Goal: Communication & Community: Answer question/provide support

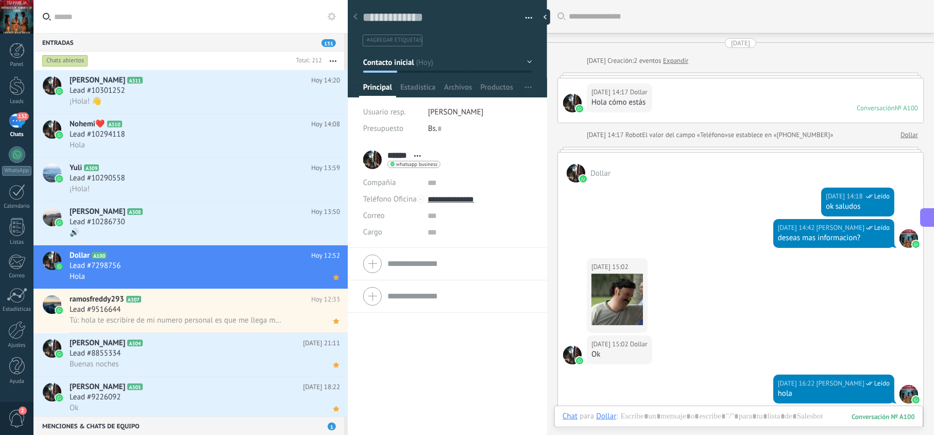
scroll to position [15, 0]
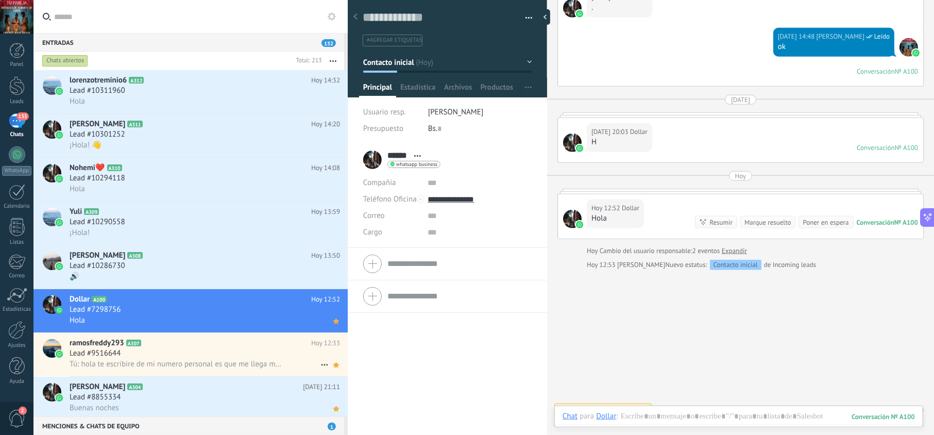
click at [204, 335] on div "ramosfreddy293 A307 Hoy 12:33 Lead #9516644 Tú: hola te escribire de mi numero …" at bounding box center [209, 354] width 278 height 43
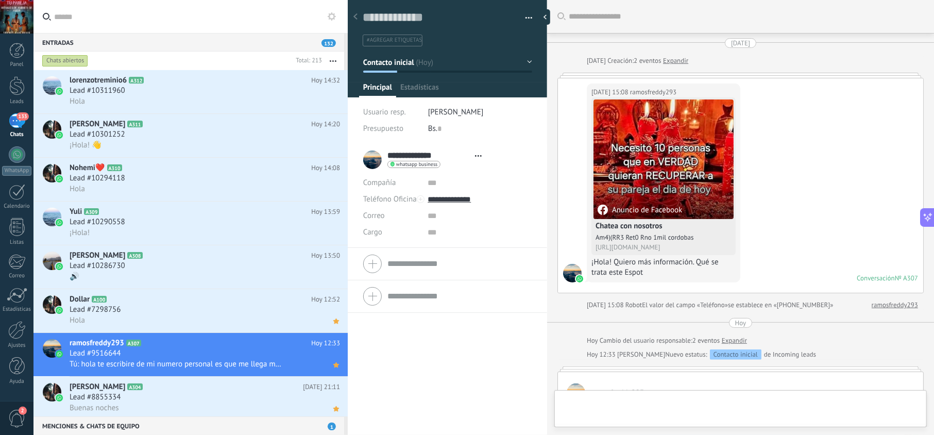
scroll to position [223, 0]
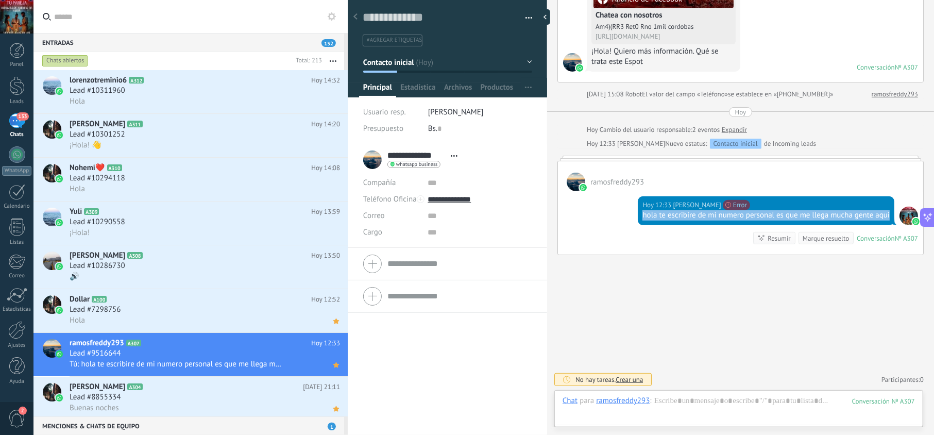
drag, startPoint x: 676, startPoint y: 219, endPoint x: 629, endPoint y: 209, distance: 48.0
click at [629, 209] on div "Hoy 12:33 jesus hernandez No se puede enviar tu mensaje. El destinatario ha est…" at bounding box center [740, 222] width 365 height 63
copy div "hola te escribire de mi numero personal es que me llega mucha gente aqui"
click at [190, 262] on div "Lead #10286730" at bounding box center [205, 266] width 270 height 10
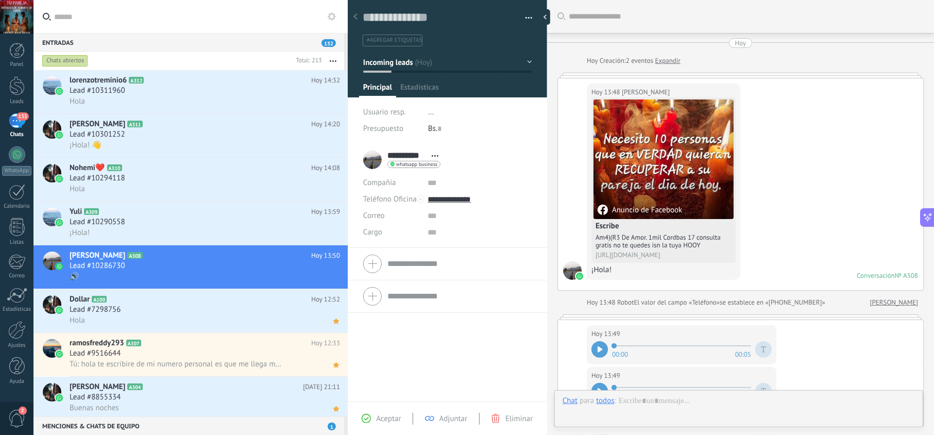
scroll to position [228, 0]
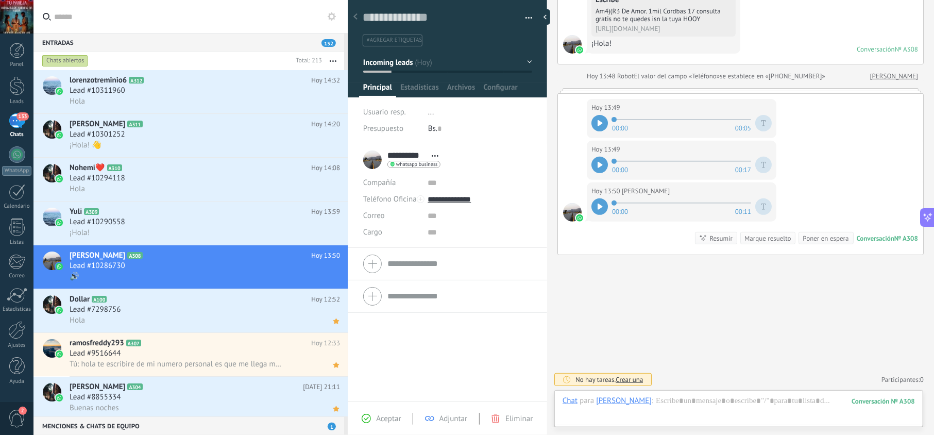
click at [380, 417] on span "Aceptar" at bounding box center [388, 419] width 25 height 10
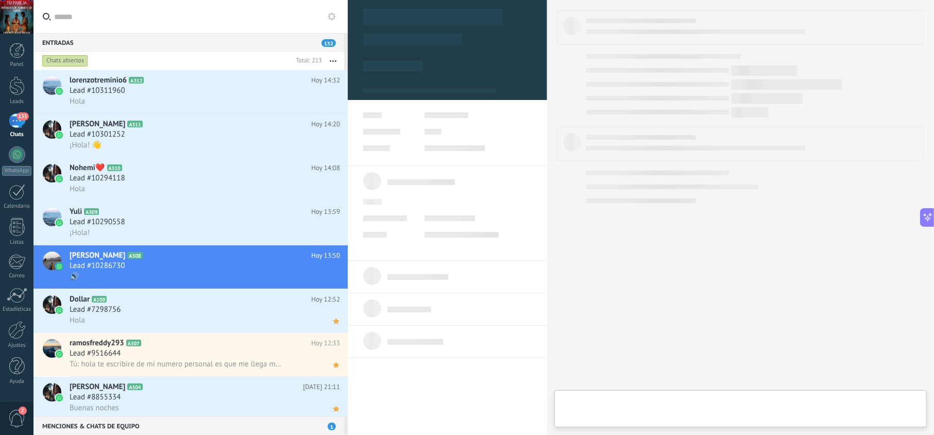
type textarea "**********"
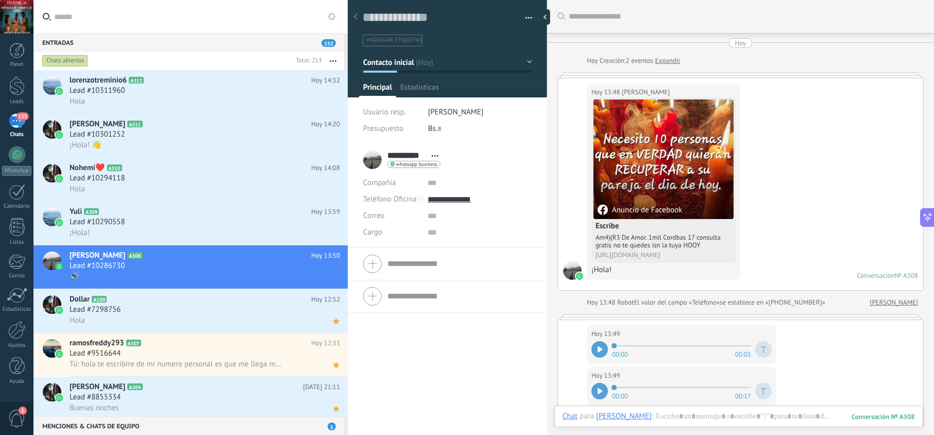
scroll to position [229, 0]
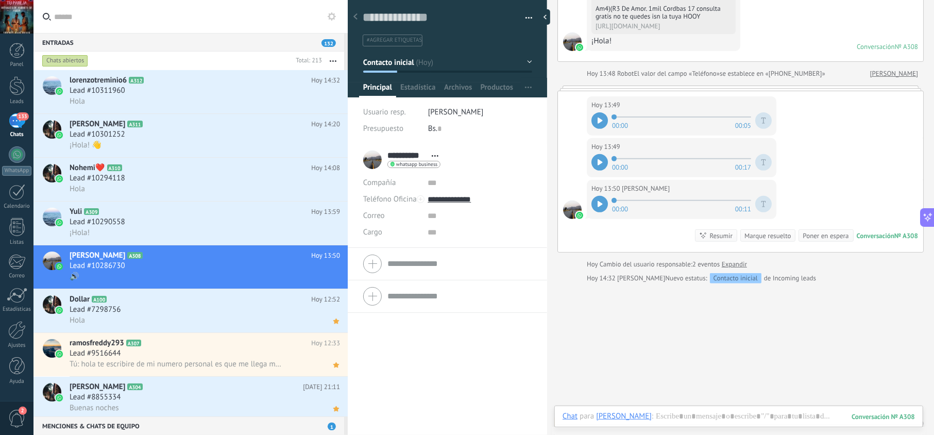
click at [664, 410] on div "Chat Correo Nota Tarea Chat para Rosa Lopez : 308 Enviar Cancelar Rastrear clic…" at bounding box center [738, 423] width 369 height 37
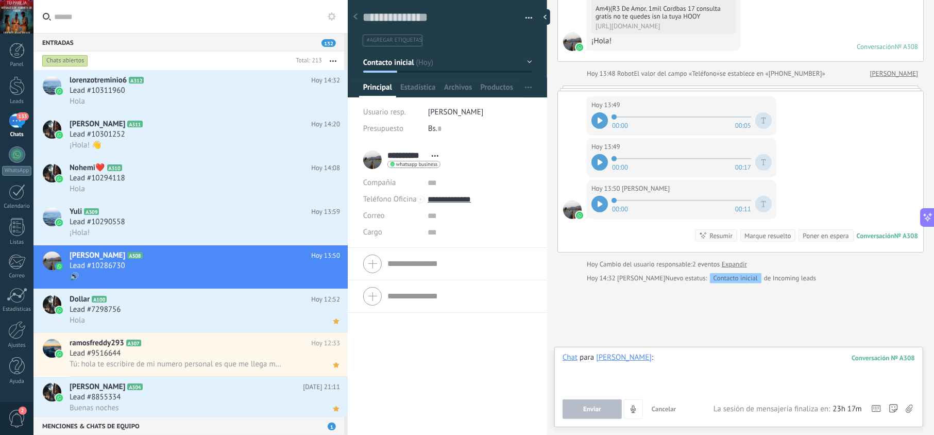
click at [674, 371] on div at bounding box center [739, 371] width 352 height 39
paste div
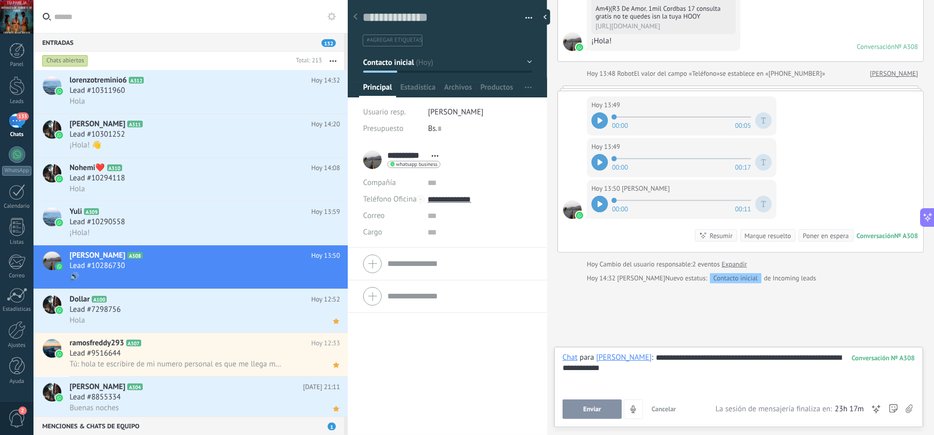
click at [590, 406] on span "Enviar" at bounding box center [592, 408] width 18 height 7
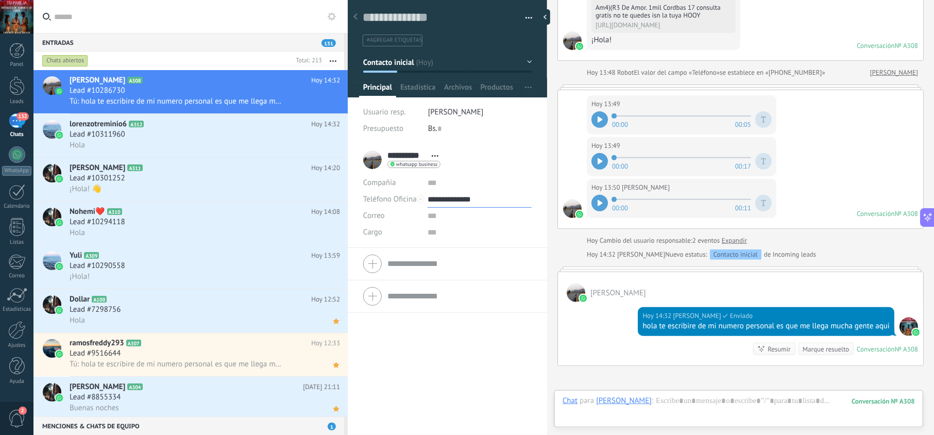
click at [456, 199] on input "**********" at bounding box center [480, 199] width 104 height 16
type input "**********"
click at [462, 246] on div "Copiar" at bounding box center [479, 252] width 103 height 18
drag, startPoint x: 663, startPoint y: 341, endPoint x: 636, endPoint y: 322, distance: 32.9
click at [639, 325] on div "Hoy 14:32 jesus hernandez Entregado hola te escribire de mi numero personal es …" at bounding box center [766, 321] width 257 height 29
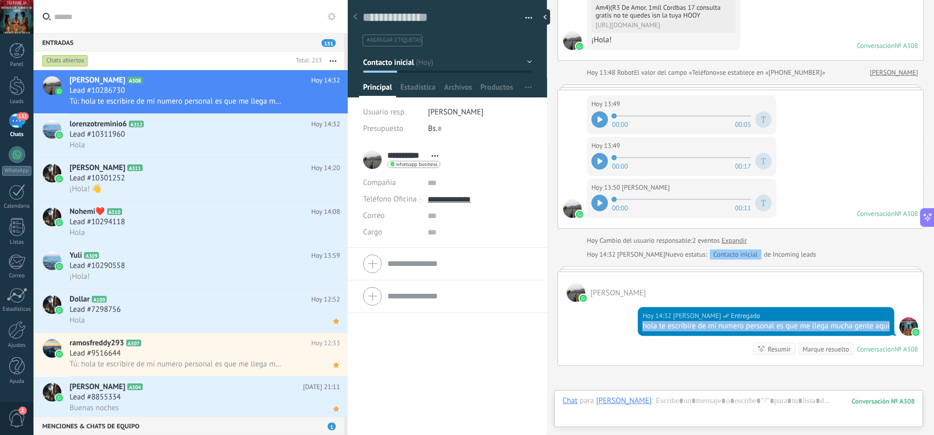
copy div "hola te escribire de mi numero personal es que me llega mucha gente aqui"
drag, startPoint x: 334, startPoint y: 104, endPoint x: 270, endPoint y: 118, distance: 65.4
click at [0, 0] on use at bounding box center [0, 0] width 0 height 0
click at [195, 126] on h2 "lorenzotreminio6 A312" at bounding box center [191, 124] width 242 height 10
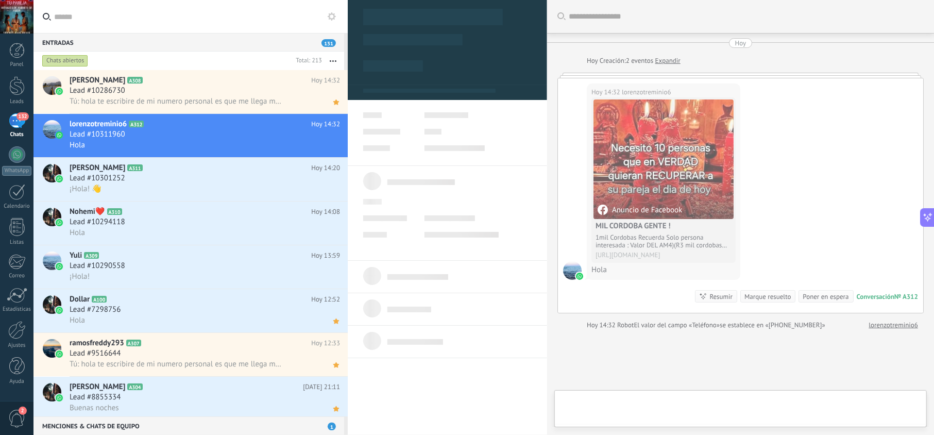
scroll to position [15, 0]
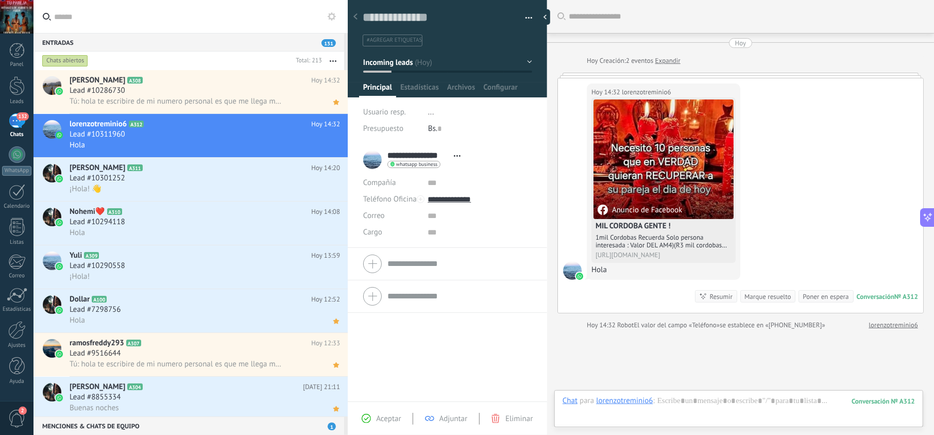
click at [376, 414] on span "Aceptar" at bounding box center [388, 419] width 25 height 10
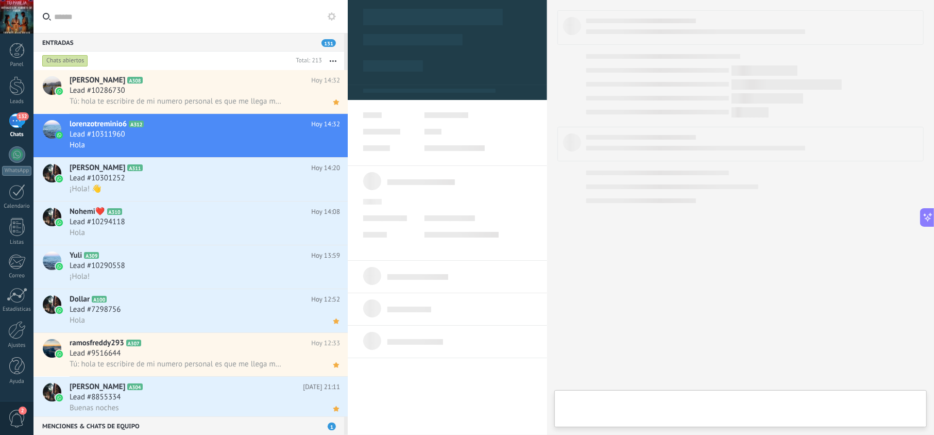
type textarea "**********"
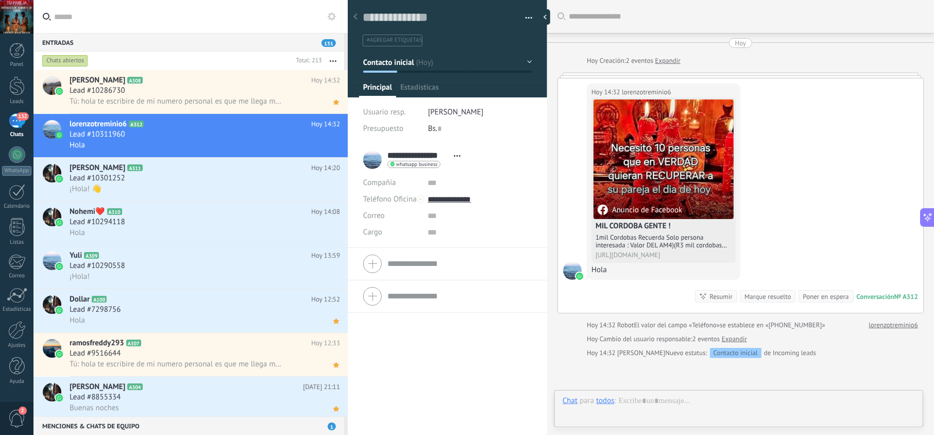
scroll to position [15, 0]
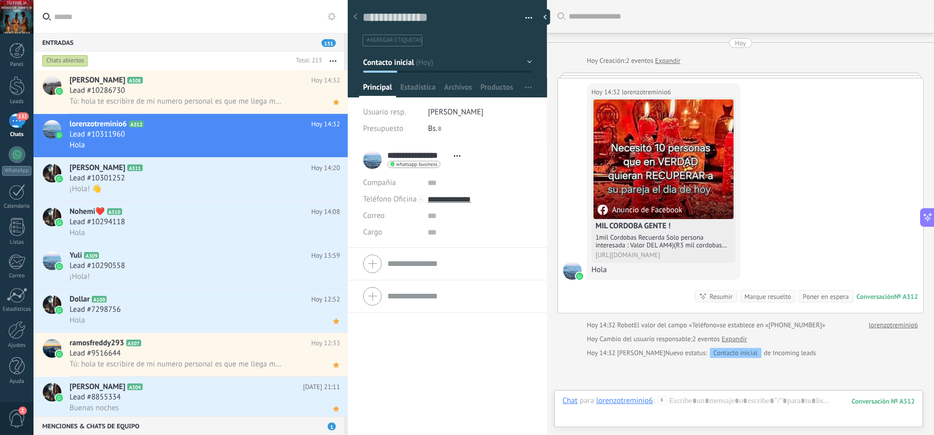
drag, startPoint x: 636, startPoint y: 389, endPoint x: 647, endPoint y: 403, distance: 17.5
click at [647, 403] on div "lorenzotreminio6" at bounding box center [624, 400] width 57 height 9
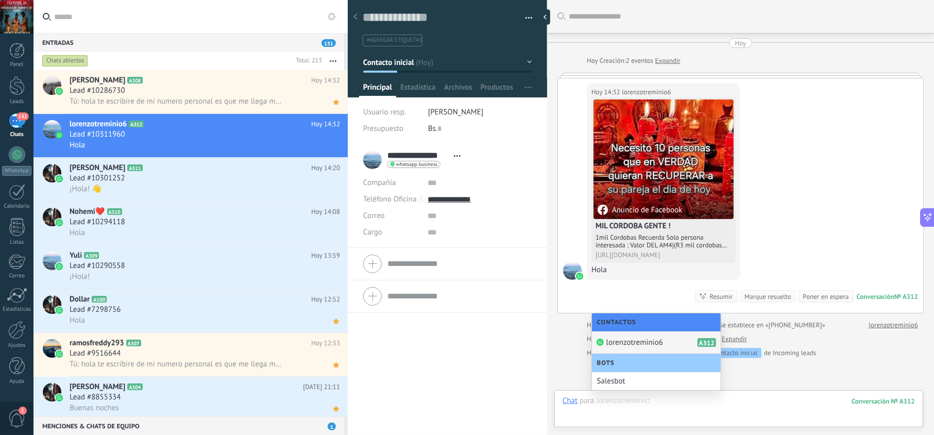
click at [658, 402] on div at bounding box center [739, 411] width 352 height 31
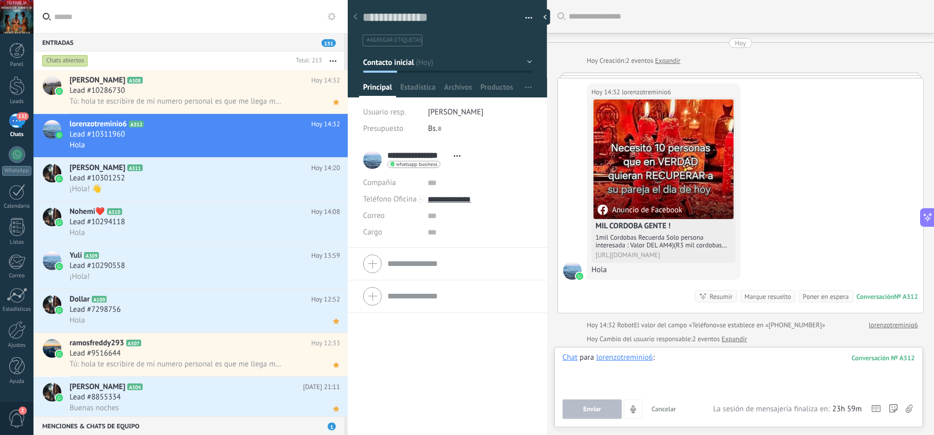
paste div
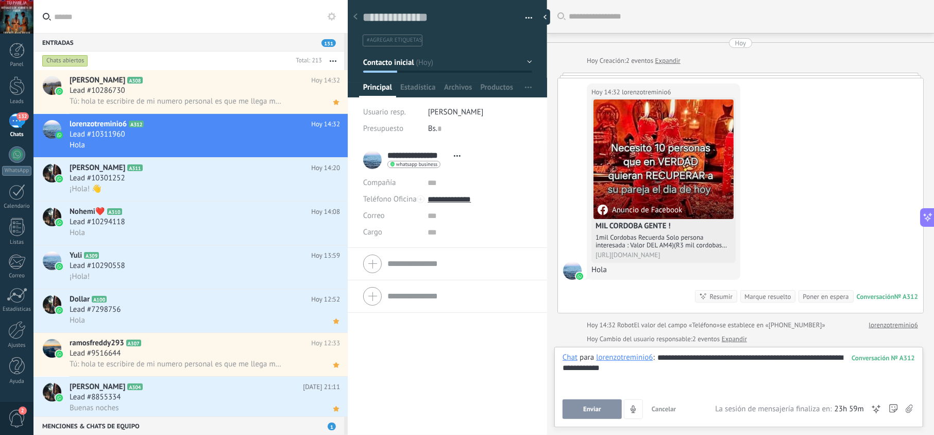
click at [601, 409] on span "Enviar" at bounding box center [592, 408] width 18 height 7
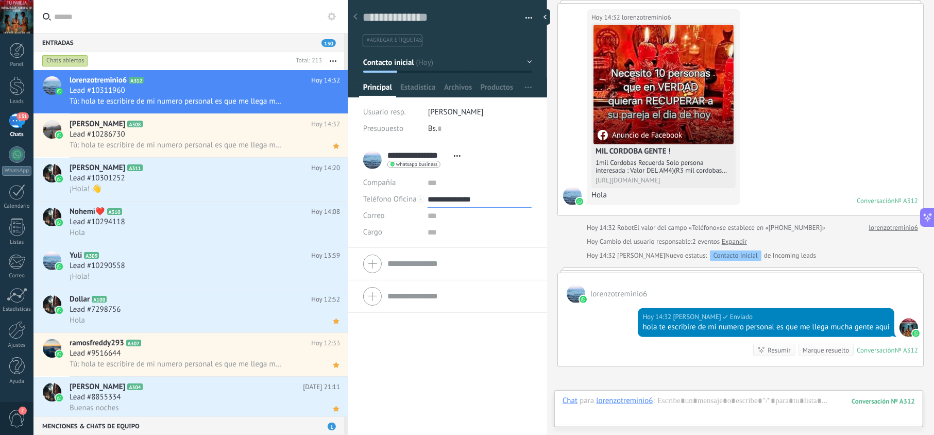
click at [456, 196] on input "**********" at bounding box center [480, 199] width 104 height 16
type input "**********"
click at [462, 254] on div "Copiar" at bounding box center [479, 252] width 103 height 18
click at [334, 99] on icon at bounding box center [336, 102] width 11 height 12
drag, startPoint x: 686, startPoint y: 341, endPoint x: 636, endPoint y: 328, distance: 52.0
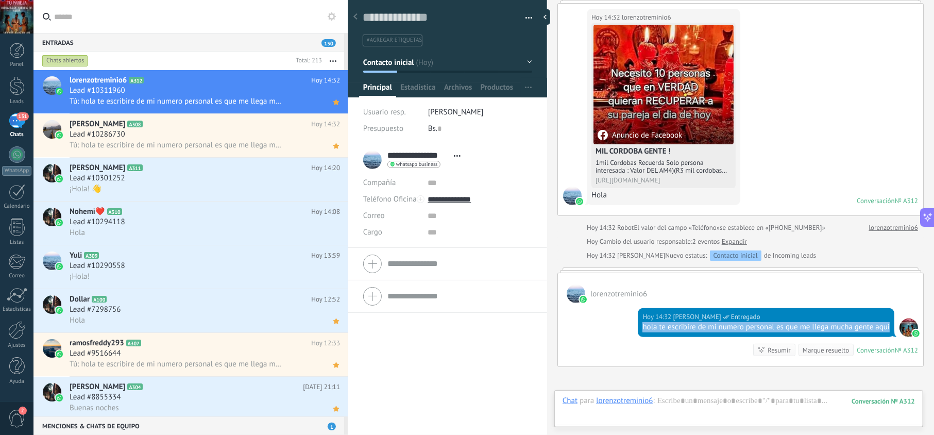
click at [638, 328] on div "Hoy 14:32 jesus hernandez Entregado hola te escribire de mi numero personal es …" at bounding box center [766, 322] width 257 height 29
copy div "hola te escribire de mi numero personal es que me llega mucha gente aqui"
click at [247, 178] on div "Lead #10301252" at bounding box center [205, 178] width 270 height 10
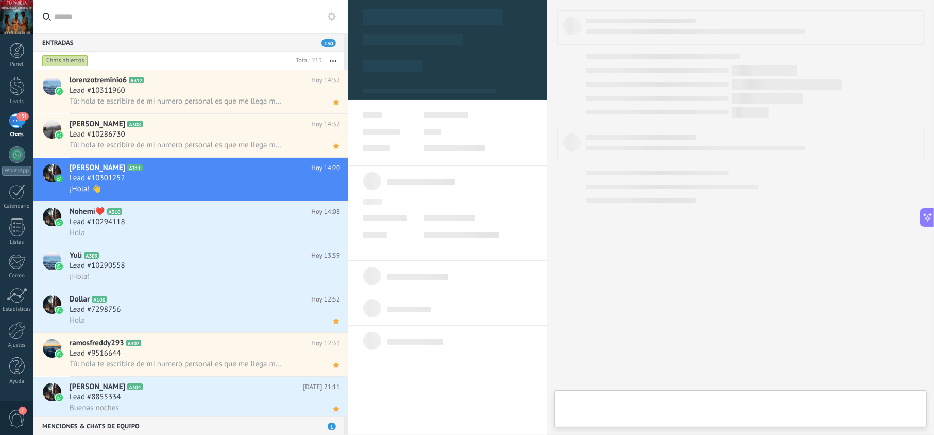
scroll to position [15, 0]
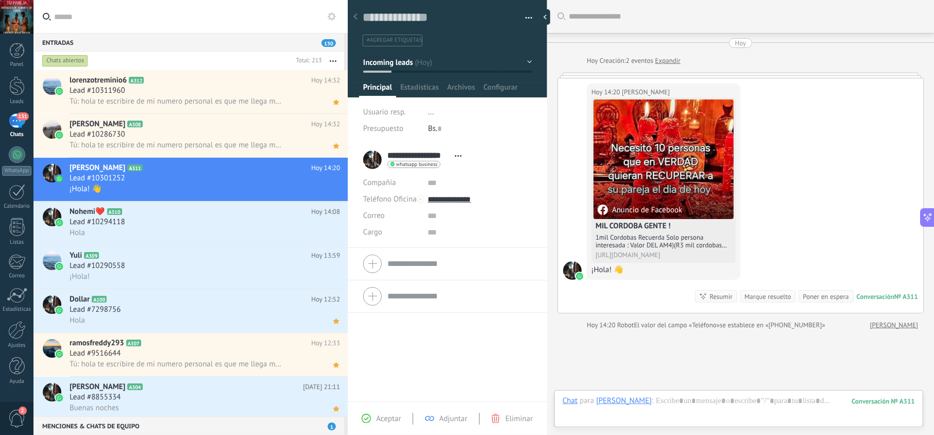
drag, startPoint x: 365, startPoint y: 428, endPoint x: 366, endPoint y: 421, distance: 6.3
click at [365, 427] on div "Aceptar Adjuntar Eliminar" at bounding box center [447, 417] width 199 height 33
click at [370, 414] on icon at bounding box center [366, 418] width 9 height 9
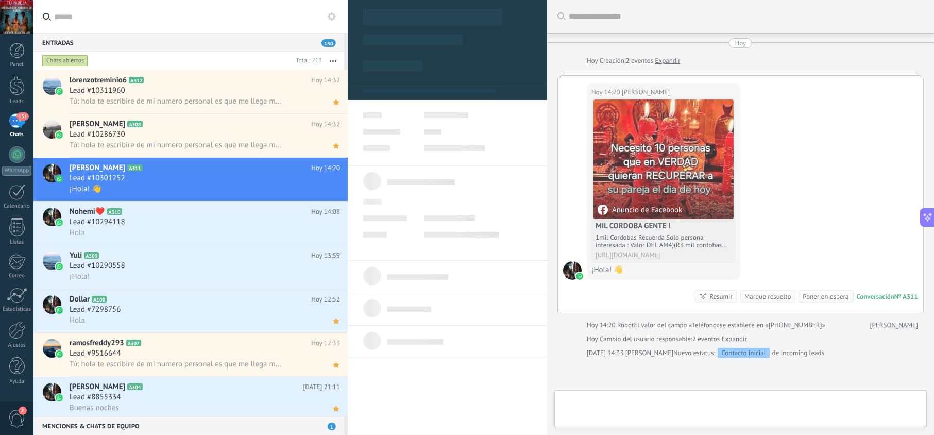
type textarea "**********"
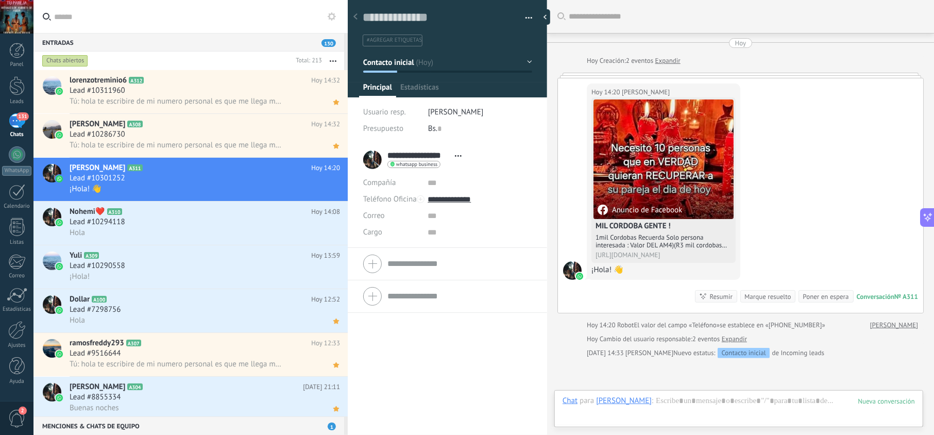
scroll to position [15, 0]
click at [681, 396] on div at bounding box center [739, 411] width 352 height 31
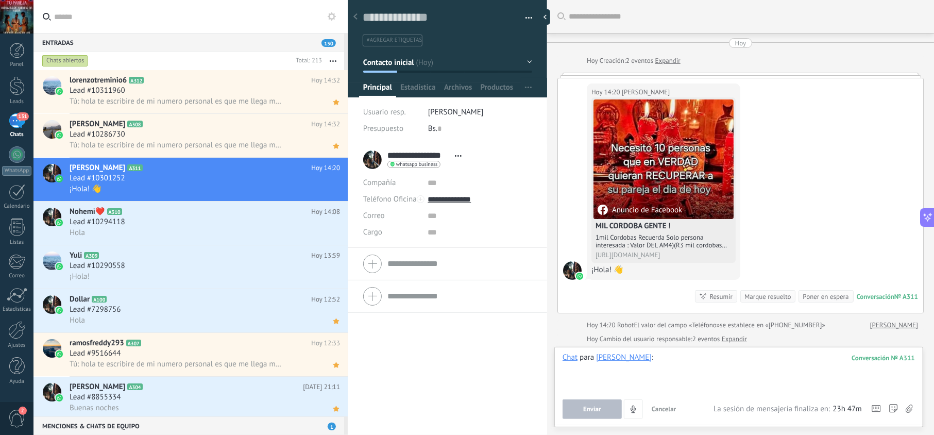
paste div
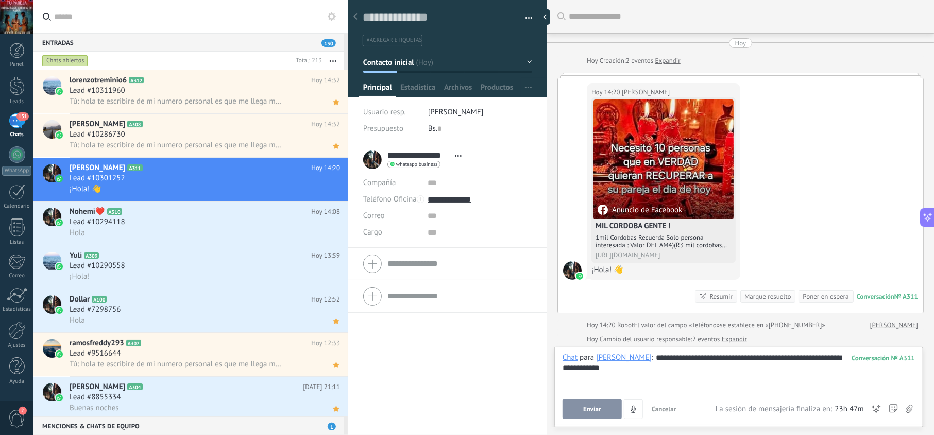
click at [581, 409] on button "Enviar" at bounding box center [592, 409] width 59 height 20
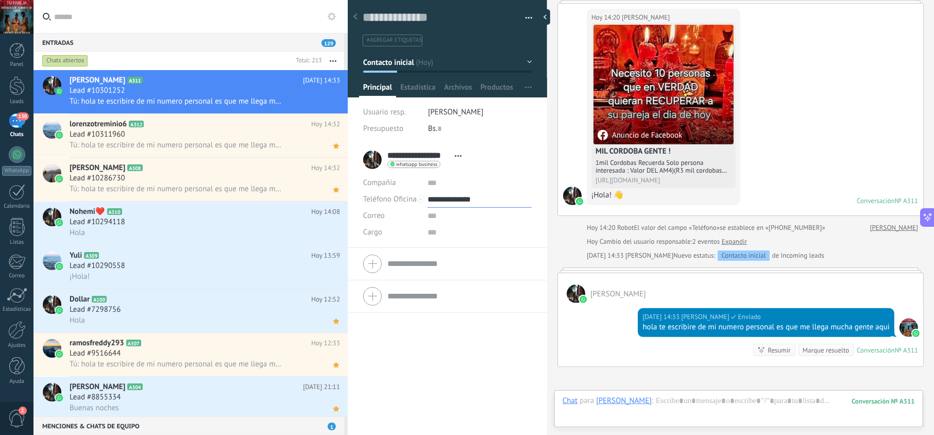
click at [465, 201] on input "**********" at bounding box center [480, 199] width 104 height 16
type input "**********"
click at [466, 249] on div "Copiar" at bounding box center [479, 252] width 103 height 18
drag, startPoint x: 331, startPoint y: 104, endPoint x: 348, endPoint y: 148, distance: 48.1
click at [0, 0] on icon at bounding box center [0, 0] width 0 height 0
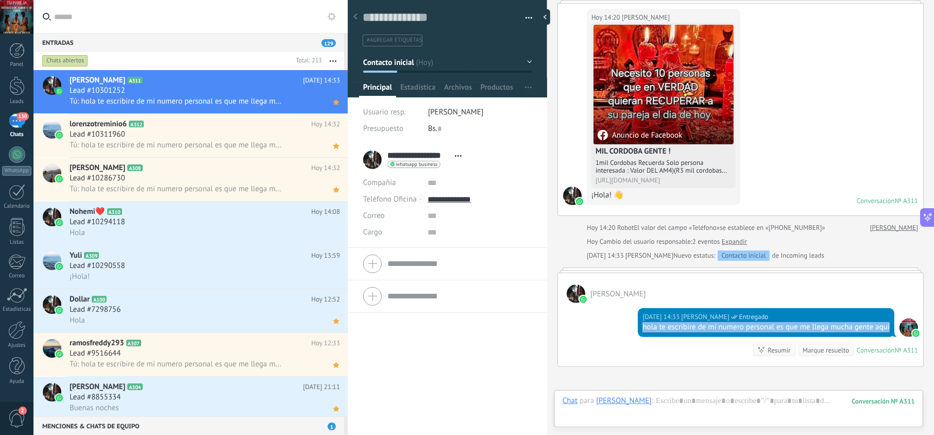
drag, startPoint x: 660, startPoint y: 340, endPoint x: 640, endPoint y: 332, distance: 21.7
click at [642, 332] on div "hola te escribire de mi numero personal es que me llega mucha gente aqui" at bounding box center [765, 327] width 247 height 10
copy div "hola te escribire de mi numero personal es que me llega mucha gente aqui"
click at [238, 221] on div "Lead #10294118" at bounding box center [205, 222] width 270 height 10
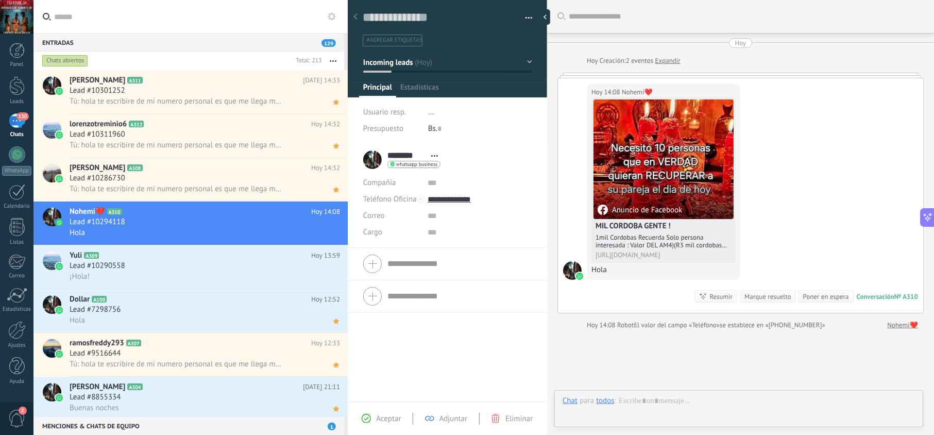
scroll to position [15, 0]
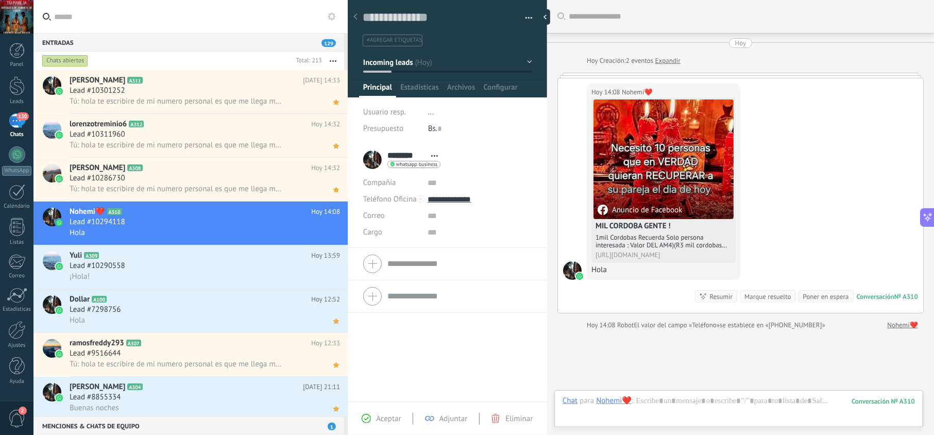
click at [391, 416] on span "Aceptar" at bounding box center [388, 419] width 25 height 10
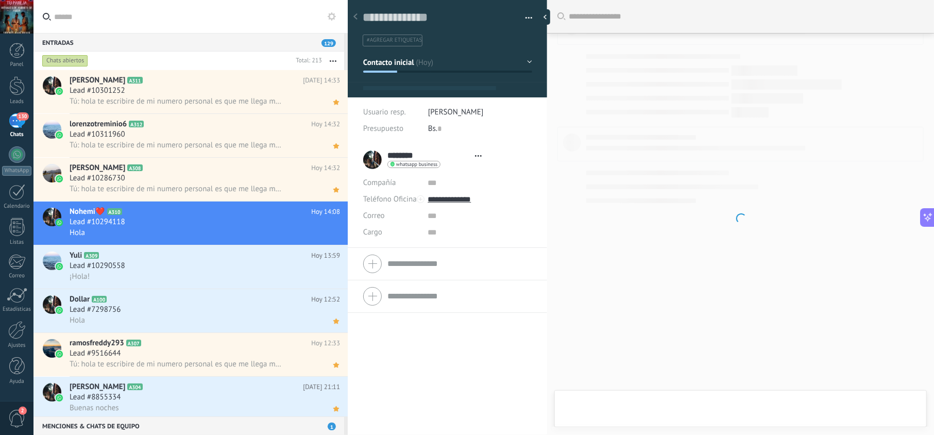
type textarea "**********"
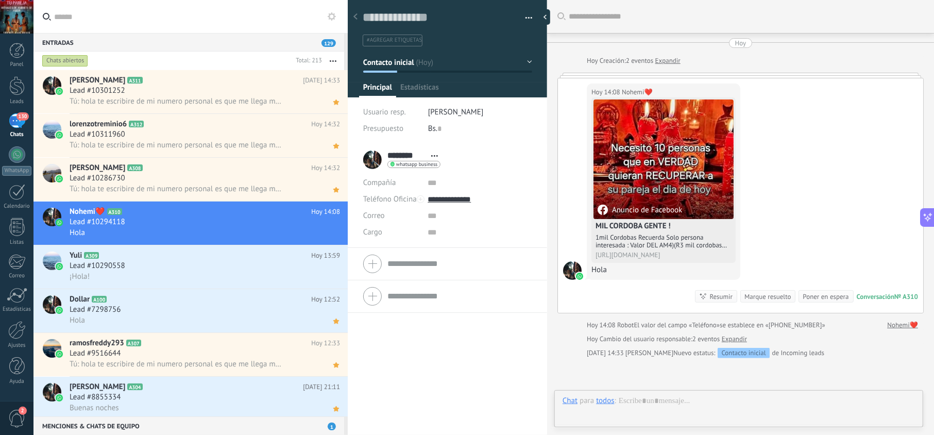
scroll to position [15, 0]
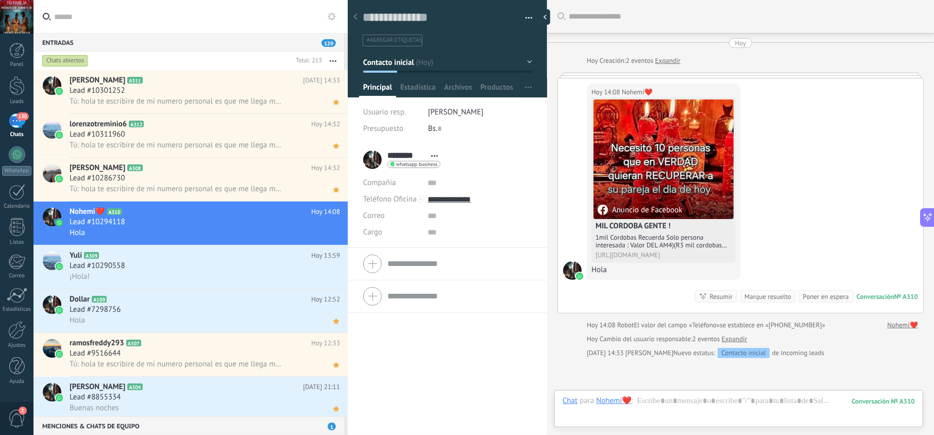
click at [687, 400] on div at bounding box center [739, 411] width 352 height 31
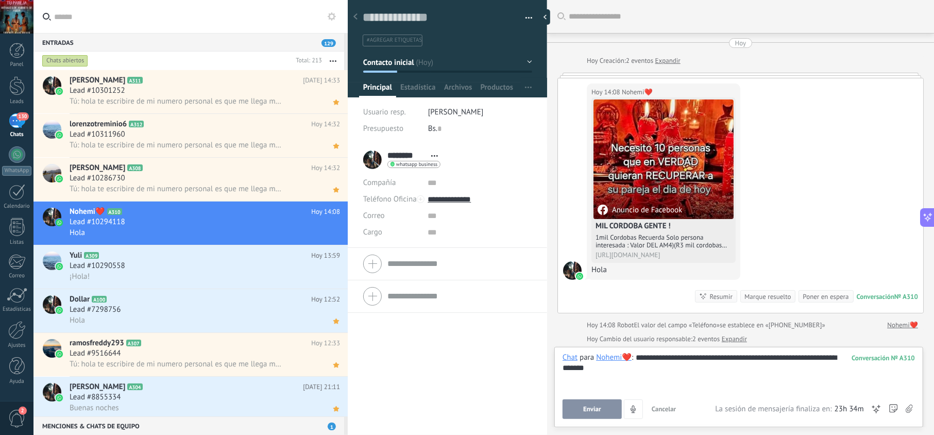
click at [590, 414] on button "Enviar" at bounding box center [592, 409] width 59 height 20
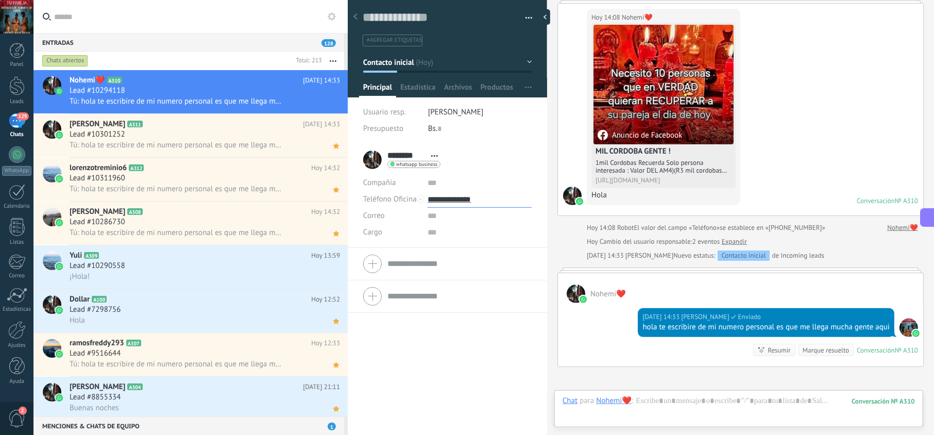
click at [462, 200] on input "**********" at bounding box center [480, 199] width 104 height 16
type input "**********"
click at [477, 248] on div "Copiar" at bounding box center [479, 252] width 103 height 18
drag, startPoint x: 676, startPoint y: 338, endPoint x: 627, endPoint y: 332, distance: 49.9
click at [627, 332] on div "Hoy 14:33 jesus hernandez Entregado hola te escribire de mi numero personal es …" at bounding box center [740, 334] width 365 height 63
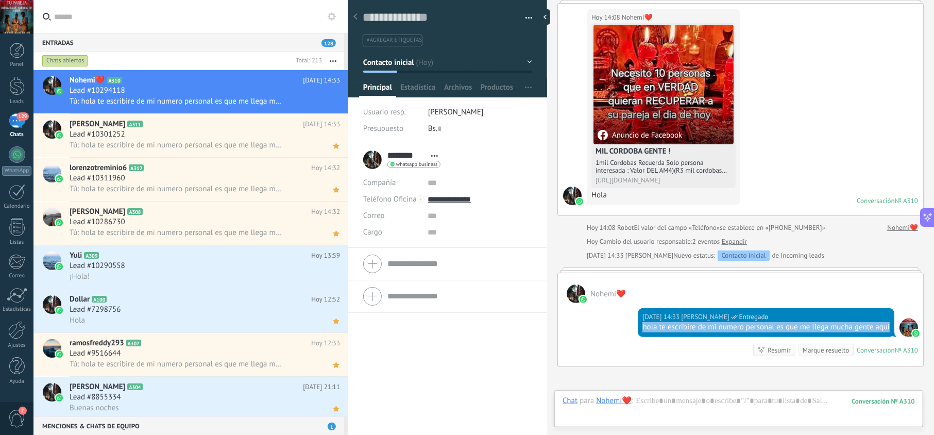
copy div "hola te escribire de mi numero personal es que me llega mucha gente aqui"
click at [331, 106] on icon at bounding box center [336, 102] width 11 height 12
click at [264, 268] on div "Lead #10290558" at bounding box center [205, 266] width 270 height 10
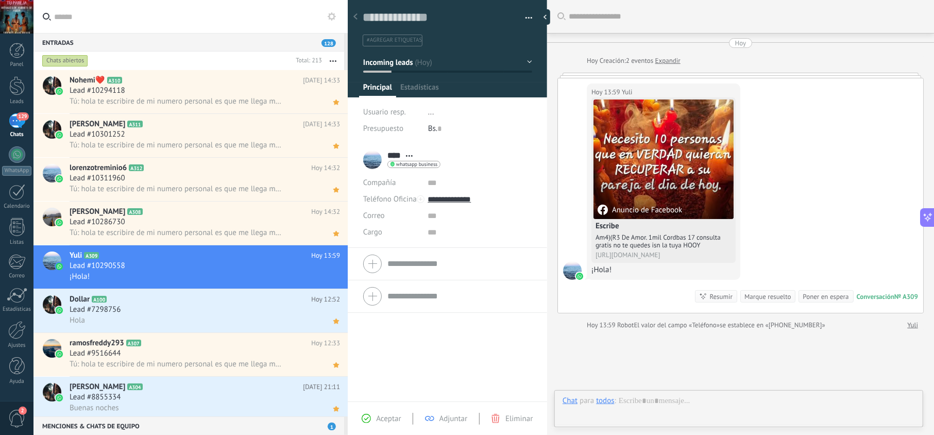
scroll to position [15, 0]
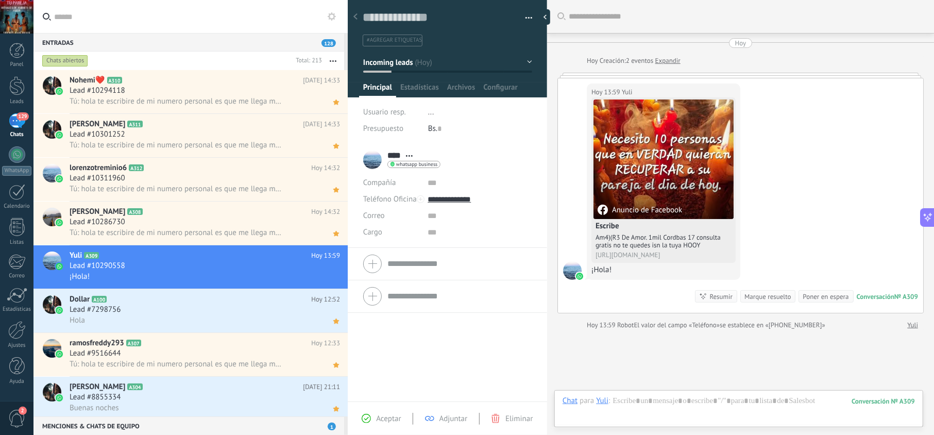
click at [386, 414] on span "Aceptar" at bounding box center [388, 419] width 25 height 10
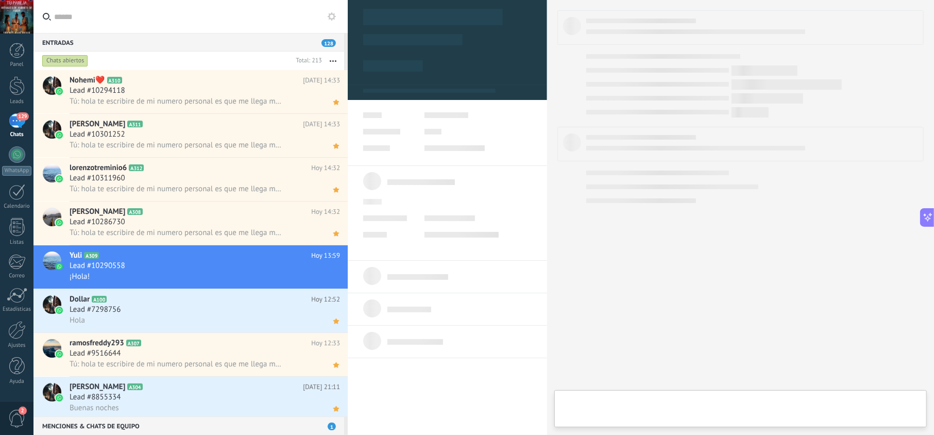
type textarea "**********"
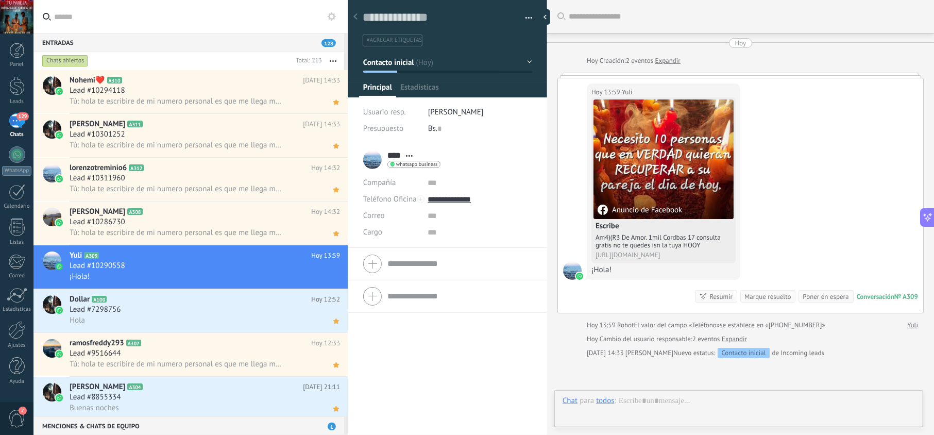
scroll to position [15, 0]
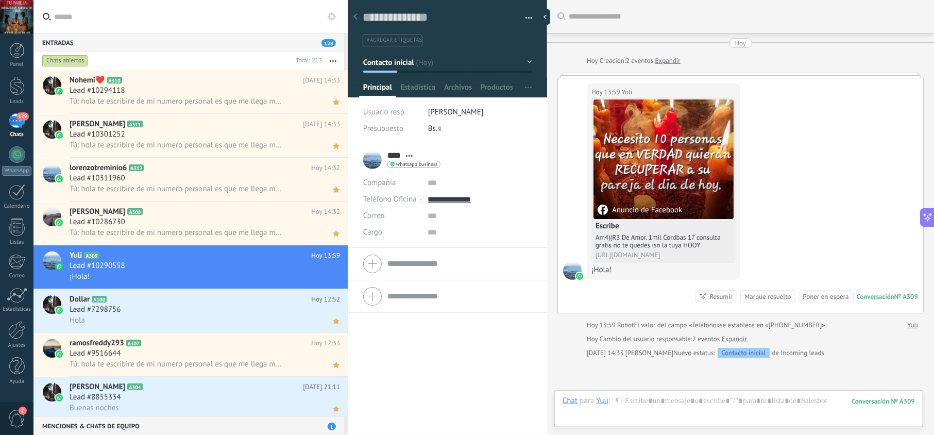
click at [672, 400] on div at bounding box center [739, 411] width 352 height 31
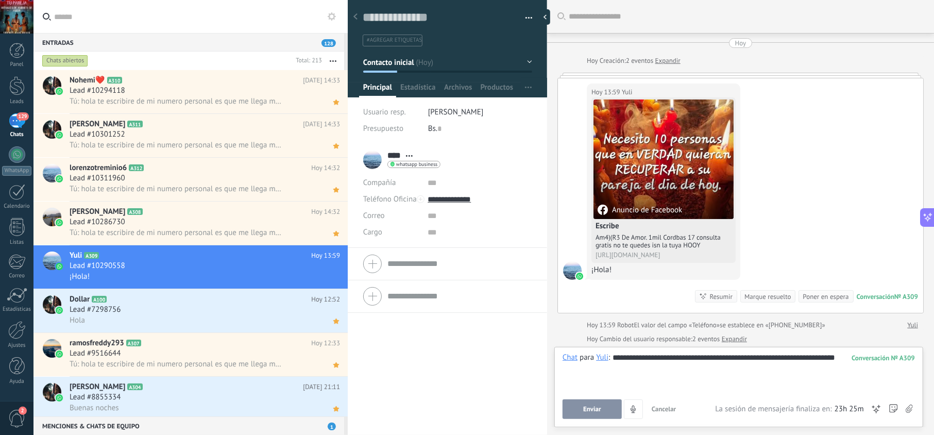
click at [596, 408] on span "Enviar" at bounding box center [592, 408] width 18 height 7
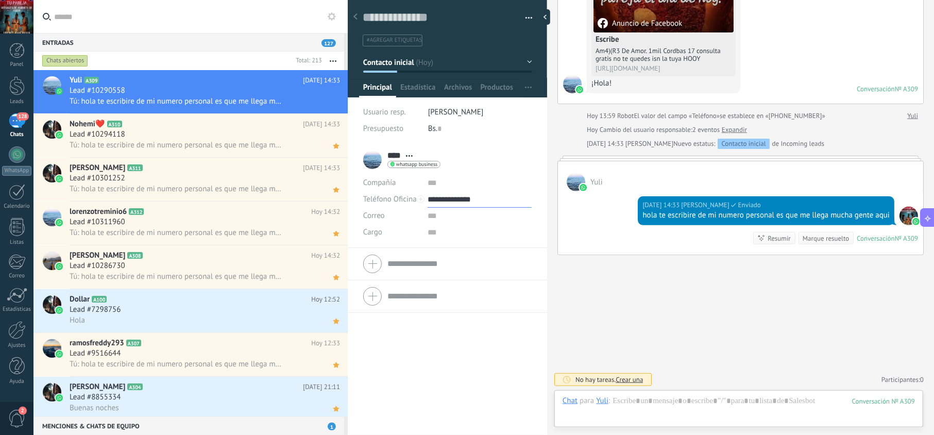
click at [466, 207] on input "**********" at bounding box center [480, 199] width 104 height 16
type input "**********"
click at [468, 249] on div "Copiar" at bounding box center [479, 252] width 103 height 18
click at [333, 103] on use at bounding box center [336, 101] width 6 height 5
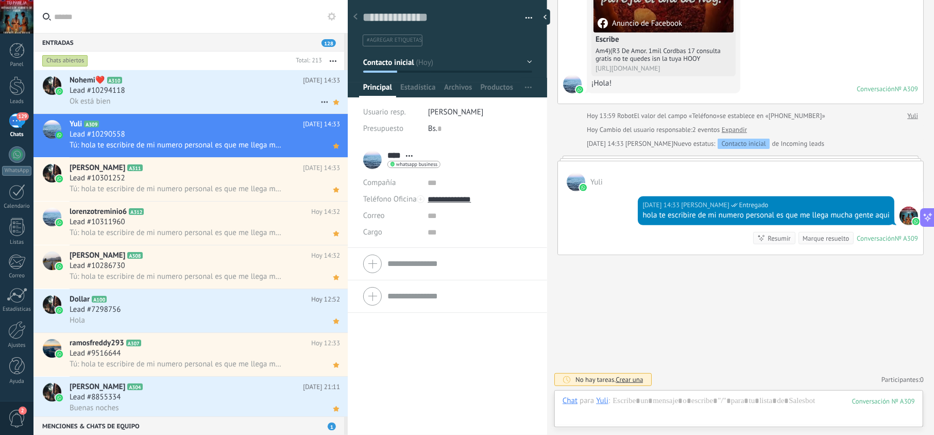
click at [196, 92] on div "Lead #10294118" at bounding box center [205, 91] width 270 height 10
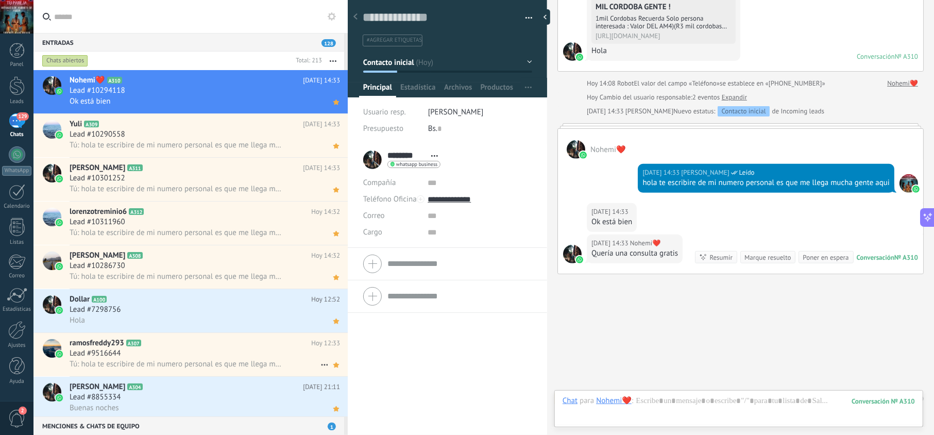
scroll to position [250, 0]
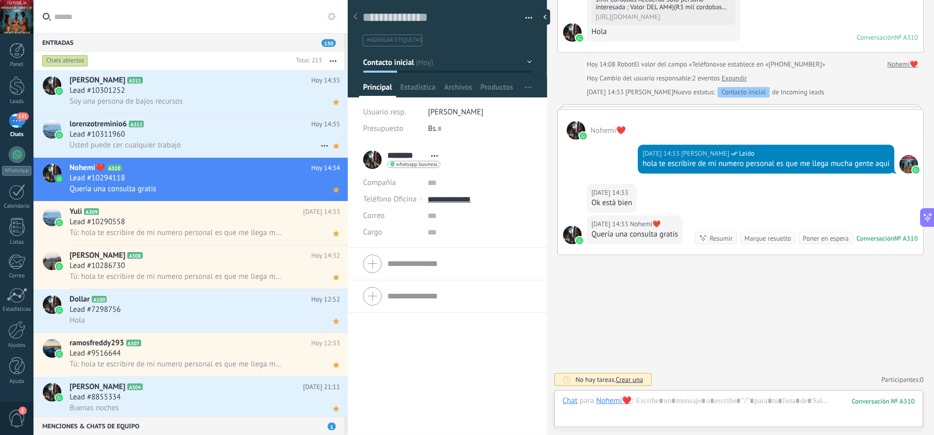
click at [225, 140] on div "Usted puede cer cualquier trabajo" at bounding box center [205, 145] width 270 height 11
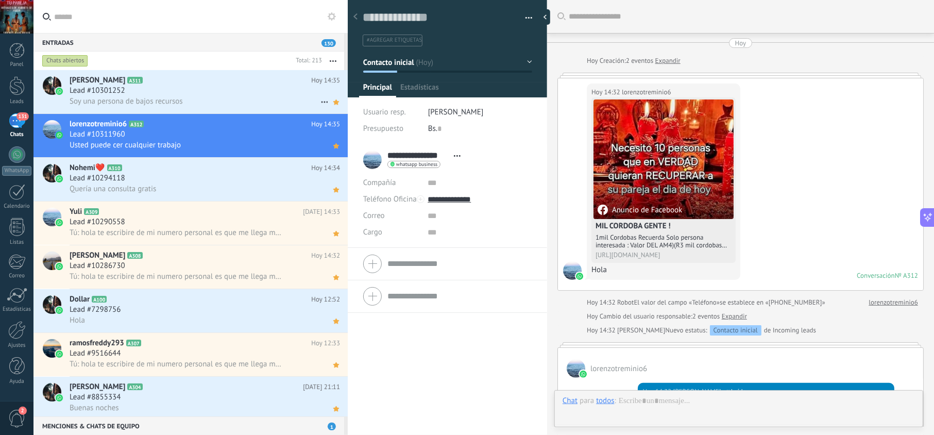
scroll to position [242, 0]
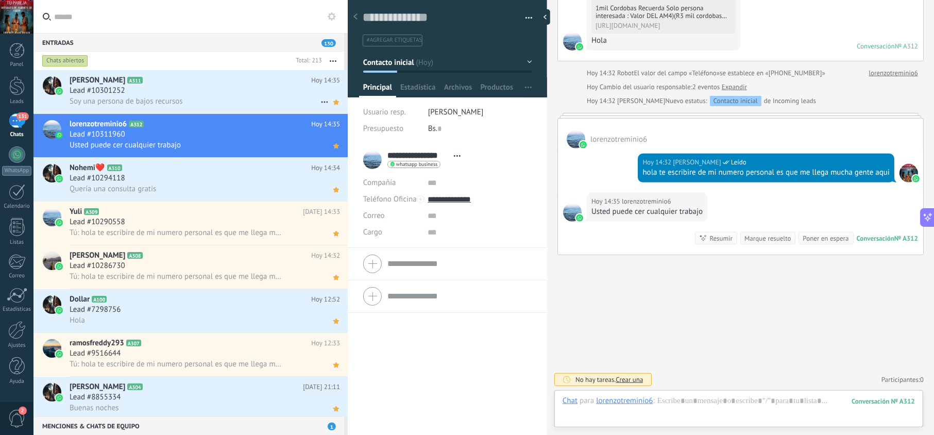
click at [231, 101] on div "Soy una persona de bajos recursos" at bounding box center [205, 101] width 270 height 11
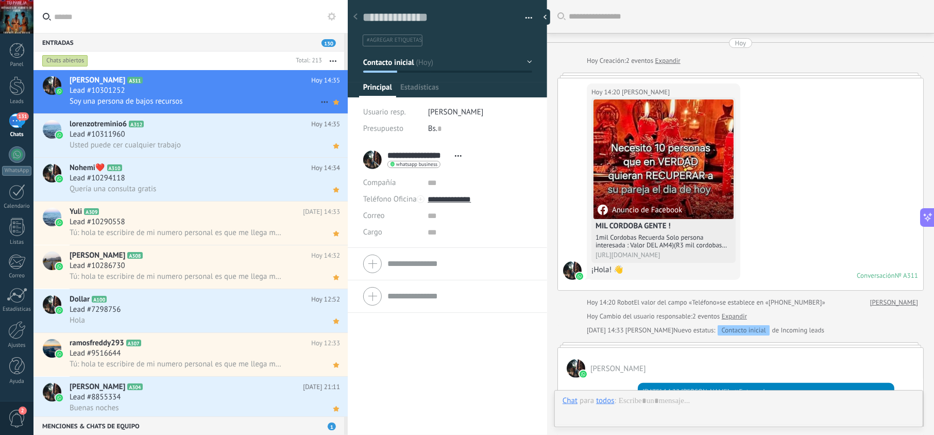
scroll to position [367, 0]
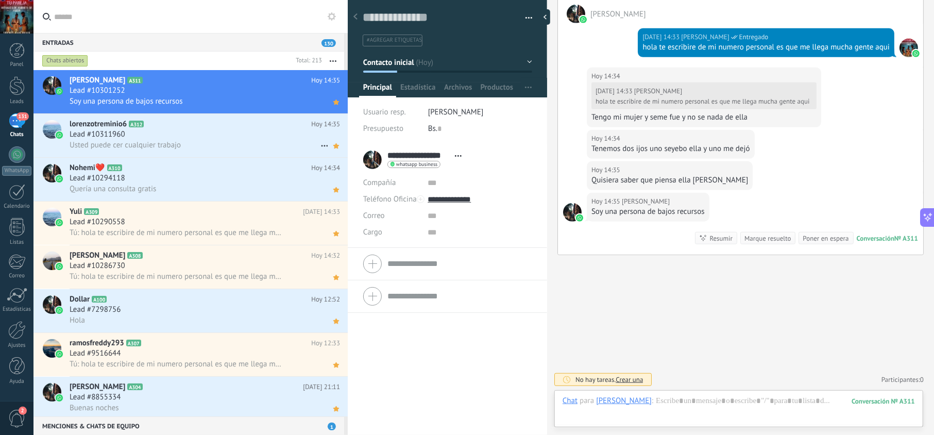
click at [215, 148] on div "Usted puede cer cualquier trabajo" at bounding box center [205, 145] width 270 height 11
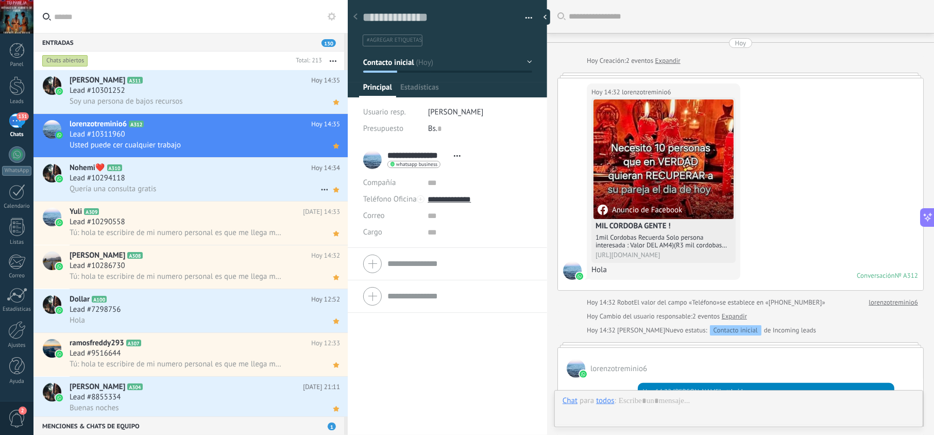
scroll to position [242, 0]
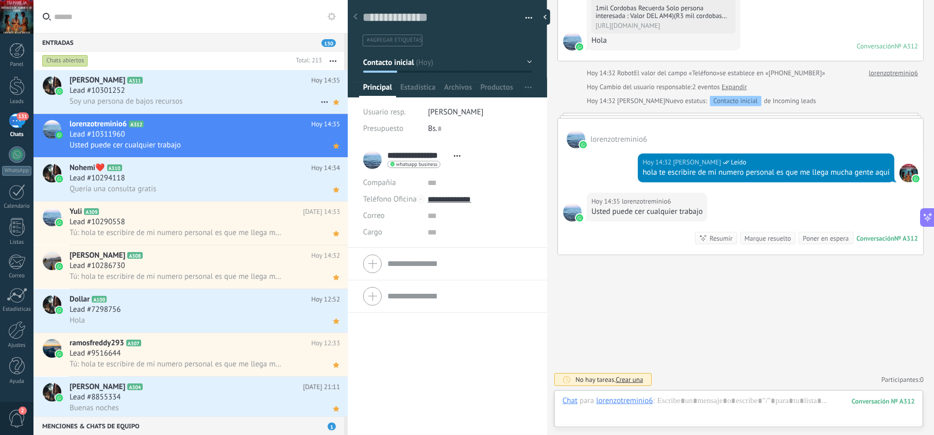
click at [210, 94] on div "Lead #10301252" at bounding box center [205, 91] width 270 height 10
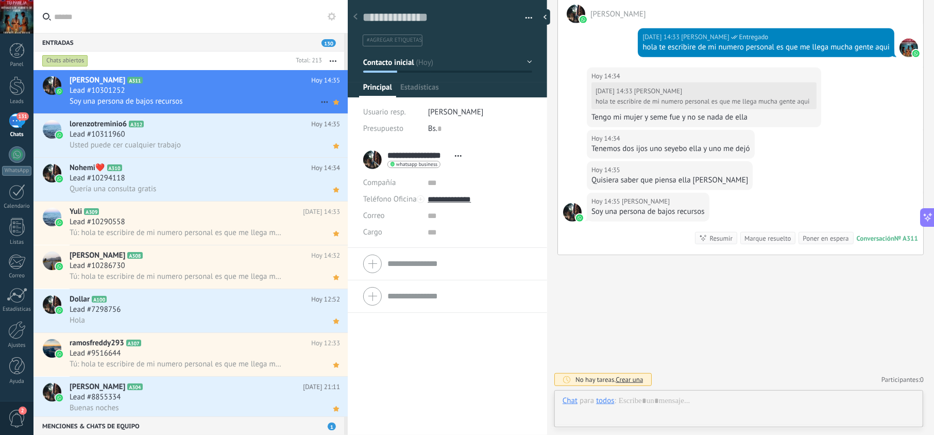
scroll to position [15, 0]
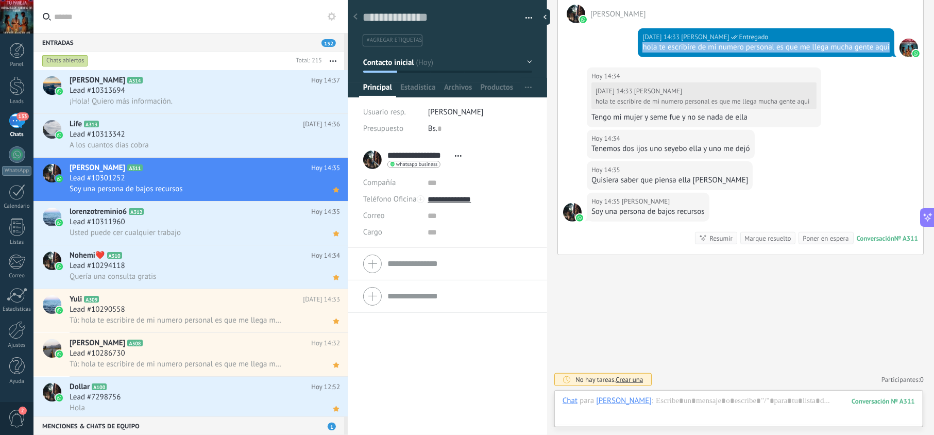
drag, startPoint x: 658, startPoint y: 47, endPoint x: 641, endPoint y: 40, distance: 18.5
click at [642, 42] on div "hola te escribire de mi numero personal es que me llega mucha gente aqui" at bounding box center [765, 47] width 247 height 10
copy div "hola te escribire de mi numero personal es que me llega mucha gente aqui"
click at [222, 132] on div "Lead #10313342" at bounding box center [205, 134] width 270 height 10
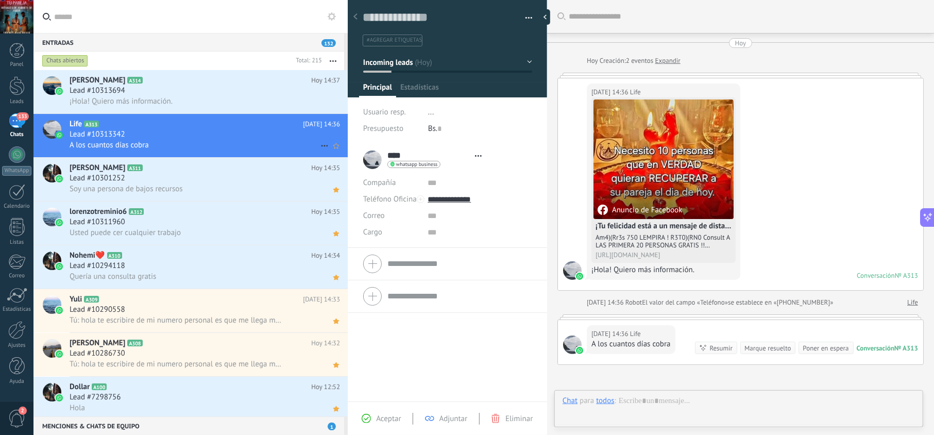
scroll to position [15, 0]
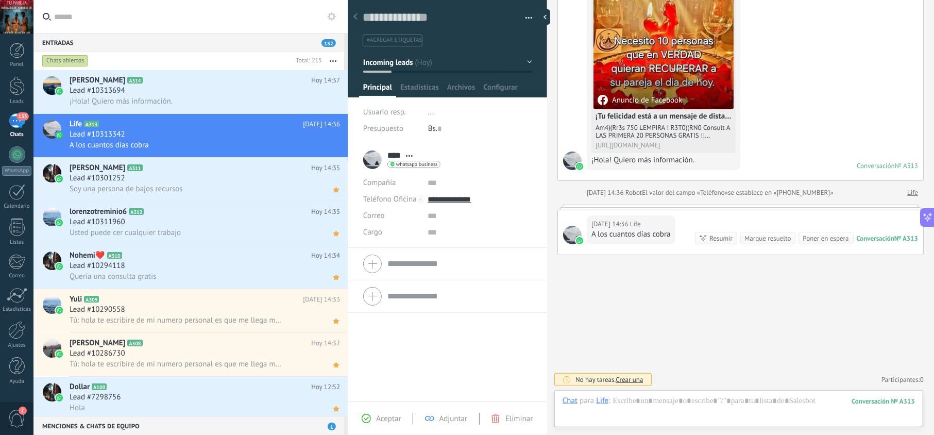
drag, startPoint x: 397, startPoint y: 414, endPoint x: 517, endPoint y: 418, distance: 120.6
click at [396, 414] on span "Aceptar" at bounding box center [388, 419] width 25 height 10
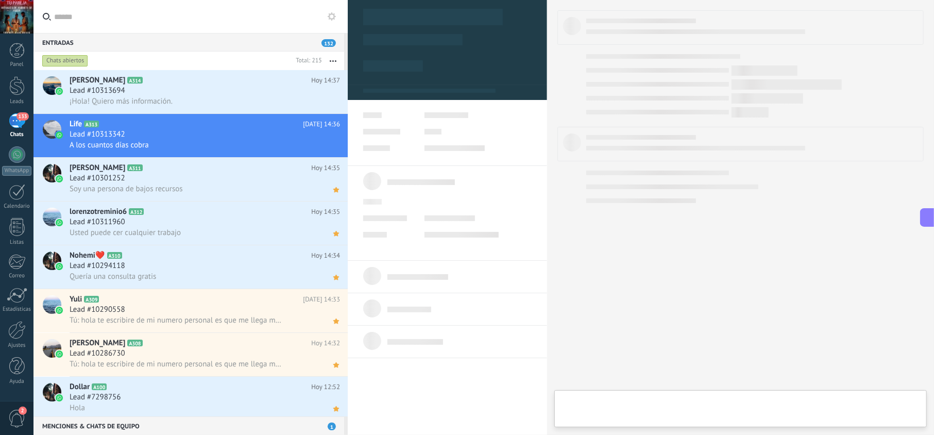
type textarea "**********"
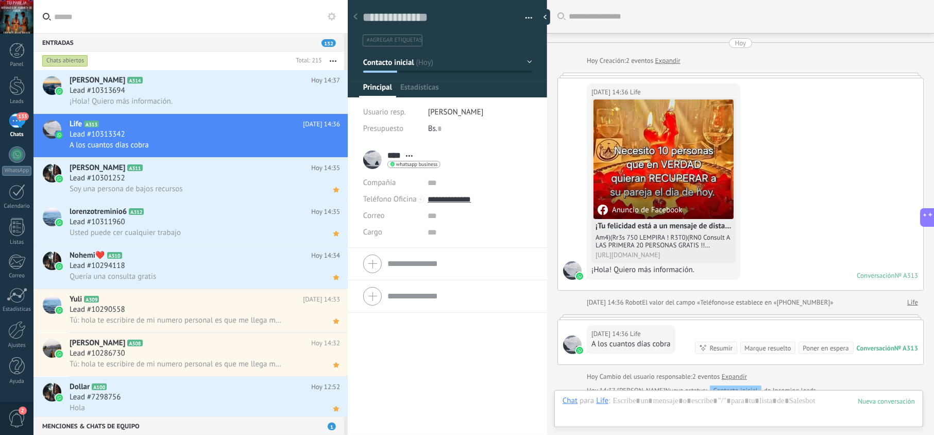
scroll to position [143, 0]
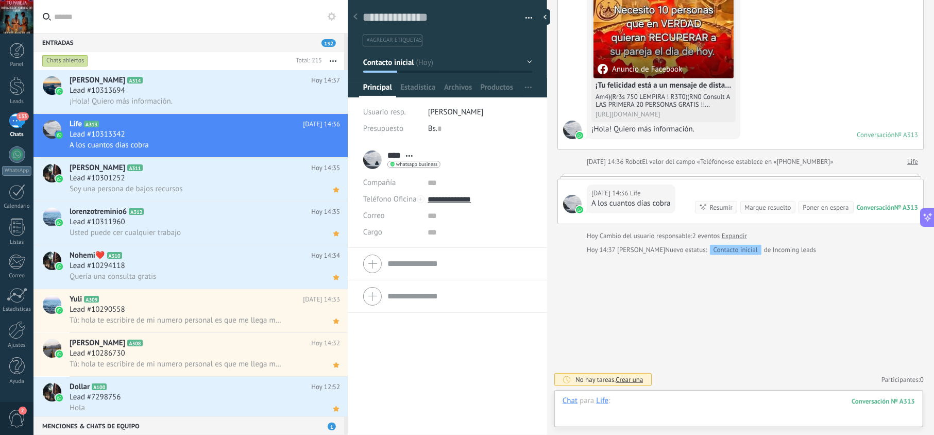
click at [667, 398] on div at bounding box center [739, 411] width 352 height 31
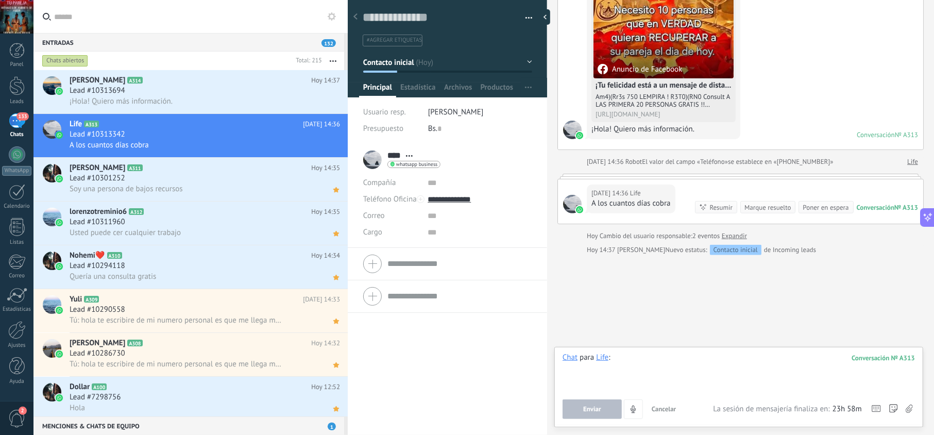
paste div
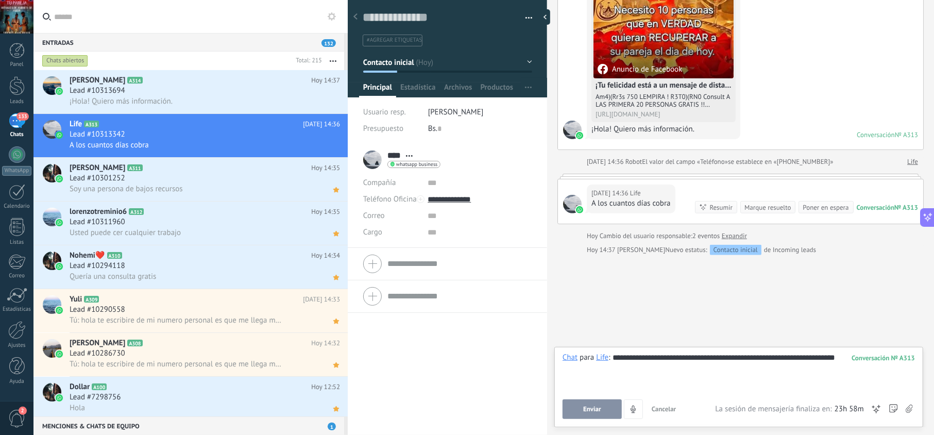
drag, startPoint x: 600, startPoint y: 411, endPoint x: 538, endPoint y: 299, distance: 127.5
click at [599, 410] on span "Enviar" at bounding box center [592, 408] width 18 height 7
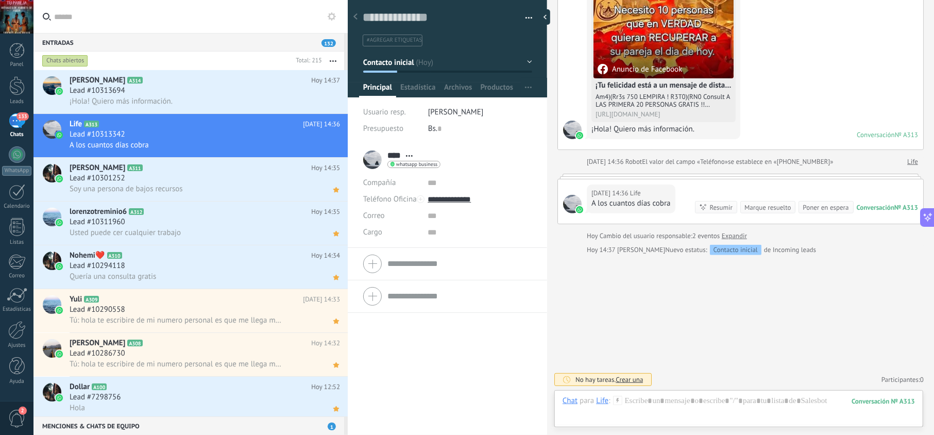
scroll to position [136, 0]
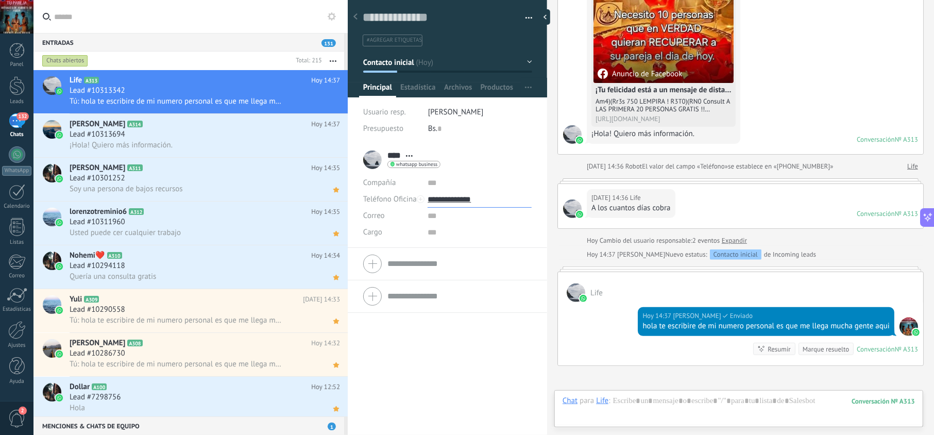
click at [456, 195] on input "**********" at bounding box center [480, 199] width 104 height 16
type input "**********"
click at [454, 246] on div "Copiar" at bounding box center [479, 252] width 103 height 18
drag, startPoint x: 333, startPoint y: 106, endPoint x: 343, endPoint y: 128, distance: 24.7
click at [0, 0] on icon at bounding box center [0, 0] width 0 height 0
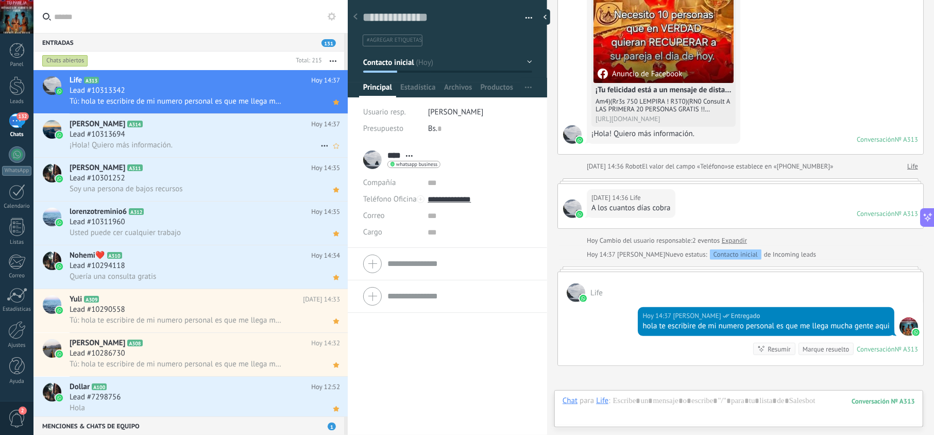
click at [229, 134] on div "Lead #10313694" at bounding box center [205, 134] width 270 height 10
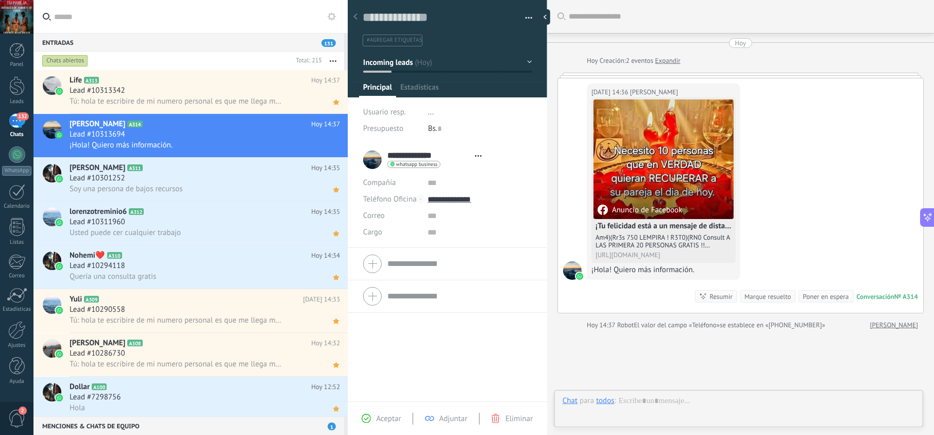
scroll to position [15, 0]
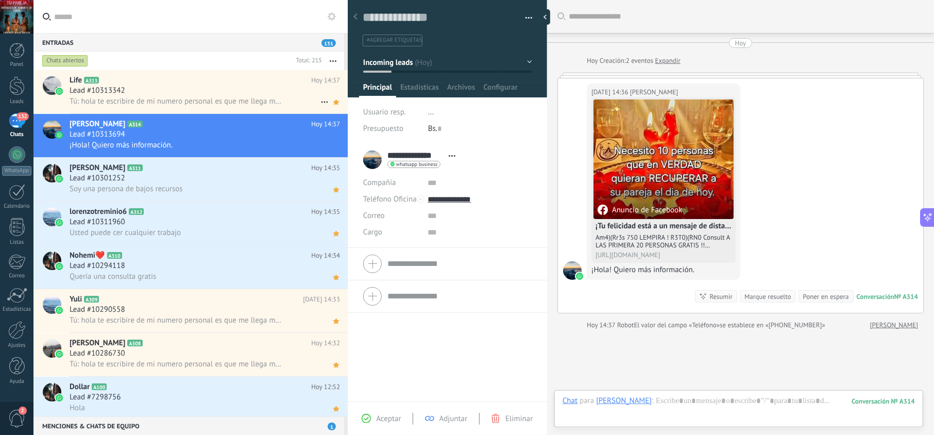
click at [226, 87] on div "Lead #10313342" at bounding box center [205, 91] width 270 height 10
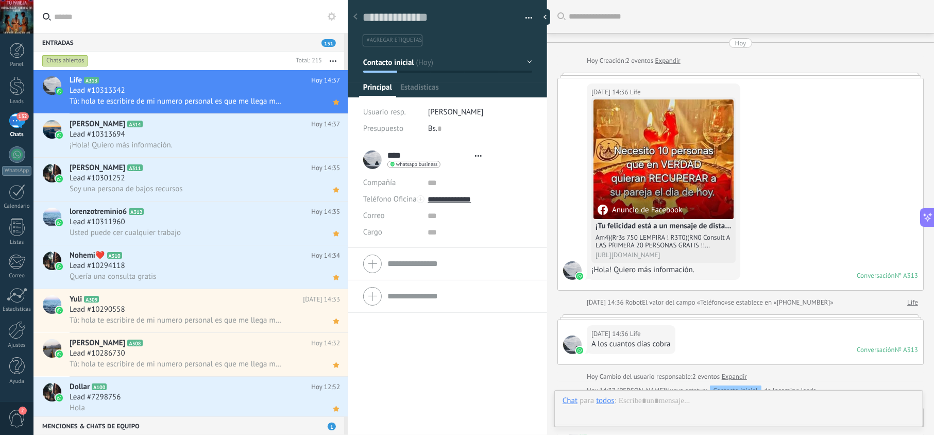
scroll to position [242, 0]
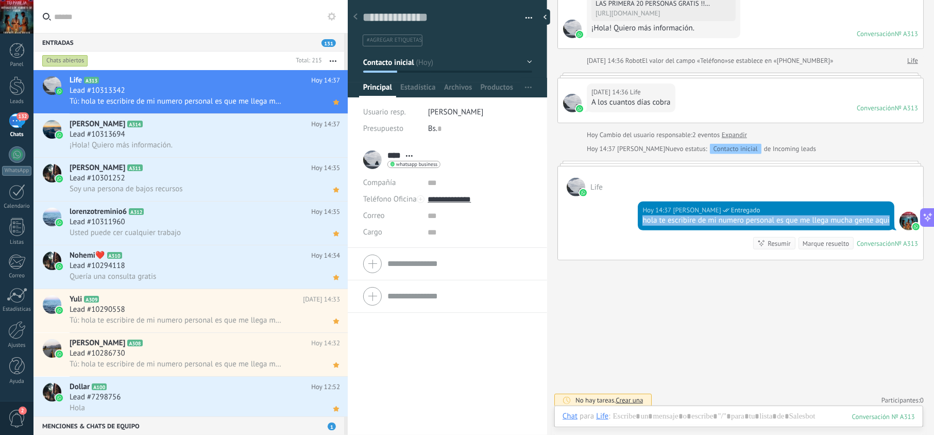
drag, startPoint x: 666, startPoint y: 230, endPoint x: 636, endPoint y: 223, distance: 31.2
click at [638, 223] on div "Hoy 14:37 jesus hernandez Entregado hola te escribire de mi numero personal es …" at bounding box center [766, 215] width 257 height 29
copy div "hola te escribire de mi numero personal es que me llega mucha gente aqui"
click at [194, 132] on div "Lead #10313694" at bounding box center [205, 134] width 270 height 10
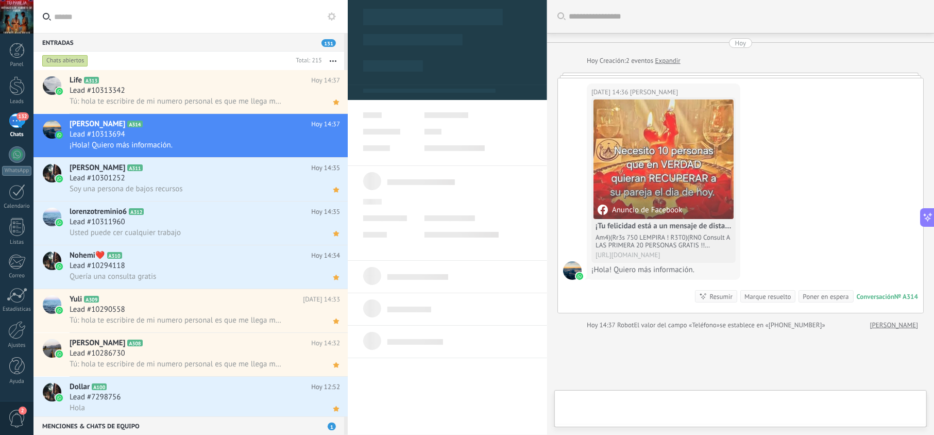
scroll to position [15, 0]
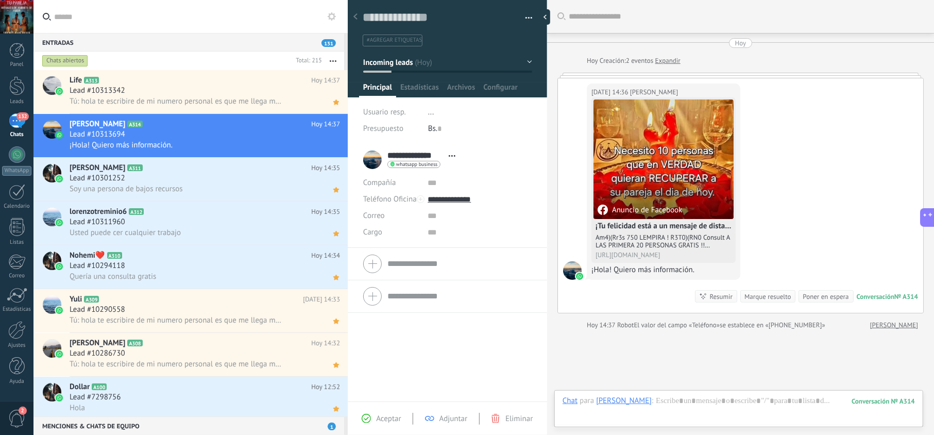
click at [373, 411] on div "Aceptar Adjuntar Eliminar" at bounding box center [447, 417] width 199 height 33
drag, startPoint x: 374, startPoint y: 415, endPoint x: 401, endPoint y: 419, distance: 27.5
click at [374, 415] on div "Aceptar" at bounding box center [381, 418] width 39 height 9
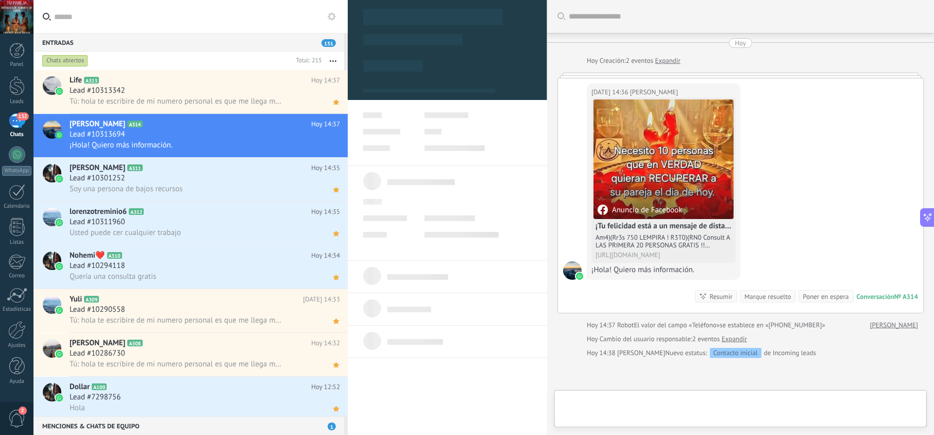
type textarea "**********"
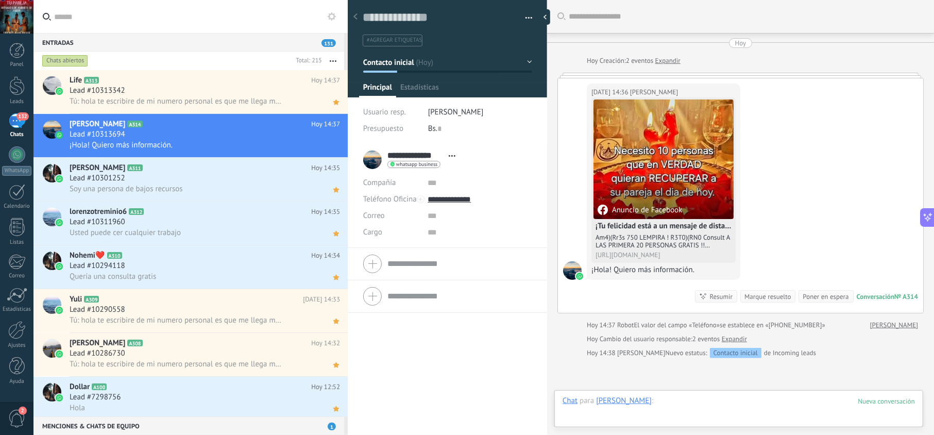
click at [673, 403] on div at bounding box center [739, 411] width 352 height 31
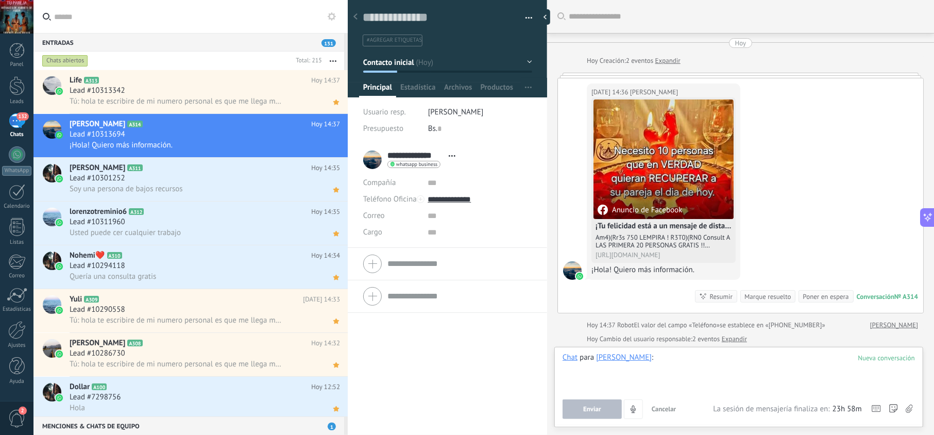
paste div
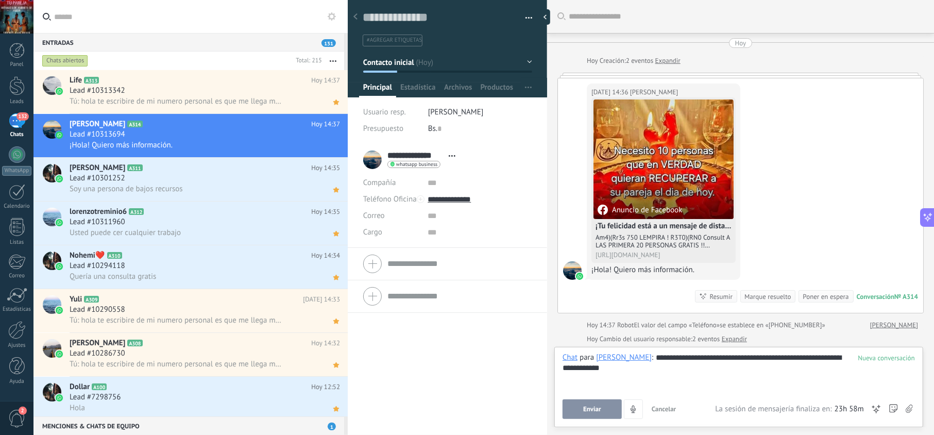
click at [598, 407] on span "Enviar" at bounding box center [592, 408] width 18 height 7
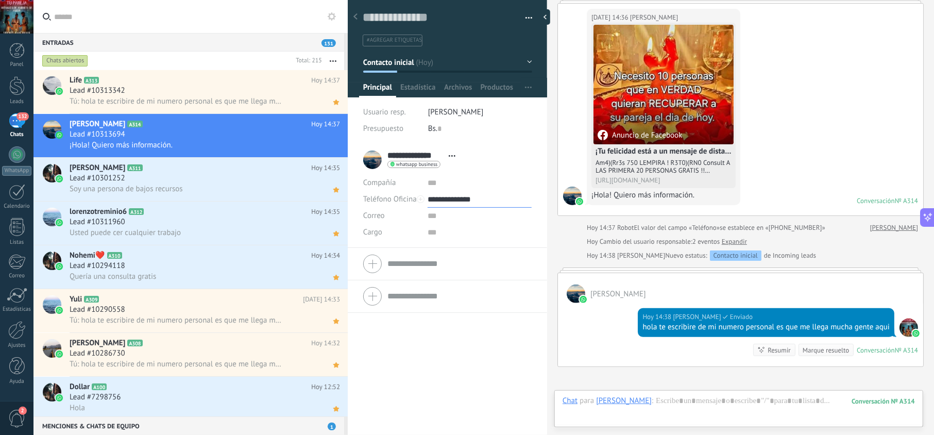
click at [473, 201] on input "**********" at bounding box center [480, 199] width 104 height 16
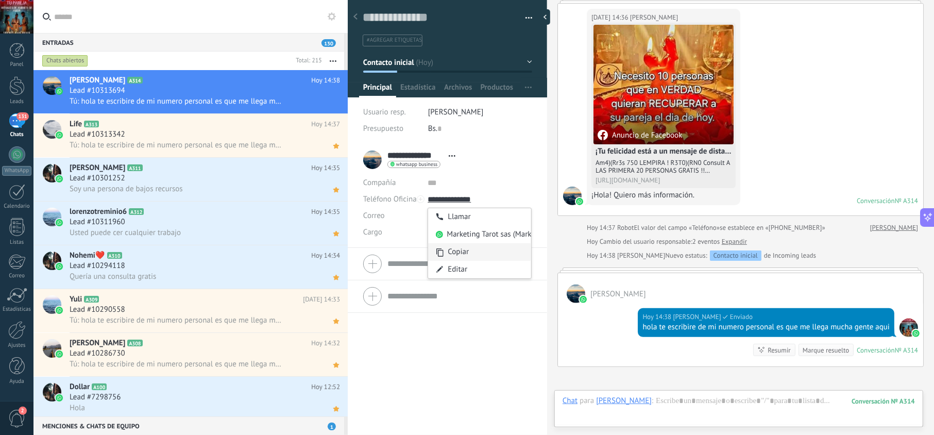
type input "**********"
click at [470, 248] on div "Copiar" at bounding box center [479, 252] width 103 height 18
click at [331, 103] on icon at bounding box center [336, 102] width 11 height 12
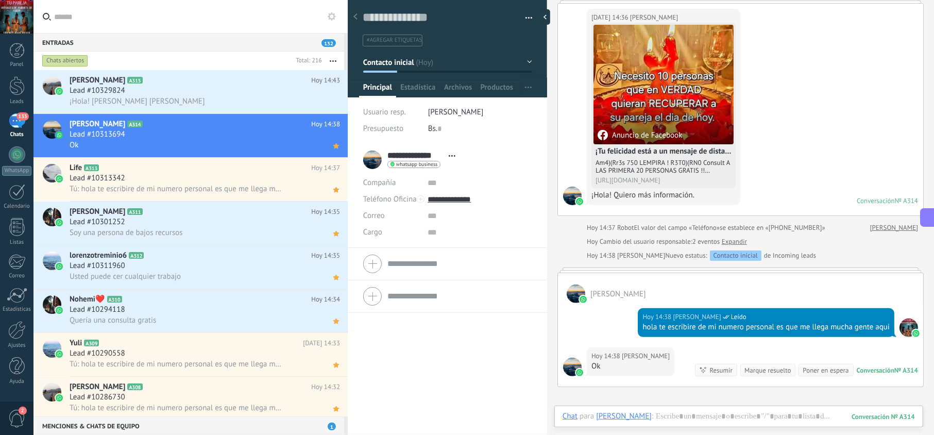
scroll to position [98, 0]
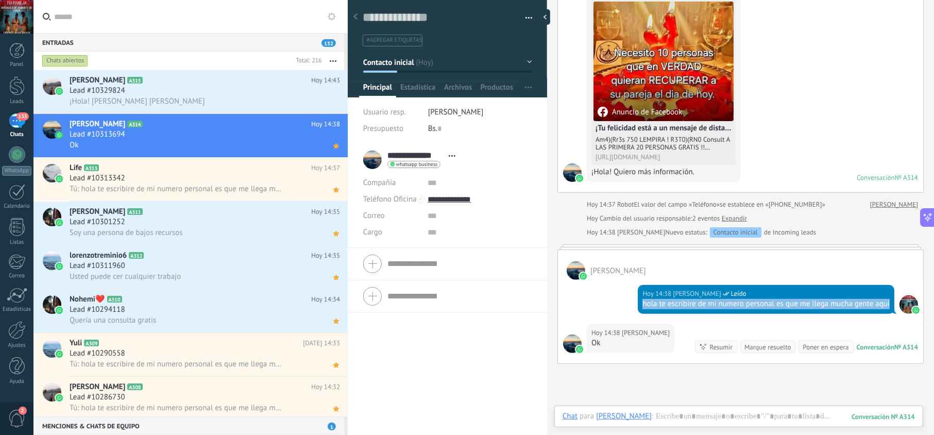
drag, startPoint x: 697, startPoint y: 320, endPoint x: 639, endPoint y: 308, distance: 59.5
click at [639, 308] on div "Hoy 14:38 jesus hernandez Leído hola te escribire de mi numero personal es que …" at bounding box center [766, 299] width 257 height 29
copy div "hola te escribire de mi numero personal es que me llega mucha gente aqui"
click at [241, 87] on div "Lead #10329824" at bounding box center [205, 91] width 270 height 10
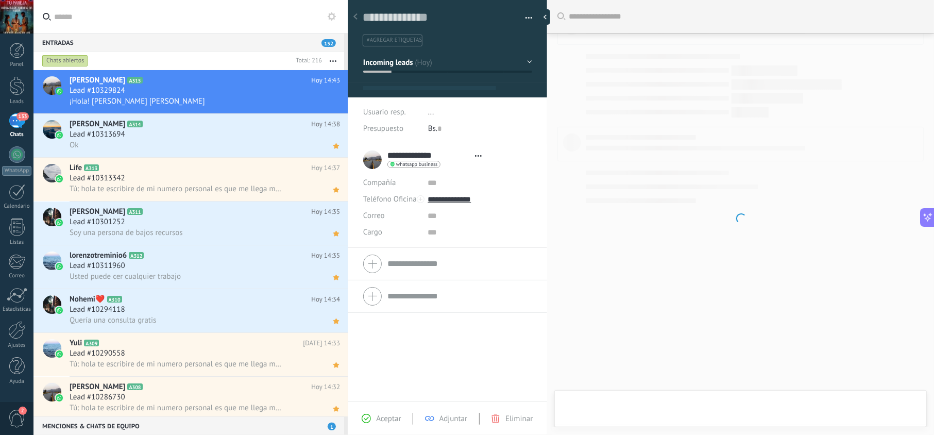
scroll to position [15, 0]
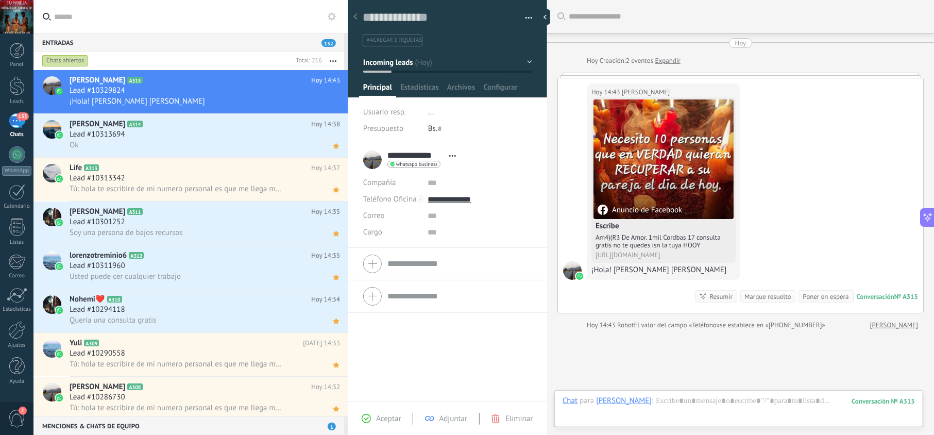
click at [390, 418] on span "Aceptar" at bounding box center [388, 419] width 25 height 10
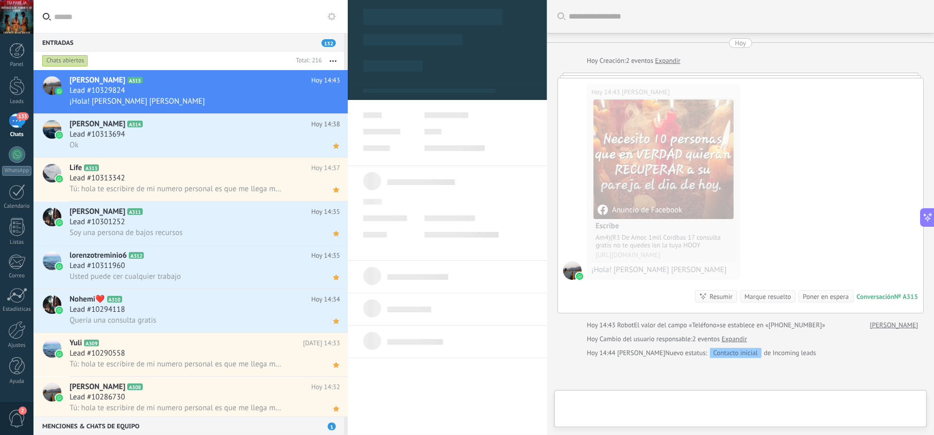
click at [684, 402] on div at bounding box center [741, 411] width 356 height 31
type textarea "**********"
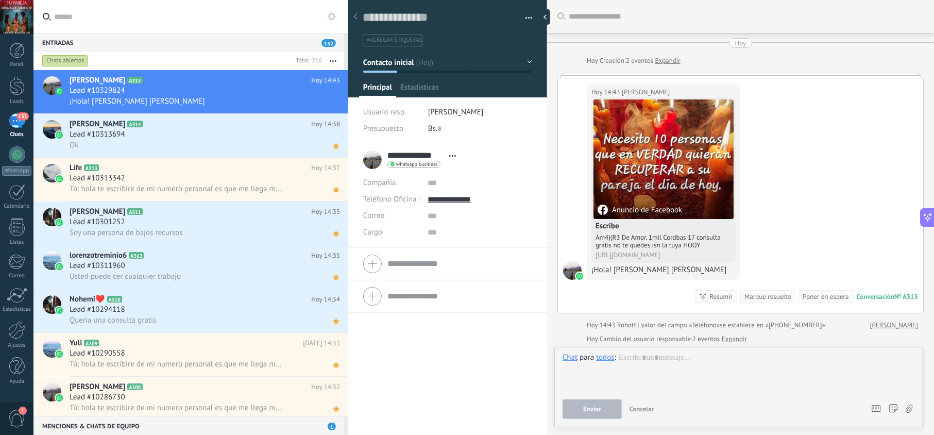
scroll to position [15, 0]
click at [674, 376] on div at bounding box center [739, 371] width 352 height 39
paste div
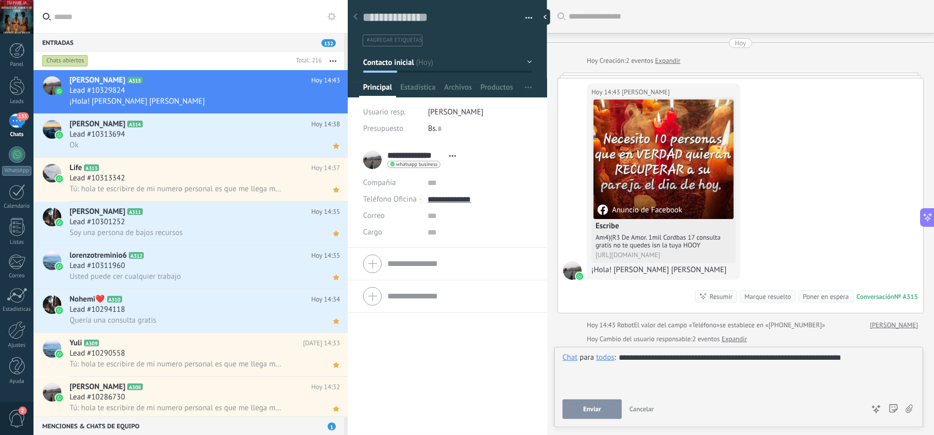
click at [588, 409] on span "Enviar" at bounding box center [592, 408] width 18 height 7
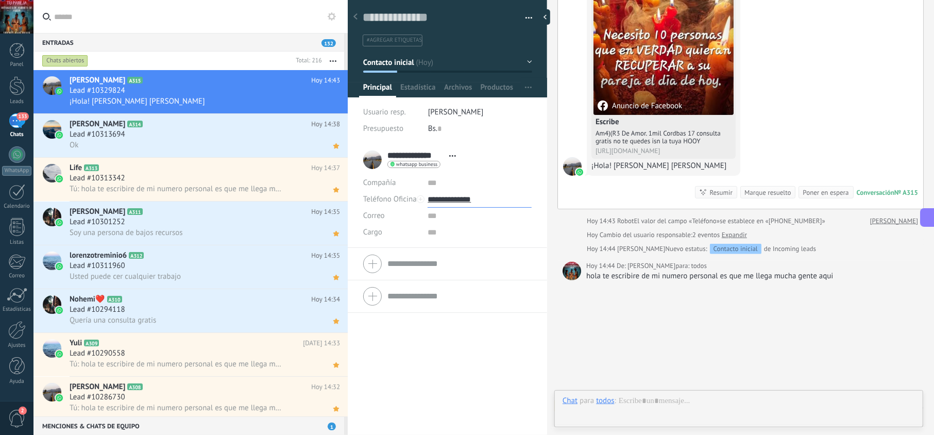
click at [457, 197] on input "**********" at bounding box center [480, 199] width 104 height 16
type input "**********"
click at [452, 252] on div "Copiar" at bounding box center [479, 252] width 103 height 18
click at [326, 101] on icon at bounding box center [324, 102] width 12 height 12
click at [282, 93] on div at bounding box center [467, 217] width 934 height 435
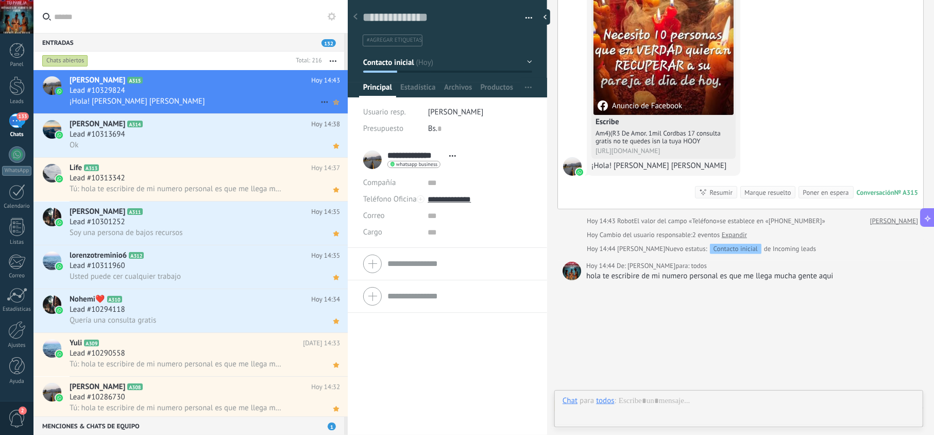
drag, startPoint x: 334, startPoint y: 101, endPoint x: 353, endPoint y: 97, distance: 20.1
click at [334, 101] on use at bounding box center [336, 101] width 6 height 5
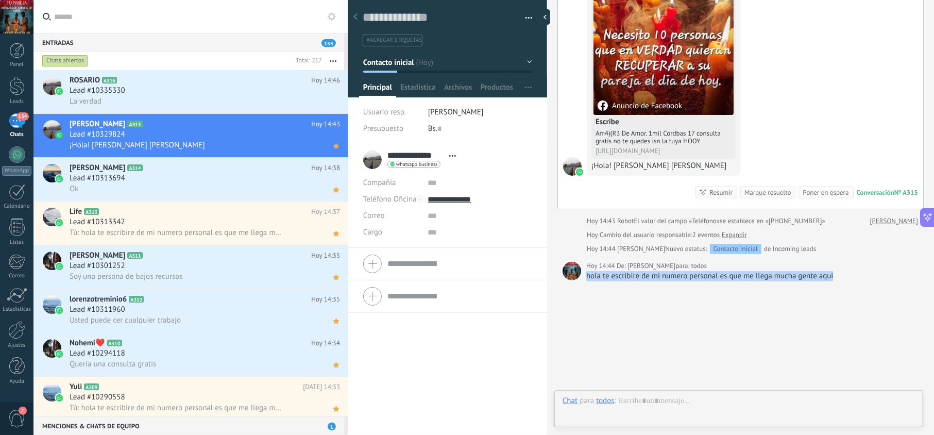
drag, startPoint x: 837, startPoint y: 278, endPoint x: 585, endPoint y: 282, distance: 251.5
click at [585, 282] on div "Buscar Carga más Hoy Hoy Creación: 2 eventos Expandir Hoy 14:43 Simón Ernandez …" at bounding box center [740, 178] width 387 height 565
copy div "hola te escribire de mi numero personal es que me llega mucha gente aqui"
click at [174, 96] on div "La verdad" at bounding box center [205, 101] width 270 height 11
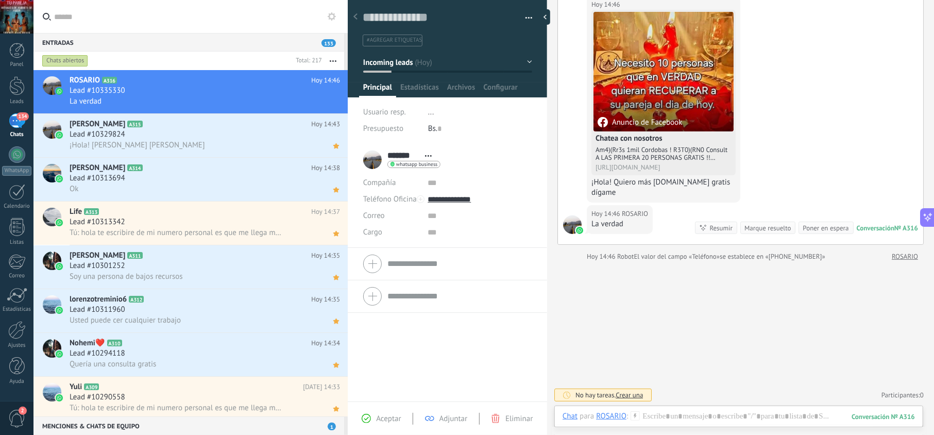
scroll to position [89, 0]
click at [389, 417] on span "Aceptar" at bounding box center [388, 419] width 25 height 10
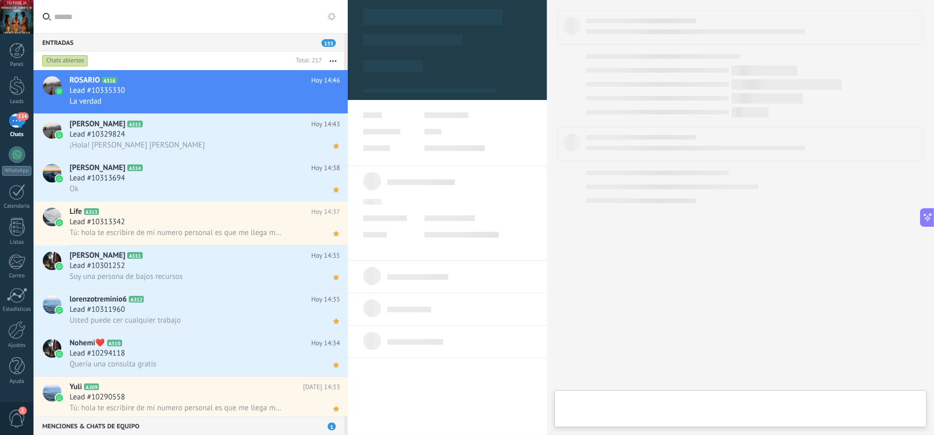
type textarea "**********"
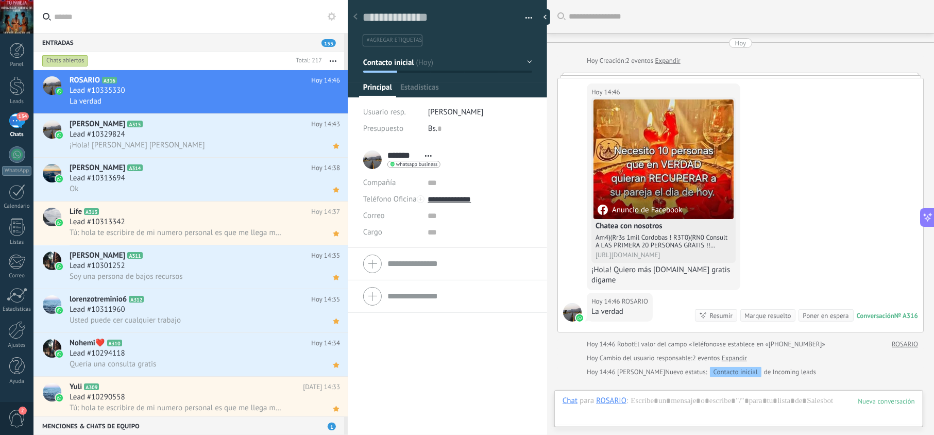
scroll to position [120, 0]
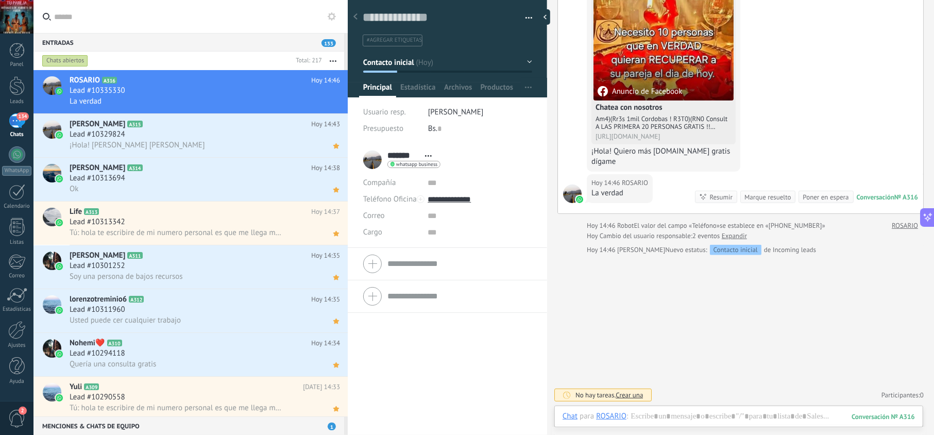
click at [666, 399] on div "No hay tareas. Crear una Participantes: 0 Agregar usuario Bots: 0" at bounding box center [740, 394] width 366 height 17
click at [668, 415] on div at bounding box center [739, 426] width 352 height 31
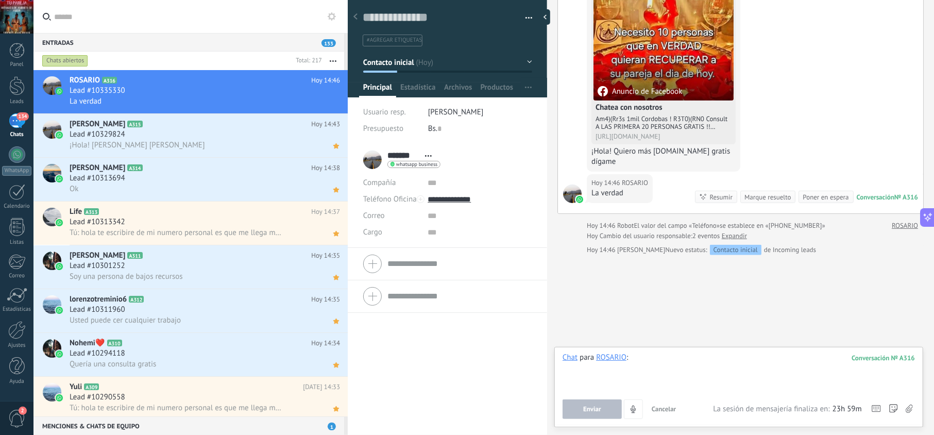
paste div
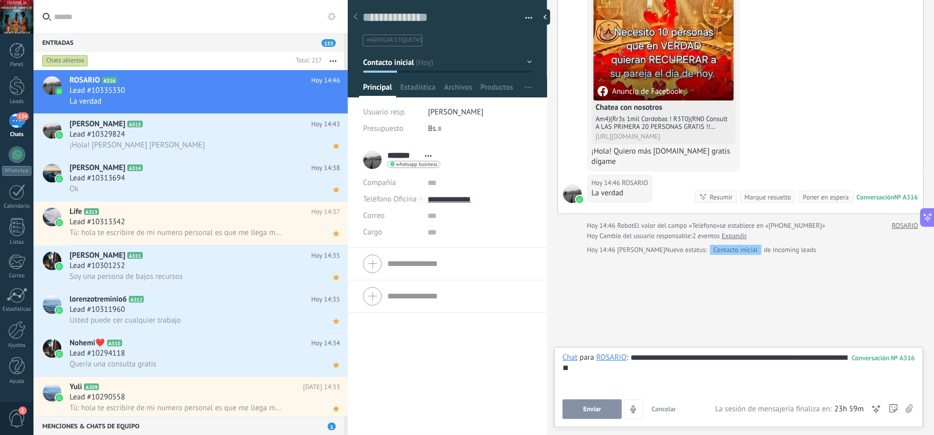
click at [599, 411] on span "Enviar" at bounding box center [592, 408] width 18 height 7
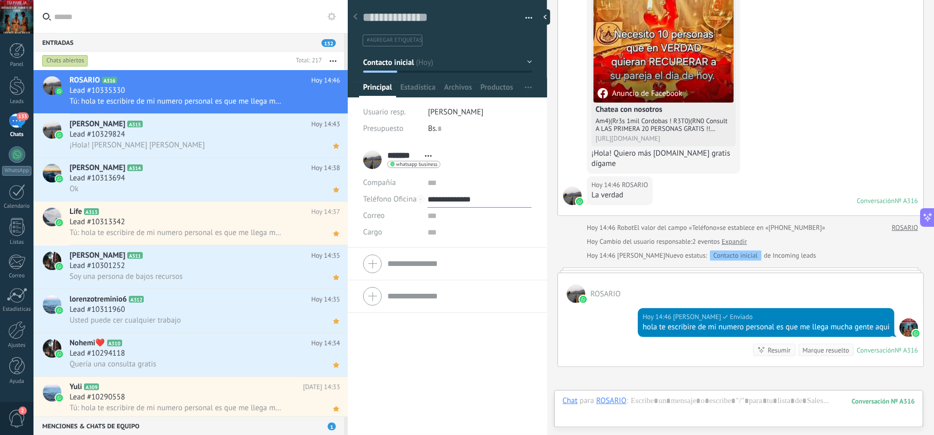
click at [470, 198] on input "**********" at bounding box center [480, 199] width 104 height 16
type input "**********"
click at [470, 250] on div "Copiar" at bounding box center [479, 252] width 103 height 18
click at [335, 101] on icon at bounding box center [336, 102] width 11 height 12
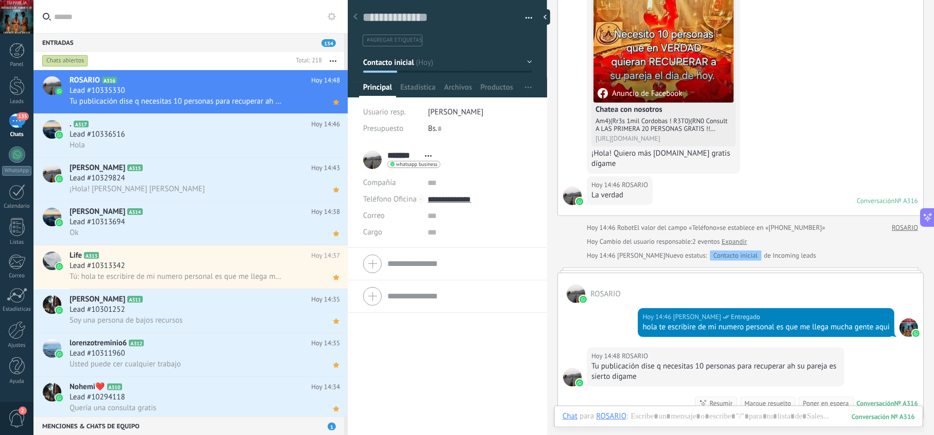
scroll to position [172, 0]
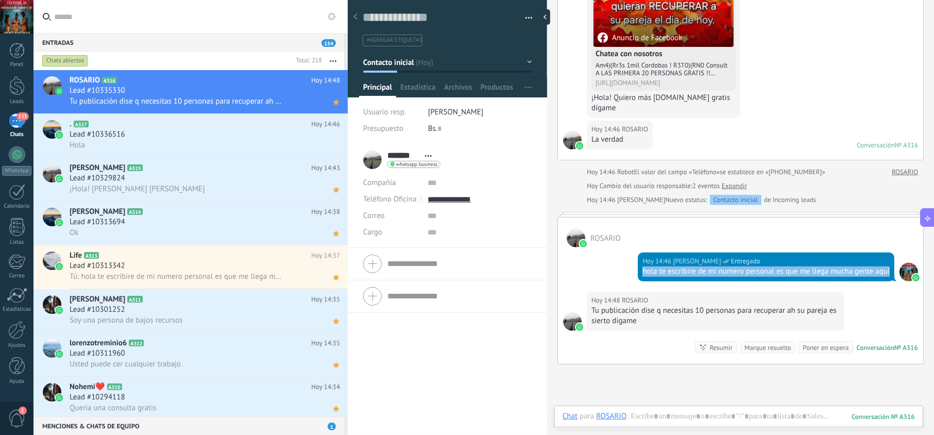
drag, startPoint x: 672, startPoint y: 286, endPoint x: 640, endPoint y: 270, distance: 35.7
click at [642, 270] on div "hola te escribire de mi numero personal es que me llega mucha gente aqui" at bounding box center [765, 271] width 247 height 10
copy div "hola te escribire de mi numero personal es que me llega mucha gente aqui"
click at [218, 136] on div "Lead #10336516" at bounding box center [205, 134] width 270 height 10
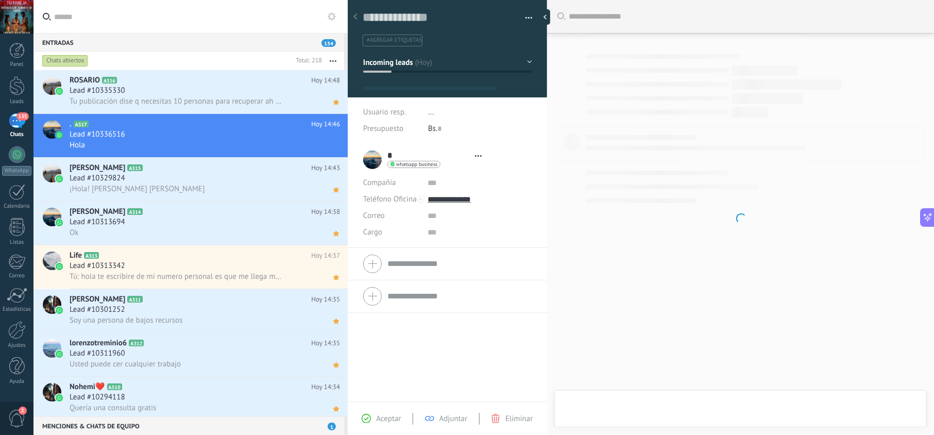
scroll to position [15, 0]
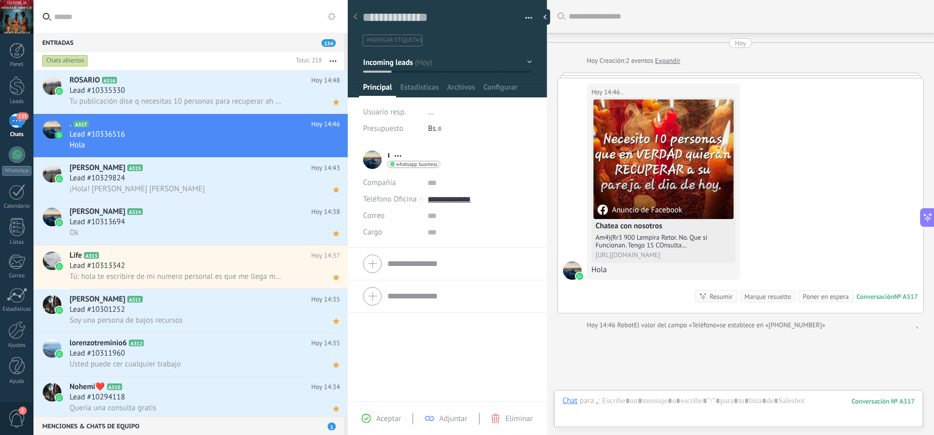
click at [387, 416] on span "Aceptar" at bounding box center [388, 419] width 25 height 10
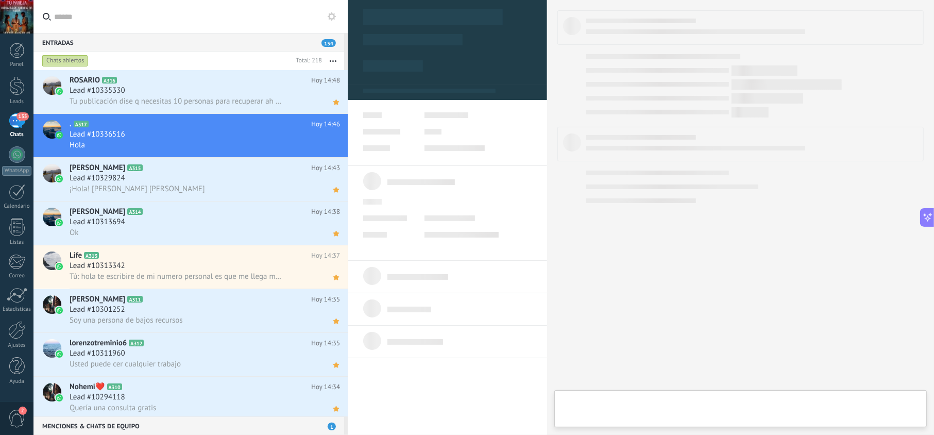
type textarea "**********"
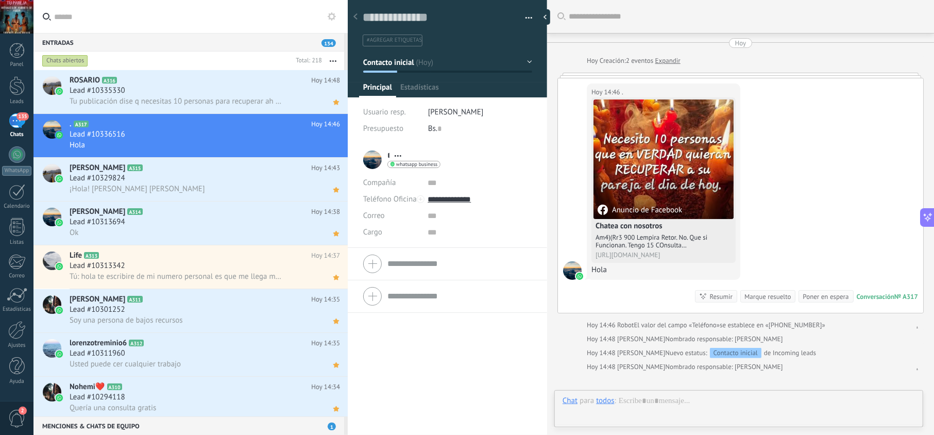
scroll to position [15, 0]
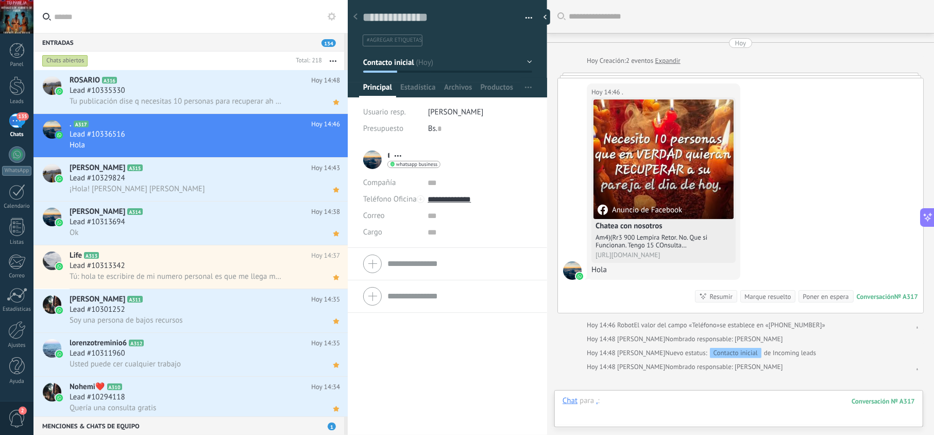
click at [644, 402] on div at bounding box center [739, 411] width 352 height 31
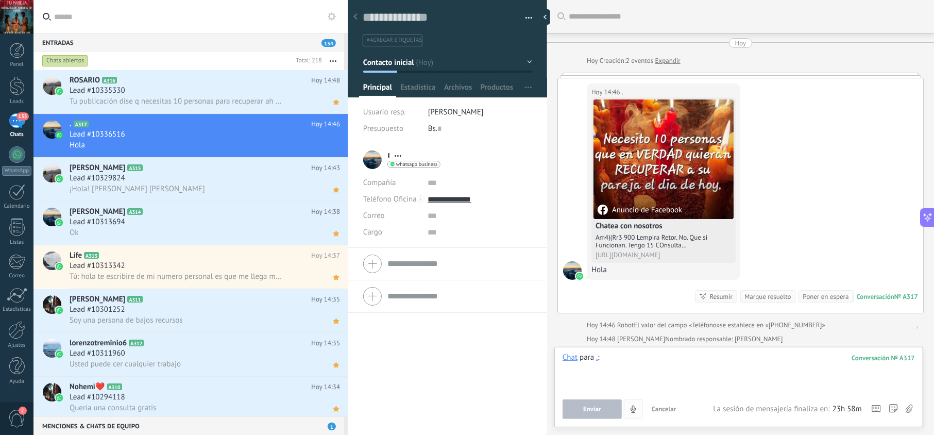
paste div
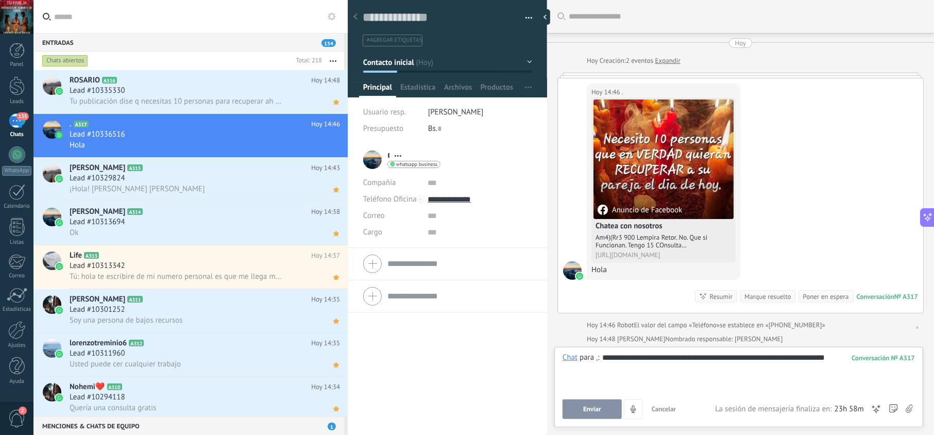
click at [596, 402] on button "Enviar" at bounding box center [592, 409] width 59 height 20
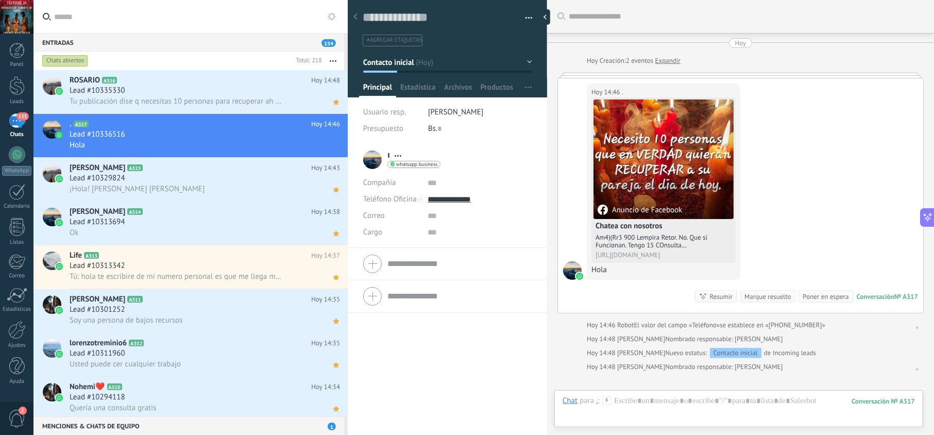
scroll to position [89, 0]
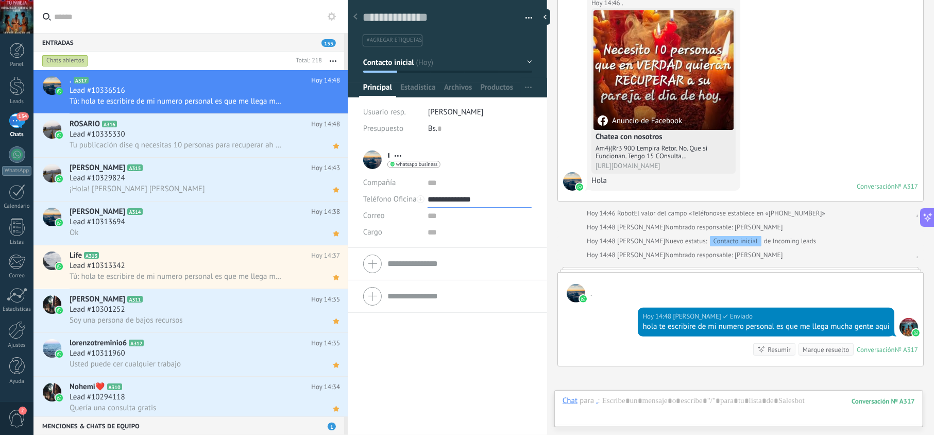
click at [460, 203] on input "**********" at bounding box center [480, 199] width 104 height 16
type input "**********"
click at [460, 252] on div "Copiar" at bounding box center [479, 252] width 103 height 18
click at [241, 83] on h2 ". A317" at bounding box center [191, 80] width 242 height 10
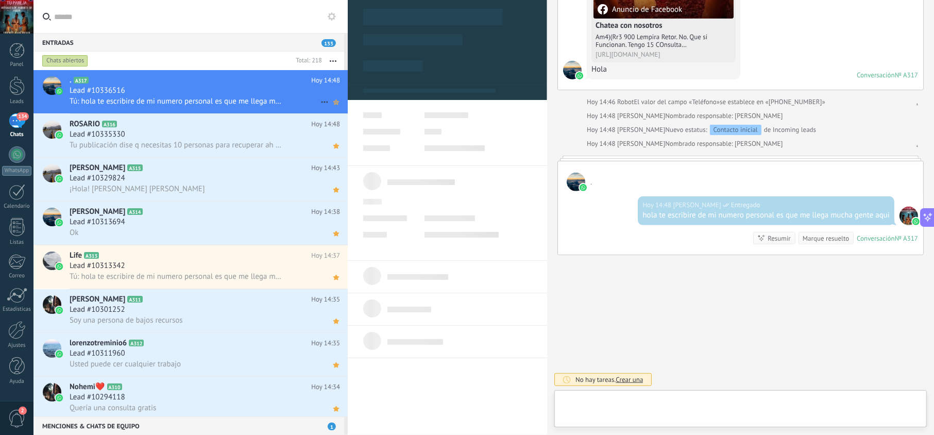
scroll to position [15, 0]
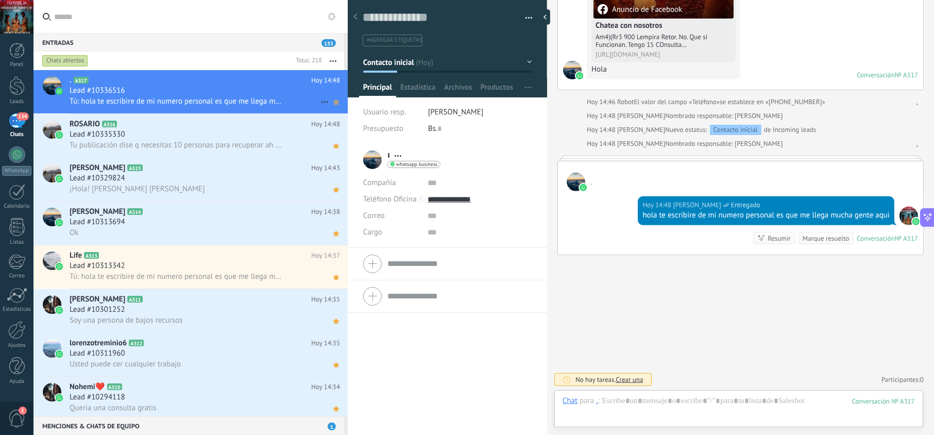
click at [333, 101] on use at bounding box center [336, 101] width 6 height 5
click at [238, 83] on h2 ". A317" at bounding box center [191, 80] width 242 height 10
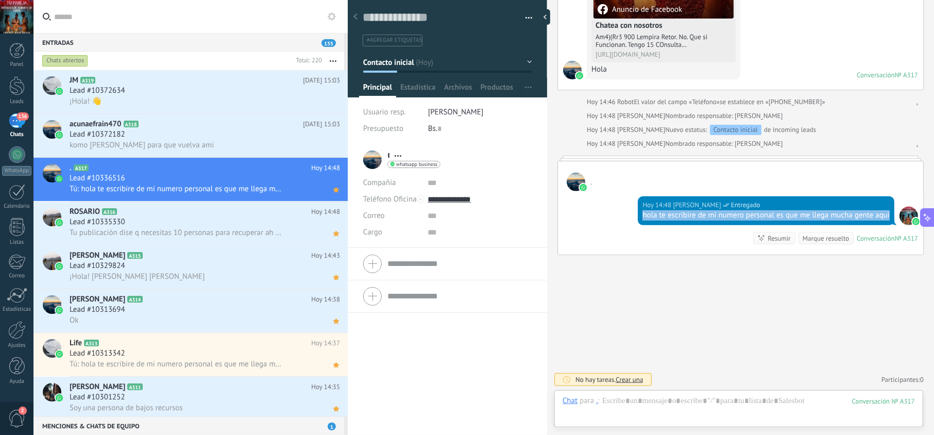
drag, startPoint x: 670, startPoint y: 211, endPoint x: 633, endPoint y: 207, distance: 36.8
click at [633, 207] on div "Hoy 14:48 jesus hernandez Entregado hola te escribire de mi numero personal es …" at bounding box center [740, 222] width 365 height 63
click at [238, 139] on div "Lead #10372182" at bounding box center [205, 134] width 270 height 10
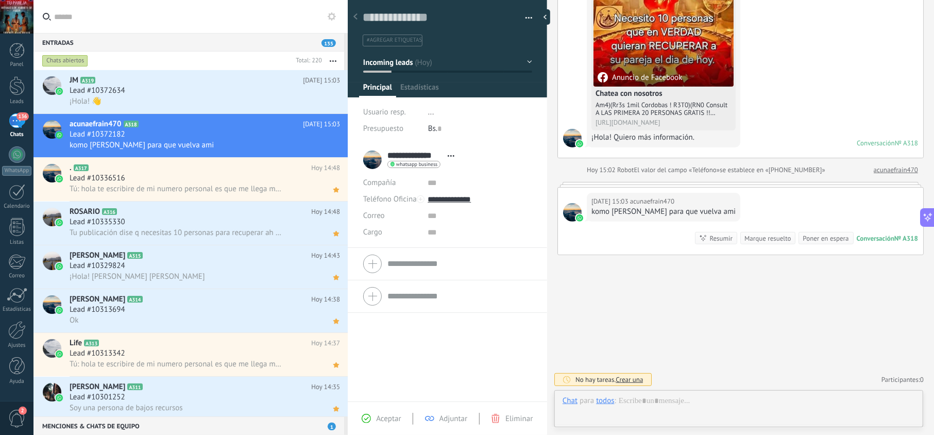
scroll to position [15, 0]
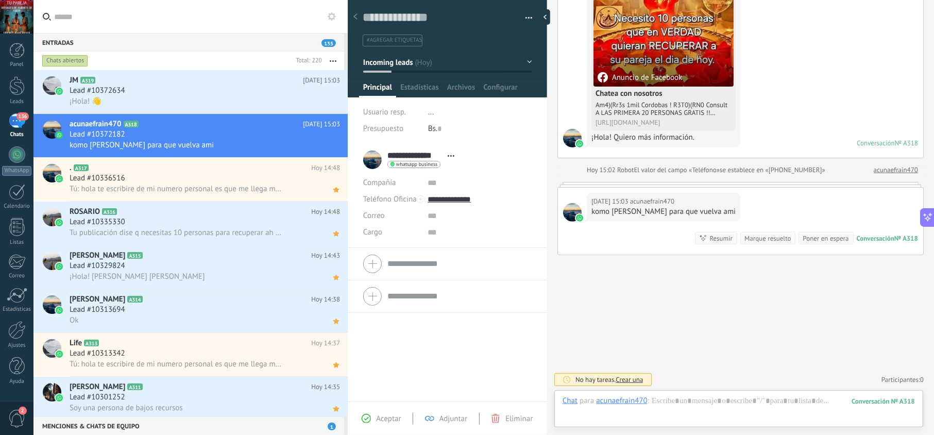
click at [392, 414] on span "Aceptar" at bounding box center [388, 419] width 25 height 10
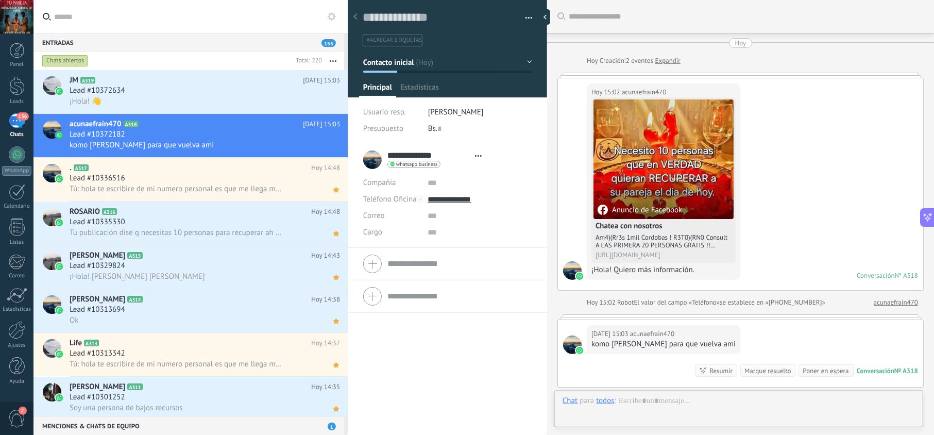
type textarea "**********"
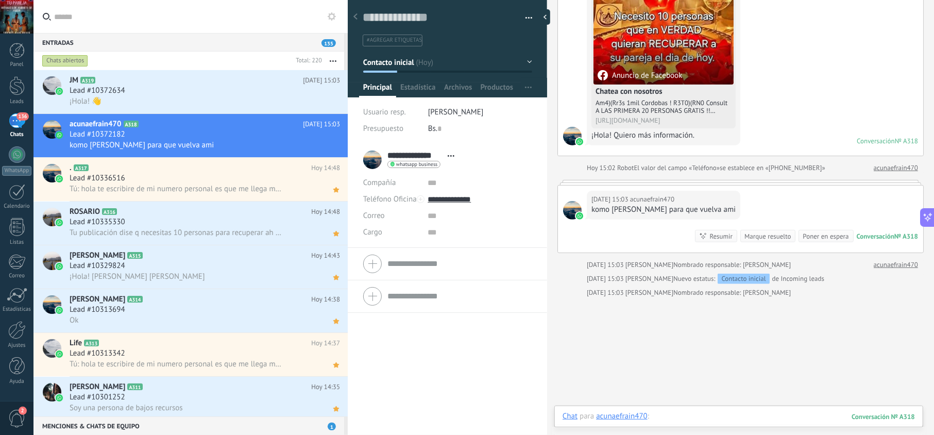
click at [688, 417] on div at bounding box center [739, 426] width 352 height 31
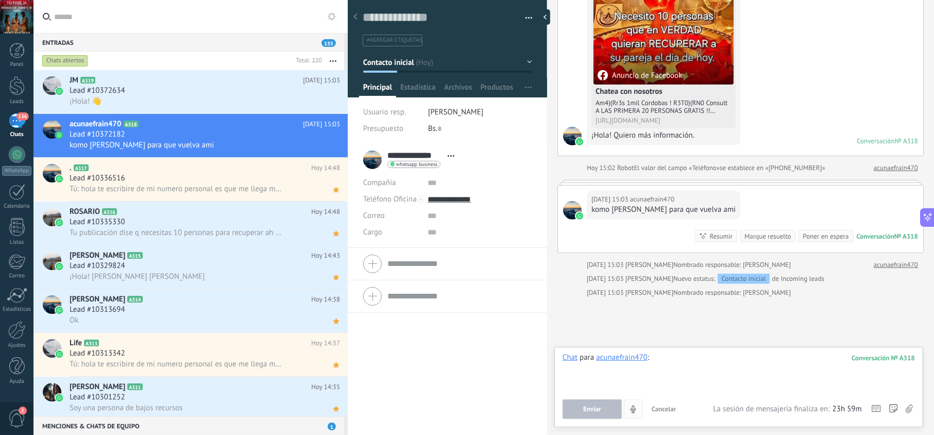
paste div
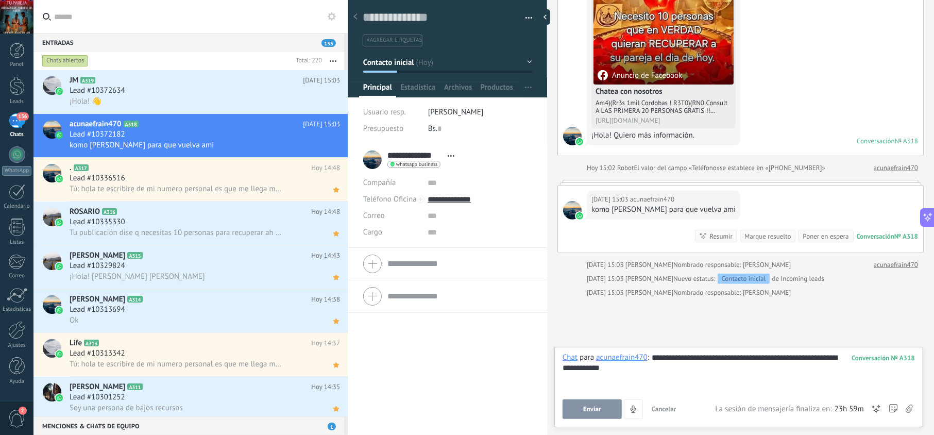
click at [596, 409] on span "Enviar" at bounding box center [592, 408] width 18 height 7
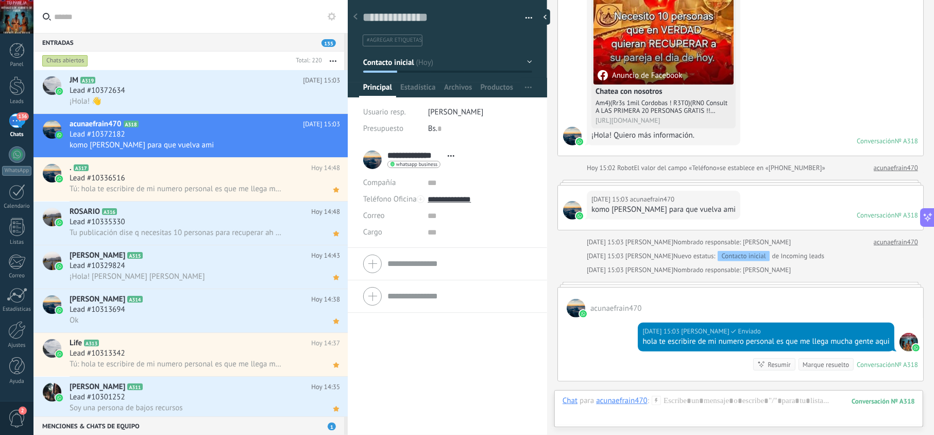
scroll to position [149, 0]
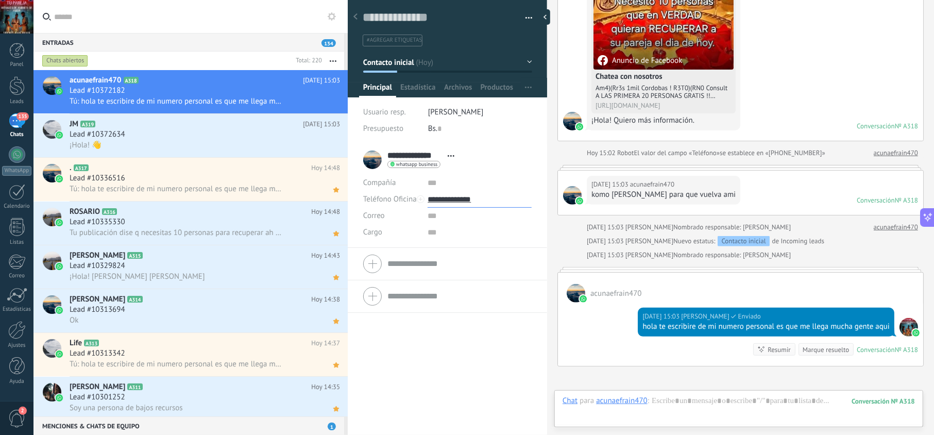
click at [446, 202] on input "**********" at bounding box center [480, 199] width 104 height 16
click at [459, 252] on div "Copiar" at bounding box center [479, 252] width 103 height 18
drag, startPoint x: 674, startPoint y: 341, endPoint x: 637, endPoint y: 328, distance: 39.8
click at [638, 328] on div "Hoy 15:03 jesus hernandez Leído hola te escribire de mi numero personal es que …" at bounding box center [766, 322] width 257 height 29
click at [460, 200] on input "**********" at bounding box center [480, 199] width 104 height 16
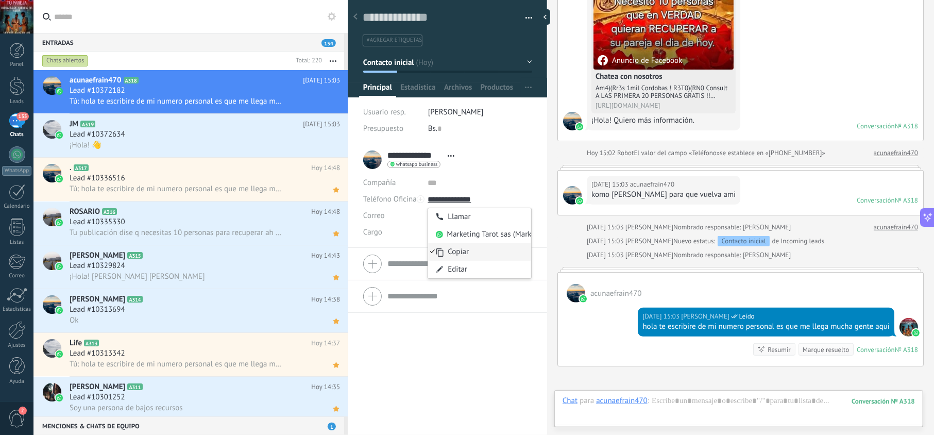
type input "**********"
click at [469, 251] on div "Copiar" at bounding box center [479, 252] width 103 height 18
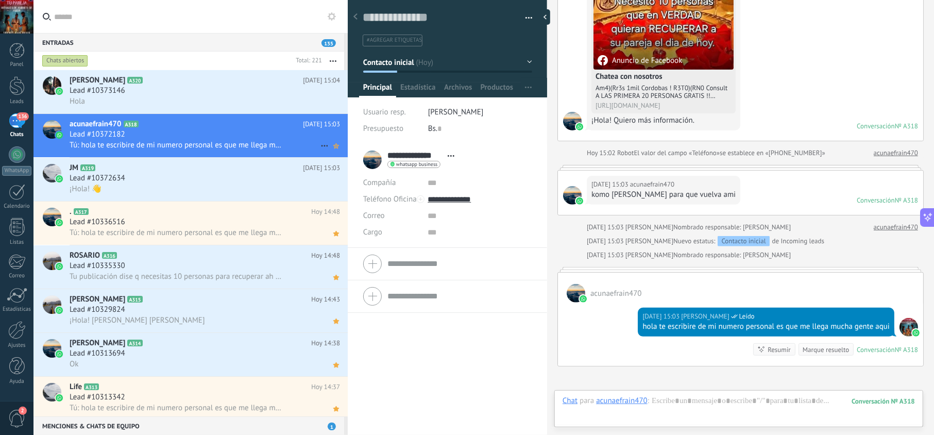
click at [333, 144] on use at bounding box center [336, 145] width 6 height 5
drag, startPoint x: 682, startPoint y: 341, endPoint x: 497, endPoint y: 262, distance: 201.3
click at [638, 326] on div "Hoy 15:03 jesus hernandez Leído hola te escribire de mi numero personal es que …" at bounding box center [766, 322] width 257 height 29
click at [275, 183] on div "¡Hola! 👋" at bounding box center [205, 188] width 270 height 11
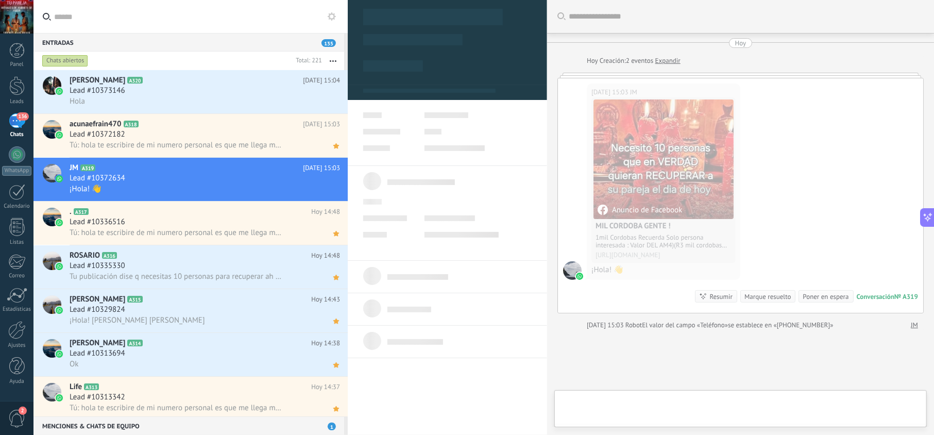
scroll to position [15, 0]
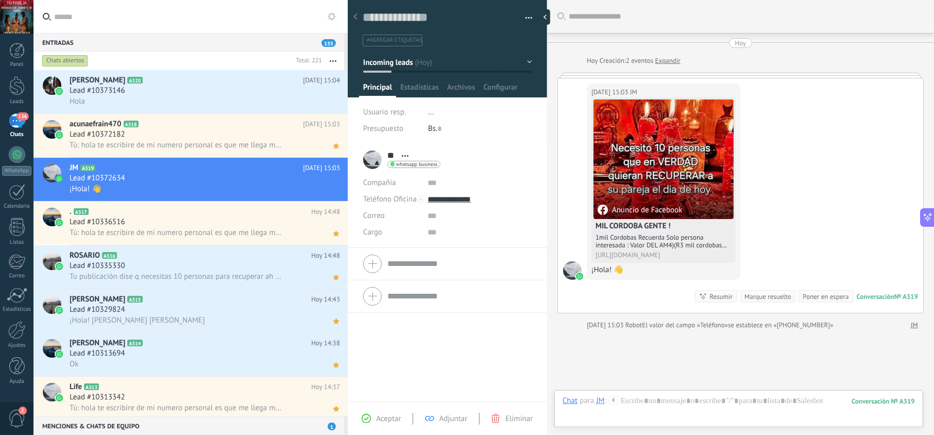
drag, startPoint x: 374, startPoint y: 421, endPoint x: 382, endPoint y: 421, distance: 8.8
click at [375, 422] on div "Aceptar" at bounding box center [381, 418] width 39 height 9
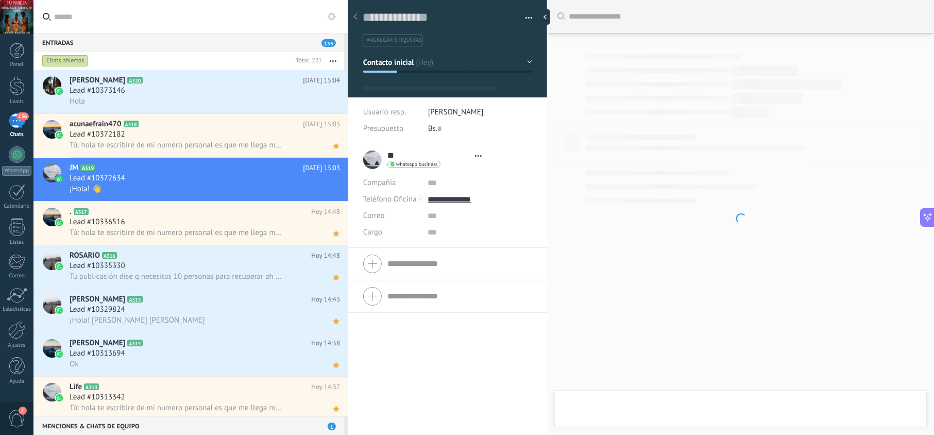
type textarea "**********"
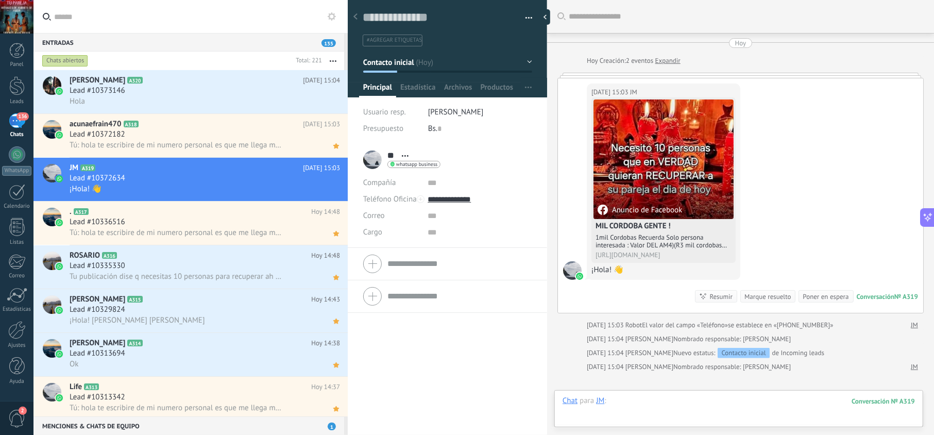
click at [662, 400] on div at bounding box center [739, 411] width 352 height 31
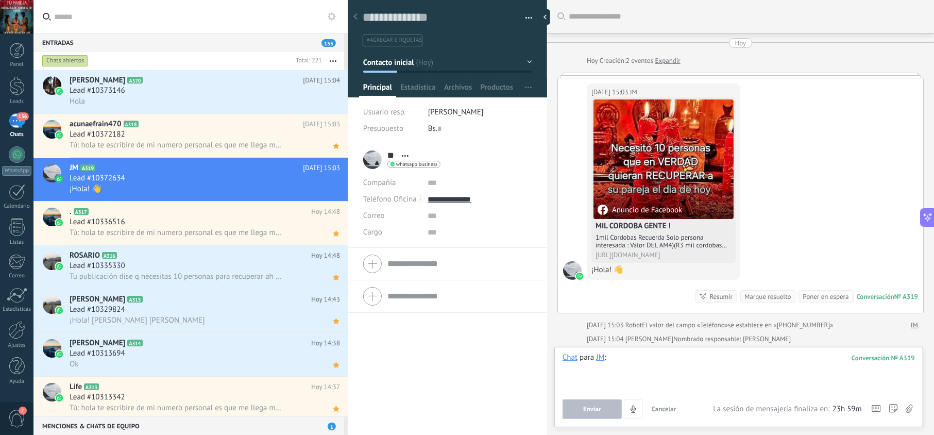
paste div
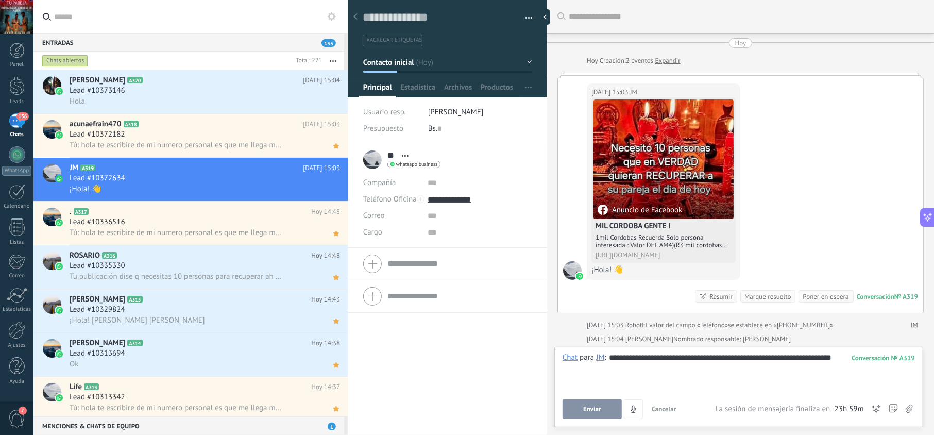
click at [595, 406] on span "Enviar" at bounding box center [592, 408] width 18 height 7
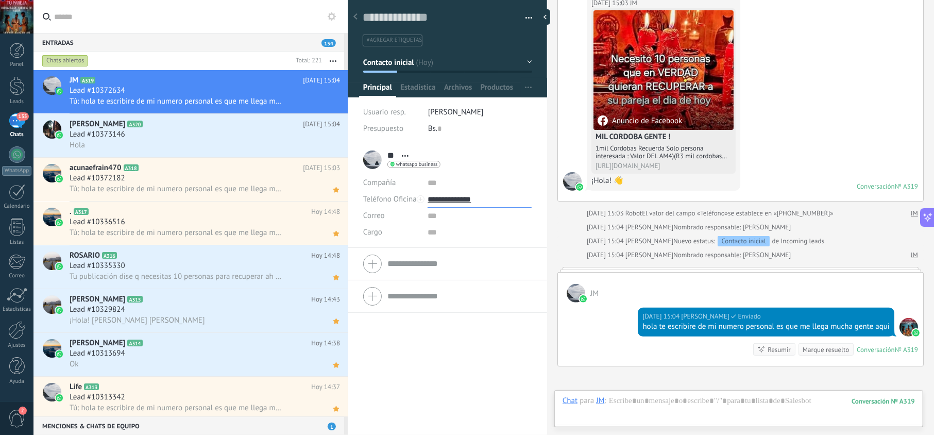
click at [460, 194] on input "**********" at bounding box center [480, 199] width 104 height 16
type input "**********"
click at [482, 248] on div "Copiar" at bounding box center [479, 252] width 103 height 18
click at [335, 106] on icon at bounding box center [336, 102] width 11 height 12
drag, startPoint x: 679, startPoint y: 339, endPoint x: 635, endPoint y: 330, distance: 44.8
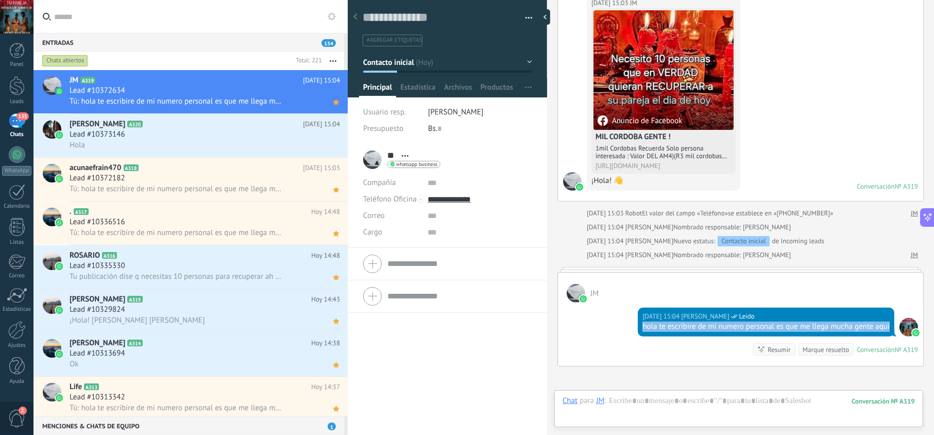
click at [638, 330] on div "Hoy 15:04 jesus hernandez Leído hola te escribire de mi numero personal es que …" at bounding box center [766, 322] width 257 height 29
click at [199, 140] on div "Hola" at bounding box center [205, 145] width 270 height 11
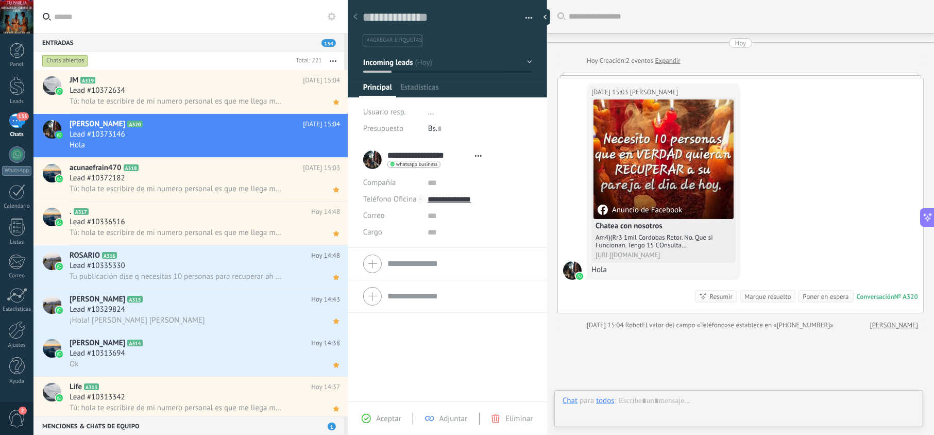
scroll to position [15, 0]
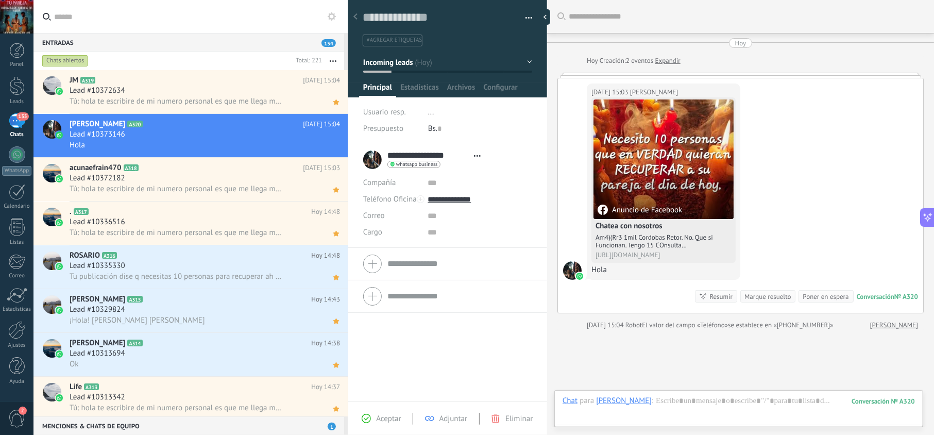
click at [386, 421] on span "Aceptar" at bounding box center [388, 419] width 25 height 10
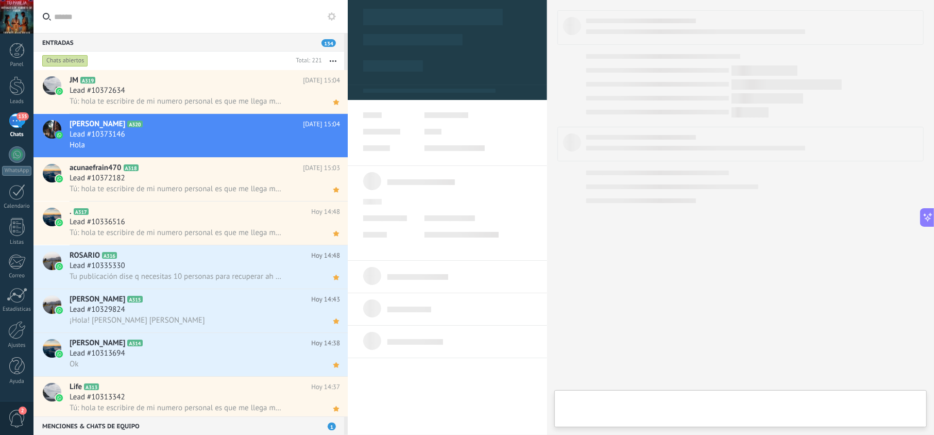
type textarea "**********"
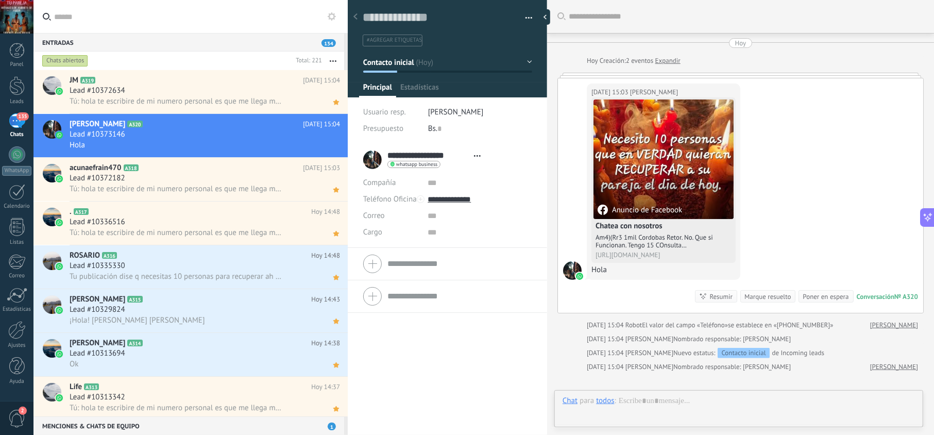
scroll to position [15, 0]
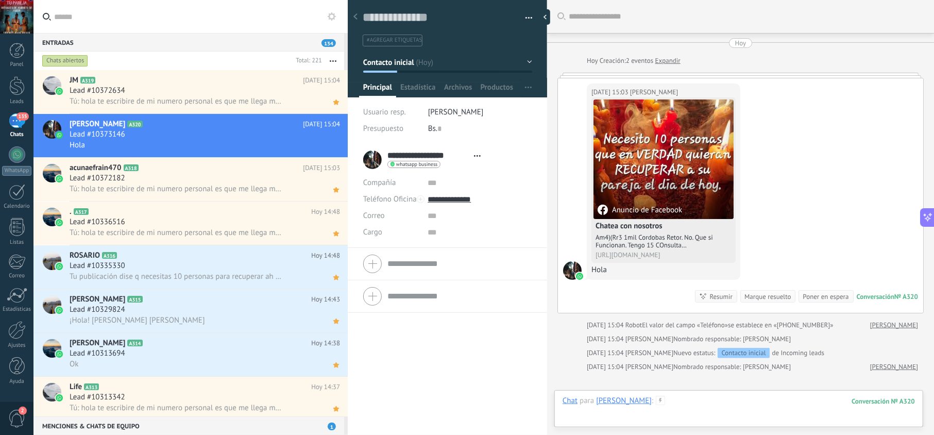
click at [691, 398] on div at bounding box center [739, 411] width 352 height 31
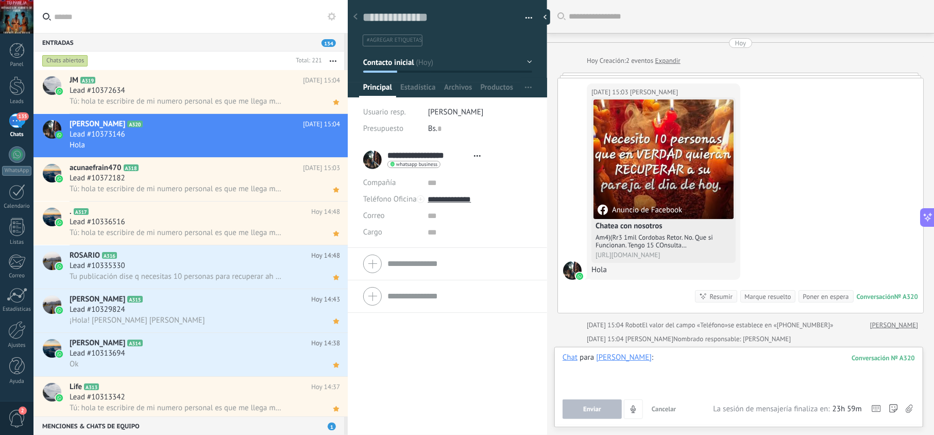
paste div
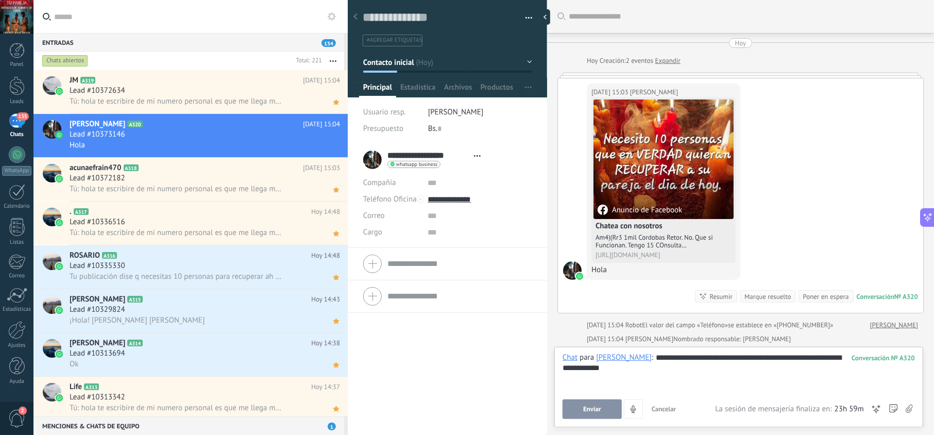
click at [591, 413] on button "Enviar" at bounding box center [592, 409] width 59 height 20
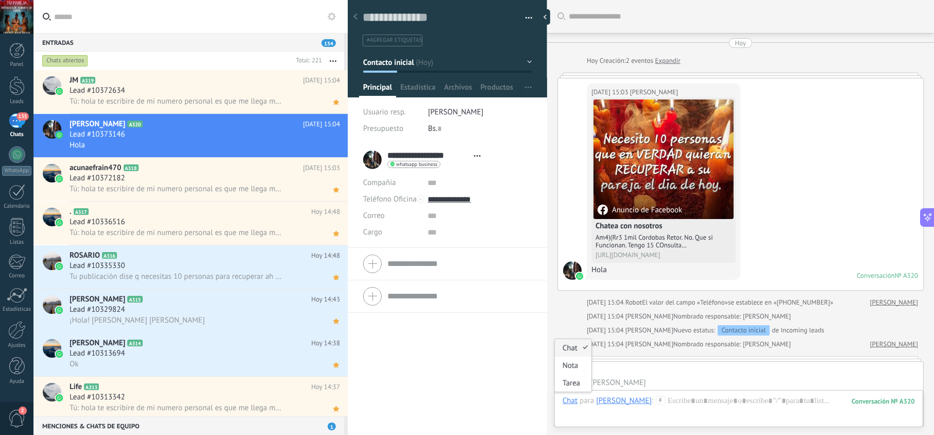
scroll to position [89, 0]
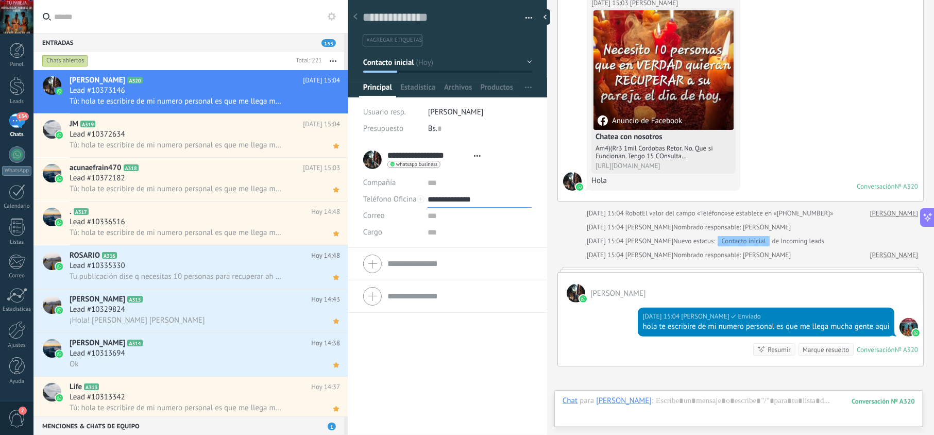
click at [456, 196] on input "**********" at bounding box center [480, 199] width 104 height 16
type input "**********"
click at [467, 251] on div "Copiar" at bounding box center [479, 252] width 103 height 18
click at [336, 106] on icon at bounding box center [336, 102] width 11 height 12
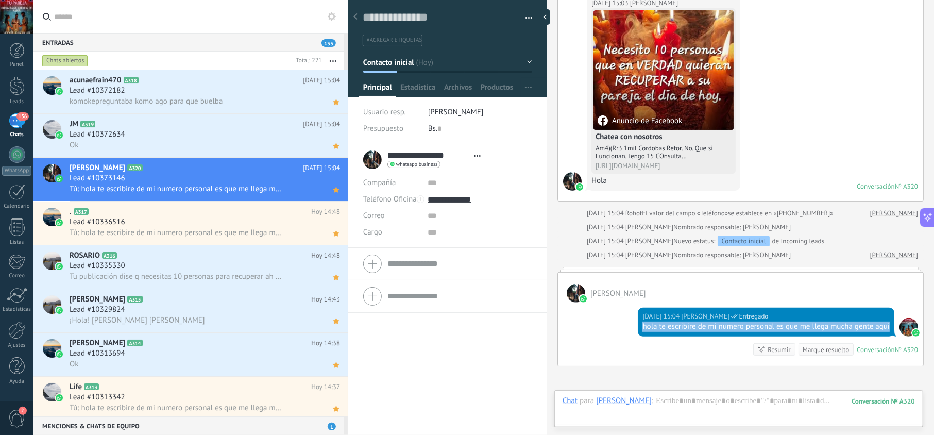
drag, startPoint x: 679, startPoint y: 349, endPoint x: 636, endPoint y: 330, distance: 47.3
click at [638, 330] on div "Hoy 15:04 jesus hernandez Entregado hola te escribire de mi numero personal es …" at bounding box center [766, 322] width 257 height 29
click at [238, 96] on div "komokepreguntaba komo ago para que buelba" at bounding box center [205, 101] width 270 height 11
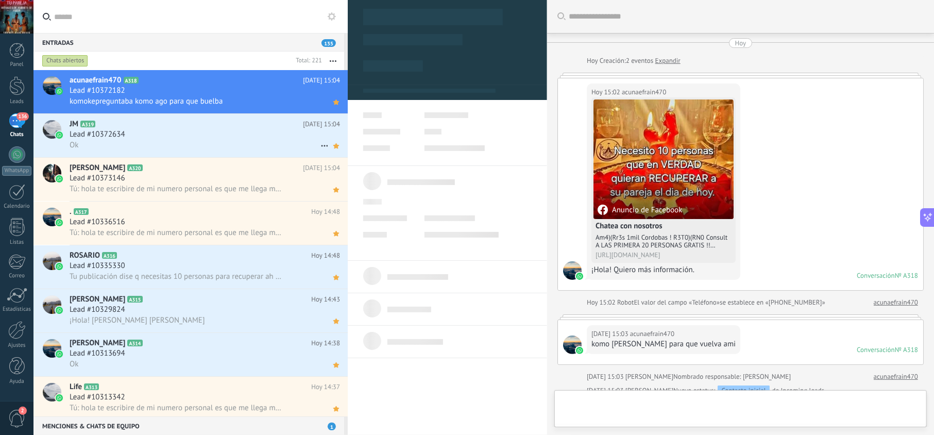
scroll to position [316, 0]
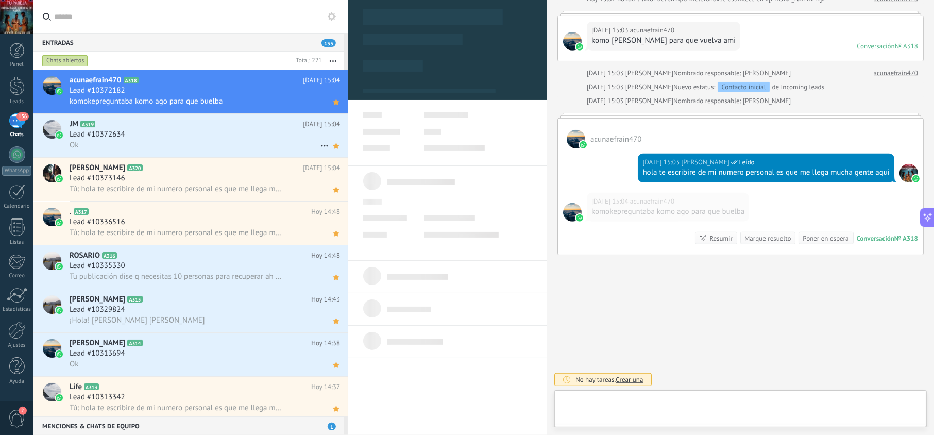
click at [227, 122] on h2 "JM A319" at bounding box center [186, 124] width 233 height 10
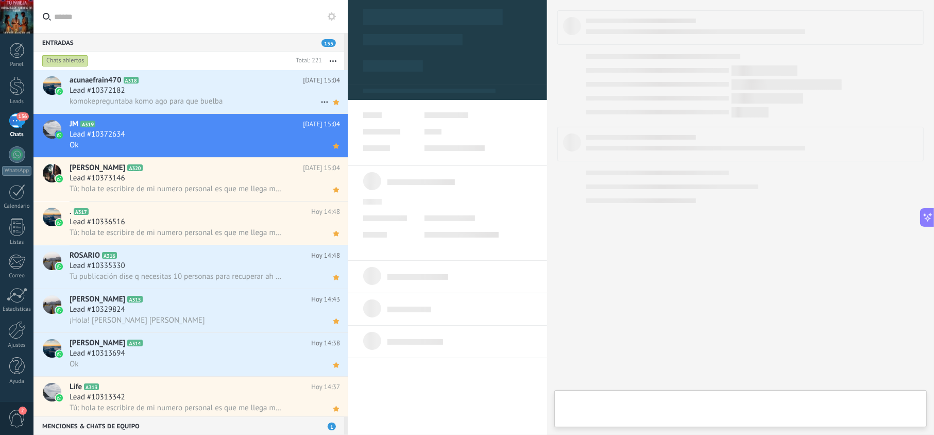
click at [227, 88] on div "Lead #10372182" at bounding box center [205, 91] width 270 height 10
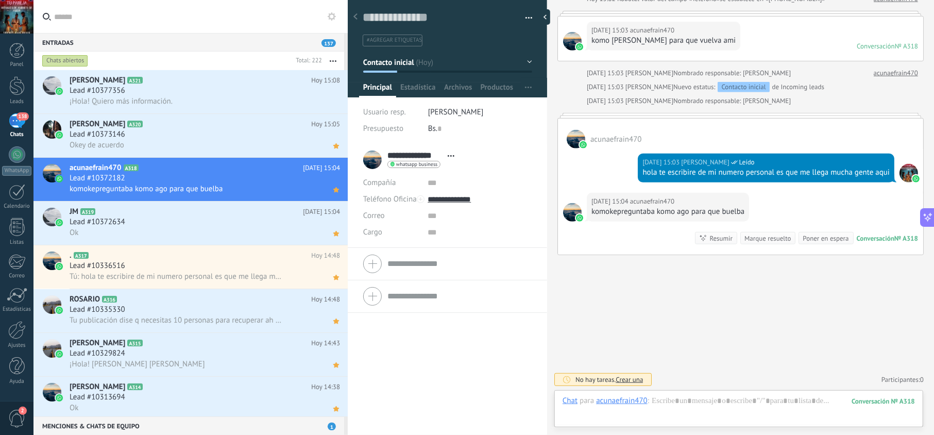
scroll to position [15, 0]
drag, startPoint x: 671, startPoint y: 175, endPoint x: 631, endPoint y: 161, distance: 42.5
click at [631, 161] on div "Hoy 15:03 jesus hernandez Leído hola te escribire de mi numero personal es que …" at bounding box center [740, 170] width 365 height 44
click at [196, 90] on div "Lead #10377356" at bounding box center [205, 91] width 270 height 10
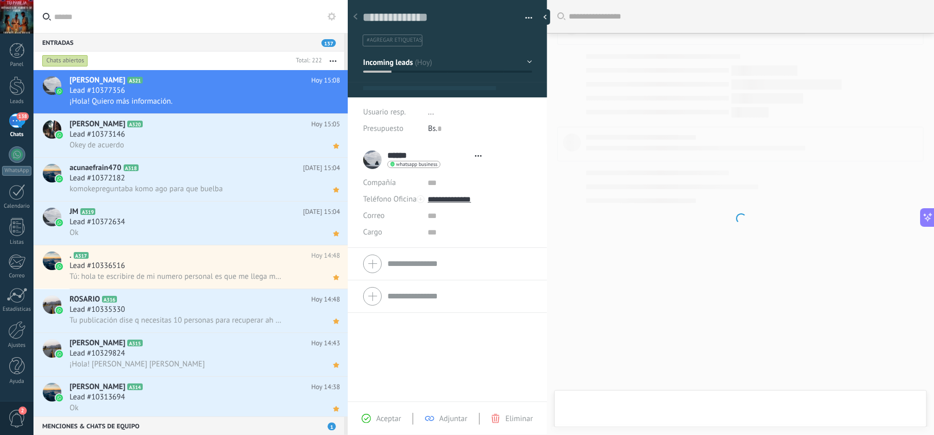
scroll to position [15, 0]
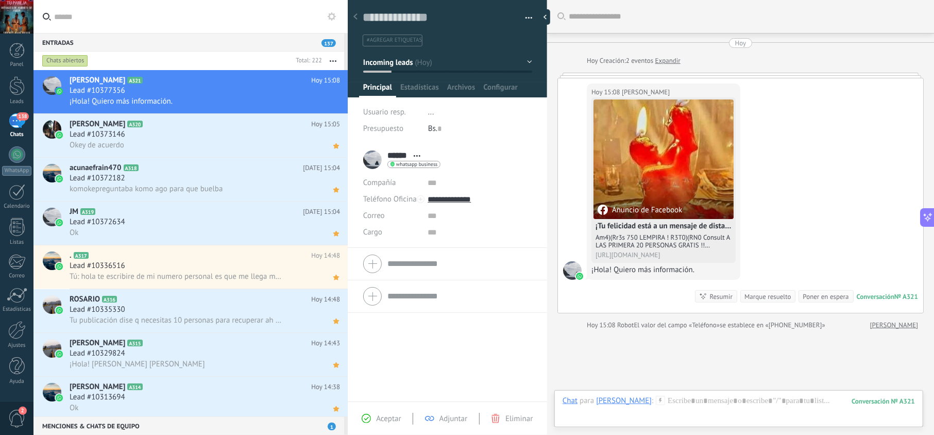
click at [394, 421] on span "Aceptar" at bounding box center [388, 419] width 25 height 10
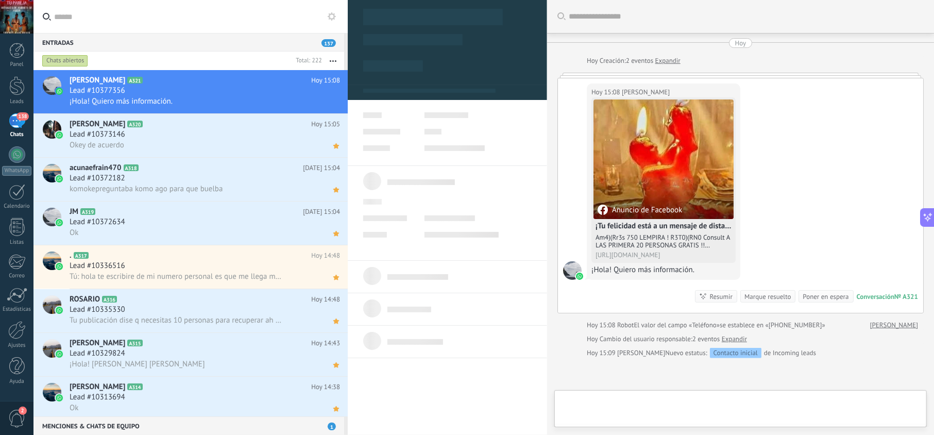
type textarea "**********"
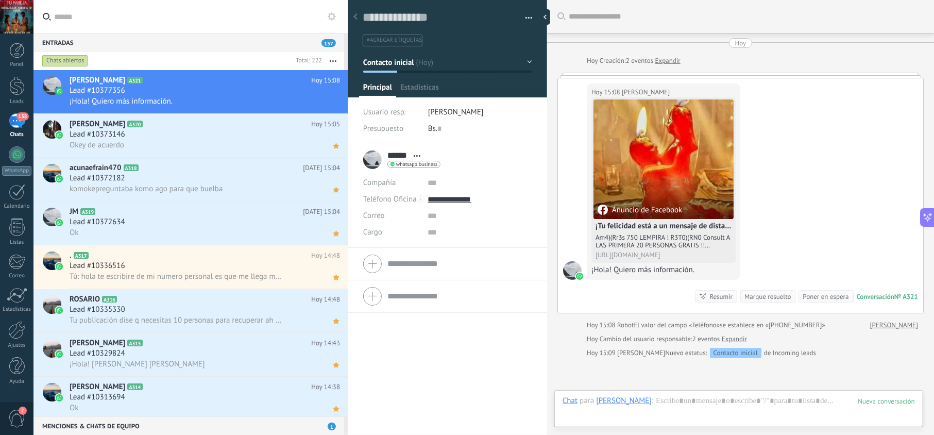
click at [637, 400] on div at bounding box center [739, 411] width 352 height 31
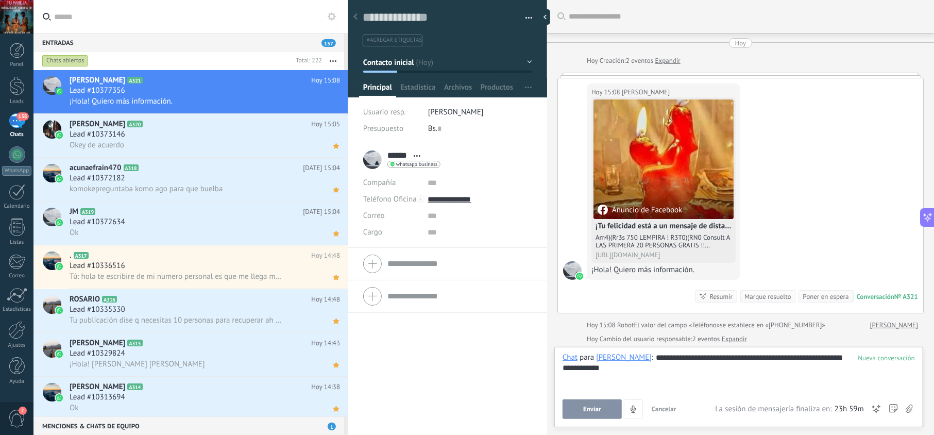
click at [601, 409] on span "Enviar" at bounding box center [592, 408] width 18 height 7
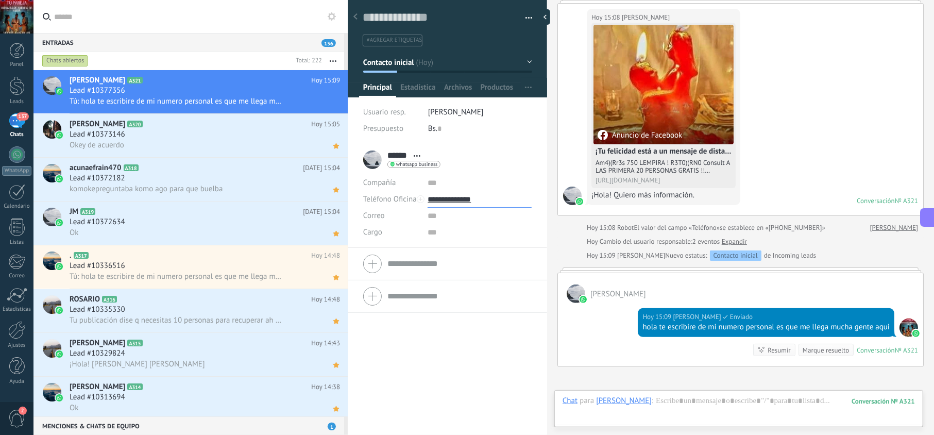
click at [456, 193] on input "**********" at bounding box center [480, 199] width 104 height 16
type input "**********"
click at [465, 251] on div "Copiar" at bounding box center [479, 252] width 103 height 18
click at [333, 100] on use at bounding box center [336, 101] width 6 height 5
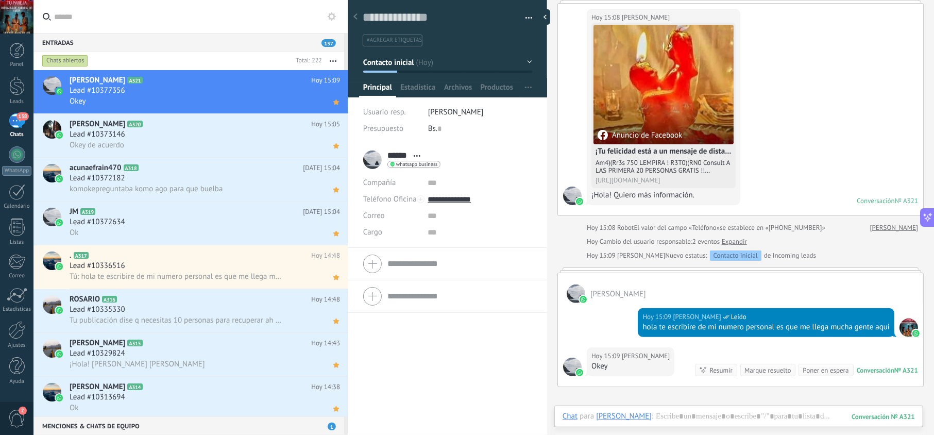
scroll to position [98, 0]
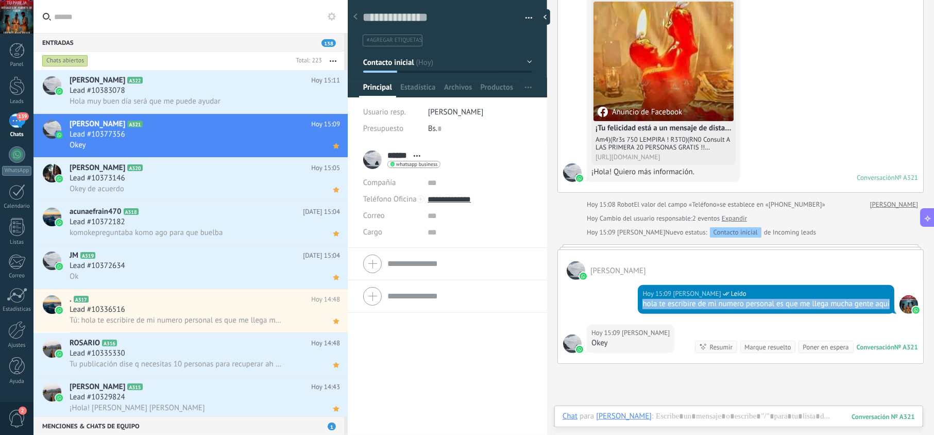
drag, startPoint x: 657, startPoint y: 318, endPoint x: 627, endPoint y: 306, distance: 32.8
click at [627, 306] on div "Hoy 15:09 jesus hernandez Leído hola te escribire de mi numero personal es que …" at bounding box center [740, 302] width 365 height 44
click at [184, 101] on span "Hola muy buen día será que me puede ayudar" at bounding box center [145, 101] width 151 height 10
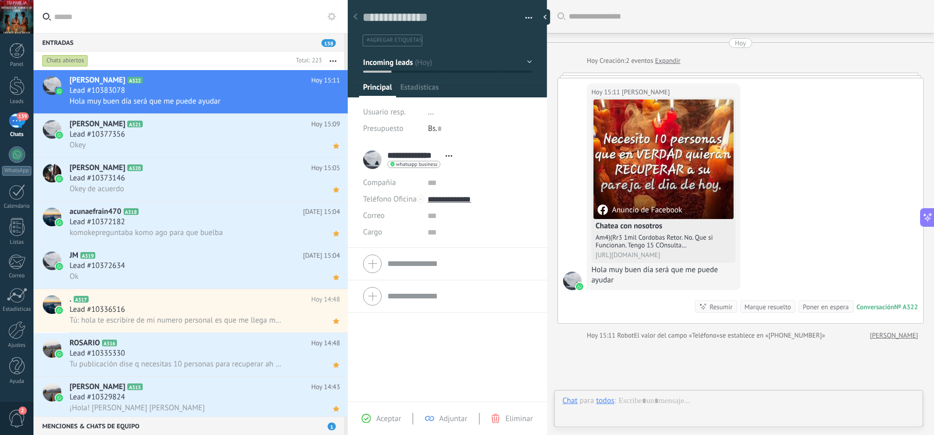
scroll to position [15, 0]
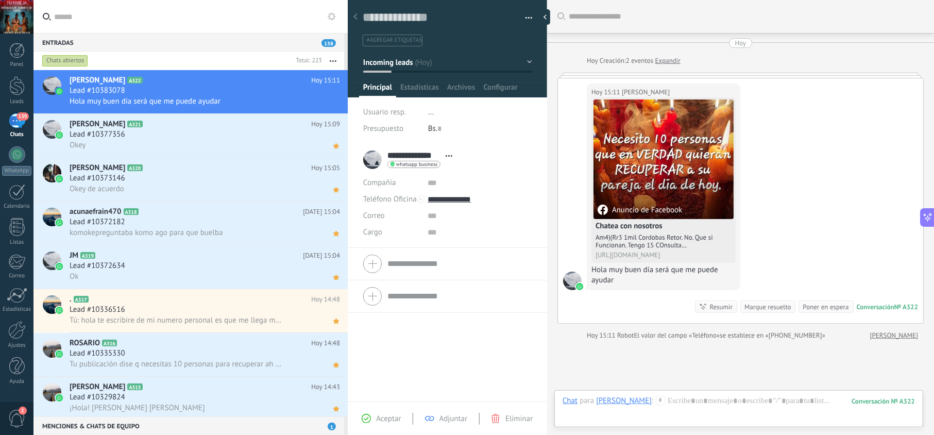
click at [389, 419] on span "Aceptar" at bounding box center [388, 419] width 25 height 10
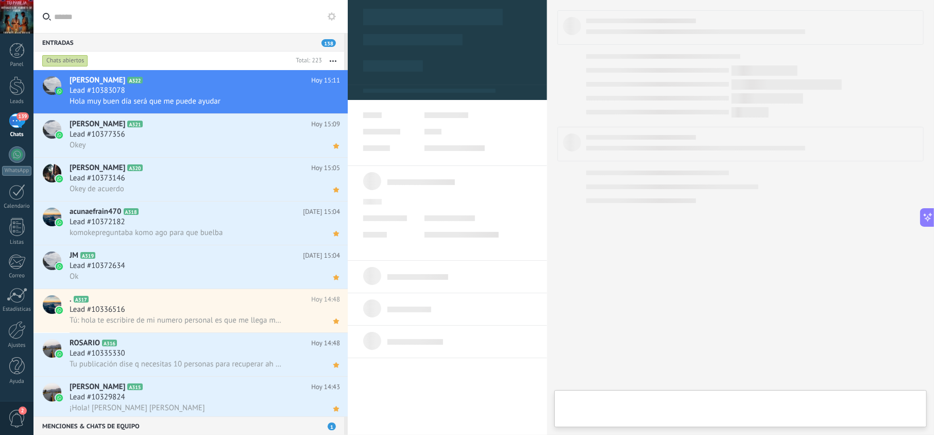
type textarea "**********"
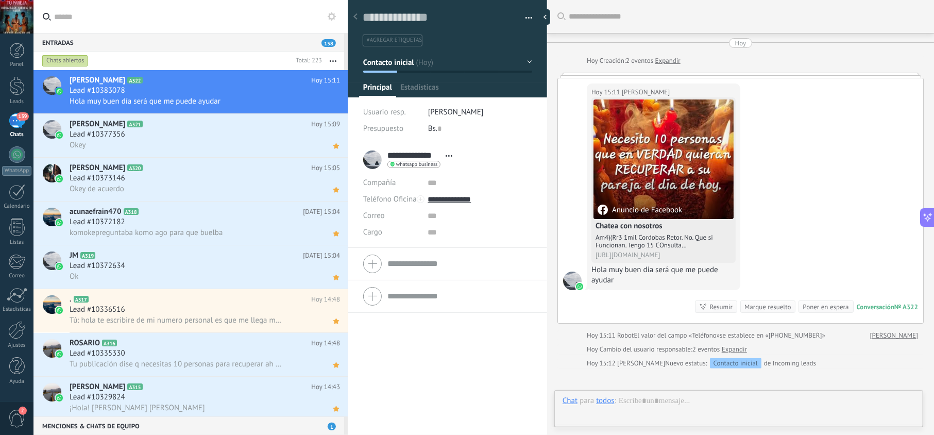
scroll to position [15, 0]
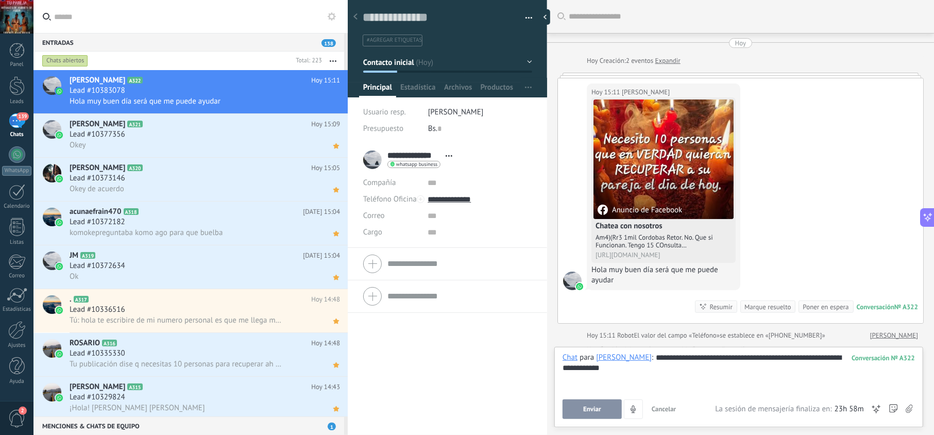
drag, startPoint x: 586, startPoint y: 406, endPoint x: 554, endPoint y: 345, distance: 69.1
click at [586, 405] on span "Enviar" at bounding box center [592, 408] width 18 height 7
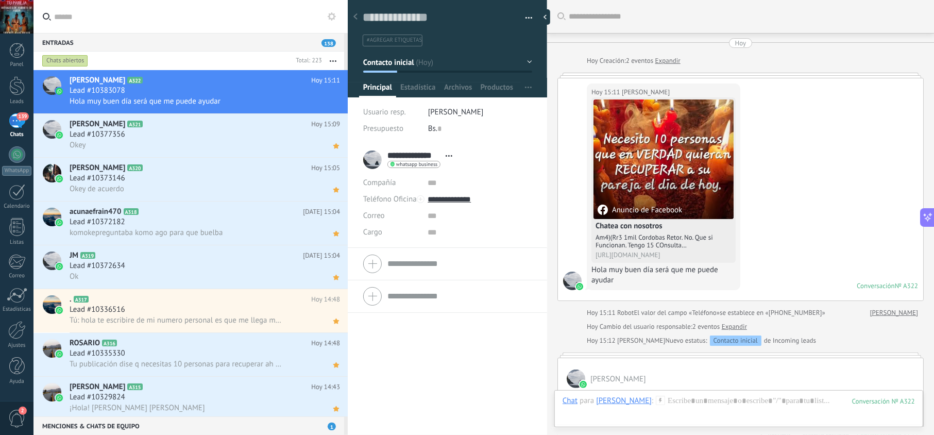
scroll to position [209, 0]
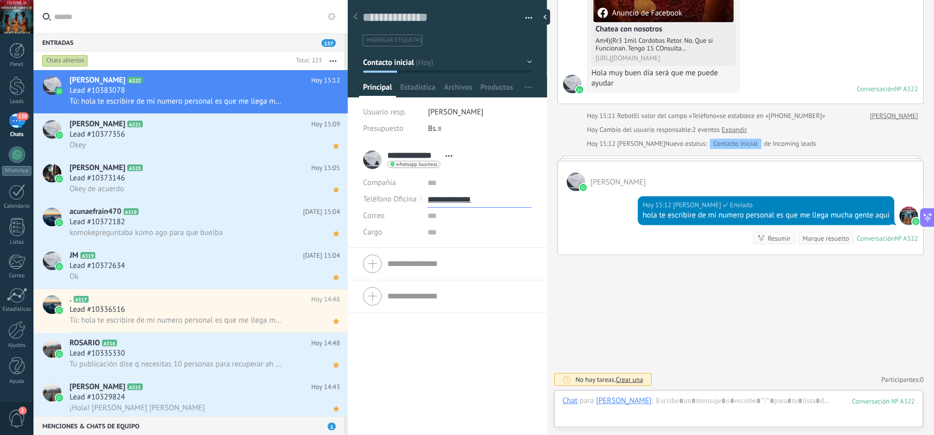
click at [469, 193] on input "**********" at bounding box center [480, 199] width 104 height 16
type input "**********"
click at [468, 250] on div "Copiar" at bounding box center [479, 252] width 103 height 18
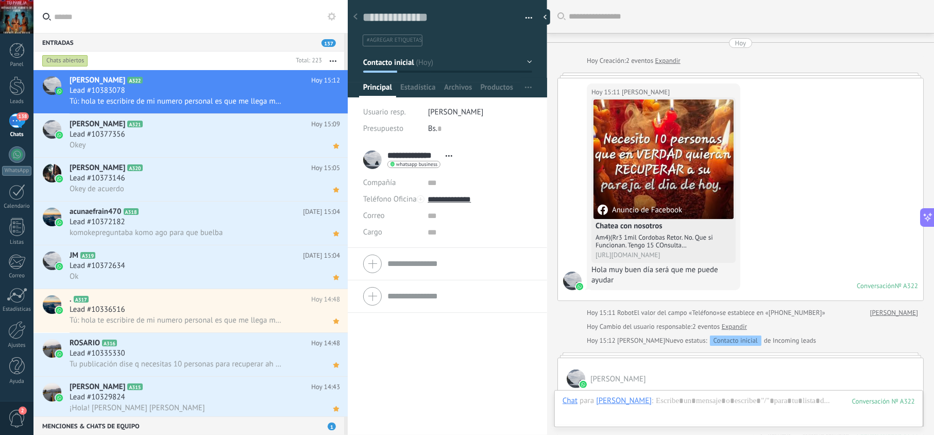
scroll to position [15, 0]
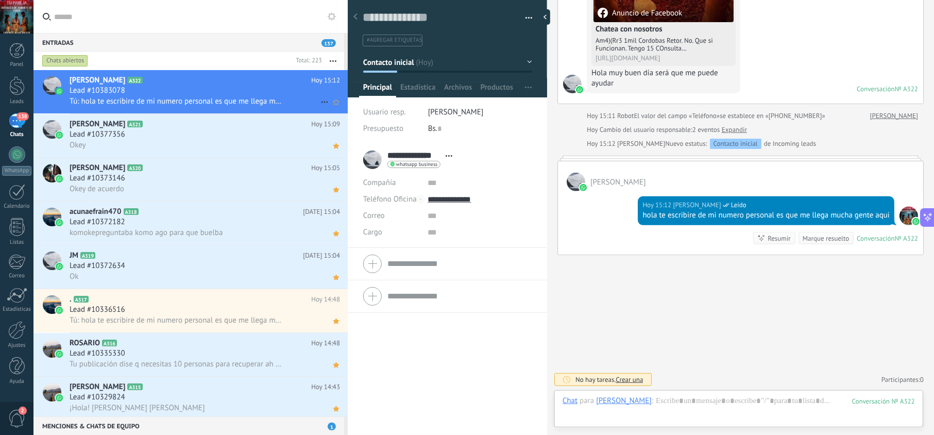
drag, startPoint x: 335, startPoint y: 101, endPoint x: 308, endPoint y: 99, distance: 27.3
click at [334, 101] on icon at bounding box center [336, 102] width 11 height 12
click at [261, 93] on div "Lead #10383078" at bounding box center [205, 91] width 270 height 10
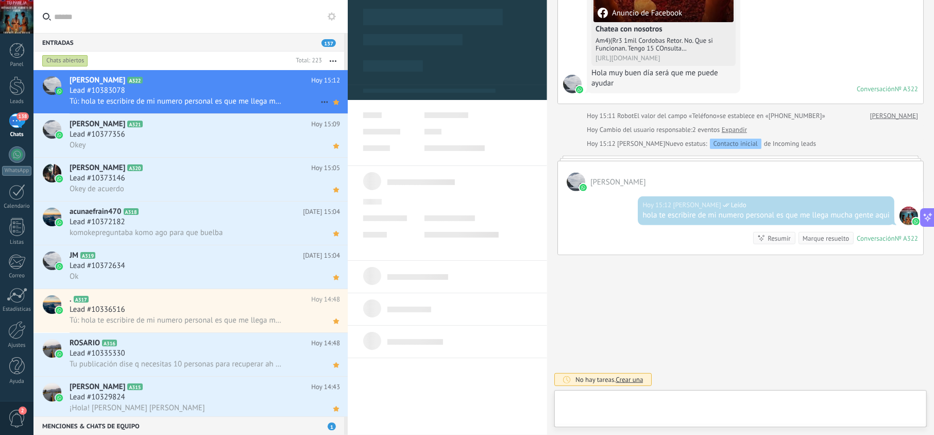
scroll to position [15, 0]
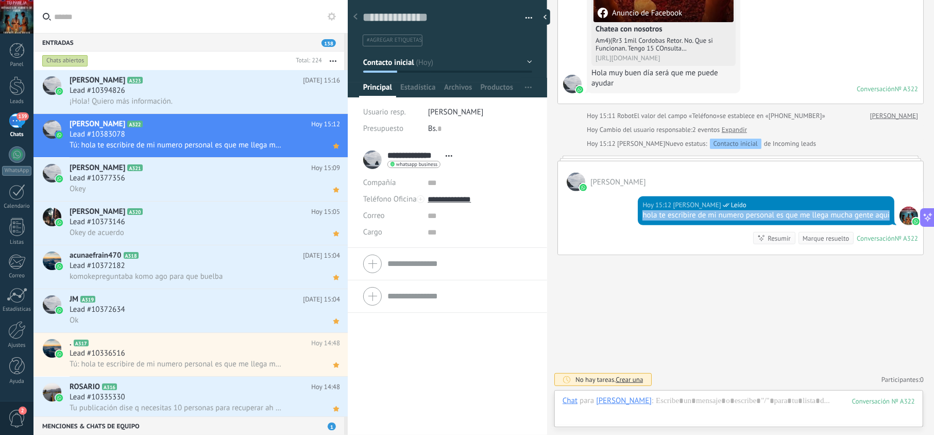
drag, startPoint x: 680, startPoint y: 213, endPoint x: 623, endPoint y: 204, distance: 57.9
click at [633, 207] on div "Hoy 15:12 jesus hernandez Leído hola te escribire de mi numero personal es que …" at bounding box center [740, 222] width 365 height 63
copy div "hola te escribire de mi numero personal es que me llega mucha gente aqui"
click at [202, 100] on div "¡Hola! Quiero más información." at bounding box center [205, 101] width 270 height 11
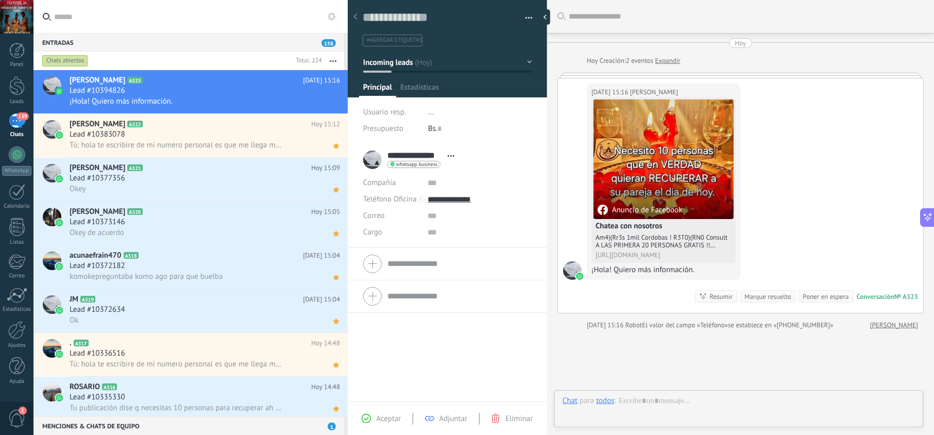
scroll to position [15, 0]
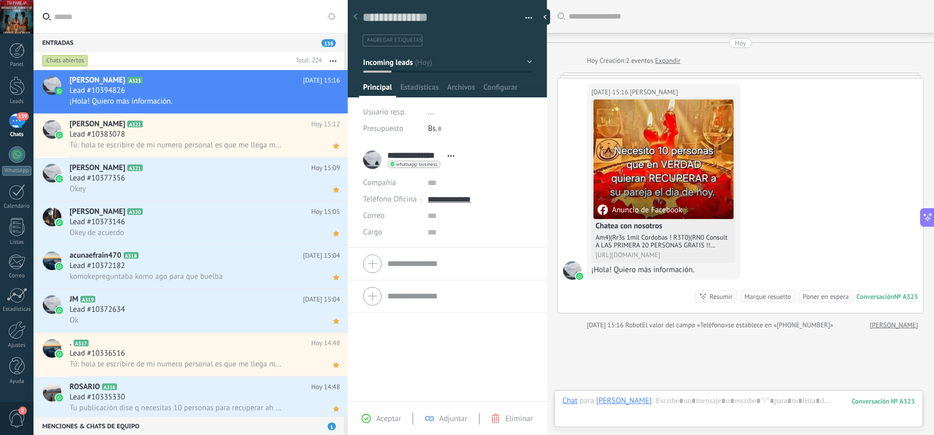
click at [385, 419] on span "Aceptar" at bounding box center [388, 419] width 25 height 10
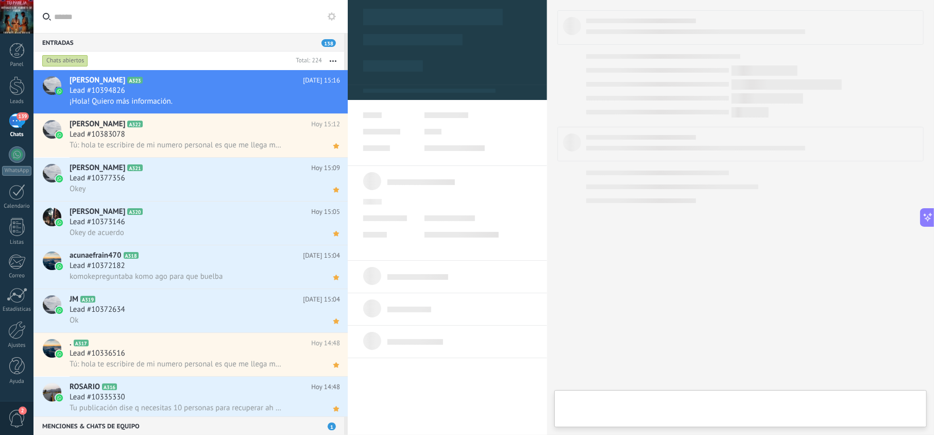
type textarea "**********"
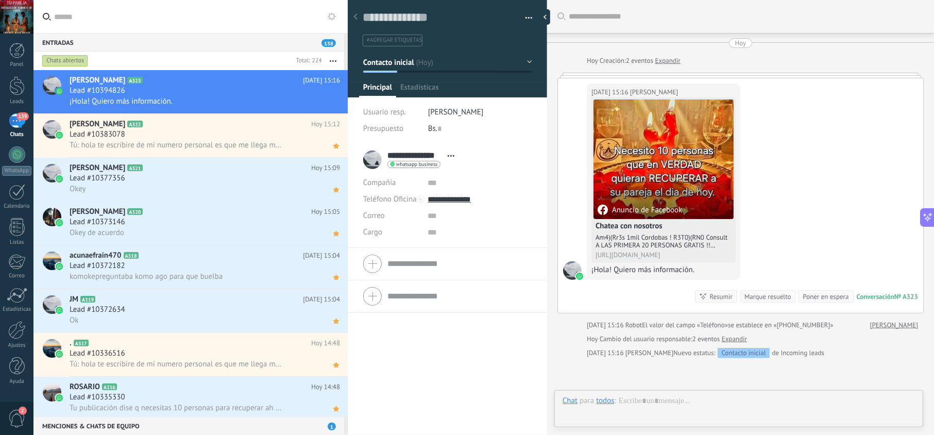
scroll to position [15, 0]
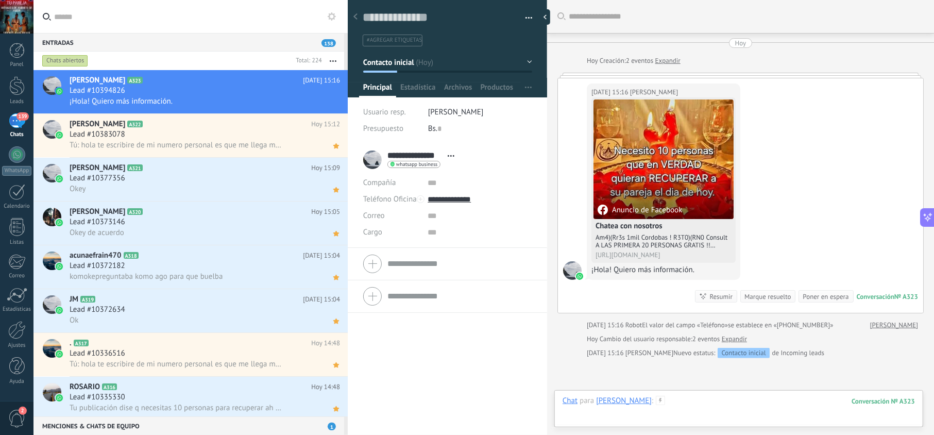
click at [674, 397] on div at bounding box center [739, 411] width 352 height 31
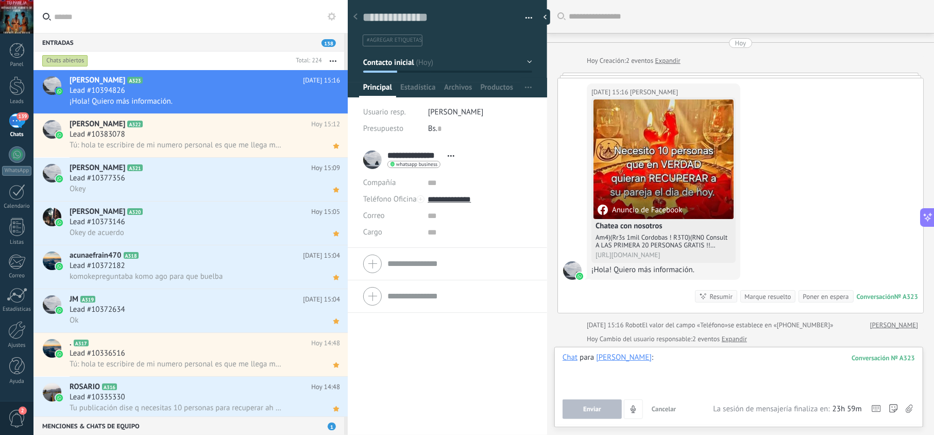
paste div
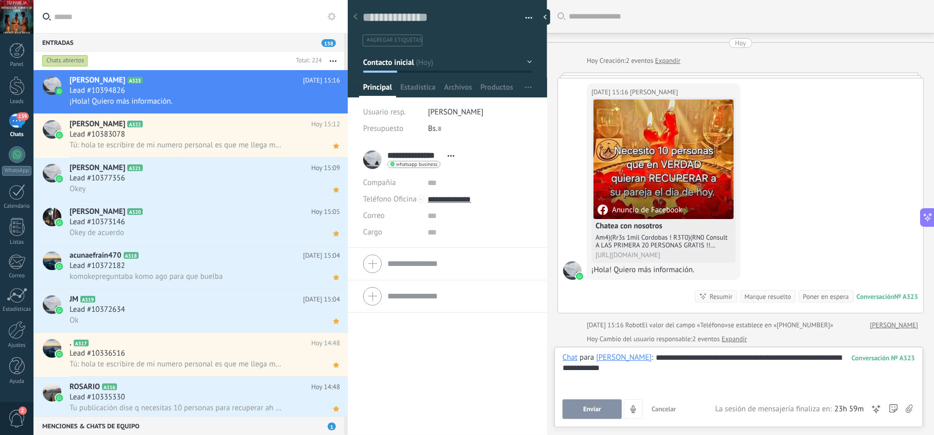
click at [598, 407] on span "Enviar" at bounding box center [592, 408] width 18 height 7
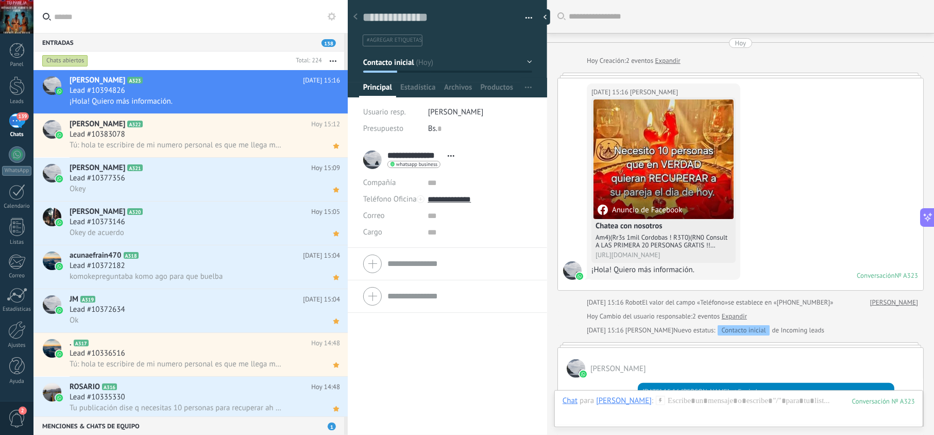
scroll to position [199, 0]
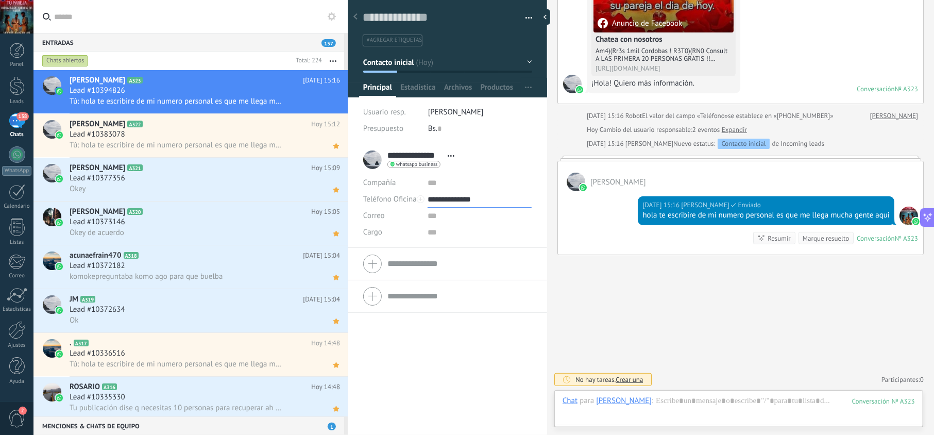
click at [454, 204] on input "**********" at bounding box center [480, 199] width 104 height 16
type input "**********"
click at [464, 250] on div "Copiar" at bounding box center [479, 252] width 103 height 18
drag, startPoint x: 328, startPoint y: 104, endPoint x: 339, endPoint y: 104, distance: 10.8
click at [331, 104] on icon at bounding box center [336, 102] width 11 height 12
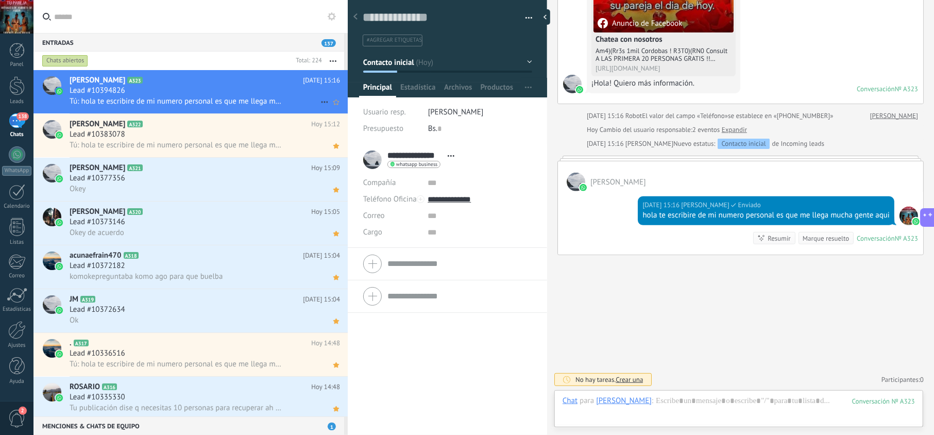
scroll to position [219, 0]
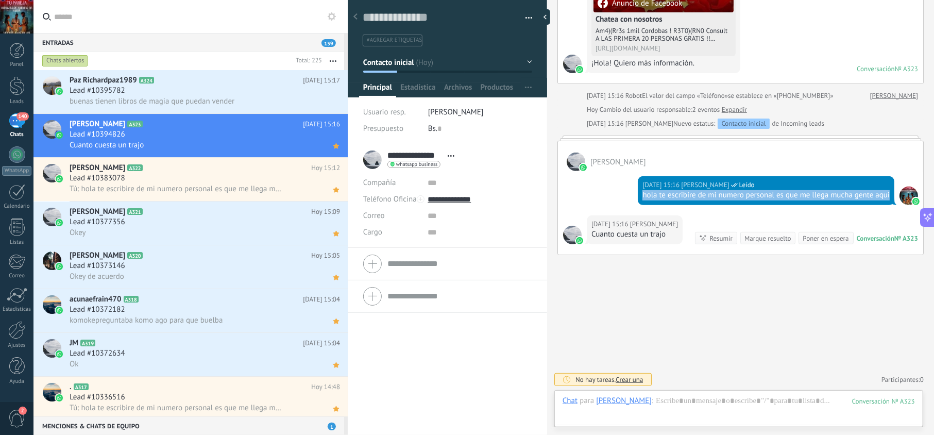
drag, startPoint x: 663, startPoint y: 194, endPoint x: 638, endPoint y: 183, distance: 27.0
click at [638, 183] on div "Hoy 15:16 jesus hernandez Leído hola te escribire de mi numero personal es que …" at bounding box center [766, 190] width 257 height 29
copy div "hola te escribire de mi numero personal es que me llega mucha gente aqui"
click at [290, 99] on div "buenas tienen libros de magia que puedan vender" at bounding box center [205, 101] width 270 height 11
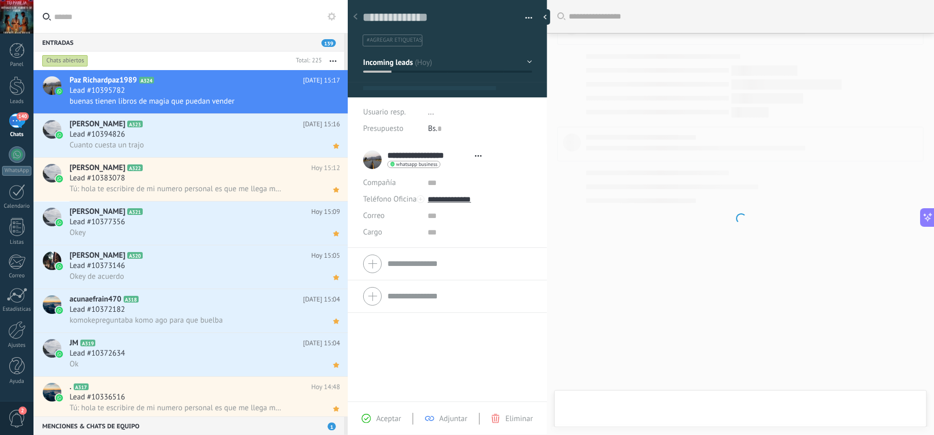
scroll to position [15, 0]
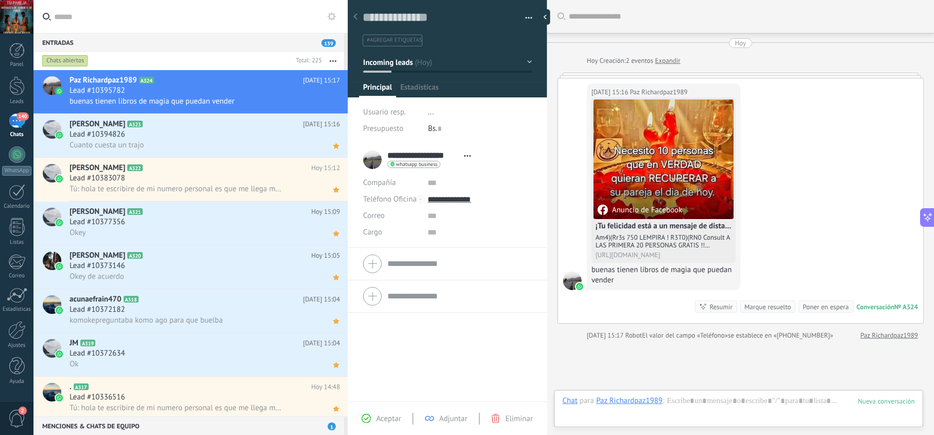
click at [378, 413] on div "Aceptar Adjuntar Eliminar" at bounding box center [447, 419] width 194 height 12
click at [390, 415] on span "Aceptar" at bounding box center [388, 419] width 25 height 10
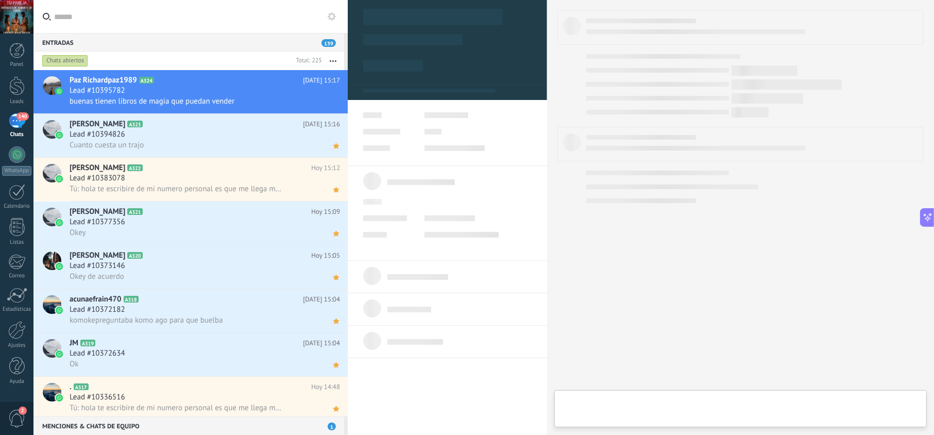
type textarea "**********"
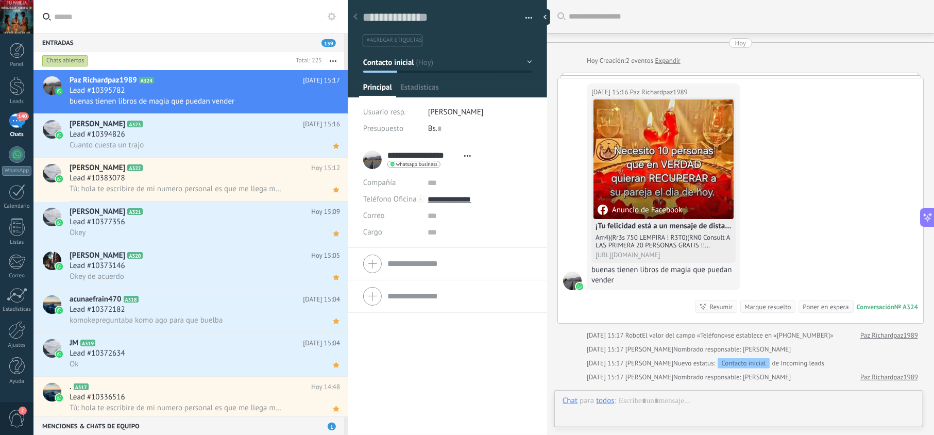
scroll to position [15, 0]
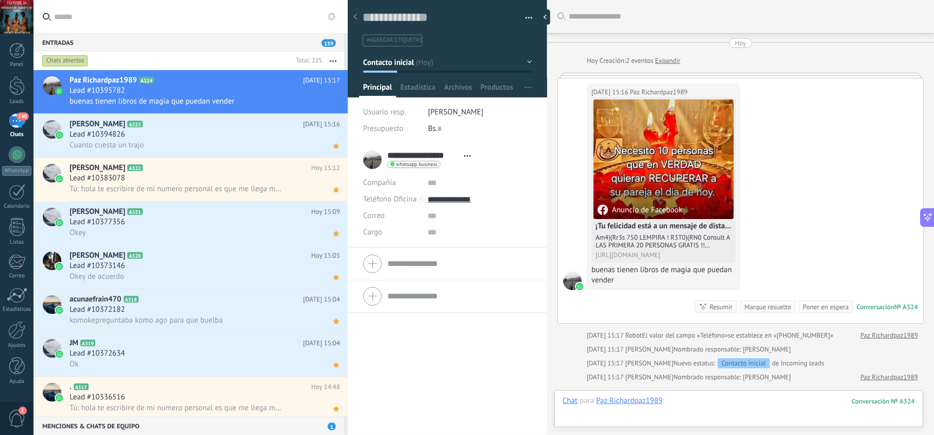
click at [711, 403] on div at bounding box center [739, 411] width 352 height 31
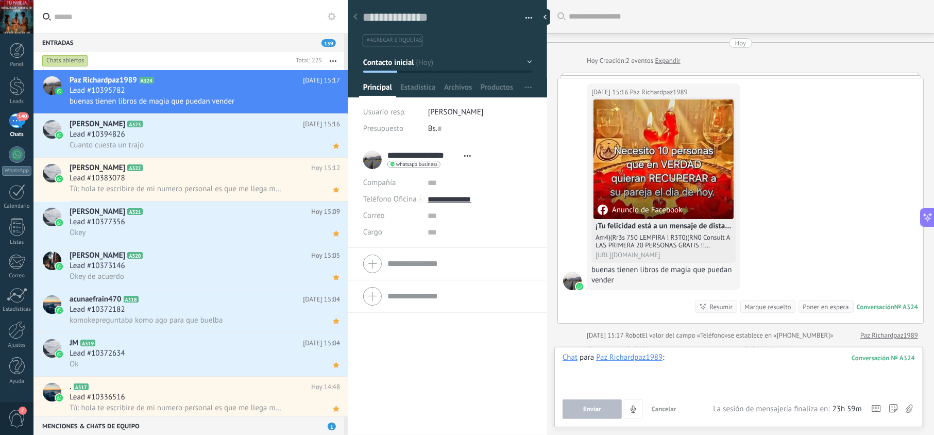
paste div
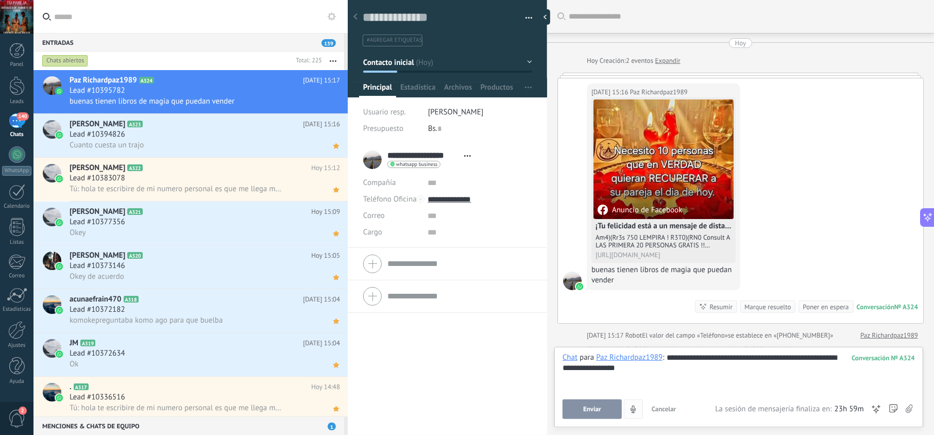
click at [594, 409] on span "Enviar" at bounding box center [592, 408] width 18 height 7
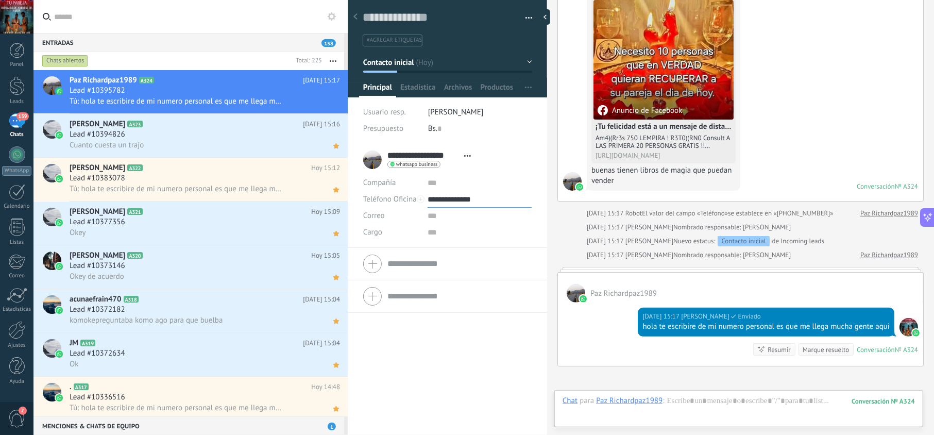
click at [457, 199] on input "**********" at bounding box center [480, 199] width 104 height 16
type input "**********"
click at [456, 253] on div "Copiar" at bounding box center [479, 252] width 103 height 18
click at [333, 103] on use at bounding box center [336, 101] width 6 height 5
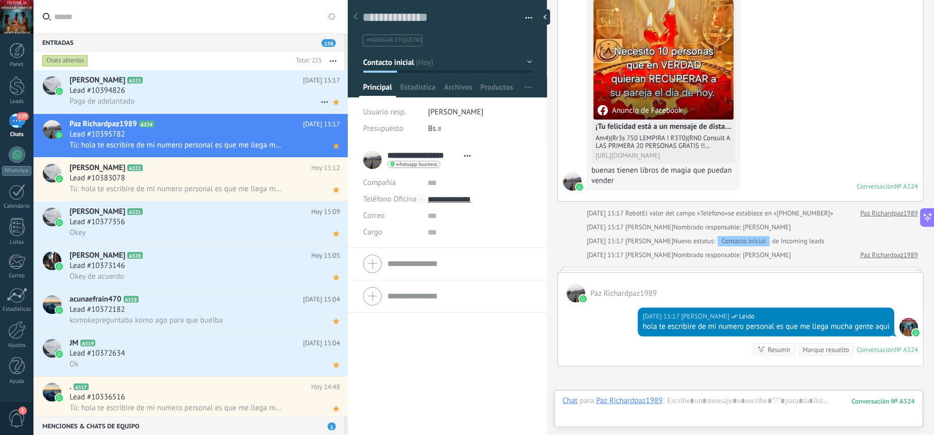
click at [195, 101] on div "Paga de adelantado" at bounding box center [205, 101] width 270 height 11
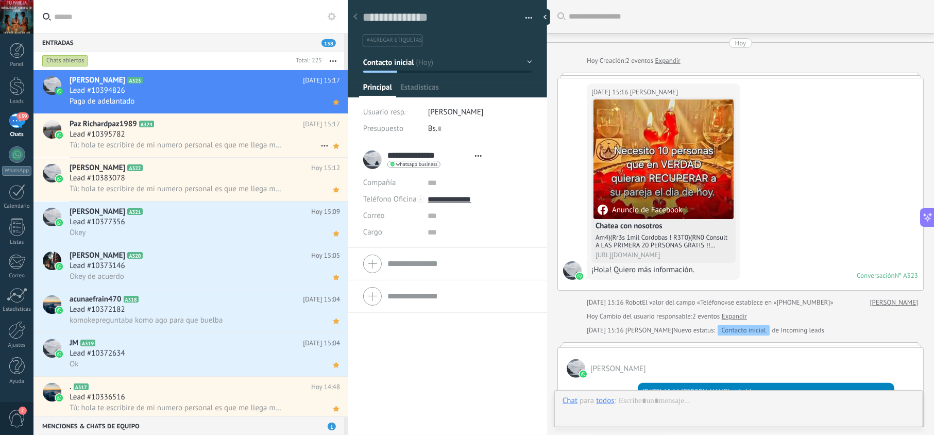
scroll to position [250, 0]
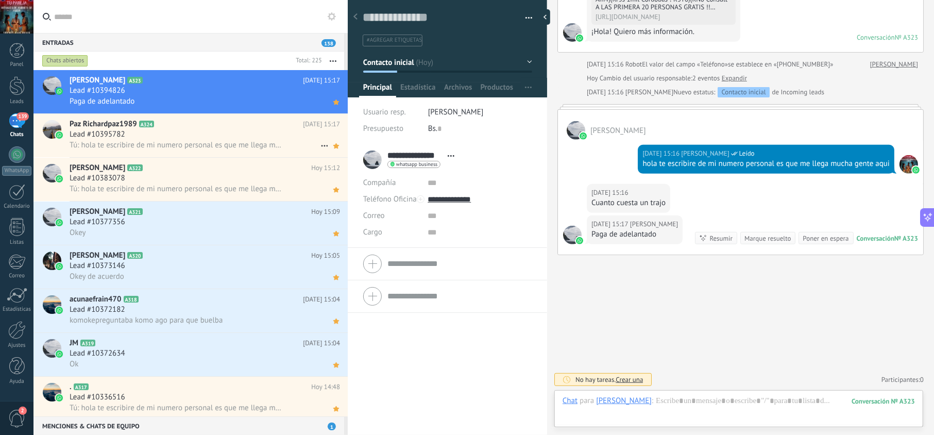
click at [198, 132] on div "Lead #10395782" at bounding box center [205, 134] width 270 height 10
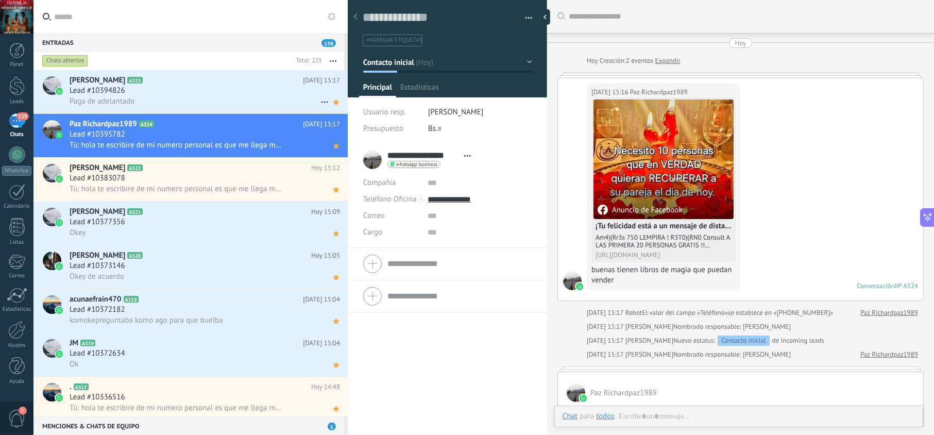
scroll to position [205, 0]
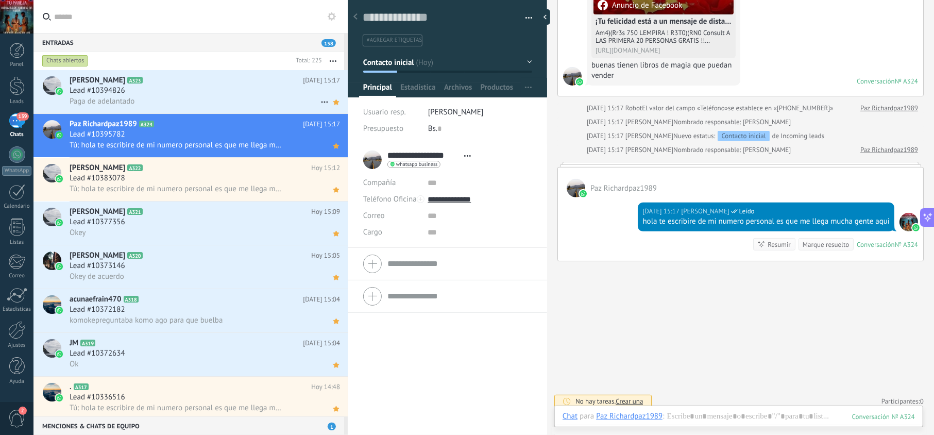
click at [205, 99] on div "Paga de adelantado" at bounding box center [205, 101] width 270 height 11
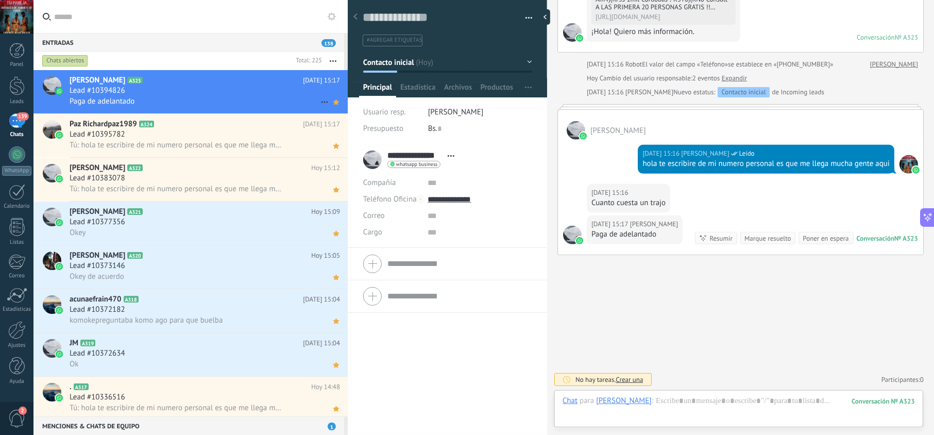
click at [238, 79] on h2 "Mauricio Zelaya A323" at bounding box center [186, 80] width 233 height 10
click at [207, 213] on h2 "Jose F A321" at bounding box center [191, 212] width 242 height 10
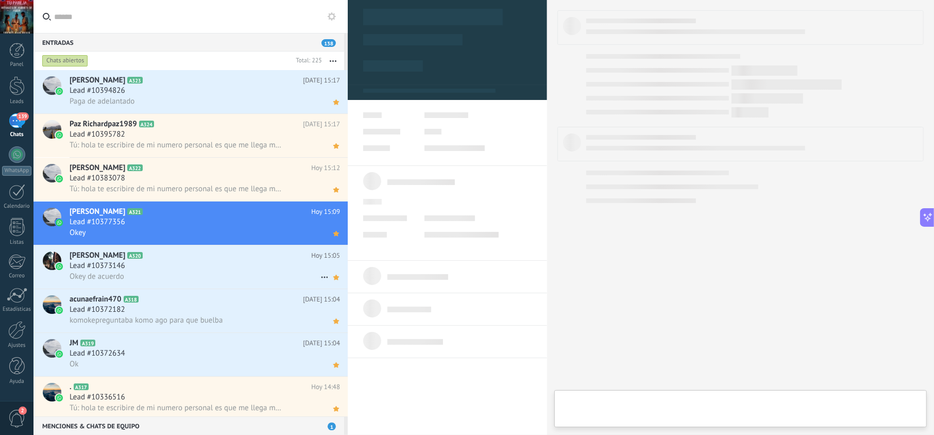
click at [194, 265] on div "Lead #10373146" at bounding box center [205, 266] width 270 height 10
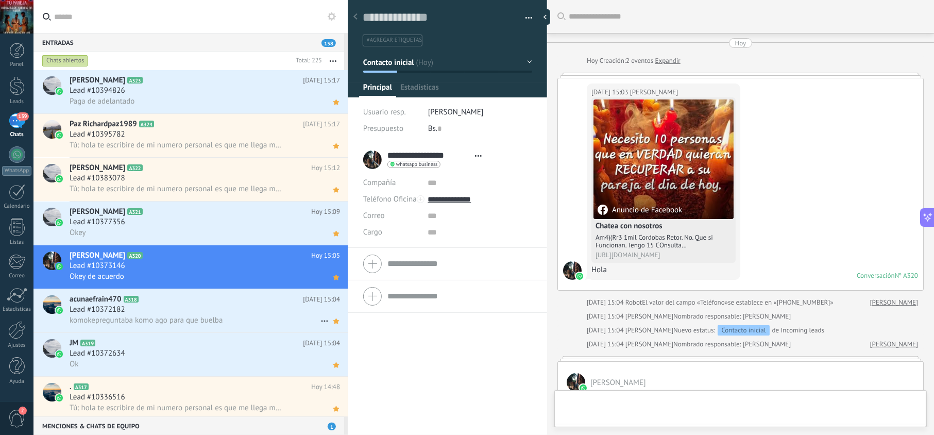
scroll to position [256, 0]
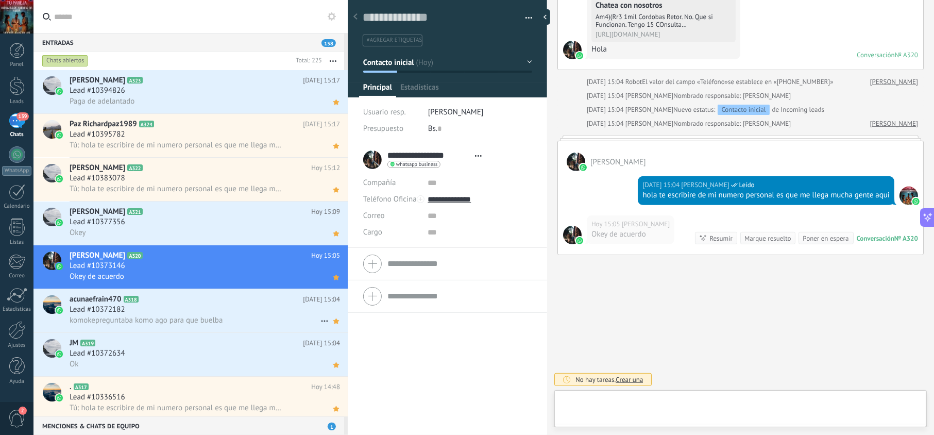
click at [183, 319] on span "komokepreguntaba komo ago para que buelba" at bounding box center [146, 320] width 153 height 10
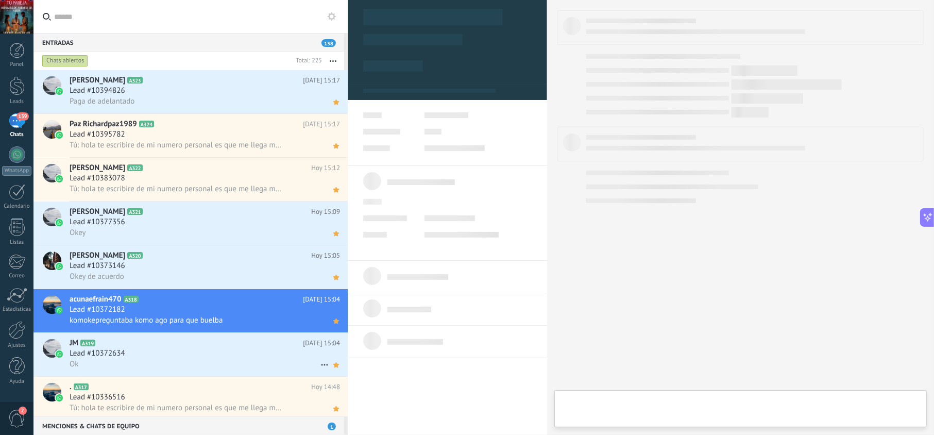
click at [175, 353] on div "Lead #10372634" at bounding box center [205, 353] width 270 height 10
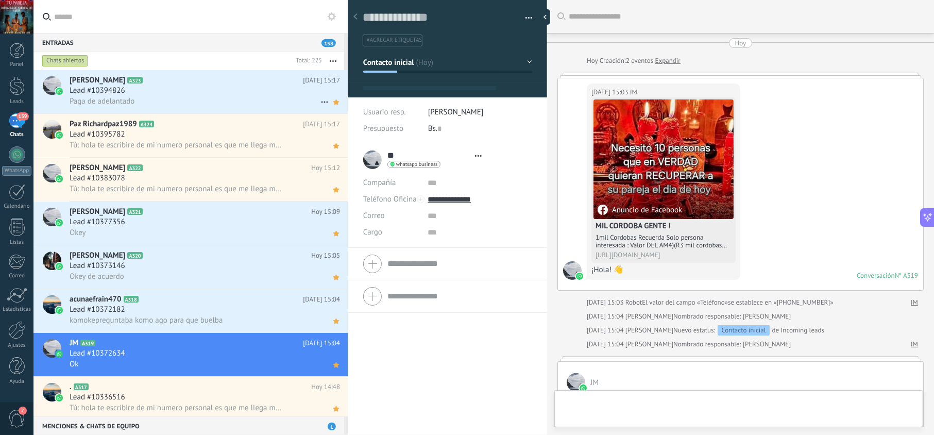
click at [196, 101] on div "Paga de adelantado" at bounding box center [205, 101] width 270 height 11
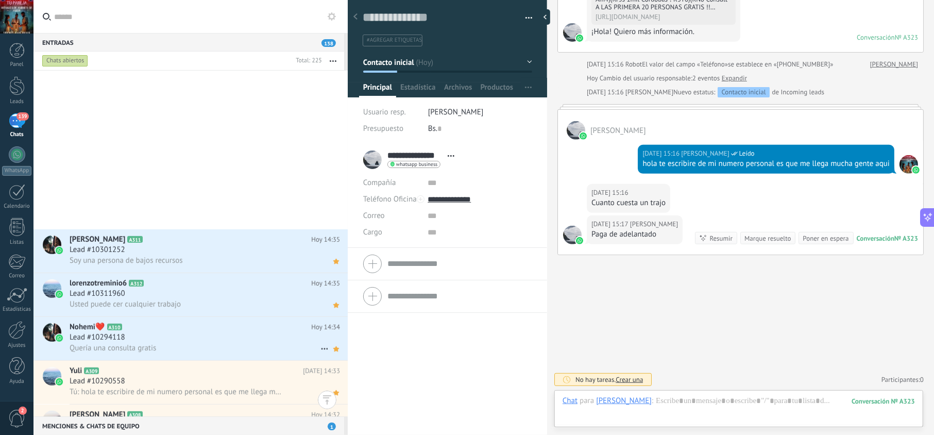
scroll to position [734, 0]
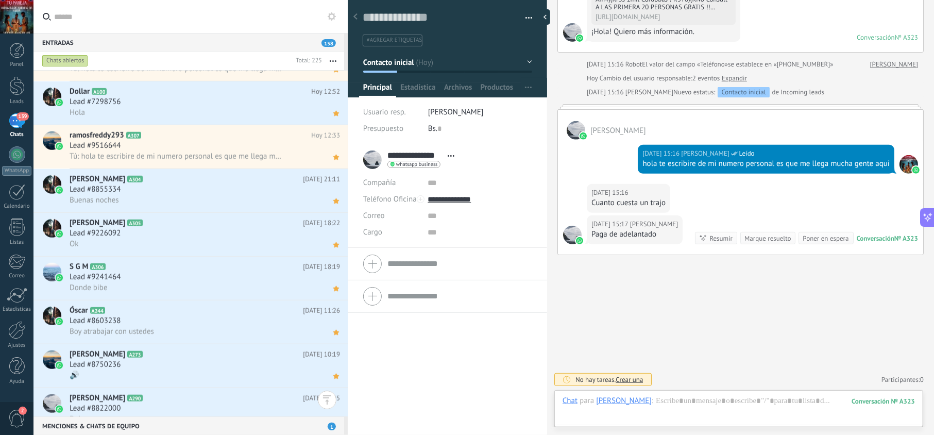
click at [348, 174] on div at bounding box center [348, 217] width 0 height 435
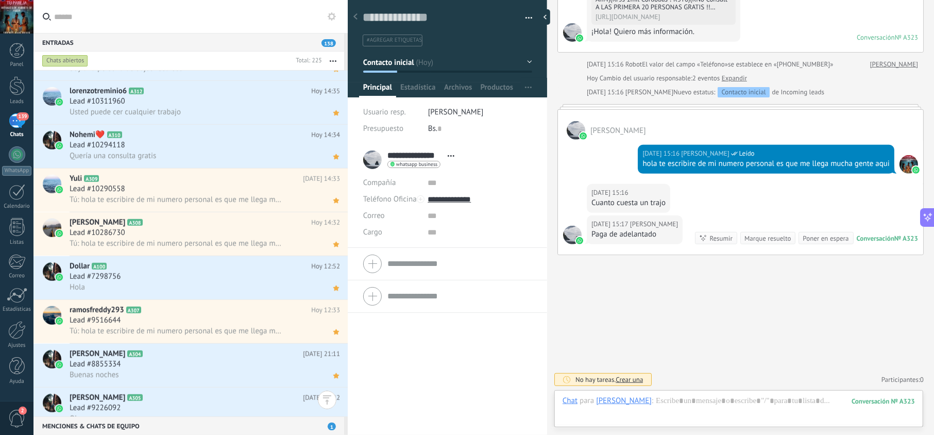
scroll to position [550, 0]
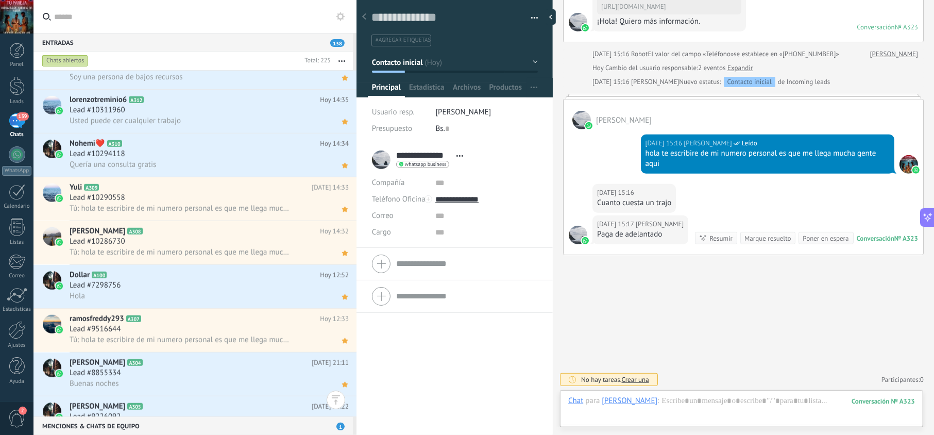
click at [357, 143] on div at bounding box center [357, 217] width 0 height 435
click at [355, 108] on div at bounding box center [355, 217] width 0 height 435
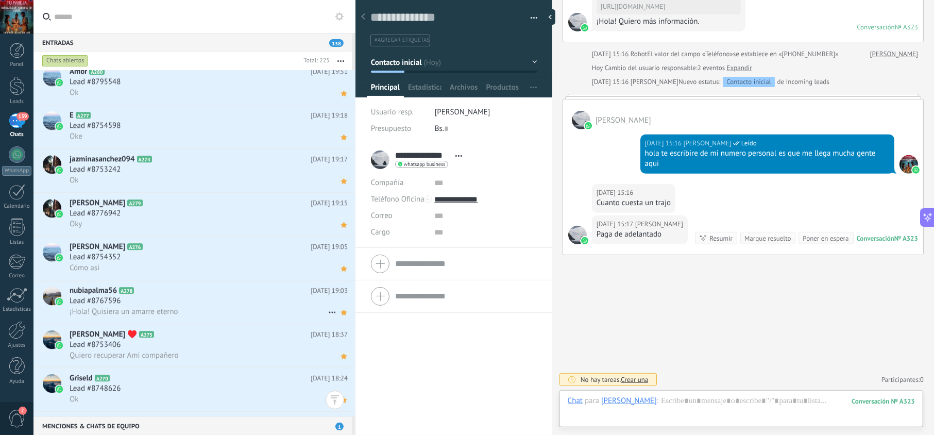
scroll to position [2353, 0]
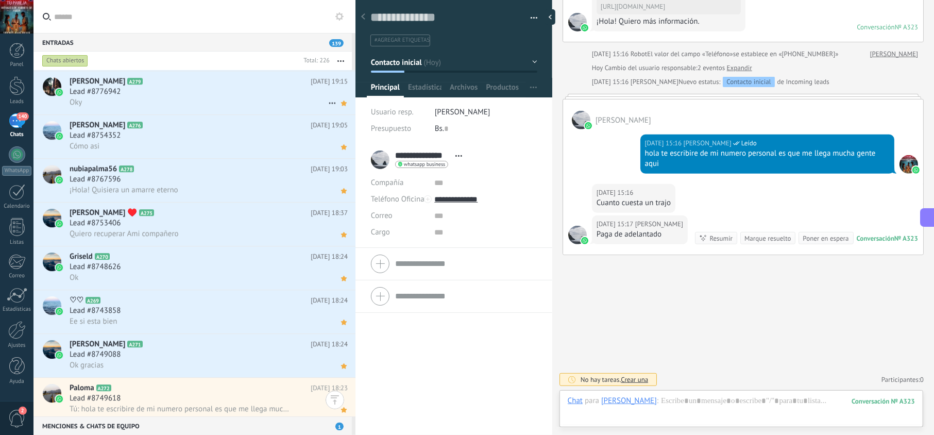
click at [235, 96] on div "Lead #8776942" at bounding box center [209, 92] width 278 height 10
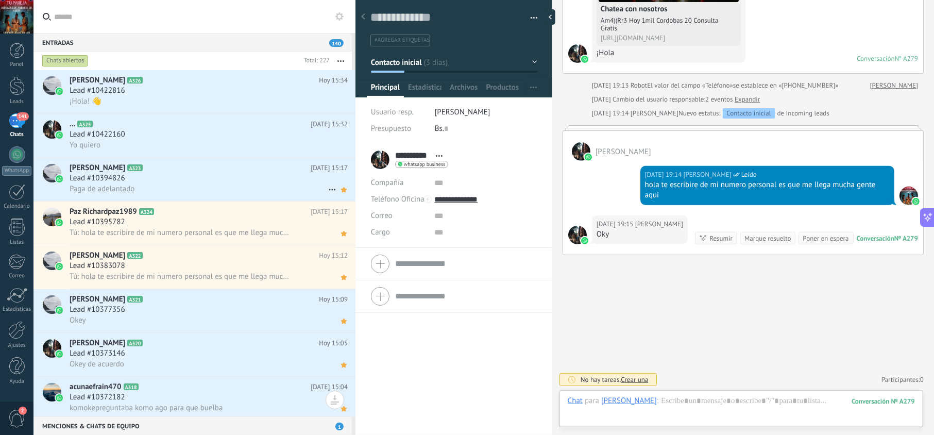
click at [268, 175] on div "Lead #10394826" at bounding box center [209, 178] width 278 height 10
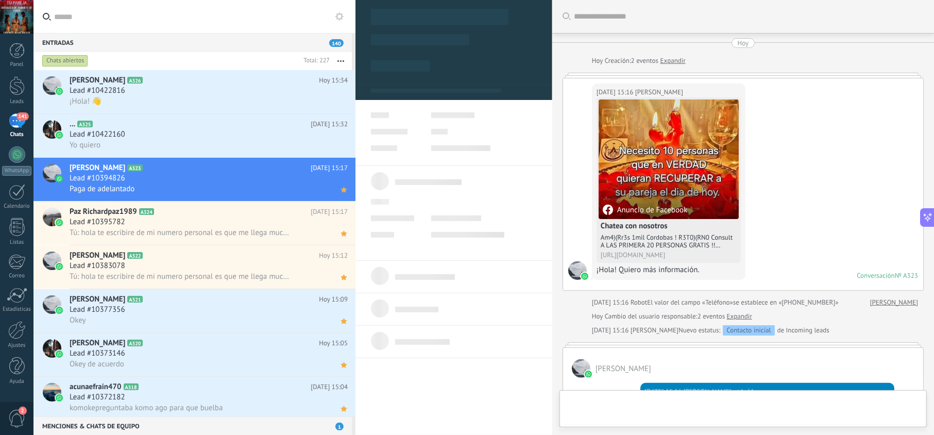
scroll to position [250, 0]
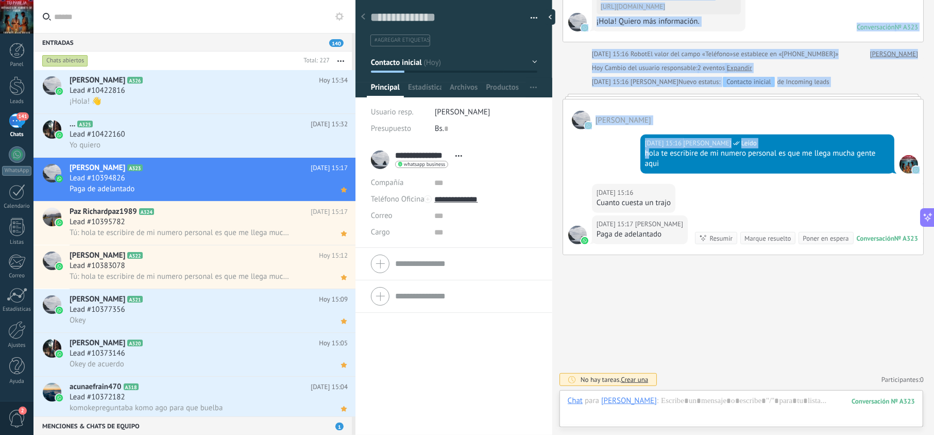
drag, startPoint x: 675, startPoint y: 167, endPoint x: 660, endPoint y: 159, distance: 16.8
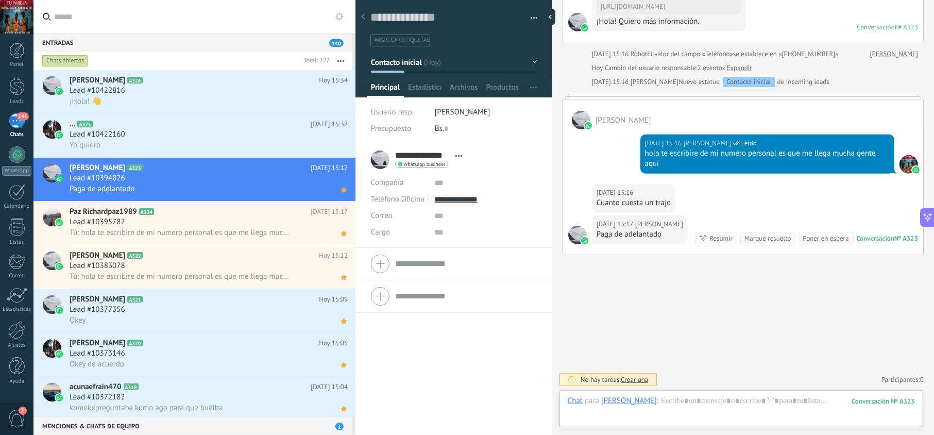
click at [660, 160] on div "hola te escribire de mi numero personal es que me llega mucha gente aqui" at bounding box center [767, 158] width 245 height 21
drag, startPoint x: 660, startPoint y: 164, endPoint x: 642, endPoint y: 156, distance: 19.8
click at [642, 156] on div "Hoy 15:16 jesus hernandez Leído hola te escribire de mi numero personal es que …" at bounding box center [767, 153] width 254 height 39
copy div "hola te escribire de mi numero personal es que me llega mucha gente aqui"
click at [199, 135] on div "Lead #10422160" at bounding box center [209, 134] width 278 height 10
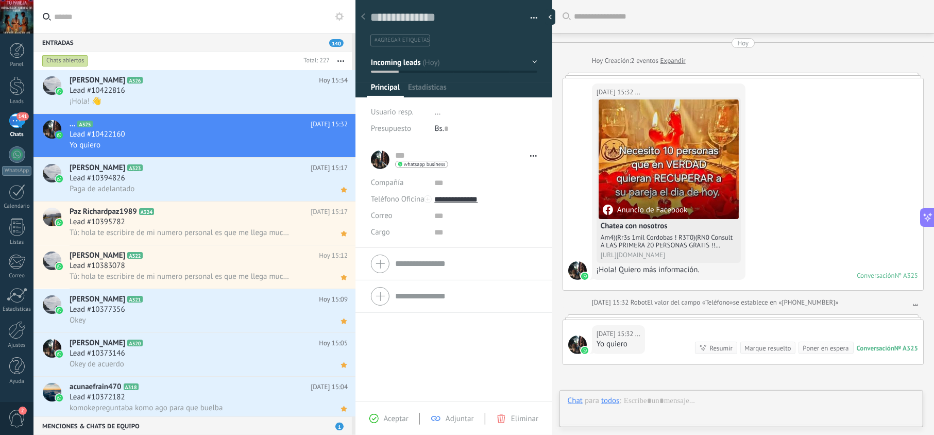
scroll to position [112, 0]
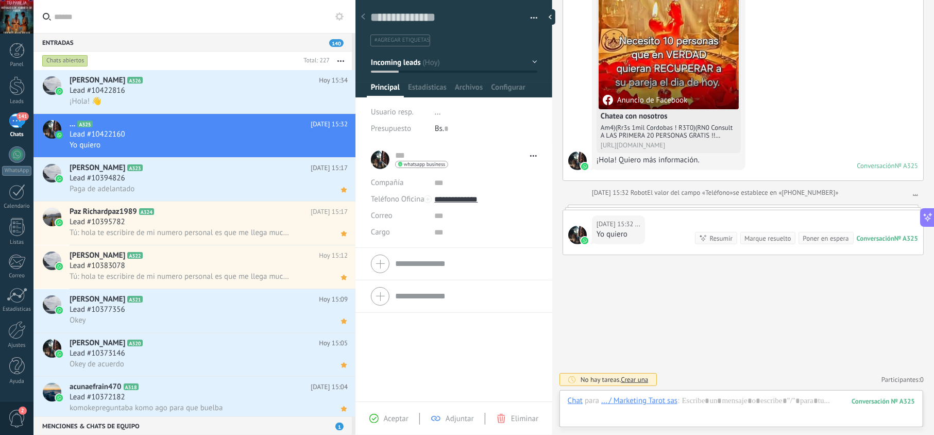
click at [384, 422] on span "Aceptar" at bounding box center [396, 419] width 25 height 10
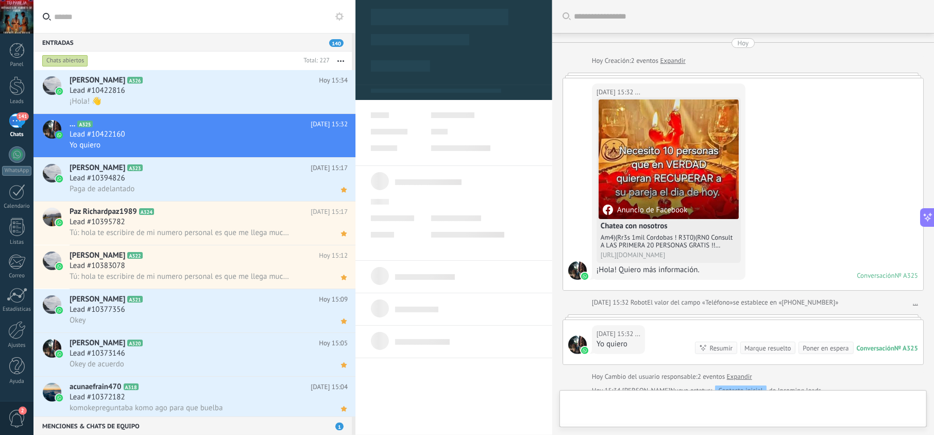
type textarea "**********"
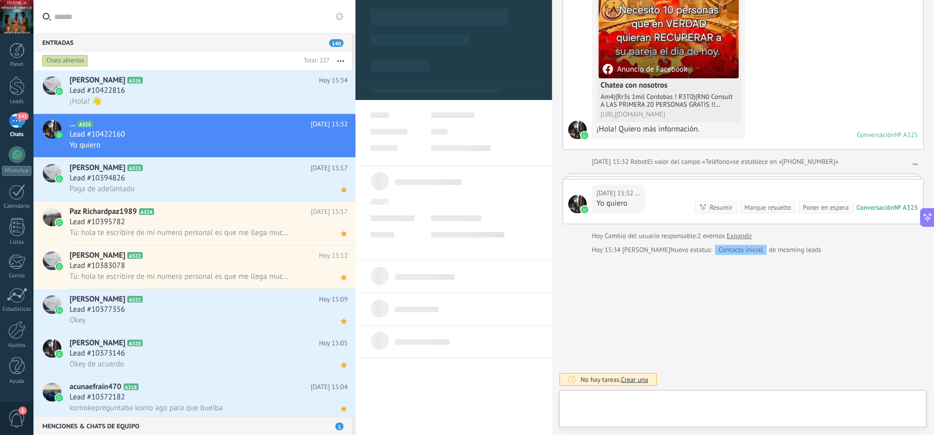
scroll to position [15, 0]
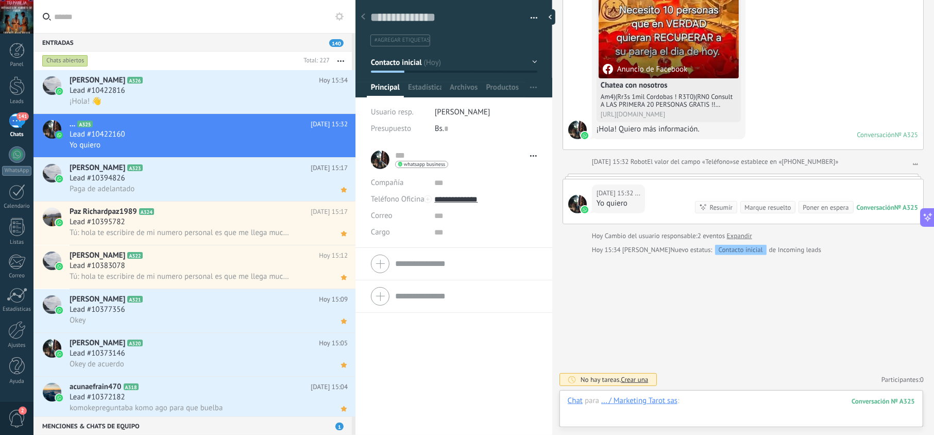
click at [676, 407] on div at bounding box center [741, 411] width 347 height 31
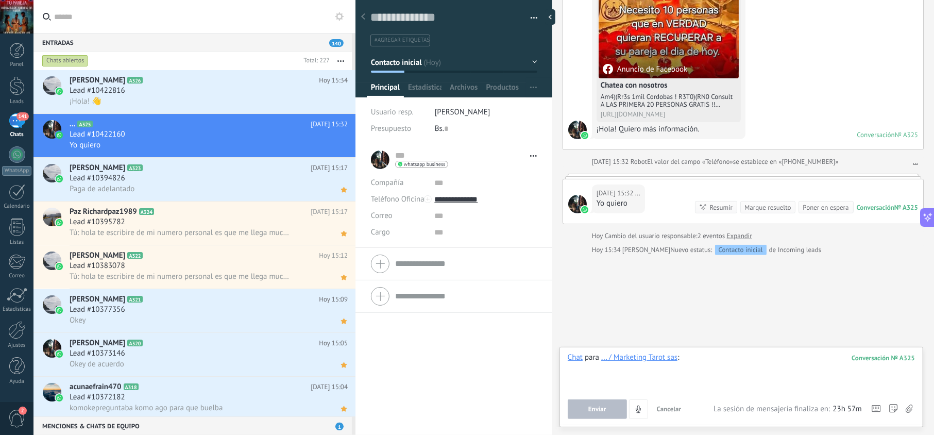
paste div
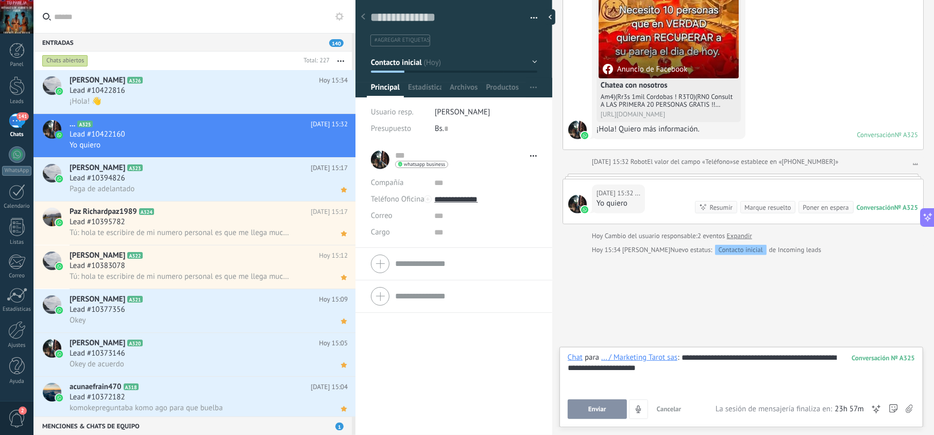
click at [607, 405] on button "Enviar" at bounding box center [597, 409] width 59 height 20
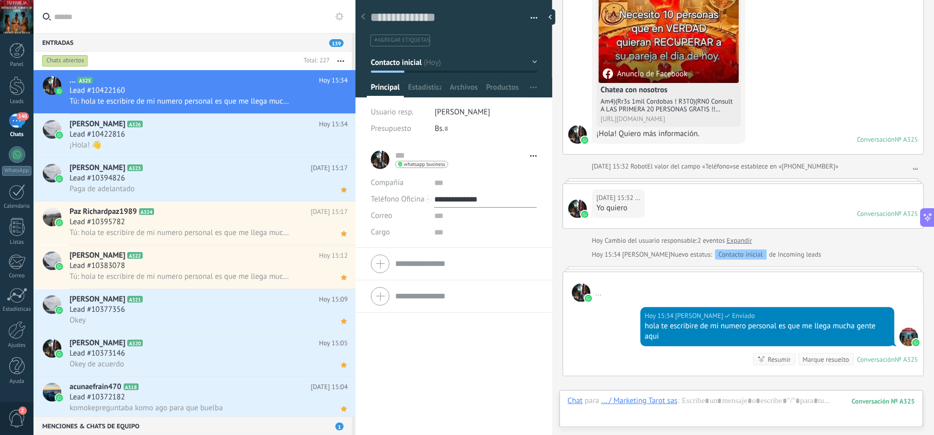
click at [462, 196] on input "**********" at bounding box center [485, 199] width 102 height 16
type input "**********"
click at [461, 250] on div "Copiar" at bounding box center [485, 252] width 101 height 18
drag, startPoint x: 676, startPoint y: 341, endPoint x: 633, endPoint y: 326, distance: 46.3
click at [633, 326] on div "Hoy 15:34 jesus hernandez Entregado hola te escribire de mi numero personal es …" at bounding box center [743, 339] width 360 height 74
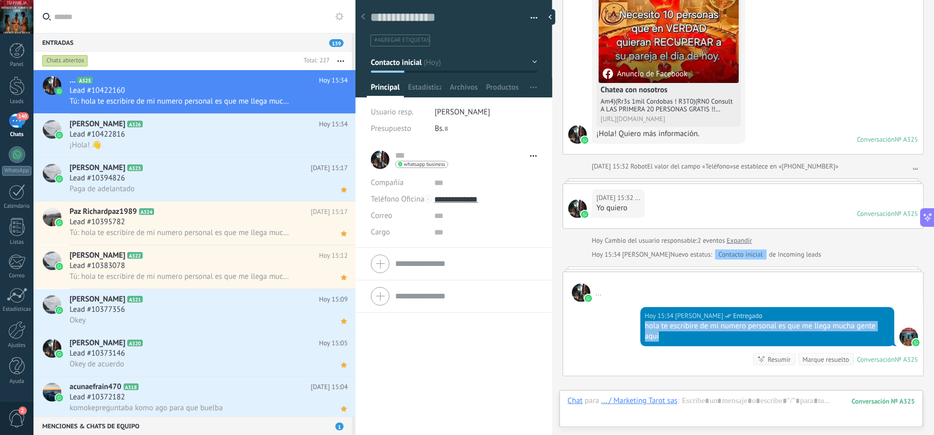
copy div "hola te escribire de mi numero personal es que me llega mucha gente aqui"
click at [341, 101] on use at bounding box center [344, 101] width 6 height 5
click at [223, 132] on div "Lead #10422816" at bounding box center [209, 134] width 278 height 10
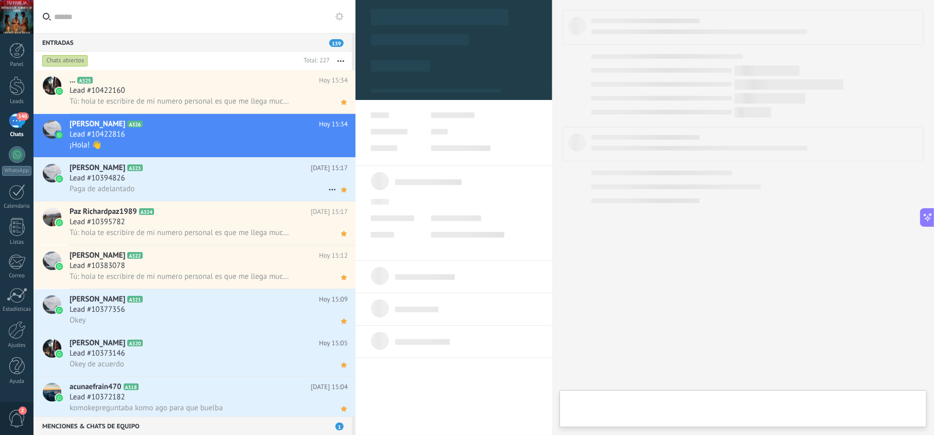
scroll to position [15, 0]
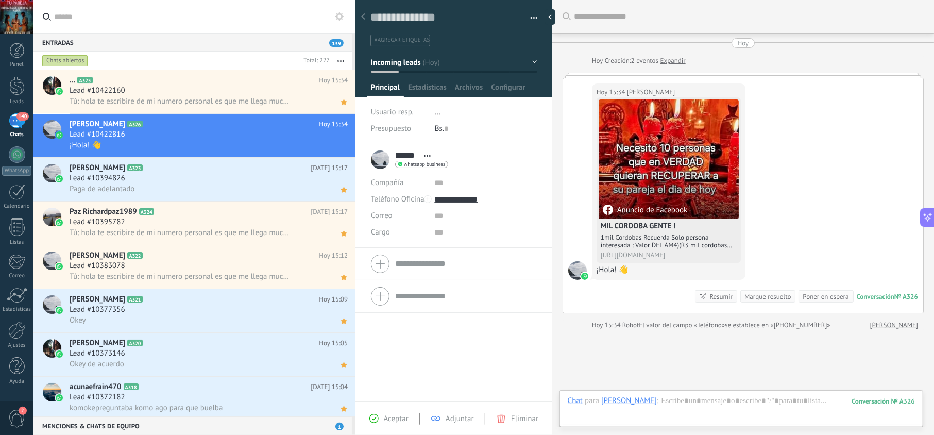
drag, startPoint x: 382, startPoint y: 416, endPoint x: 393, endPoint y: 415, distance: 10.4
click at [384, 416] on div "Aceptar" at bounding box center [388, 418] width 39 height 9
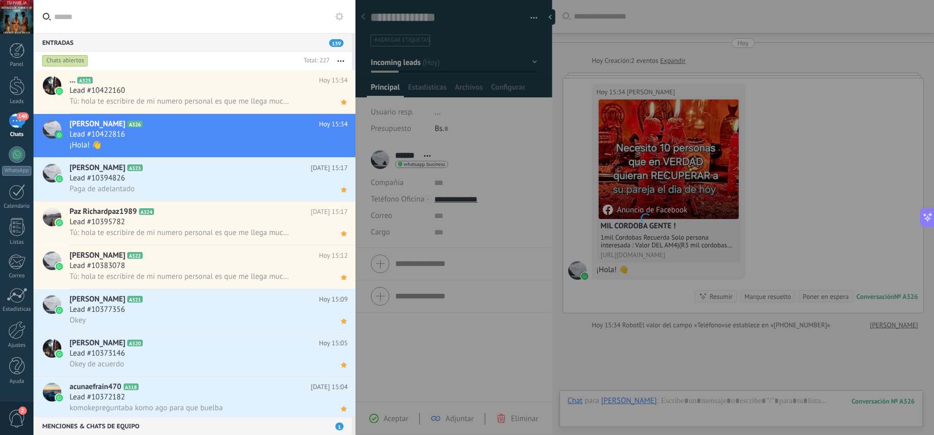
scroll to position [42, 0]
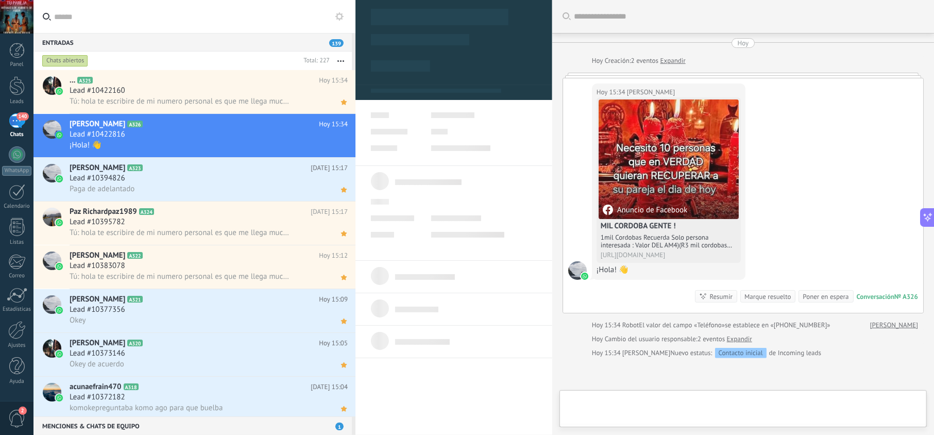
type textarea "**********"
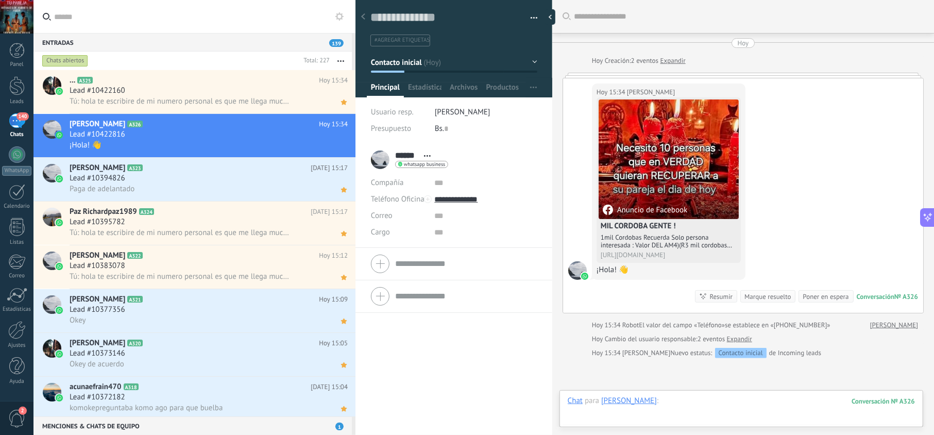
click at [671, 400] on div at bounding box center [741, 411] width 347 height 31
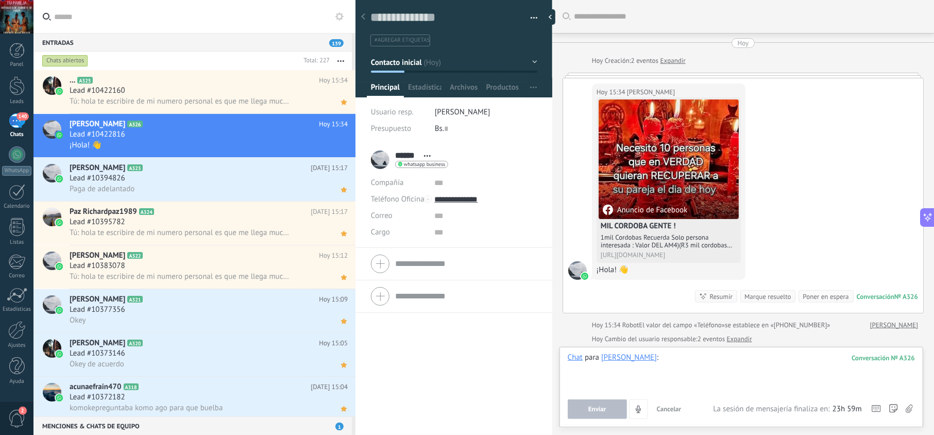
paste div
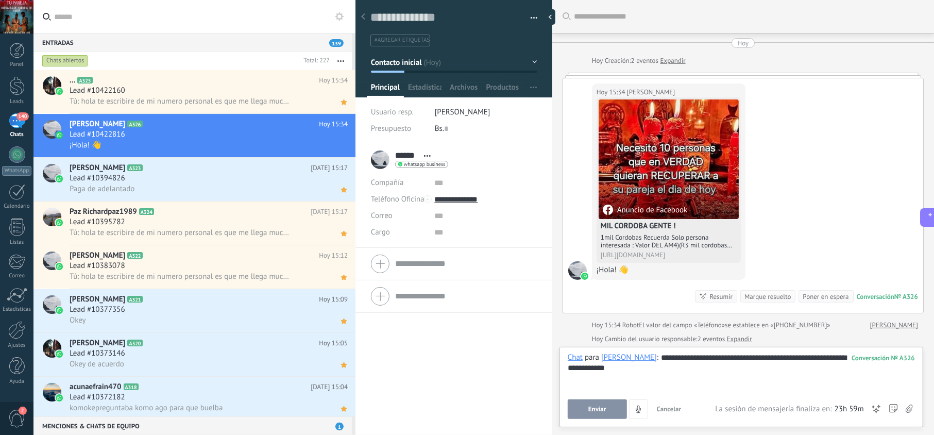
click at [594, 409] on span "Enviar" at bounding box center [597, 408] width 18 height 7
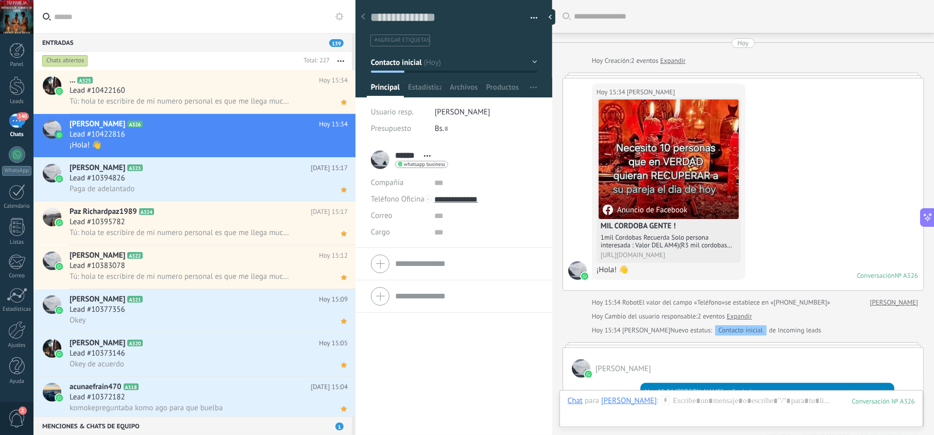
scroll to position [199, 0]
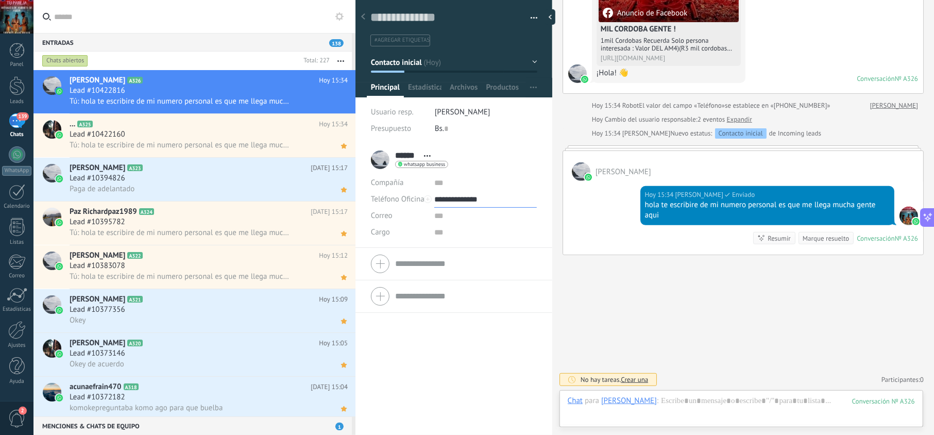
click at [462, 201] on input "**********" at bounding box center [485, 199] width 102 height 16
type input "**********"
click at [474, 247] on div "Copiar" at bounding box center [485, 252] width 101 height 18
click at [342, 103] on use at bounding box center [344, 101] width 6 height 5
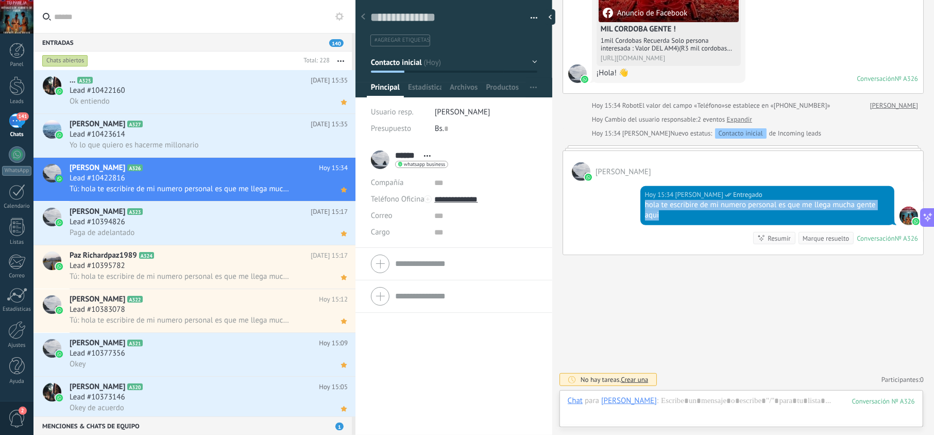
drag, startPoint x: 693, startPoint y: 216, endPoint x: 637, endPoint y: 207, distance: 57.5
click at [637, 207] on div "Hoy 15:34 jesus hernandez Entregado hola te escribire de mi numero personal es …" at bounding box center [743, 218] width 360 height 74
copy div "hola te escribire de mi numero personal es que me llega mucha gente aqui"
click at [200, 145] on h3 "Yo lo que quiero es hacerme millonario" at bounding box center [137, 145] width 134 height 10
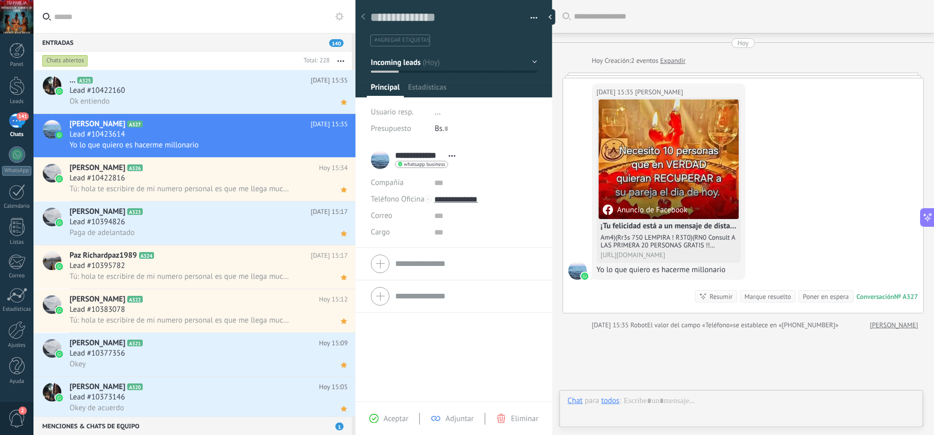
scroll to position [15, 0]
click at [392, 417] on span "Aceptar" at bounding box center [396, 419] width 25 height 10
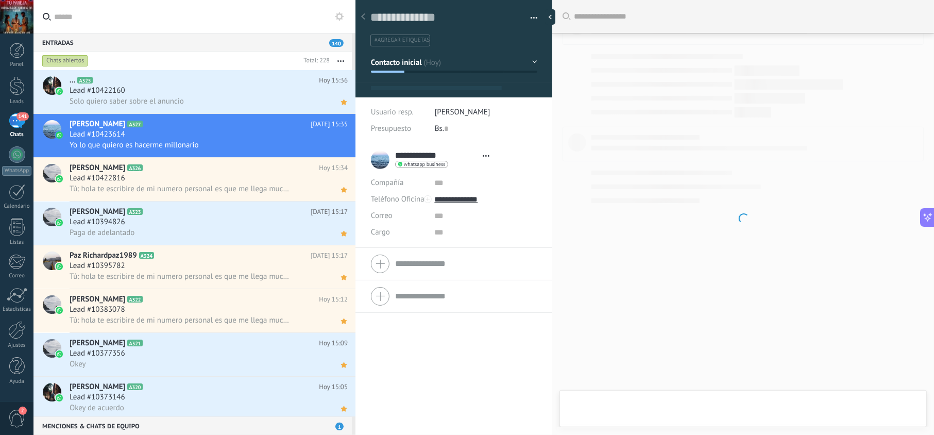
click at [705, 402] on div at bounding box center [743, 217] width 382 height 435
type textarea "**********"
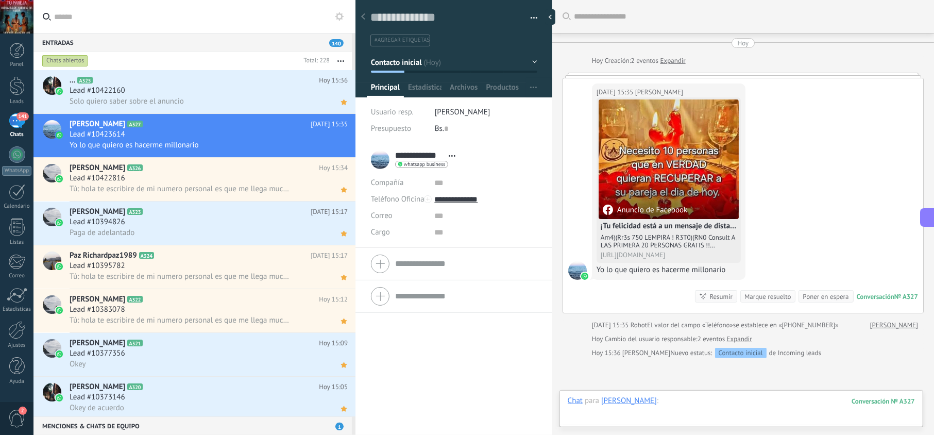
click at [705, 399] on div at bounding box center [741, 411] width 347 height 31
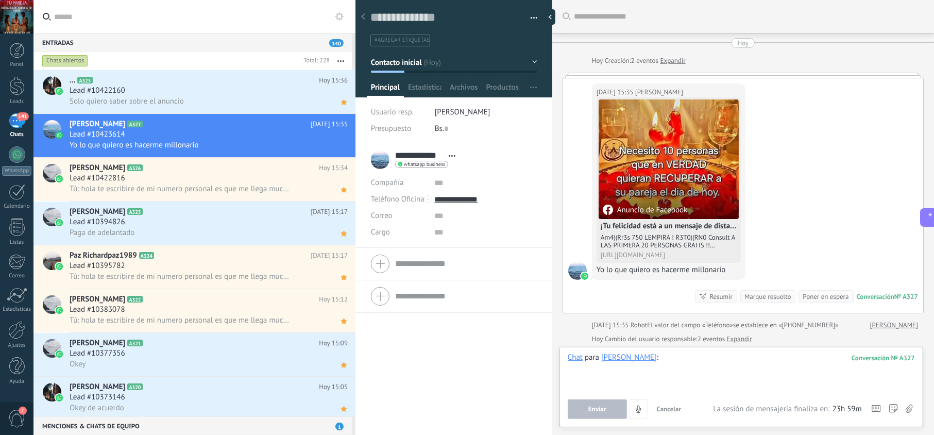
paste div
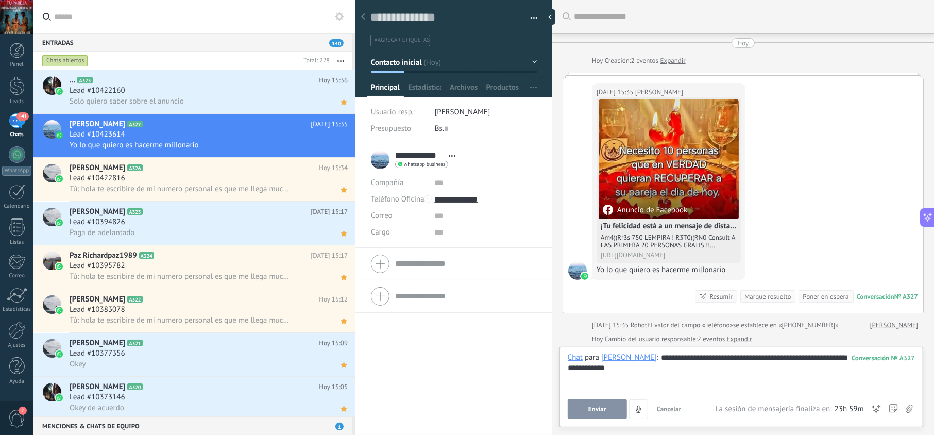
click at [600, 406] on span "Enviar" at bounding box center [597, 408] width 18 height 7
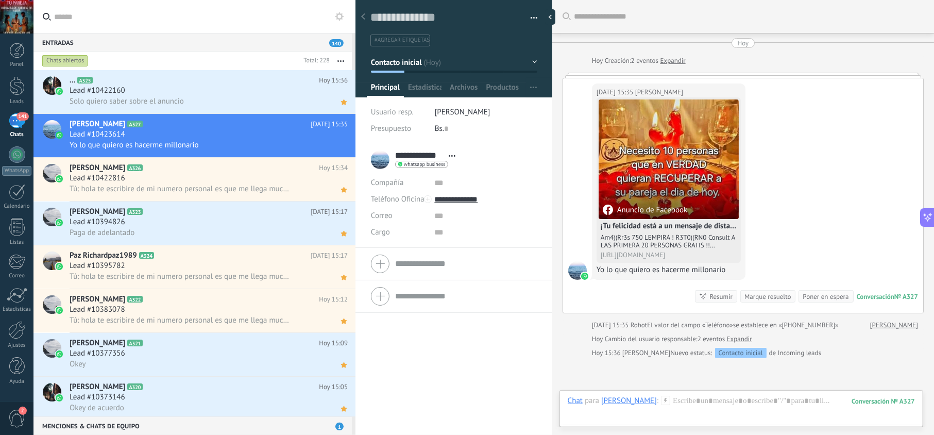
scroll to position [75, 0]
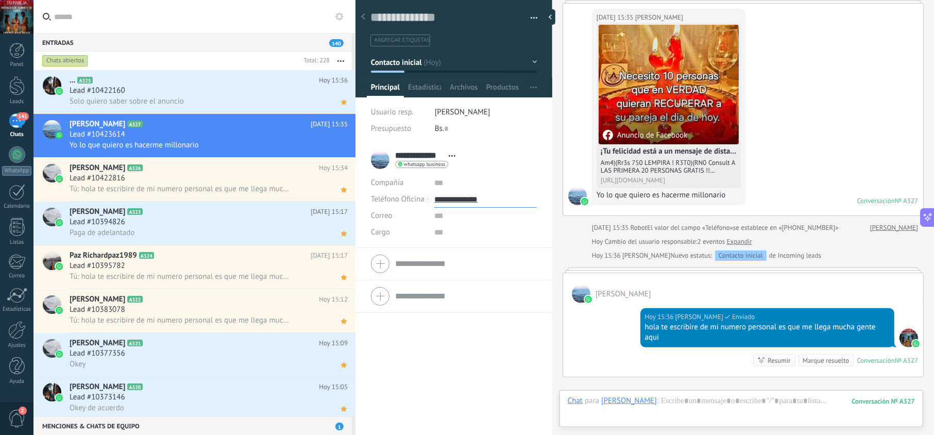
click at [458, 196] on input "**********" at bounding box center [485, 199] width 102 height 16
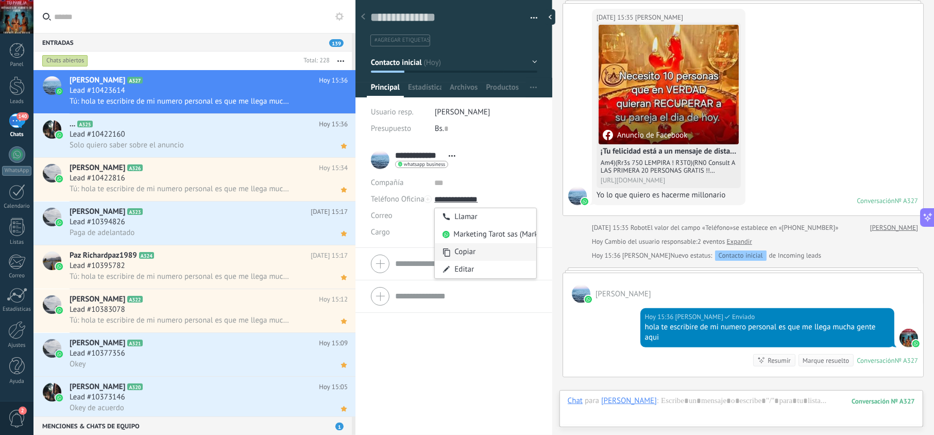
type input "**********"
click at [458, 250] on div "Copiar" at bounding box center [485, 252] width 101 height 18
click at [338, 104] on icon at bounding box center [343, 102] width 11 height 12
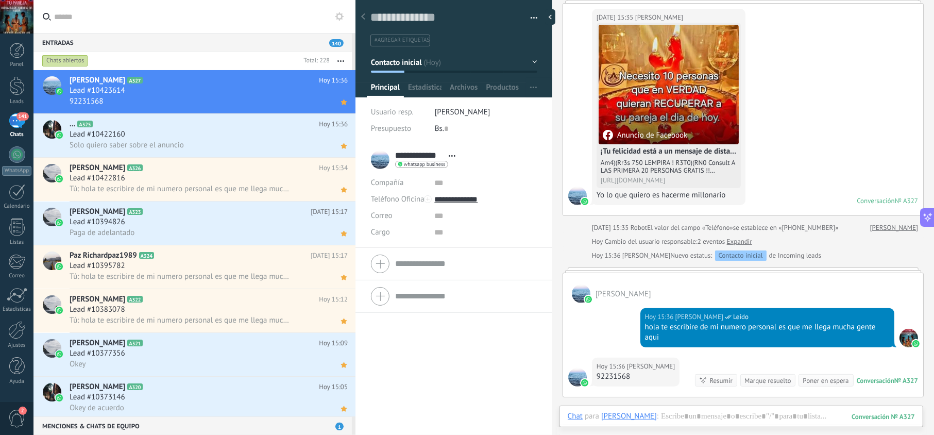
scroll to position [98, 0]
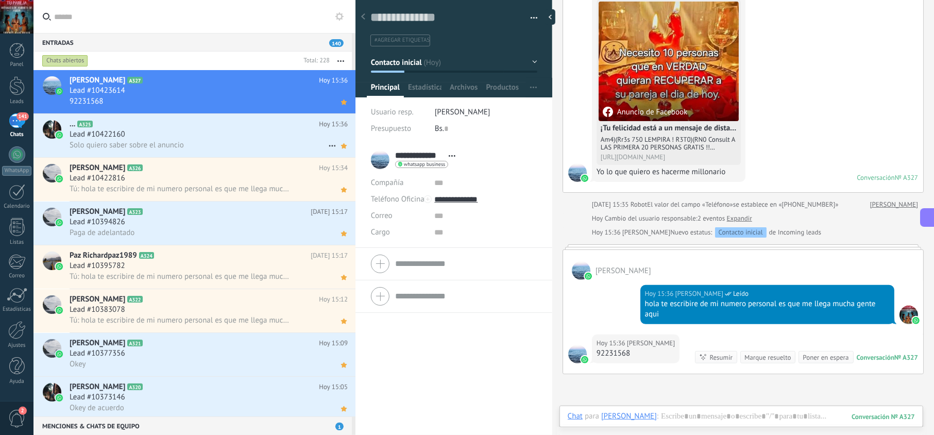
click at [253, 117] on div "... A325 Hoy 15:36 Lead #10422160 Solo quiero saber sobre el anuncio" at bounding box center [213, 135] width 286 height 43
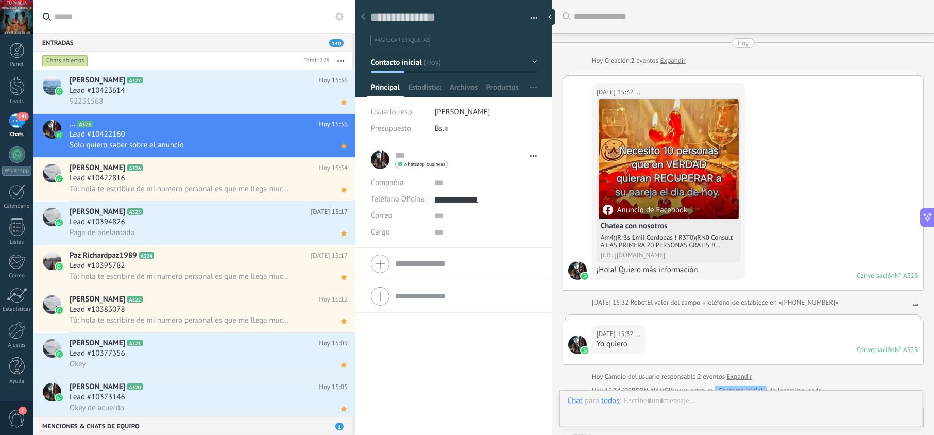
scroll to position [396, 0]
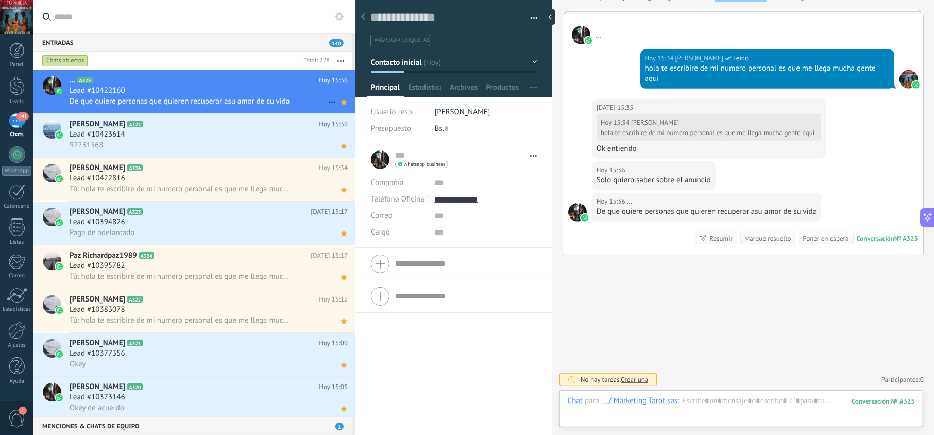
click at [239, 92] on div "Lead #10422160" at bounding box center [209, 91] width 278 height 10
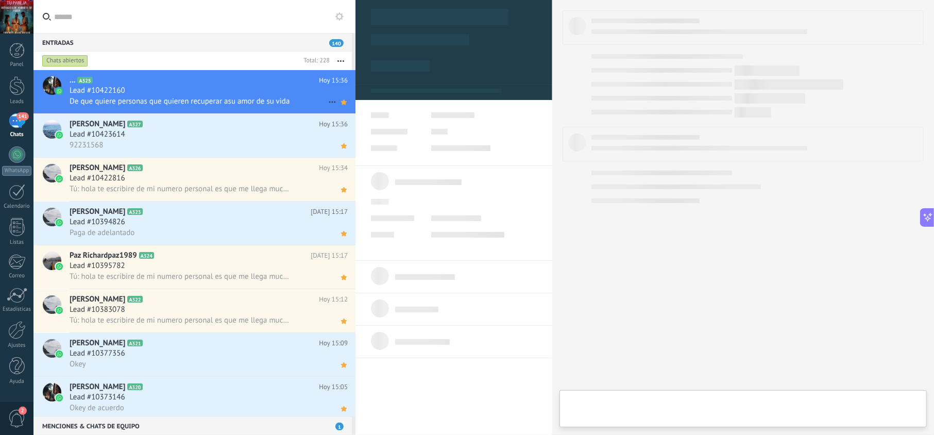
type textarea "**********"
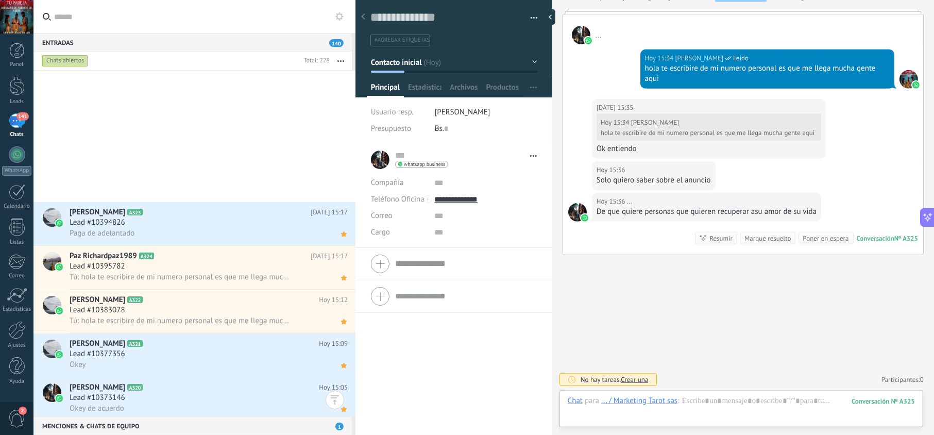
scroll to position [303, 0]
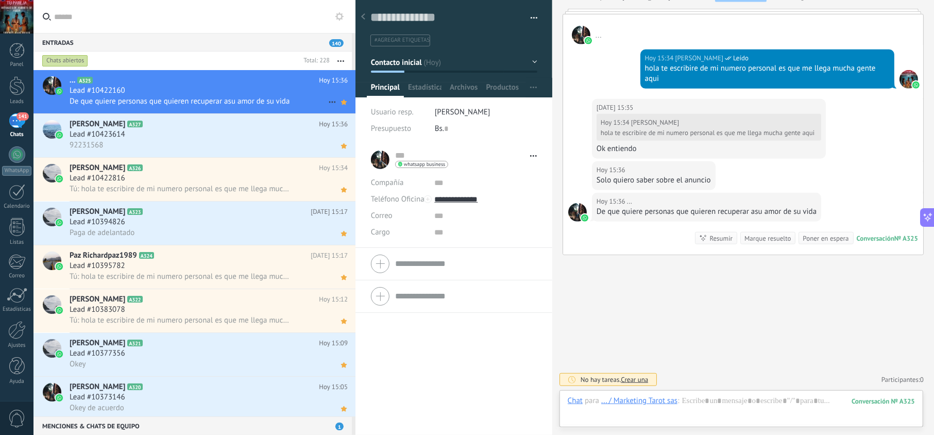
click at [283, 102] on span "De que quiere personas que quieren recuperar asu amor de su vida" at bounding box center [180, 101] width 220 height 10
click at [222, 143] on div "92231568" at bounding box center [209, 145] width 278 height 11
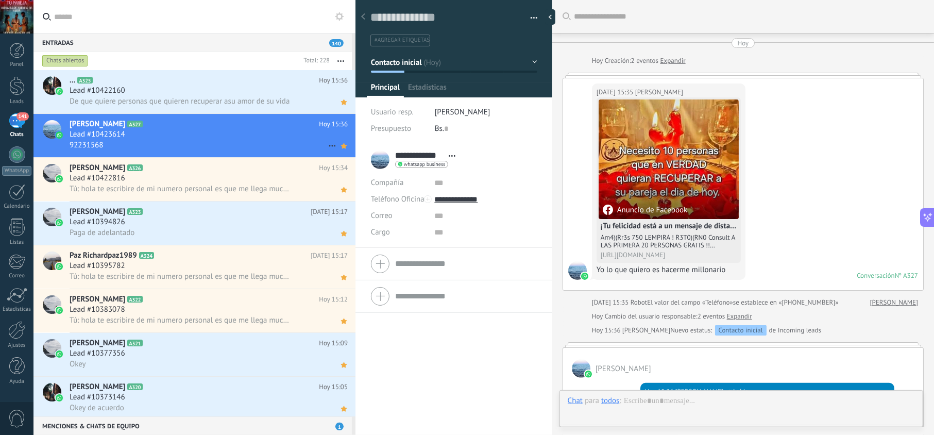
scroll to position [219, 0]
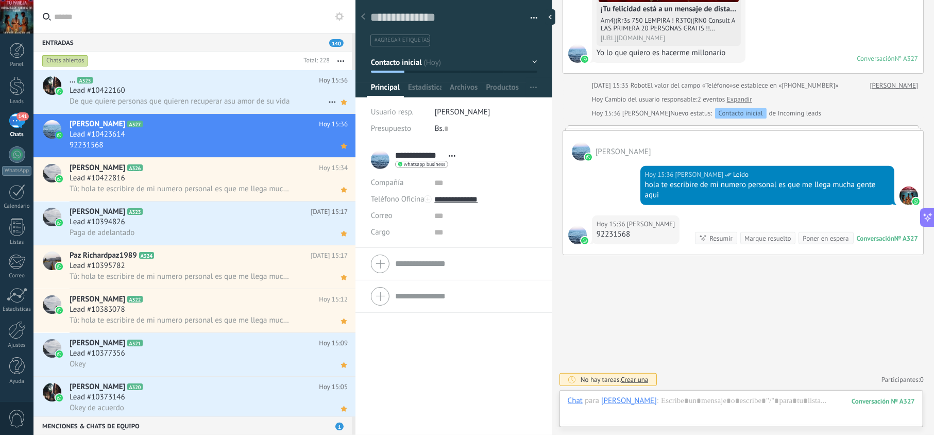
click at [202, 103] on span "De que quiere personas que quieren recuperar asu amor de su vida" at bounding box center [180, 101] width 220 height 10
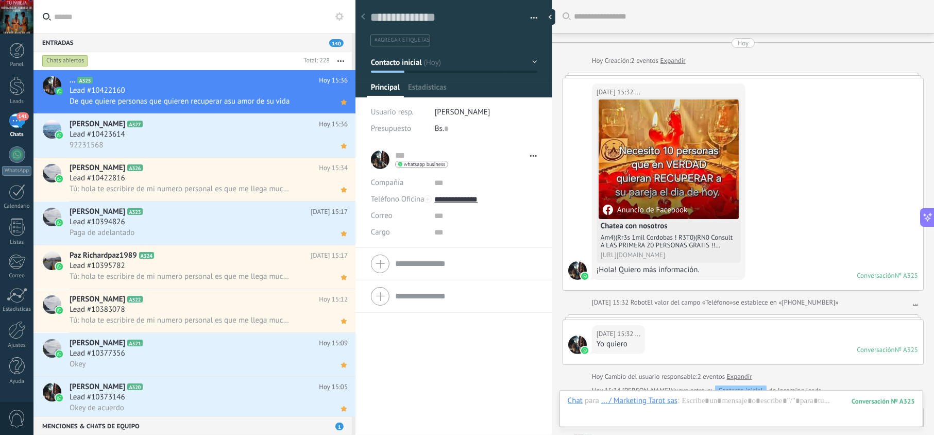
scroll to position [396, 0]
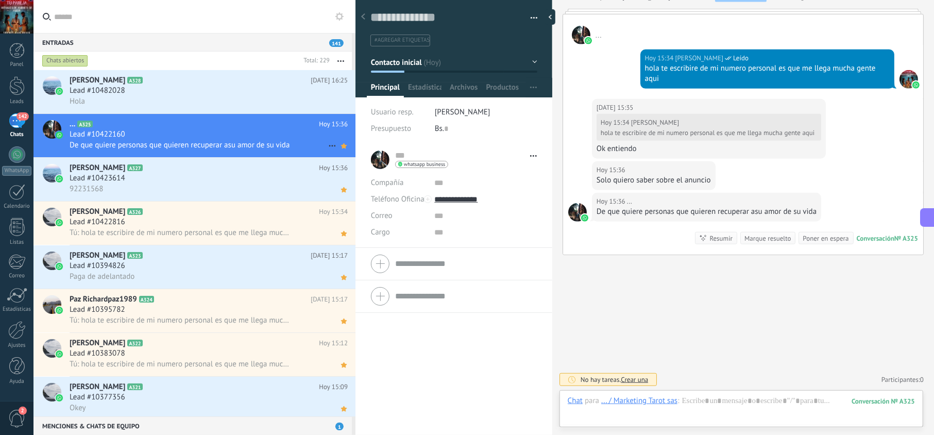
click at [244, 130] on div "Lead #10422160" at bounding box center [209, 134] width 278 height 10
drag, startPoint x: 674, startPoint y: 77, endPoint x: 639, endPoint y: 66, distance: 36.7
click at [640, 66] on div "Hoy 15:34 jesus hernandez Leído hola te escribire de mi numero personal es que …" at bounding box center [767, 68] width 254 height 39
copy div "hola te escribire de mi numero personal es que me llega mucha gente aqui"
click at [239, 78] on h2 "ariana Gadea A328" at bounding box center [190, 80] width 241 height 10
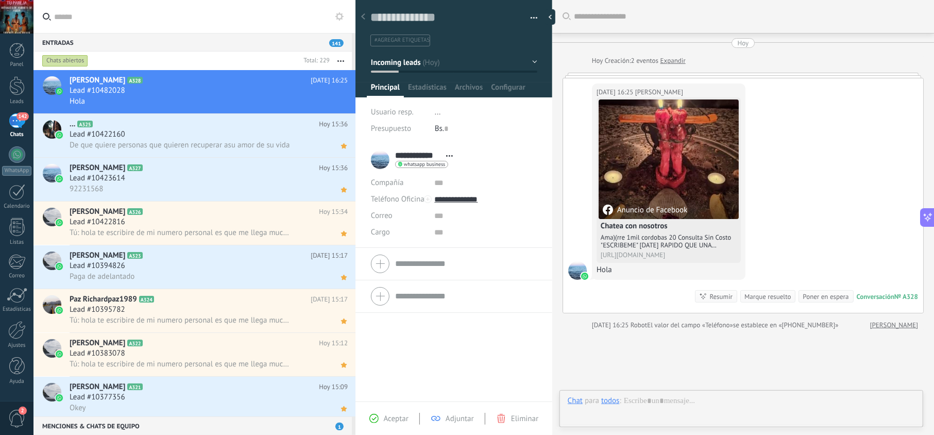
scroll to position [15, 0]
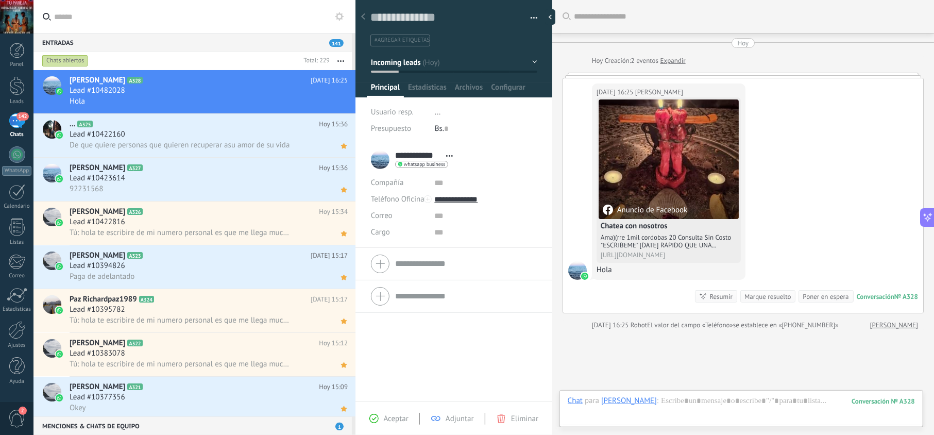
click at [389, 414] on span "Aceptar" at bounding box center [396, 419] width 25 height 10
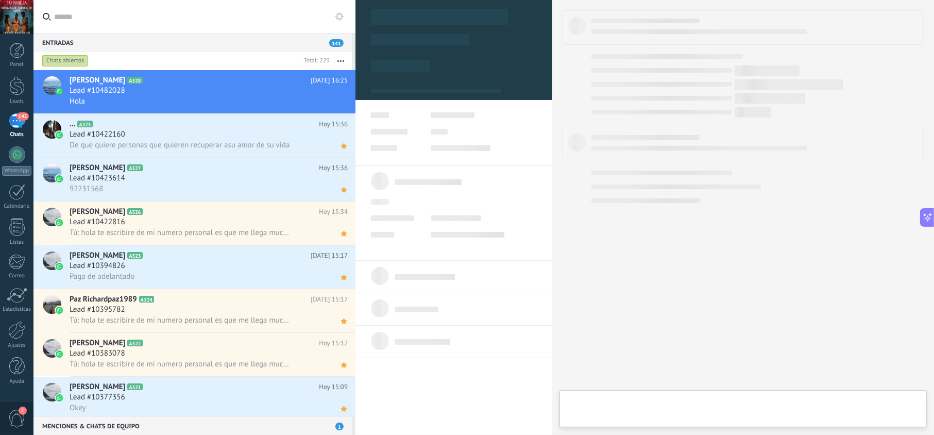
type textarea "**********"
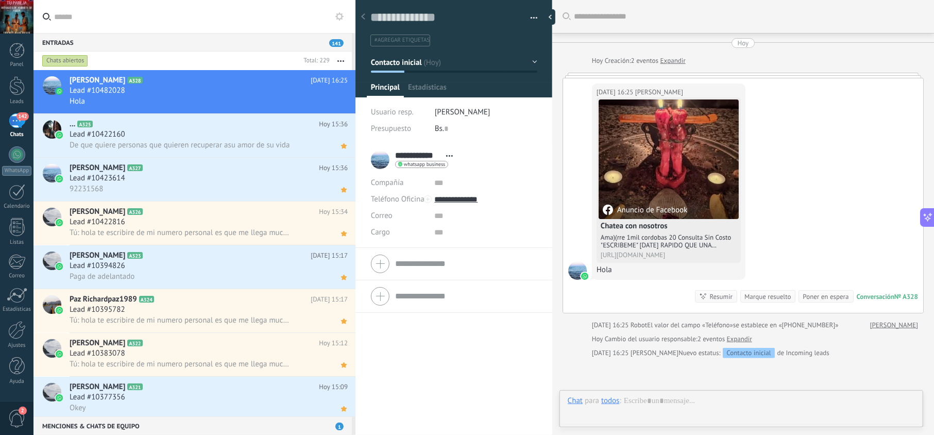
scroll to position [15, 0]
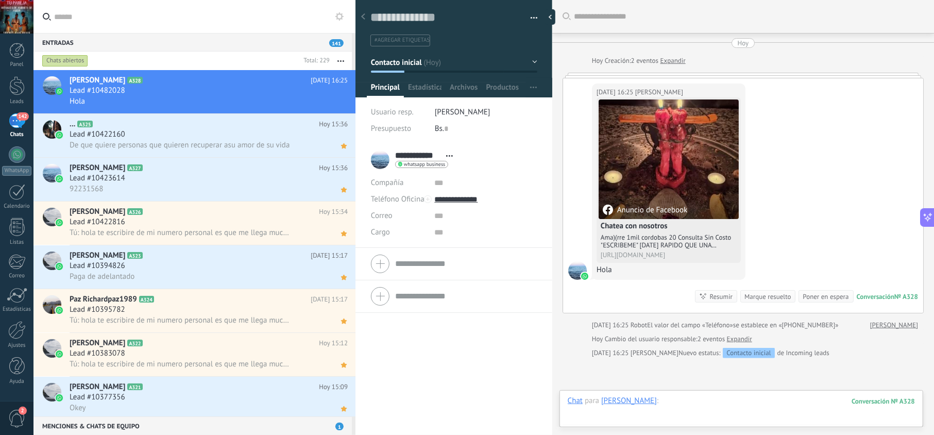
click at [686, 400] on div at bounding box center [741, 411] width 347 height 31
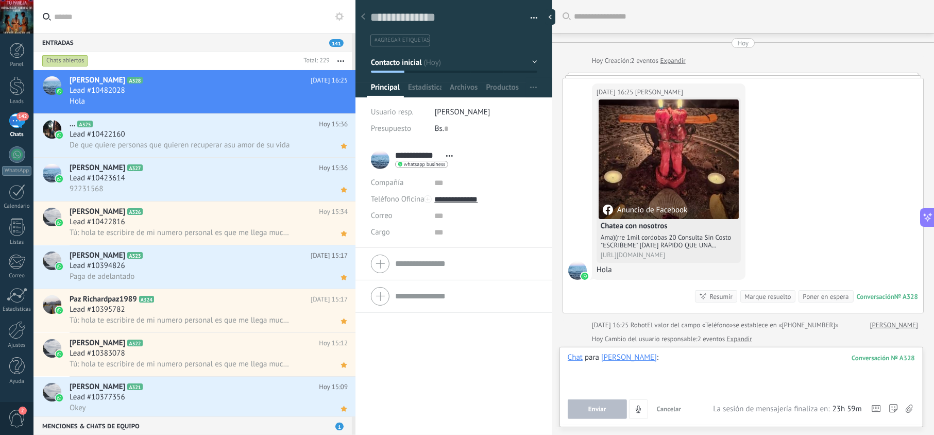
paste div
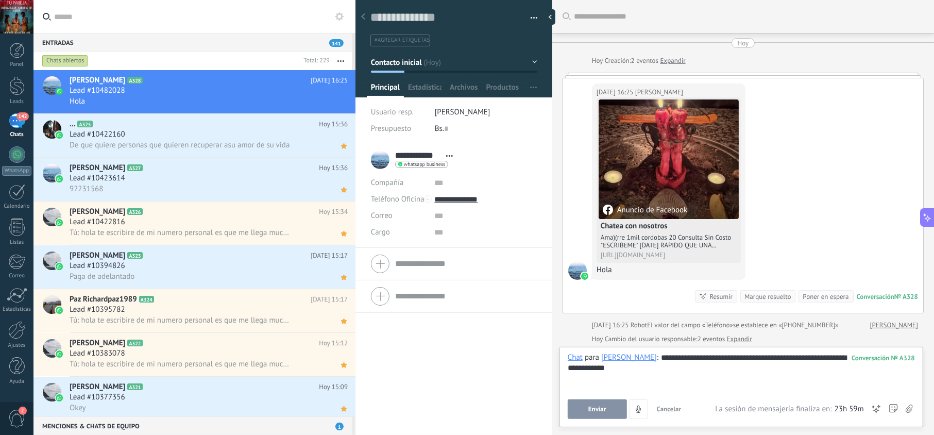
click at [600, 409] on span "Enviar" at bounding box center [597, 408] width 18 height 7
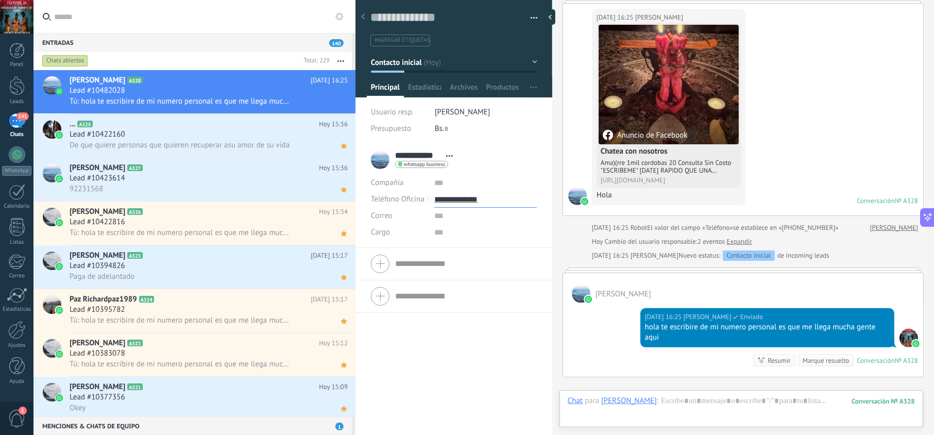
click at [472, 200] on input "**********" at bounding box center [485, 199] width 102 height 16
type input "**********"
click at [478, 245] on div "Copiar" at bounding box center [485, 252] width 101 height 18
click at [345, 100] on icon at bounding box center [343, 102] width 11 height 12
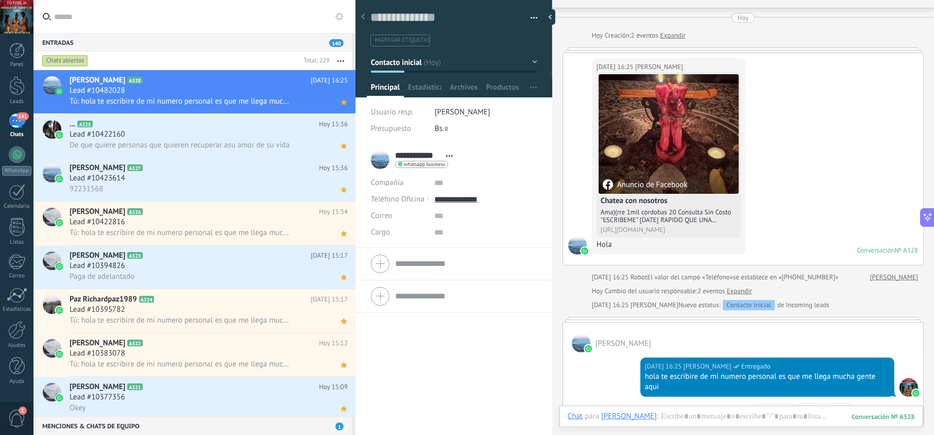
scroll to position [0, 0]
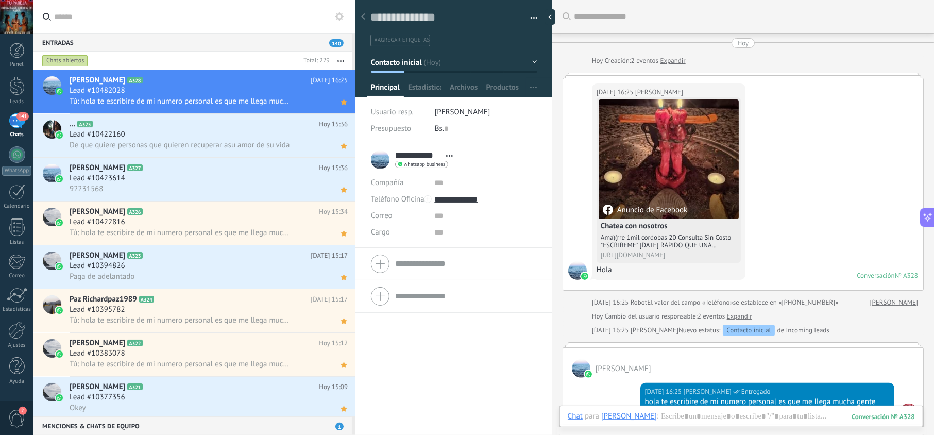
click at [677, 224] on h4 "Chatea con nosotros" at bounding box center [669, 226] width 136 height 10
click at [663, 185] on div "Anuncio de Facebook" at bounding box center [669, 159] width 140 height 120
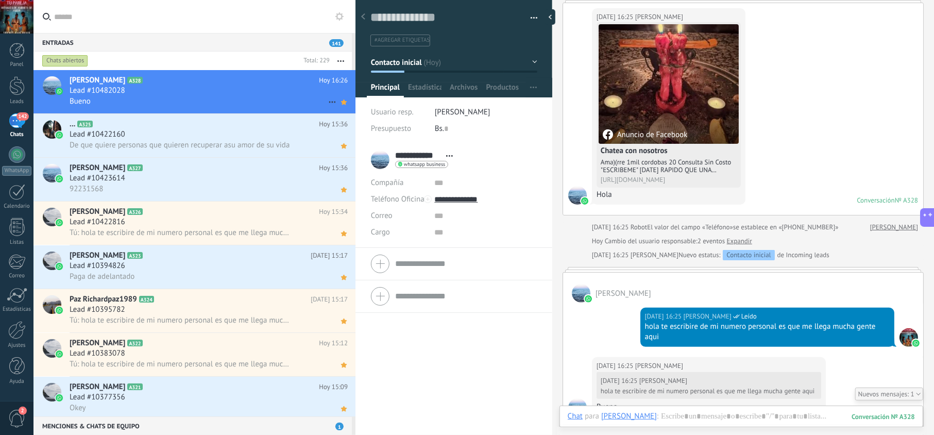
click at [242, 89] on div "Lead #10482028" at bounding box center [209, 91] width 278 height 10
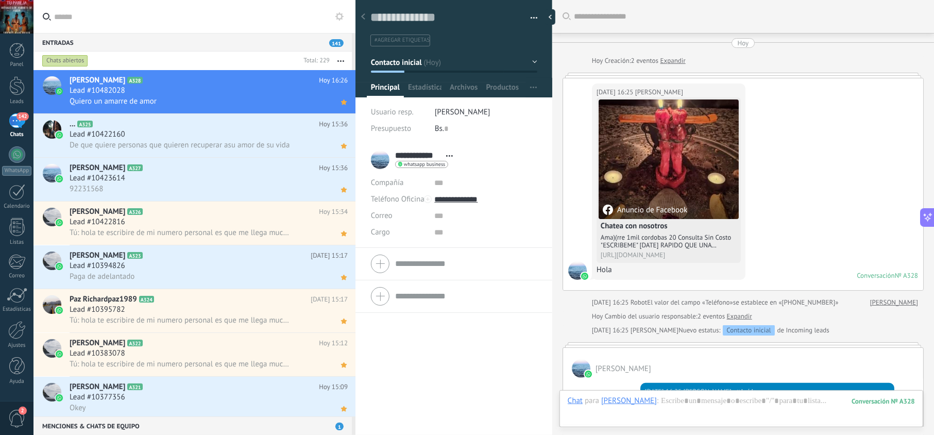
scroll to position [15, 0]
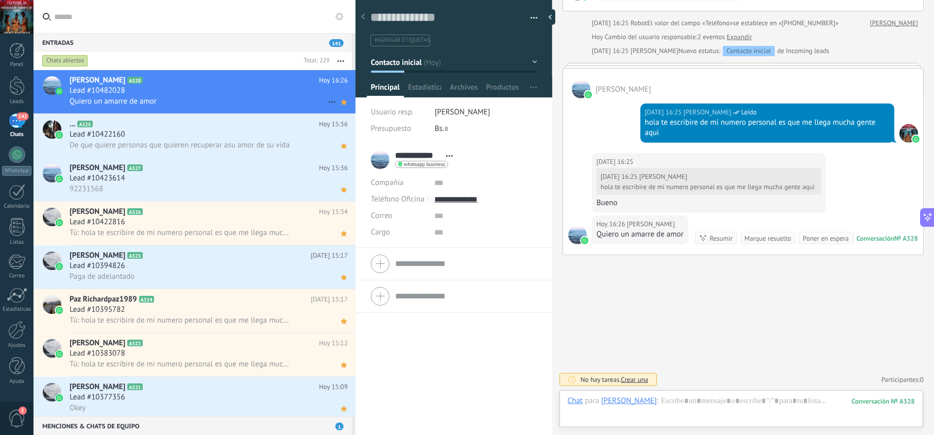
click at [223, 96] on div "Quiero un amarre de amor" at bounding box center [209, 101] width 278 height 11
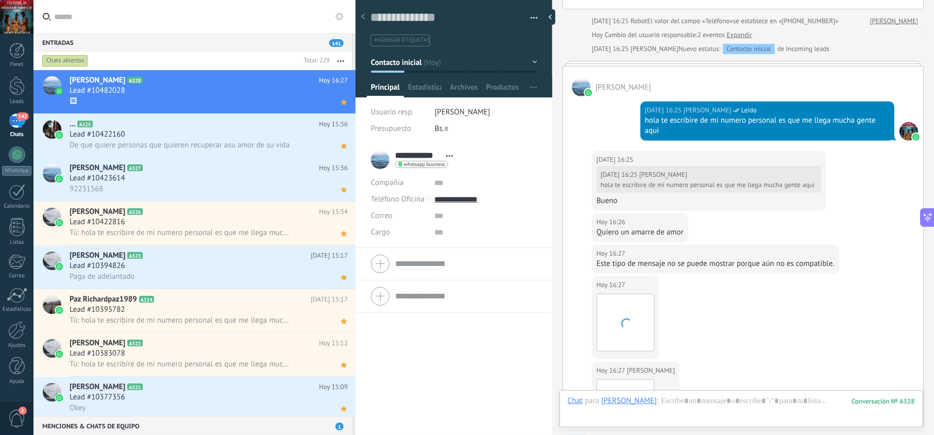
scroll to position [484, 0]
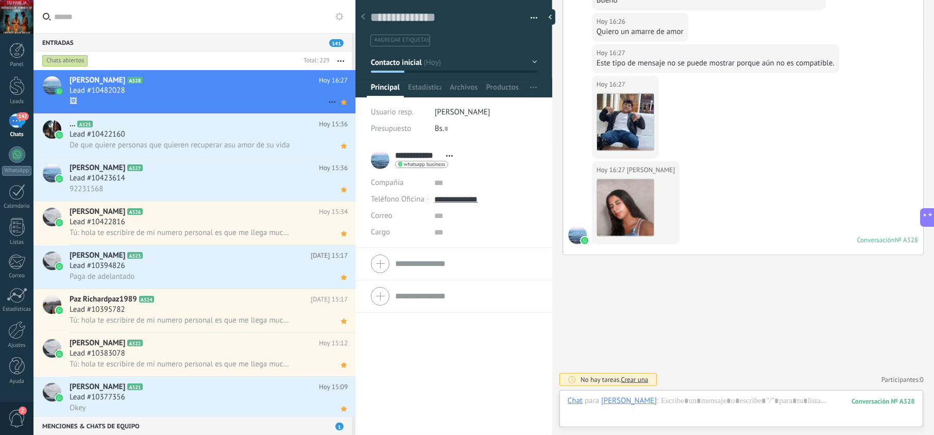
click at [176, 91] on div "Lead #10482028" at bounding box center [209, 91] width 278 height 10
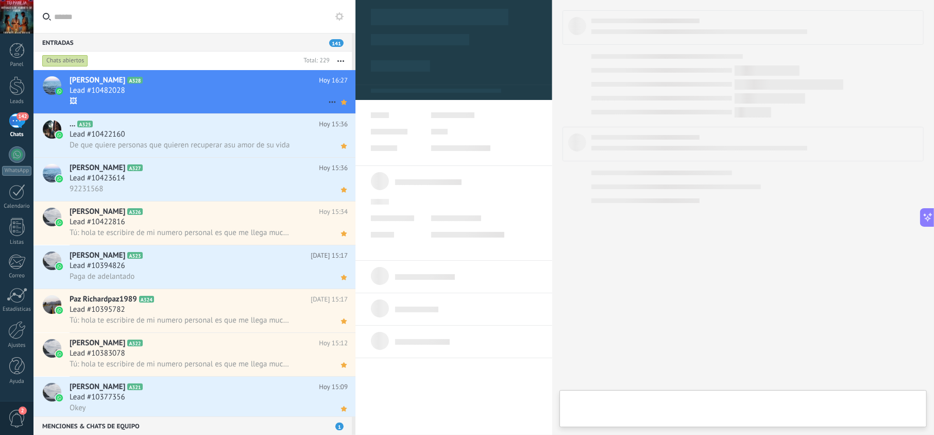
type textarea "**********"
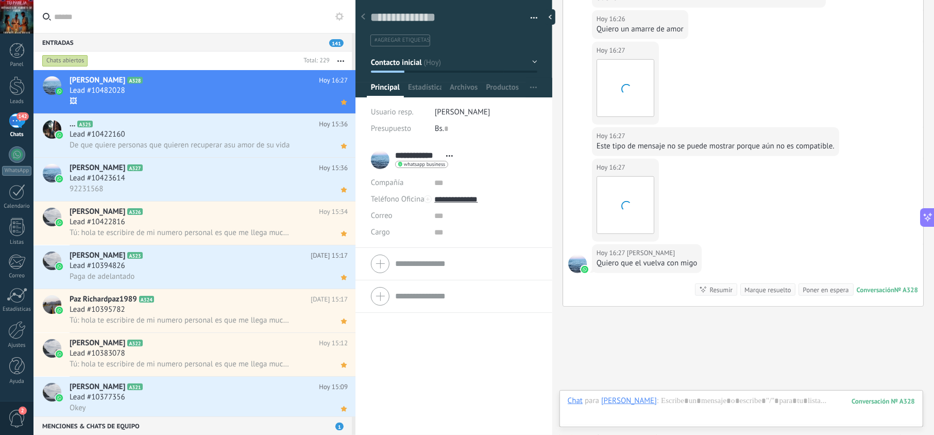
scroll to position [538, 0]
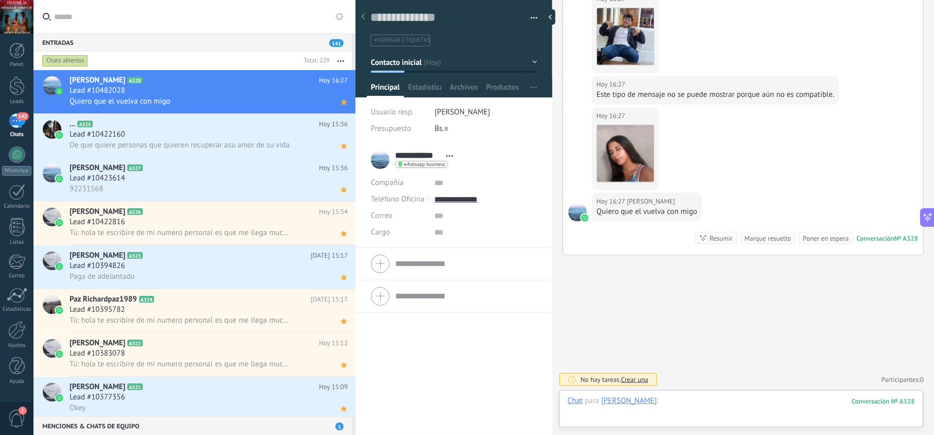
click at [667, 408] on div at bounding box center [741, 411] width 347 height 31
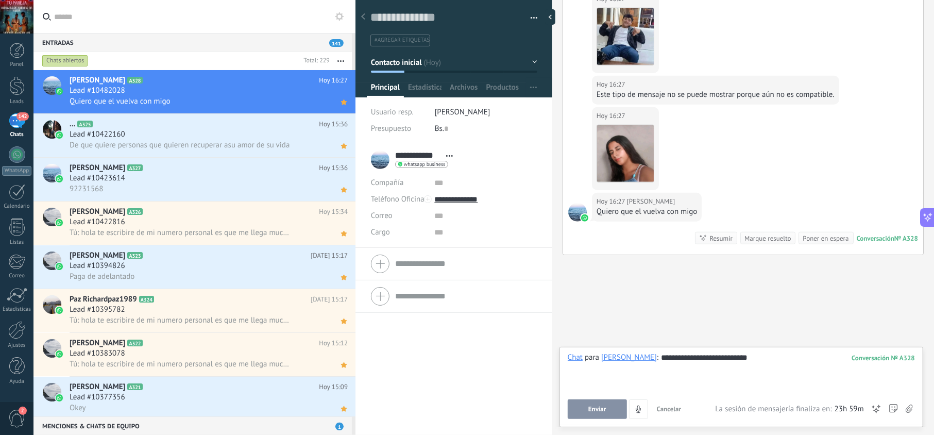
click at [595, 403] on button "Enviar" at bounding box center [597, 409] width 59 height 20
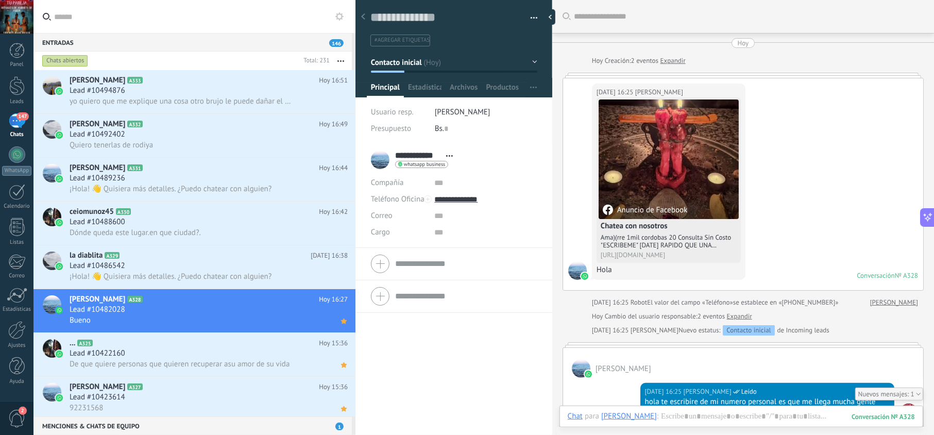
scroll to position [366, 0]
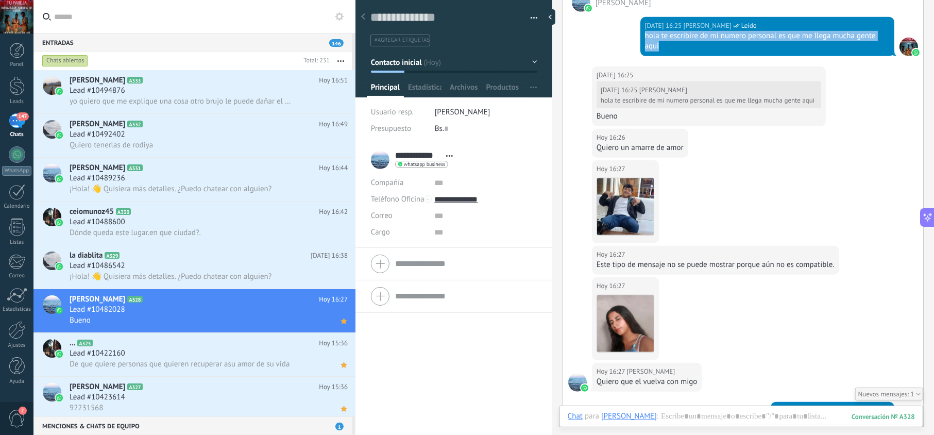
drag, startPoint x: 687, startPoint y: 52, endPoint x: 633, endPoint y: 35, distance: 56.6
click at [640, 37] on div "Hoy 16:25 jesus hernandez Leído hola te escribire de mi numero personal es que …" at bounding box center [767, 36] width 254 height 39
copy div "hola te escribire de mi numero personal es que me llega mucha gente aqui"
click at [234, 268] on div "Lead #10486542" at bounding box center [209, 266] width 278 height 10
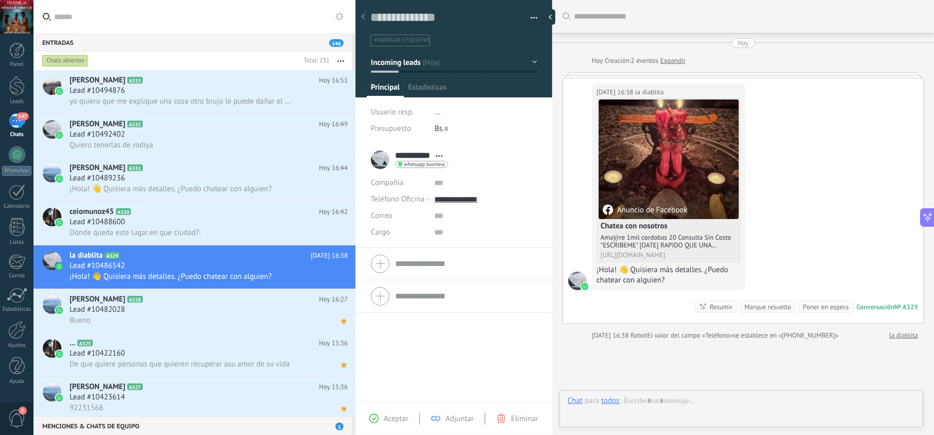
scroll to position [15, 0]
click at [396, 418] on span "Aceptar" at bounding box center [396, 419] width 25 height 10
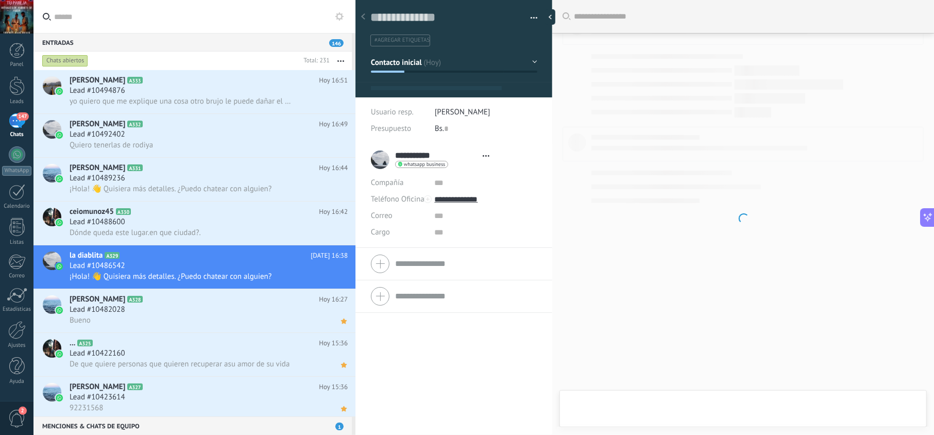
type textarea "**********"
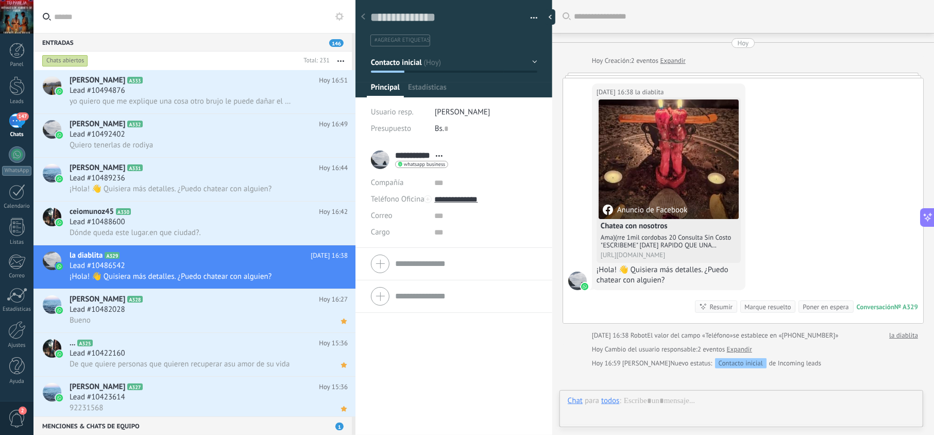
scroll to position [15, 0]
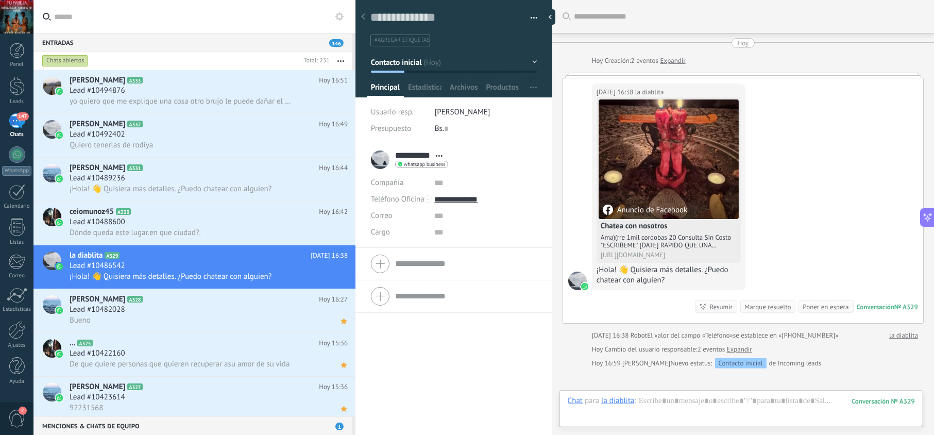
click at [677, 401] on div at bounding box center [741, 411] width 347 height 31
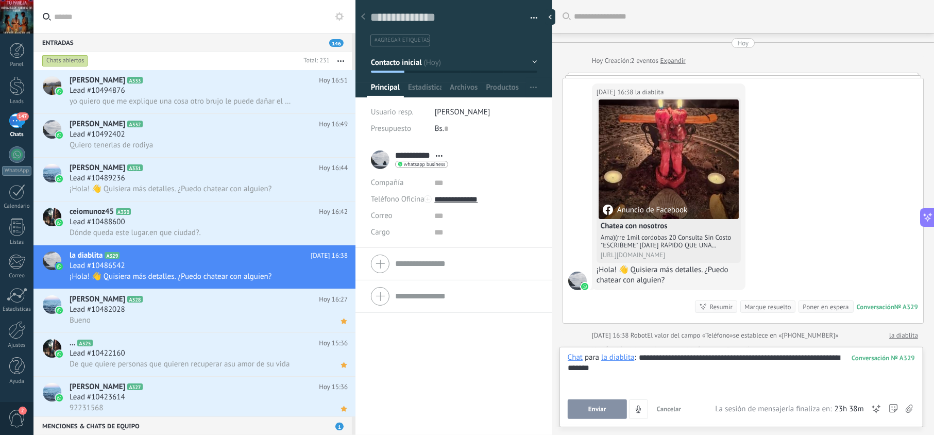
click at [602, 405] on span "Enviar" at bounding box center [597, 408] width 18 height 7
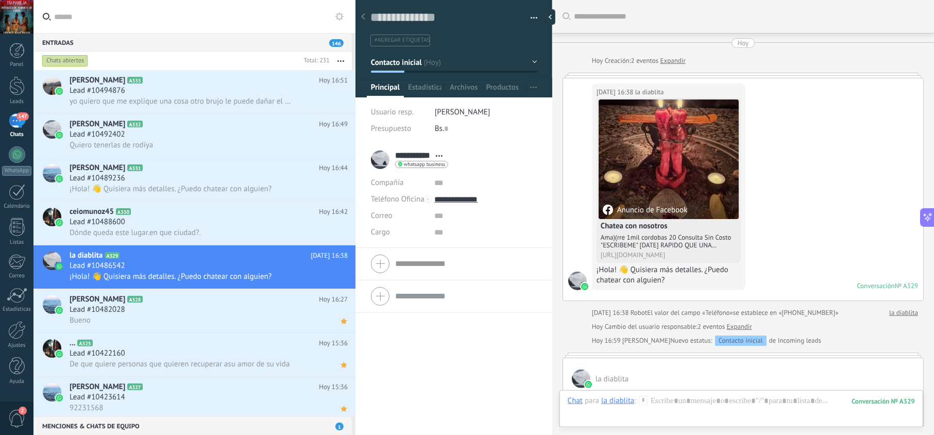
scroll to position [85, 0]
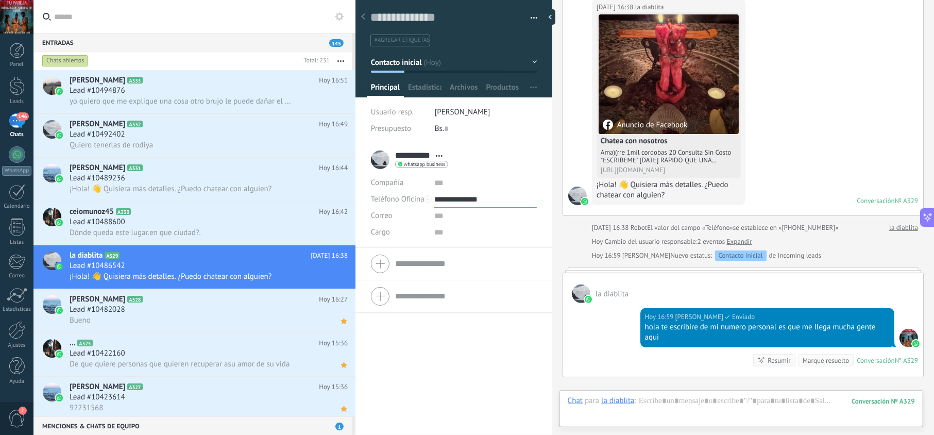
click at [470, 204] on input "**********" at bounding box center [485, 199] width 102 height 16
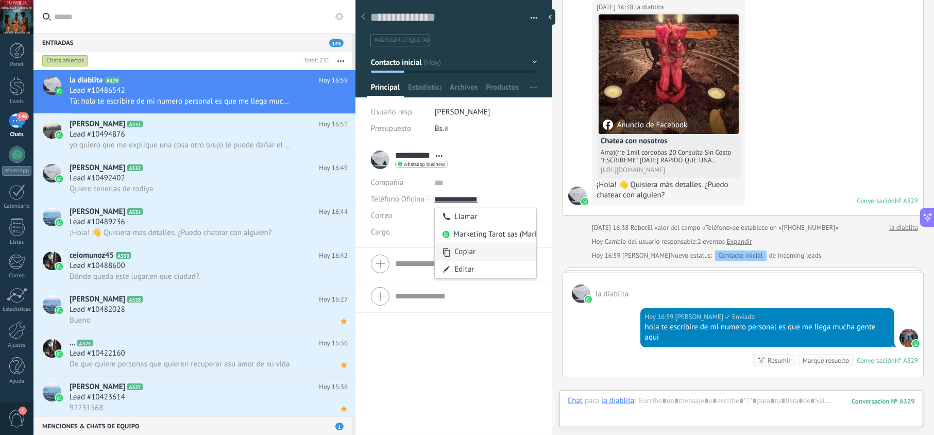
type input "**********"
click at [470, 253] on div "Copiar" at bounding box center [485, 252] width 101 height 18
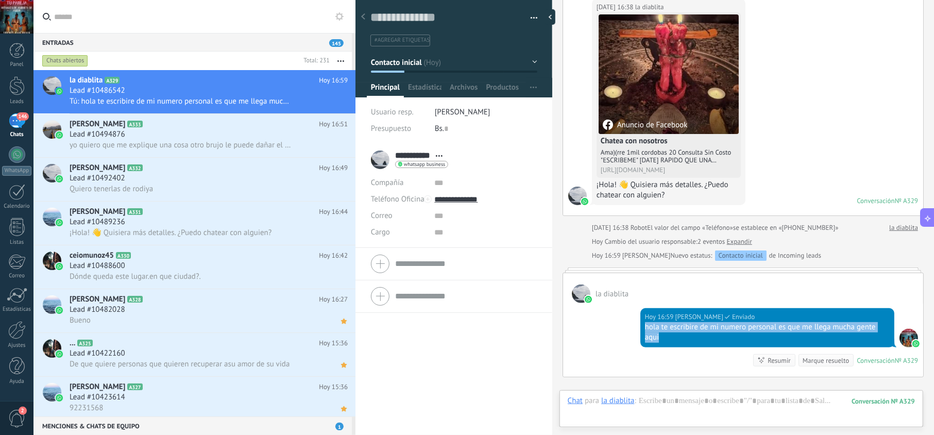
drag, startPoint x: 674, startPoint y: 341, endPoint x: 635, endPoint y: 326, distance: 42.6
click at [635, 326] on div "Hoy 16:59 jesus hernandez Enviado hola te escribire de mi numero personal es qu…" at bounding box center [743, 340] width 360 height 74
copy div "hola te escribire de mi numero personal es que me llega mucha gente aqui"
click at [342, 102] on use at bounding box center [344, 101] width 6 height 5
click at [156, 125] on icon at bounding box center [151, 124] width 10 height 10
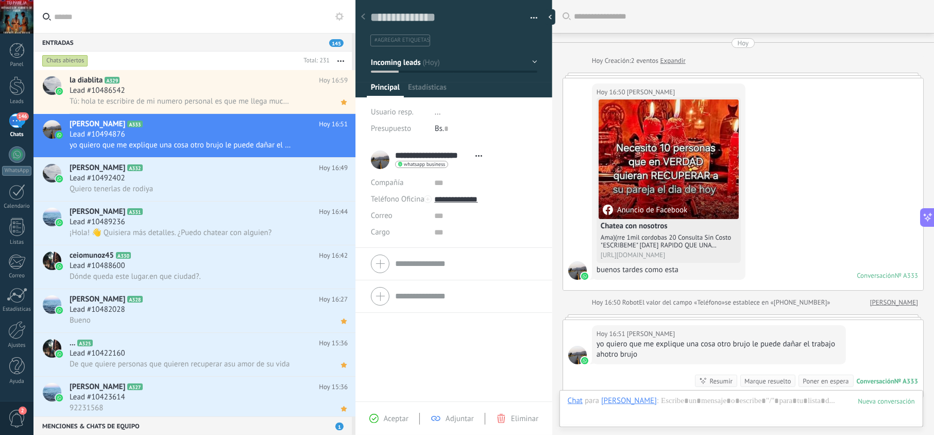
scroll to position [15, 0]
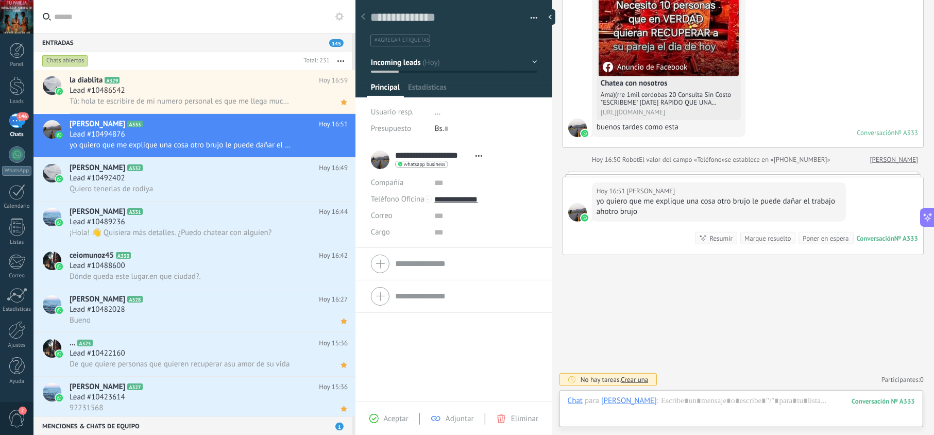
drag, startPoint x: 395, startPoint y: 415, endPoint x: 466, endPoint y: 409, distance: 71.9
click at [394, 415] on span "Aceptar" at bounding box center [396, 419] width 25 height 10
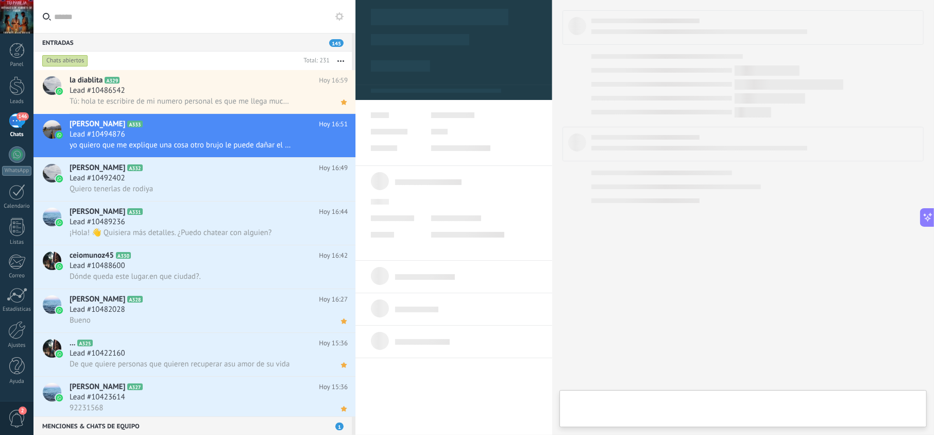
type textarea "**********"
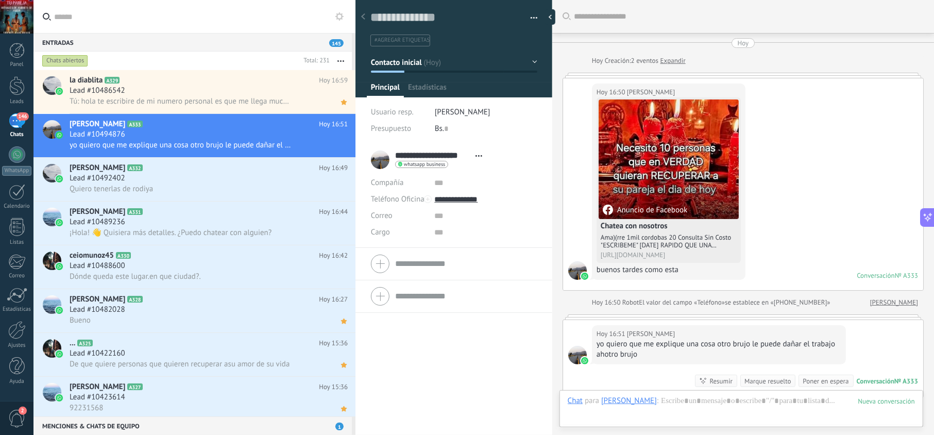
scroll to position [176, 0]
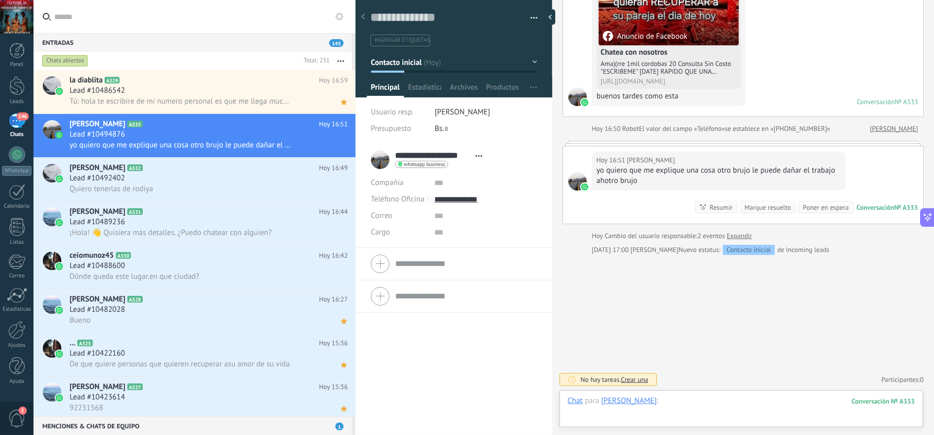
click at [705, 417] on div at bounding box center [741, 411] width 347 height 31
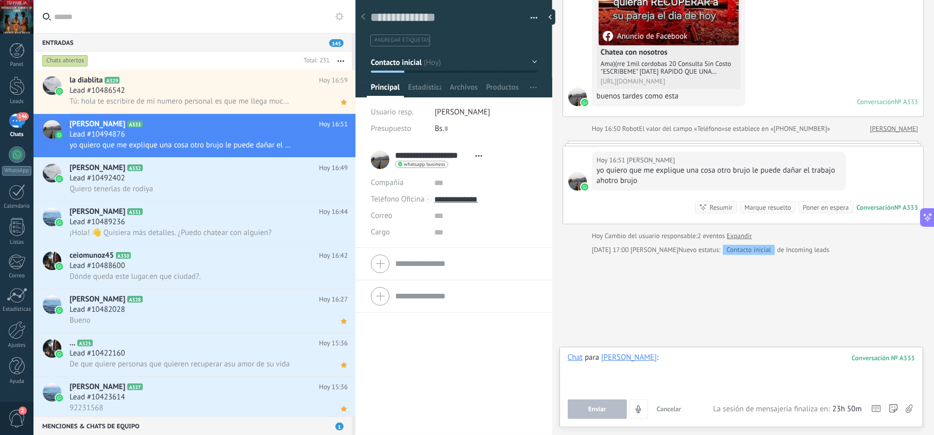
paste div
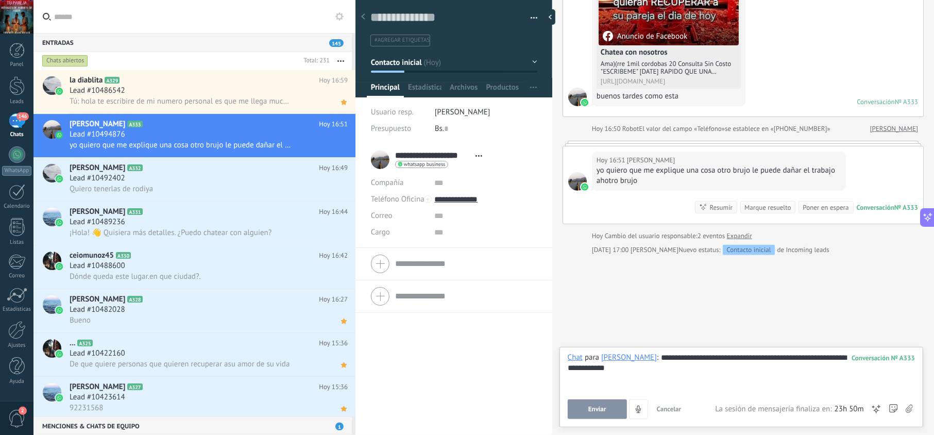
click at [606, 405] on span "Enviar" at bounding box center [597, 408] width 18 height 7
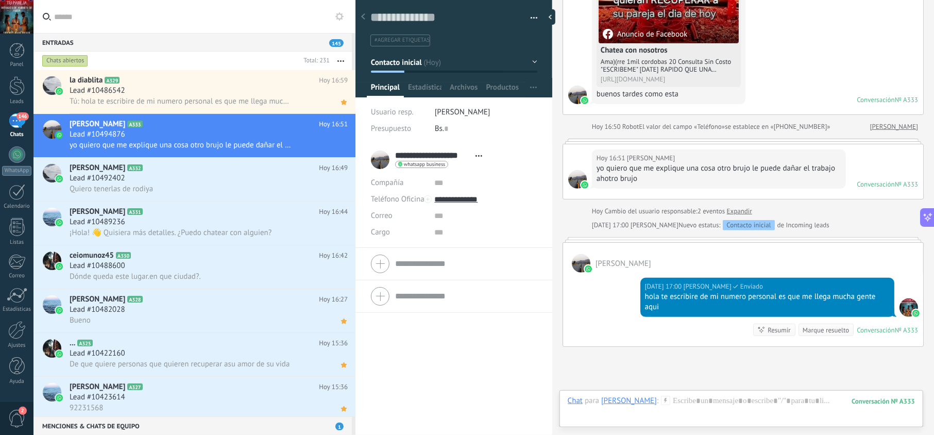
scroll to position [146, 0]
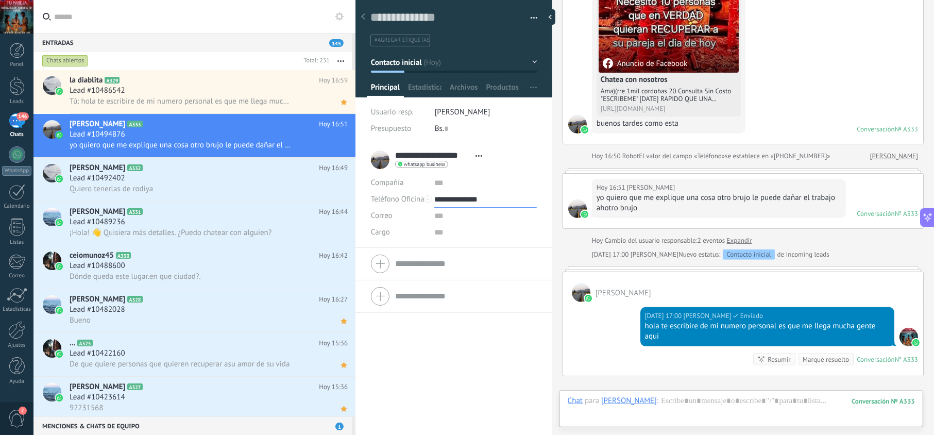
click at [473, 196] on input "**********" at bounding box center [485, 199] width 102 height 16
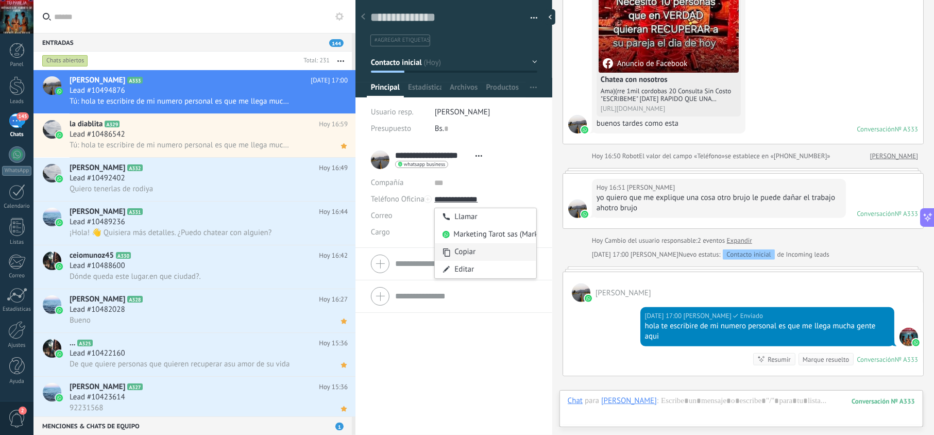
type input "**********"
click at [475, 250] on div "Copiar" at bounding box center [485, 252] width 101 height 18
drag, startPoint x: 338, startPoint y: 104, endPoint x: 400, endPoint y: 132, distance: 68.5
click at [0, 0] on icon at bounding box center [0, 0] width 0 height 0
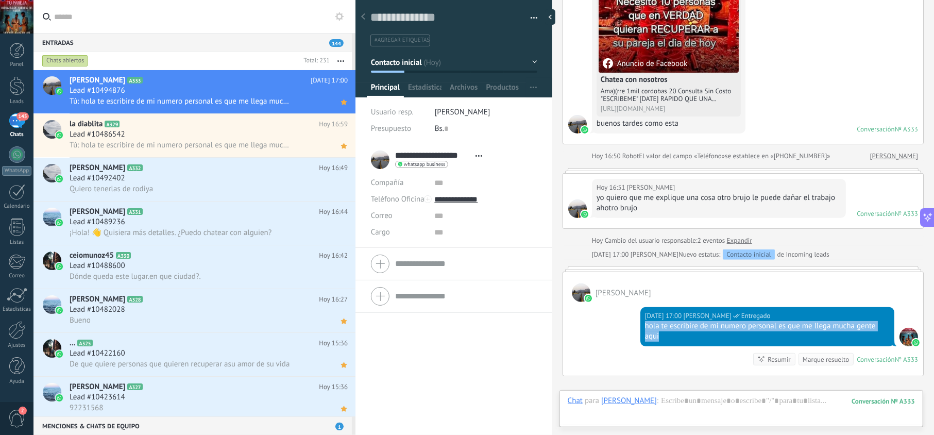
drag, startPoint x: 654, startPoint y: 334, endPoint x: 638, endPoint y: 325, distance: 18.9
click at [638, 325] on div "Hoy 17:00 jesus hernandez Entregado hola te escribire de mi numero personal es …" at bounding box center [743, 339] width 360 height 74
copy div "hola te escribire de mi numero personal es que me llega mucha gente aqui"
click at [242, 186] on div "Quiero tenerlas de rodiya" at bounding box center [209, 188] width 278 height 11
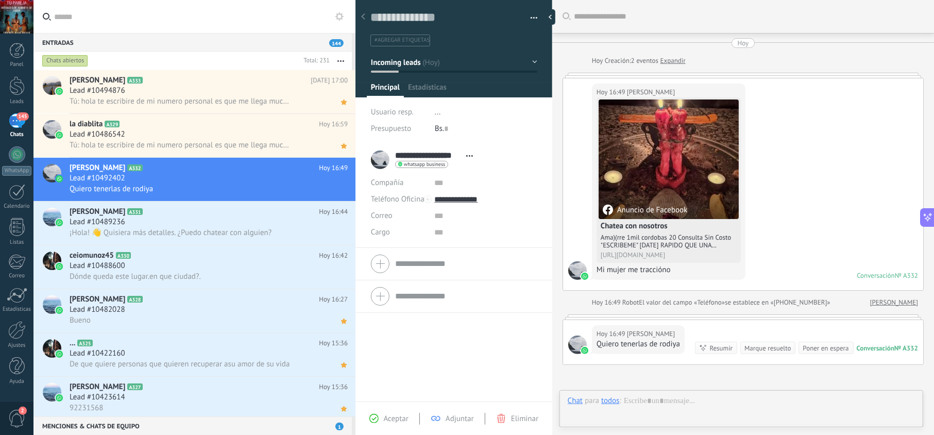
scroll to position [15, 0]
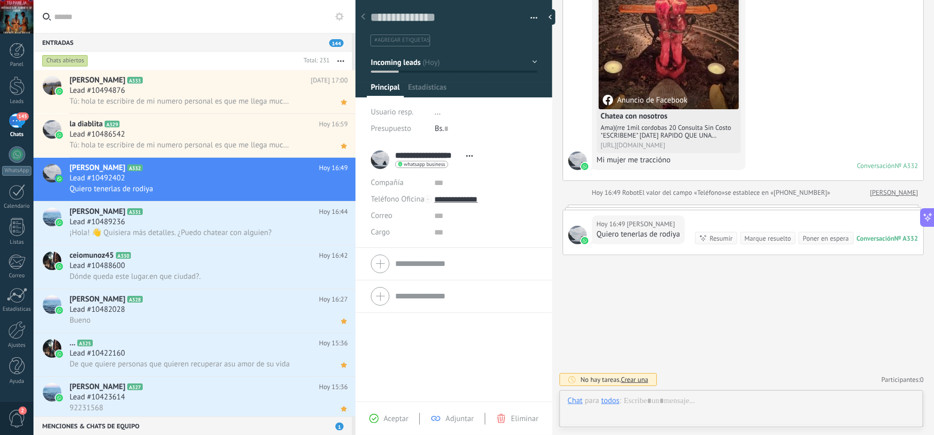
click at [395, 411] on div "Aceptar Adjuntar Eliminar" at bounding box center [453, 417] width 197 height 33
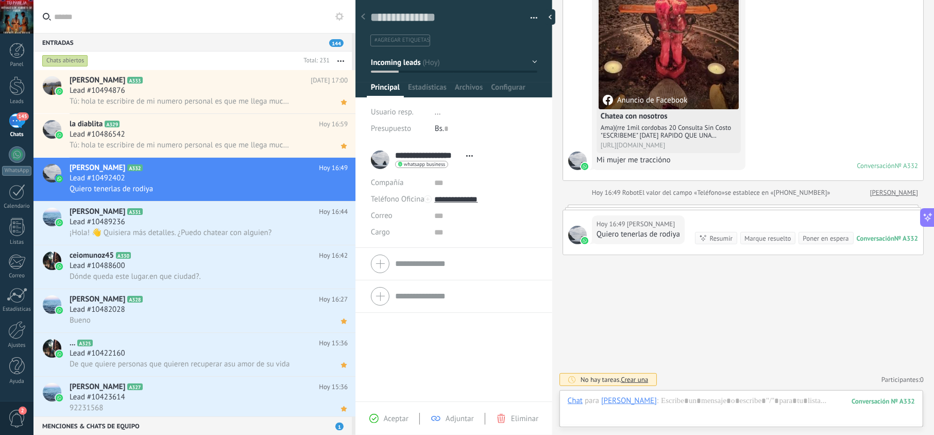
click at [391, 413] on div "Aceptar Adjuntar Eliminar" at bounding box center [454, 419] width 192 height 12
click at [392, 416] on span "Aceptar" at bounding box center [396, 419] width 25 height 10
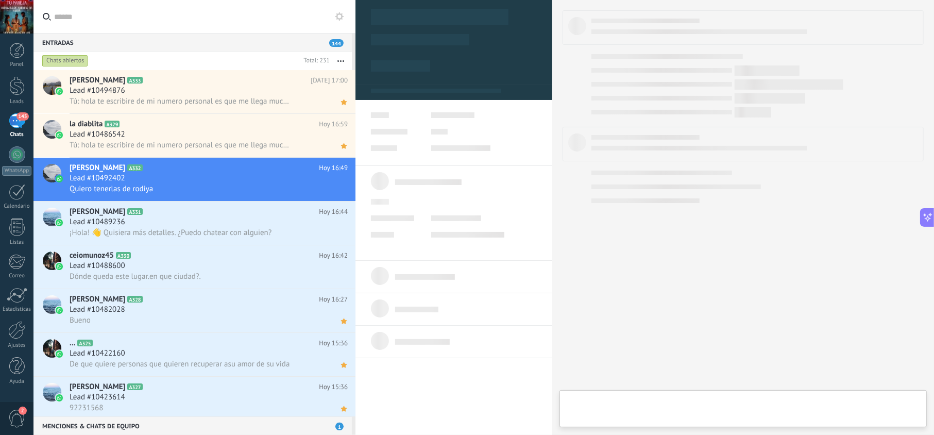
type textarea "**********"
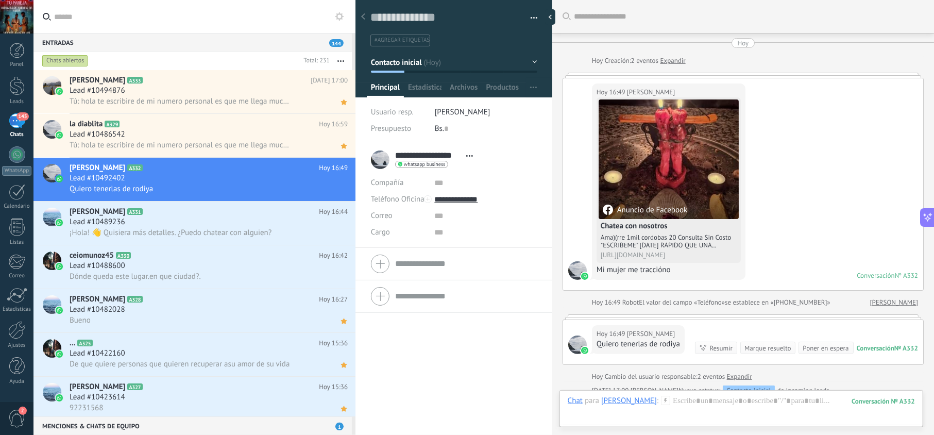
scroll to position [143, 0]
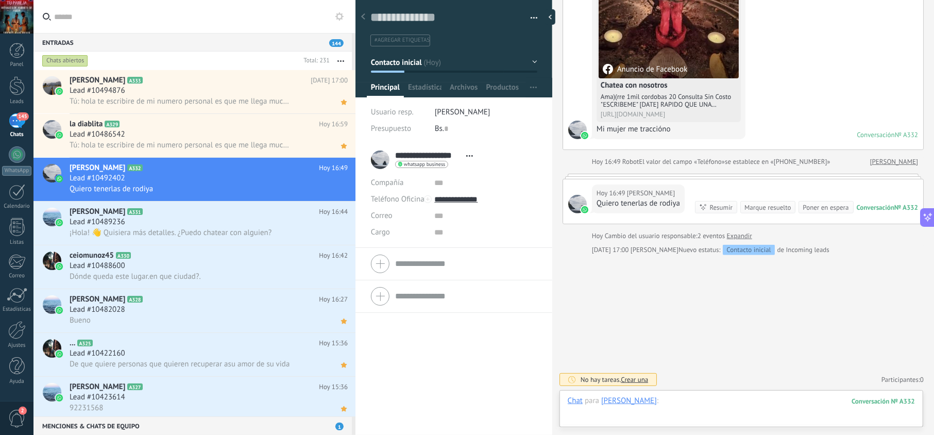
click at [668, 405] on div at bounding box center [741, 411] width 347 height 31
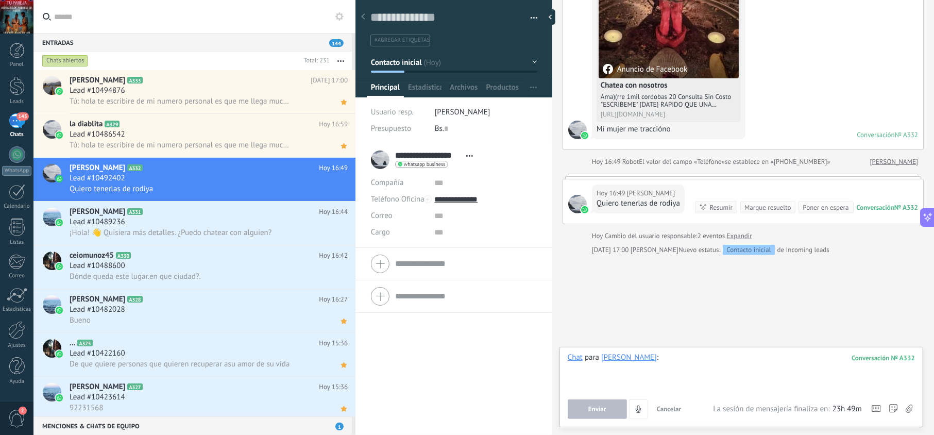
paste div
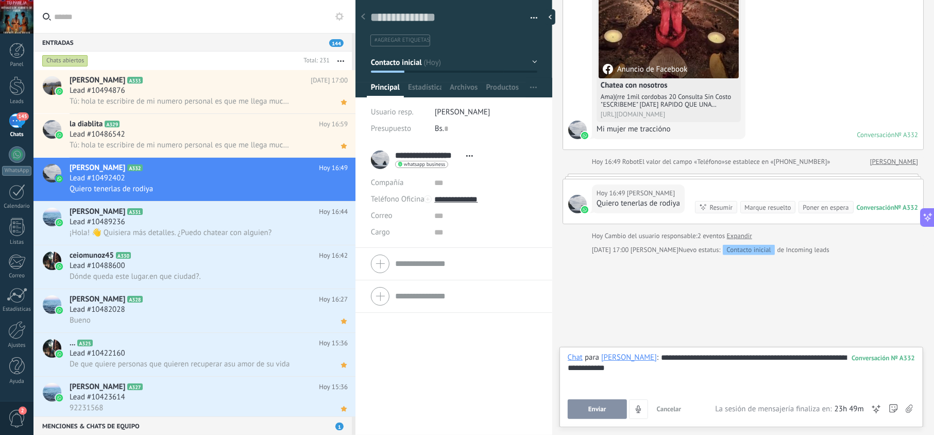
click at [600, 414] on button "Enviar" at bounding box center [597, 409] width 59 height 20
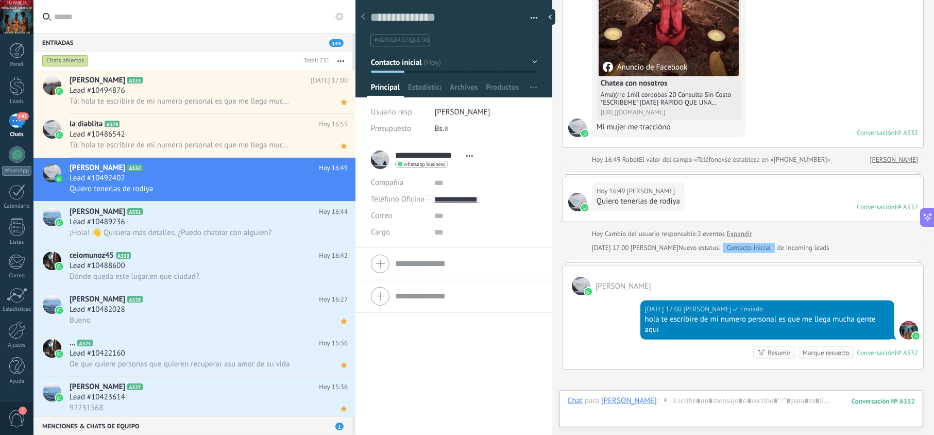
scroll to position [136, 0]
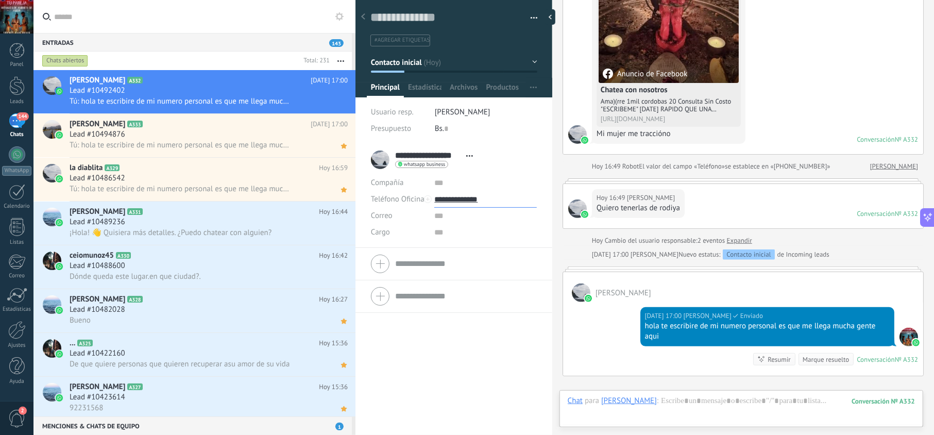
click at [450, 200] on input "**********" at bounding box center [485, 199] width 102 height 16
type input "**********"
click at [473, 251] on div "Copiar" at bounding box center [485, 252] width 101 height 18
drag, startPoint x: 343, startPoint y: 103, endPoint x: 366, endPoint y: 109, distance: 23.5
click at [0, 0] on icon at bounding box center [0, 0] width 0 height 0
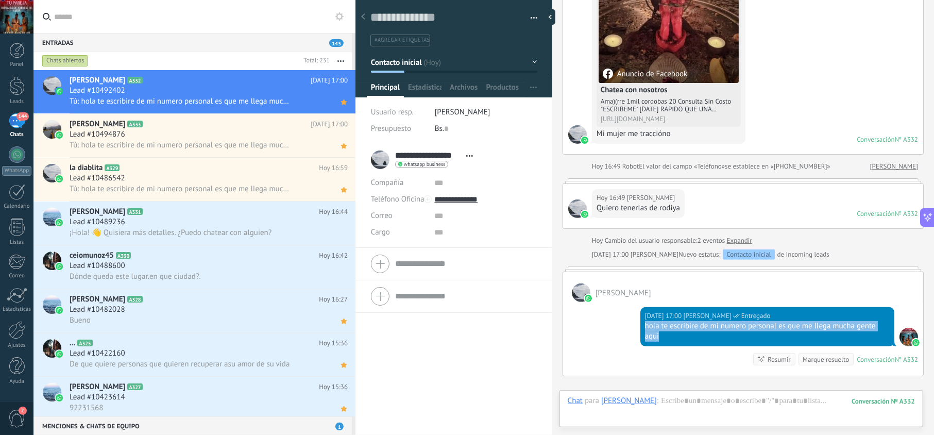
drag, startPoint x: 664, startPoint y: 338, endPoint x: 582, endPoint y: 295, distance: 93.1
click at [640, 329] on div "Hoy 17:00 jesus hernandez Entregado hola te escribire de mi numero personal es …" at bounding box center [767, 326] width 254 height 39
copy div "hola te escribire de mi numero personal es que me llega mucha gente aqui"
click at [247, 227] on div "¡Hola! 👋 Quisiera más detalles. ¿Puedo chatear con alguien?" at bounding box center [209, 232] width 278 height 11
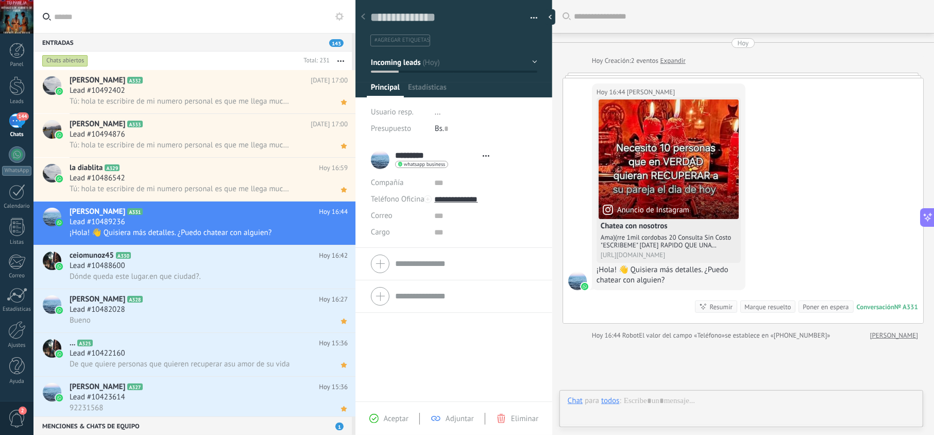
scroll to position [15, 0]
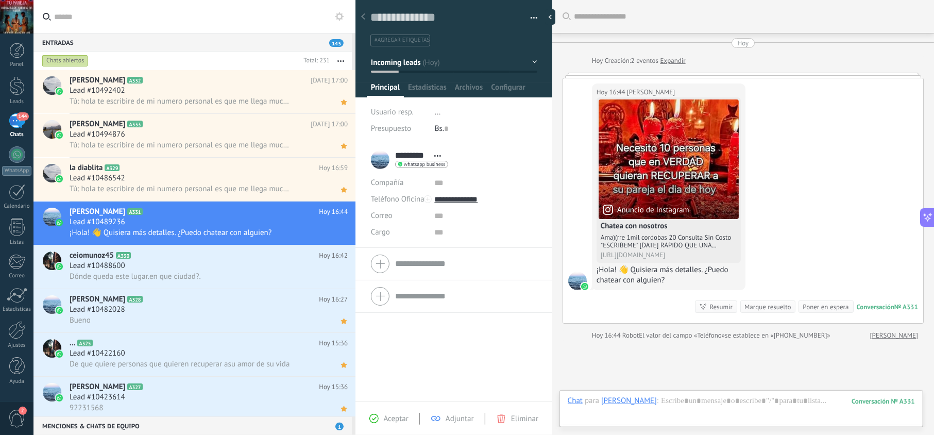
click at [402, 418] on span "Aceptar" at bounding box center [396, 419] width 25 height 10
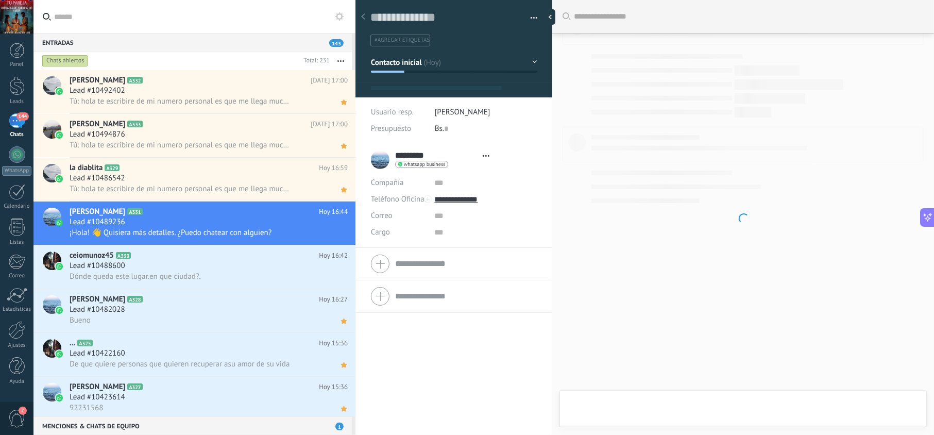
type textarea "**********"
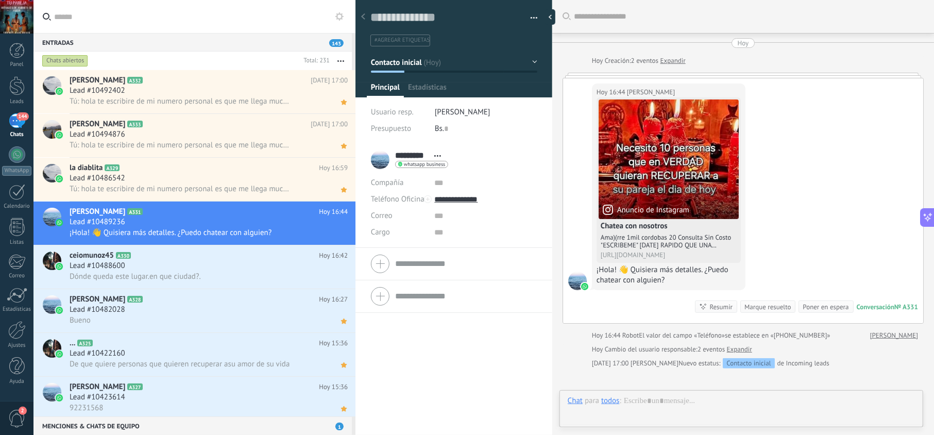
scroll to position [15, 0]
click at [656, 398] on div at bounding box center [741, 411] width 347 height 31
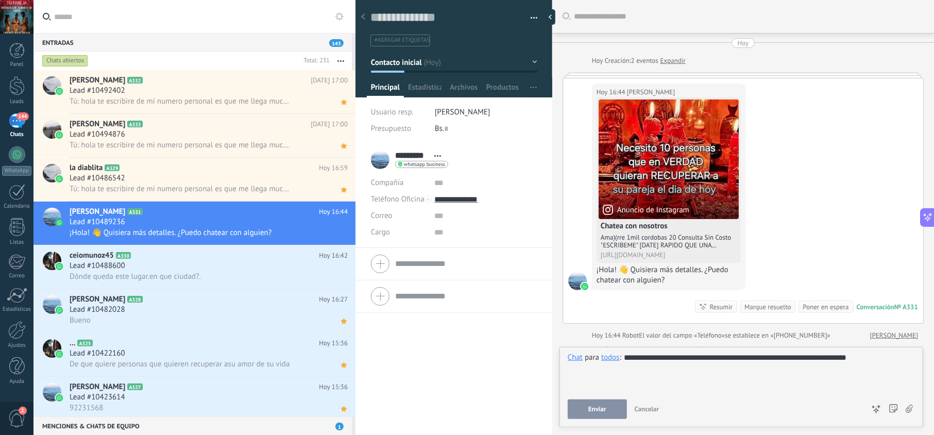
click at [609, 417] on button "Enviar" at bounding box center [597, 409] width 59 height 20
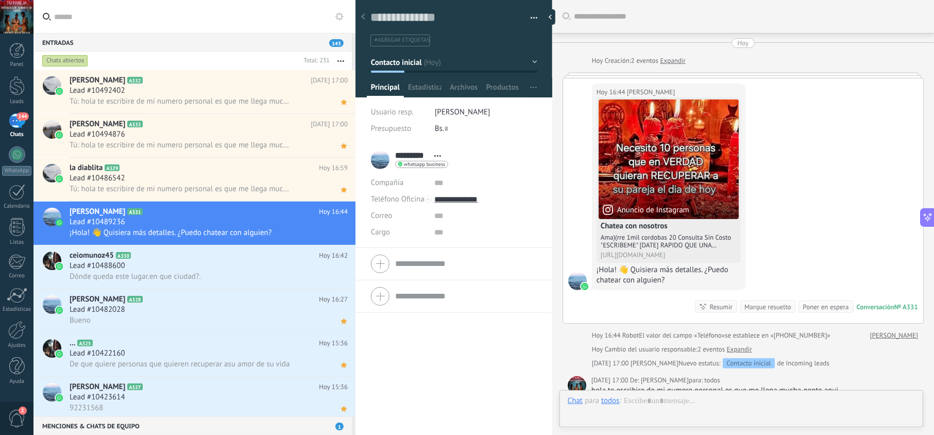
scroll to position [142, 0]
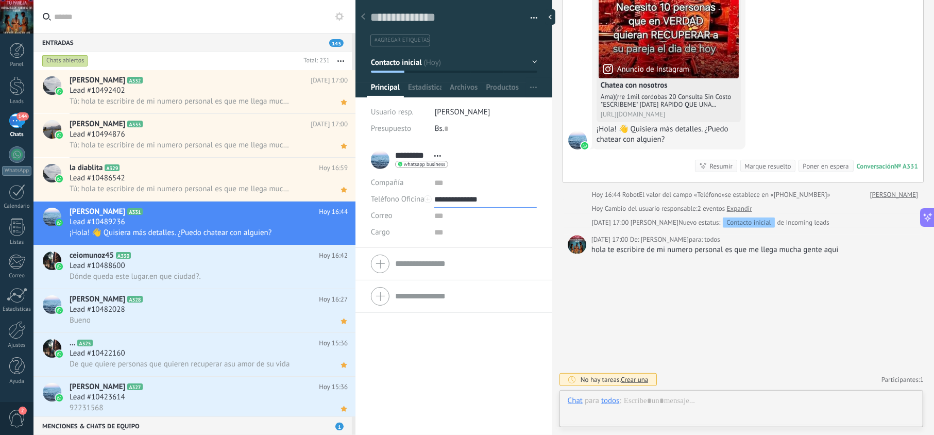
click at [467, 201] on input "**********" at bounding box center [485, 199] width 102 height 16
type input "**********"
click at [467, 247] on div "Copiar" at bounding box center [485, 252] width 101 height 18
drag, startPoint x: 847, startPoint y: 249, endPoint x: 590, endPoint y: 252, distance: 256.6
click at [591, 252] on div "hola te escribire de mi numero personal es que me llega mucha gente aqui" at bounding box center [754, 250] width 327 height 10
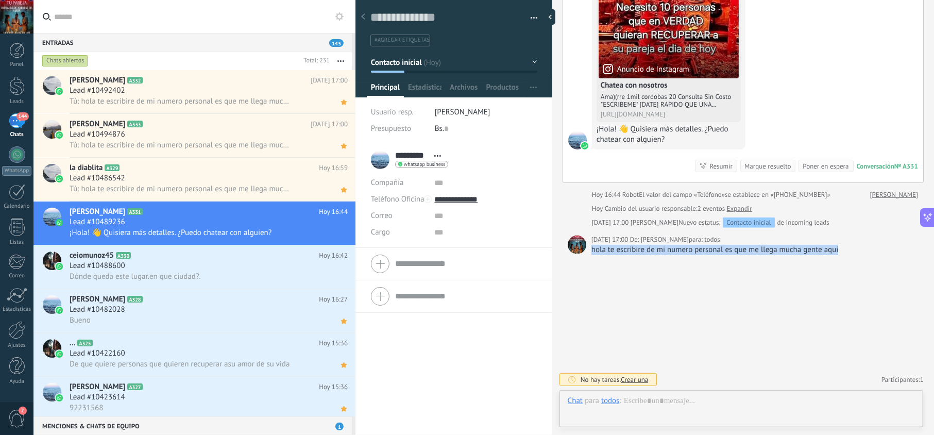
copy div "hola te escribire de mi numero personal es que me llega mucha gente aqui"
click at [342, 238] on icon at bounding box center [343, 233] width 11 height 12
click at [250, 223] on div "Lead #10489236" at bounding box center [209, 222] width 278 height 10
click at [218, 271] on div "Dónde queda este lugar.en que ciudad?." at bounding box center [209, 276] width 278 height 11
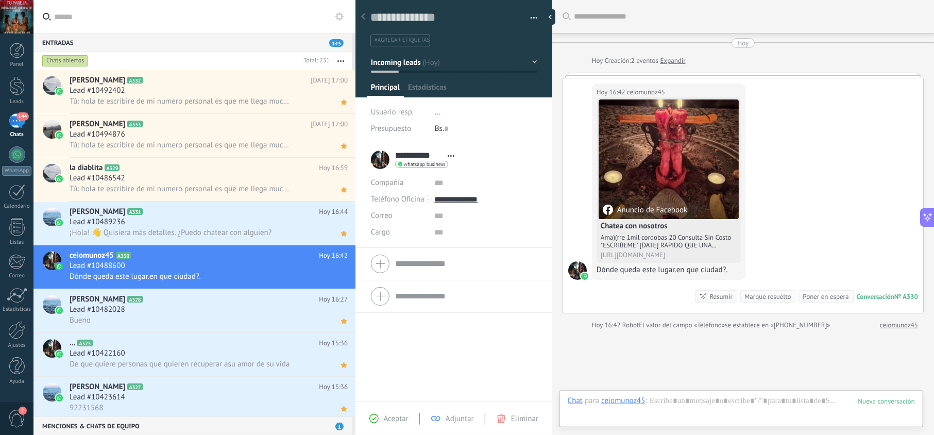
scroll to position [15, 0]
click at [380, 421] on div "Aceptar" at bounding box center [388, 418] width 39 height 9
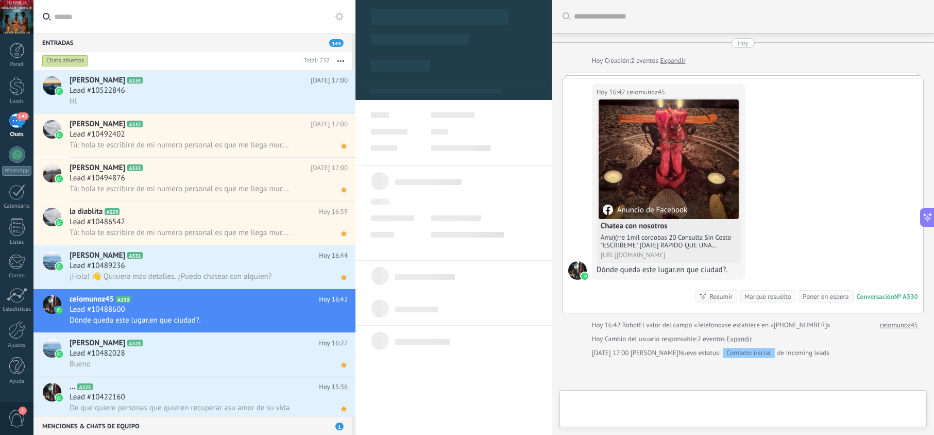
type textarea "**********"
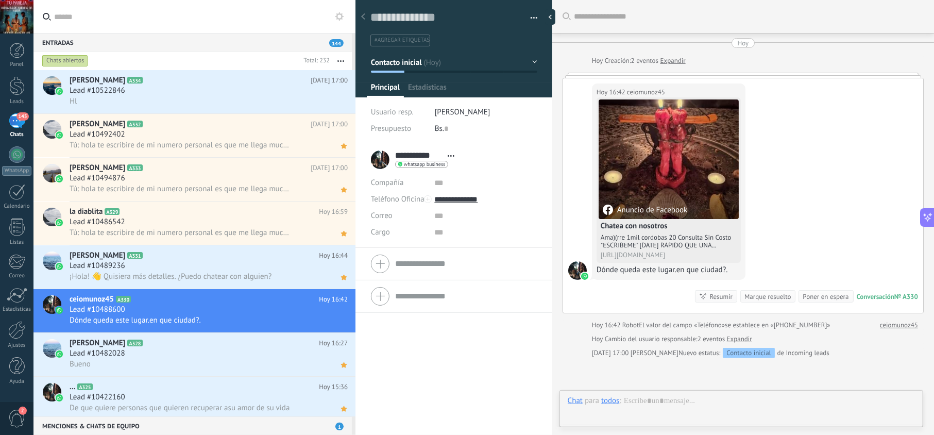
scroll to position [15, 0]
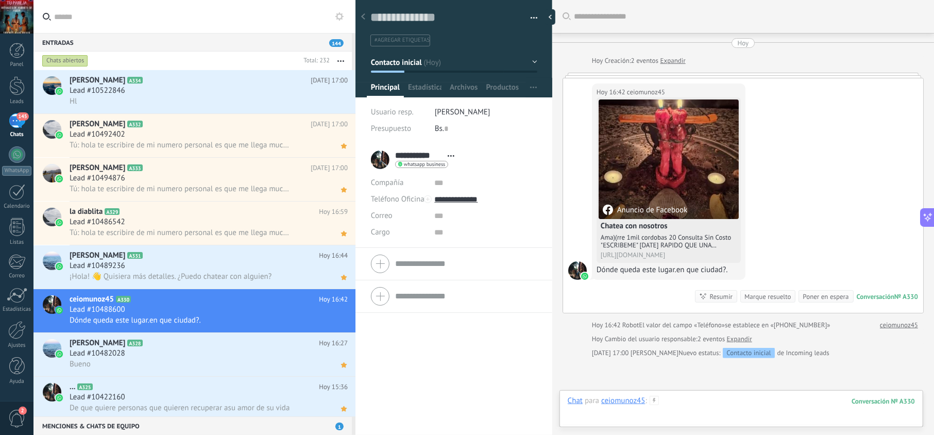
click at [679, 399] on div at bounding box center [741, 411] width 347 height 31
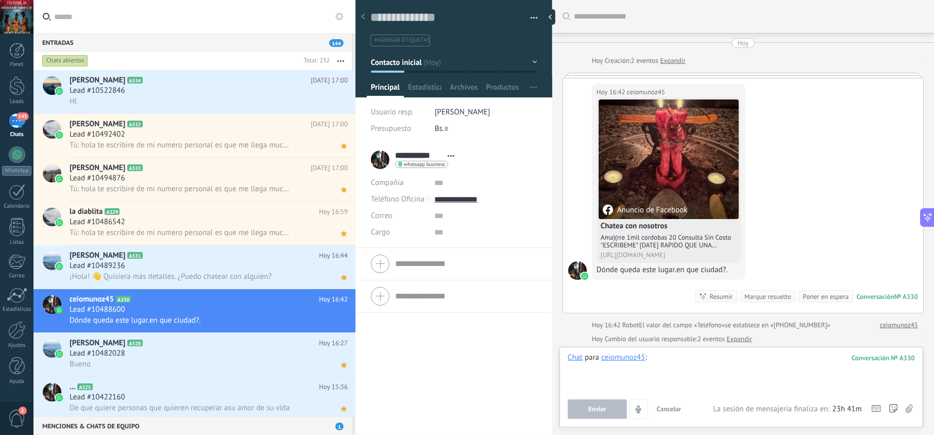
paste div
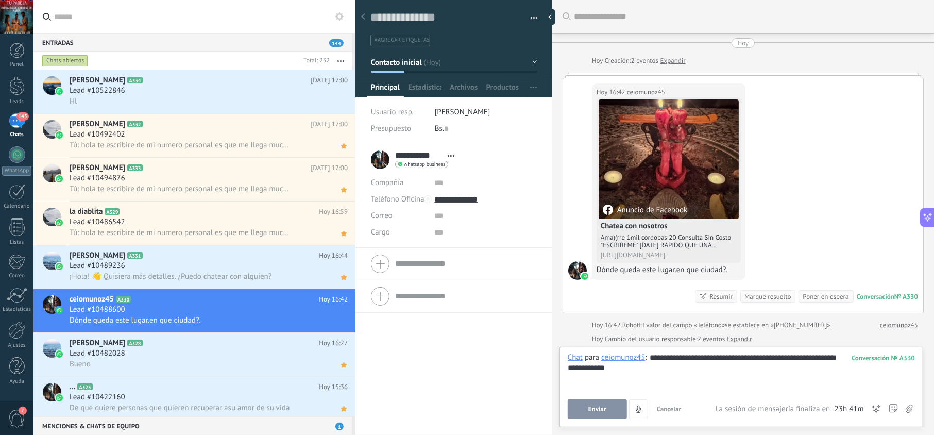
click at [600, 407] on span "Enviar" at bounding box center [597, 408] width 18 height 7
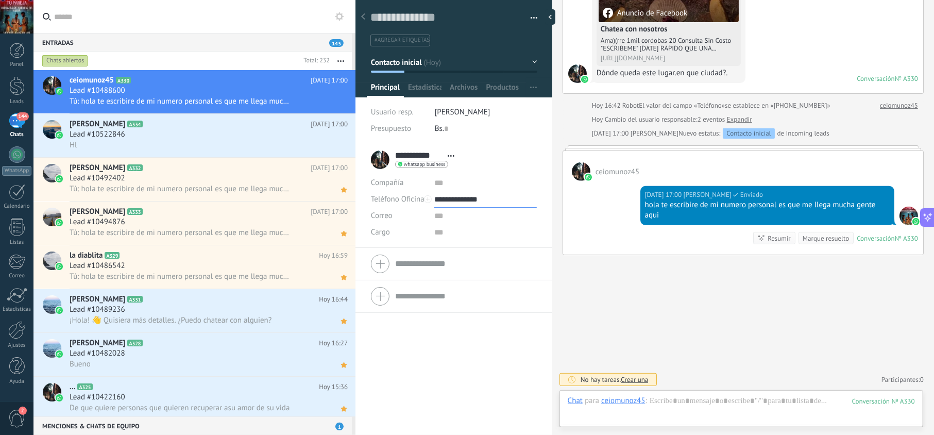
click at [468, 205] on input "**********" at bounding box center [485, 199] width 102 height 16
type input "**********"
click at [472, 253] on div "Copiar" at bounding box center [485, 252] width 101 height 18
drag, startPoint x: 342, startPoint y: 101, endPoint x: 387, endPoint y: 128, distance: 52.4
click at [0, 0] on use at bounding box center [0, 0] width 0 height 0
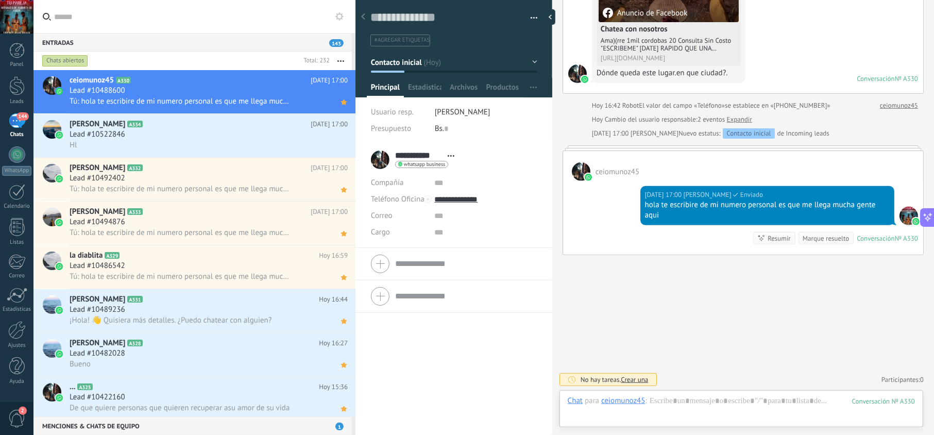
click at [750, 222] on div "Hoy 17:00 jesus hernandez Enviado hola te escribire de mi numero personal es qu…" at bounding box center [767, 205] width 254 height 39
drag, startPoint x: 657, startPoint y: 210, endPoint x: 630, endPoint y: 207, distance: 28.0
click at [630, 207] on div "Hoy 17:00 jesus hernandez Enviado hola te escribire de mi numero personal es qu…" at bounding box center [743, 218] width 360 height 74
copy div "hola te escribire de mi numero personal es que me llega mucha gente aqui"
click at [227, 144] on div "Hl" at bounding box center [209, 145] width 278 height 11
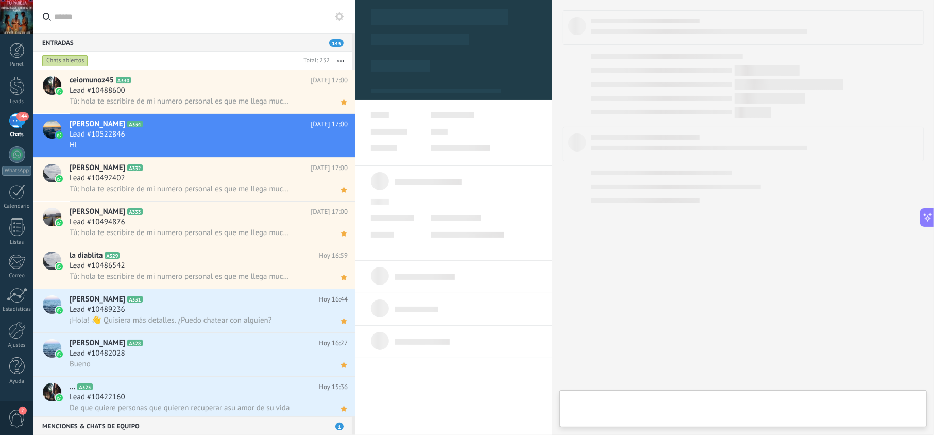
scroll to position [15, 0]
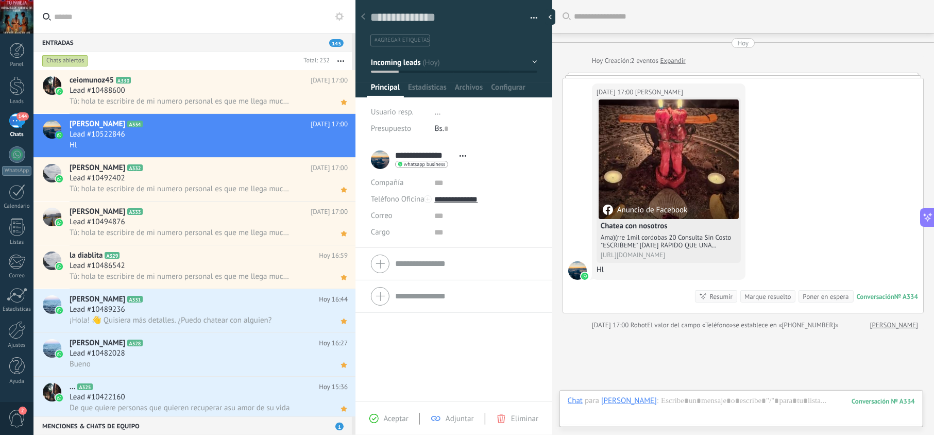
click at [387, 409] on div "Aceptar Adjuntar Eliminar" at bounding box center [453, 417] width 197 height 33
drag, startPoint x: 400, startPoint y: 420, endPoint x: 413, endPoint y: 419, distance: 13.5
click at [399, 420] on span "Aceptar" at bounding box center [396, 419] width 25 height 10
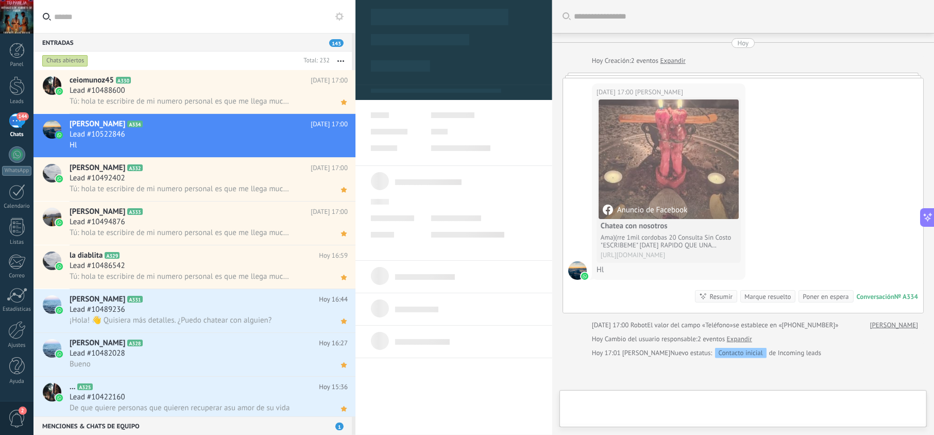
type textarea "**********"
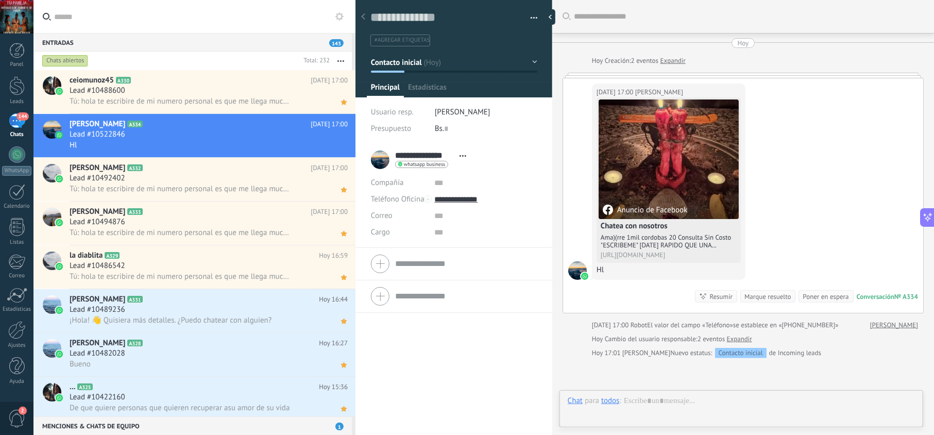
scroll to position [15, 0]
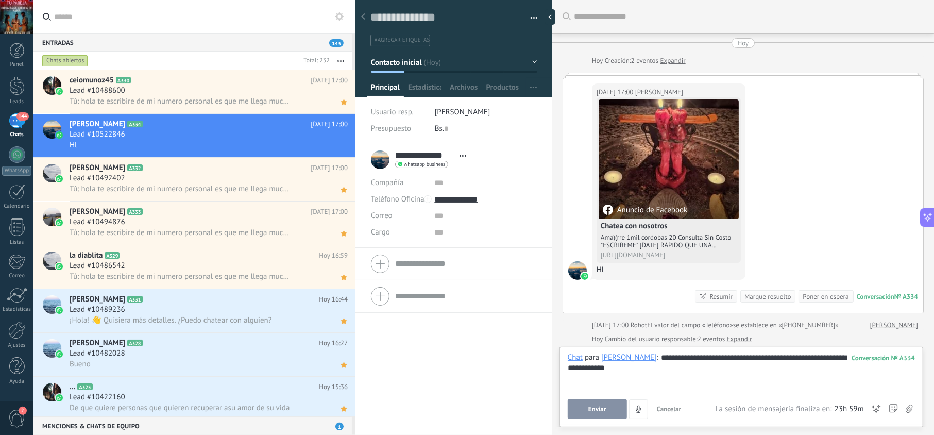
click at [597, 408] on span "Enviar" at bounding box center [597, 408] width 18 height 7
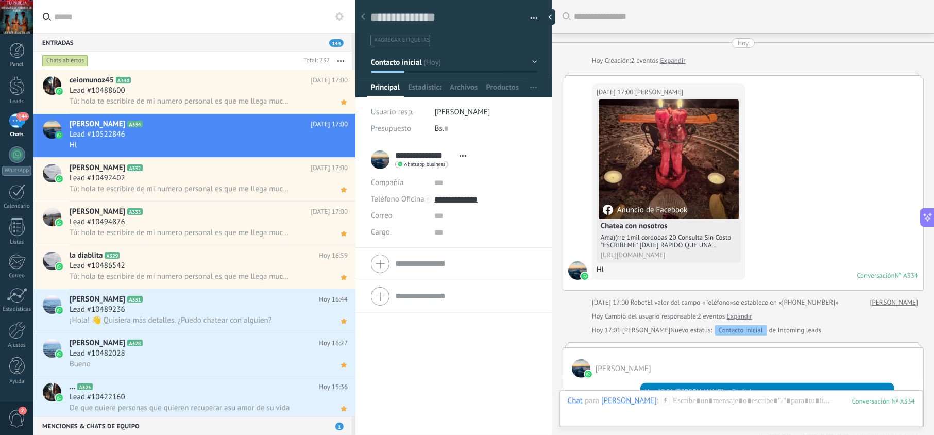
scroll to position [199, 0]
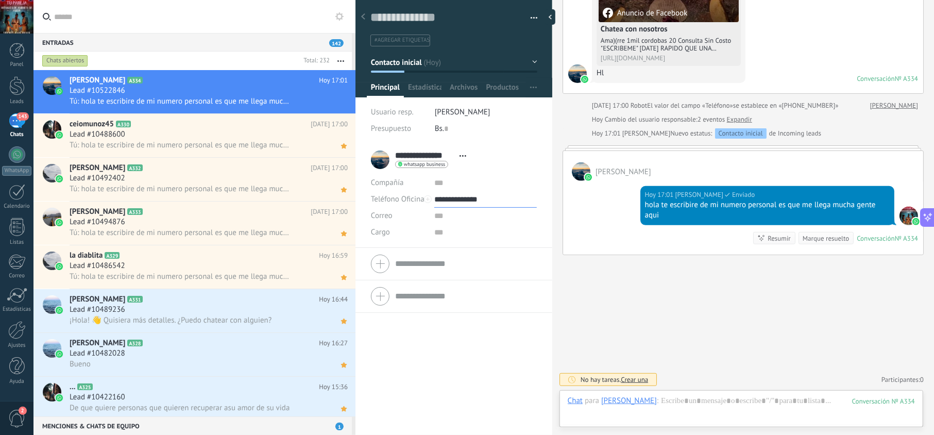
click at [470, 202] on input "**********" at bounding box center [485, 199] width 102 height 16
type input "**********"
click at [479, 249] on div "Copiar" at bounding box center [485, 252] width 101 height 18
click at [343, 101] on icon at bounding box center [343, 102] width 11 height 12
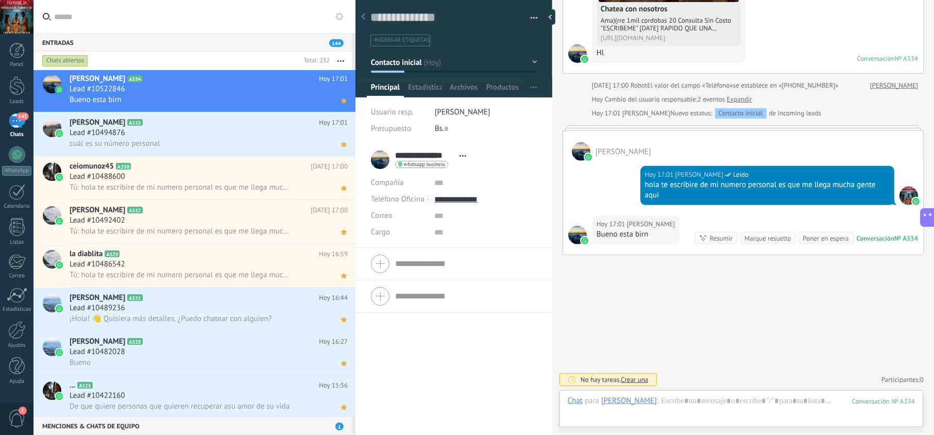
scroll to position [0, 0]
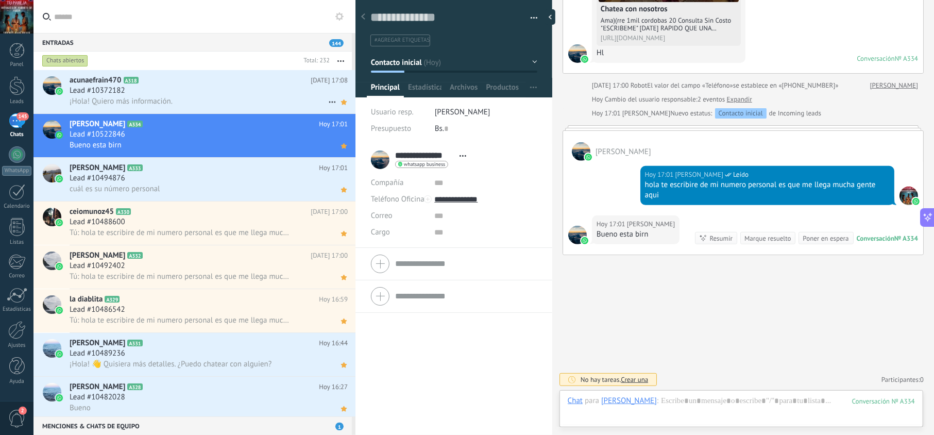
click at [238, 92] on div "Lead #10372182" at bounding box center [209, 91] width 278 height 10
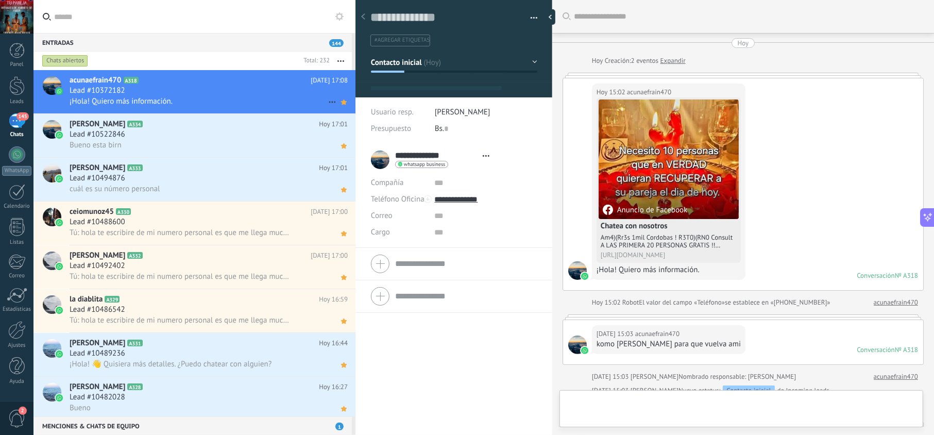
type textarea "**********"
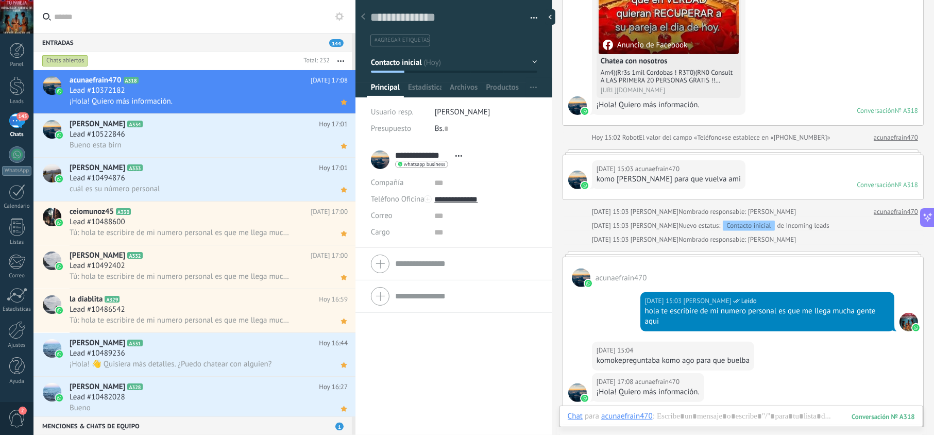
scroll to position [348, 0]
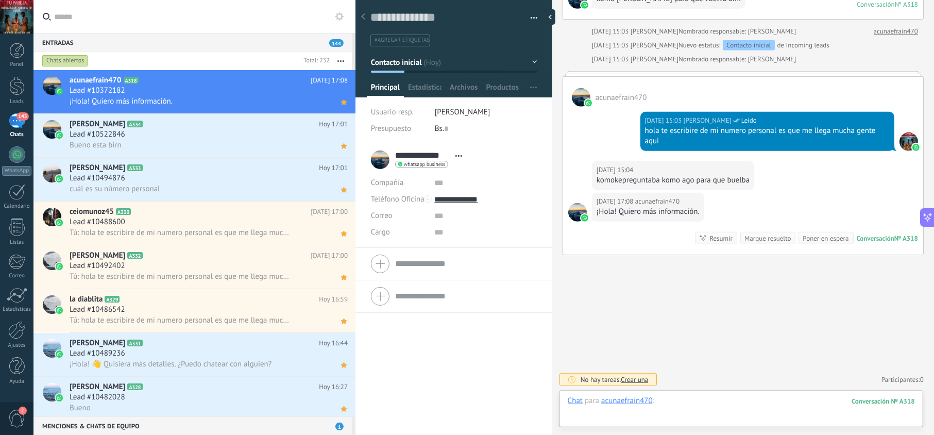
click at [688, 403] on div at bounding box center [741, 411] width 347 height 31
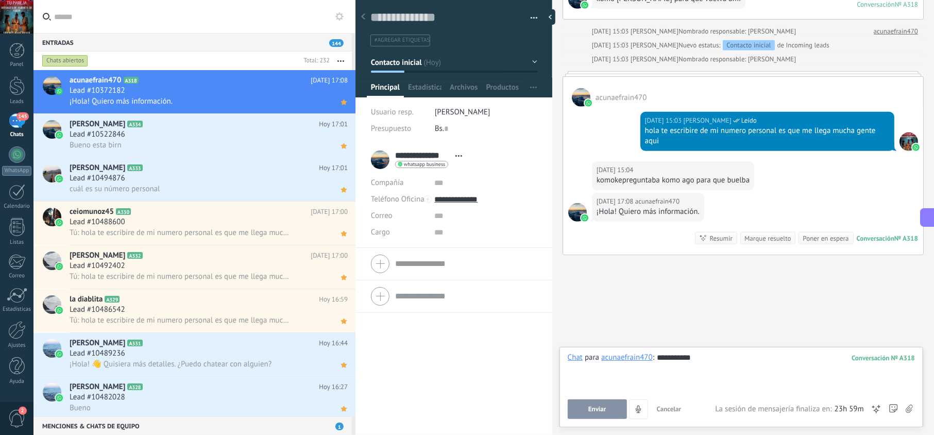
click at [619, 403] on button "Enviar" at bounding box center [597, 409] width 59 height 20
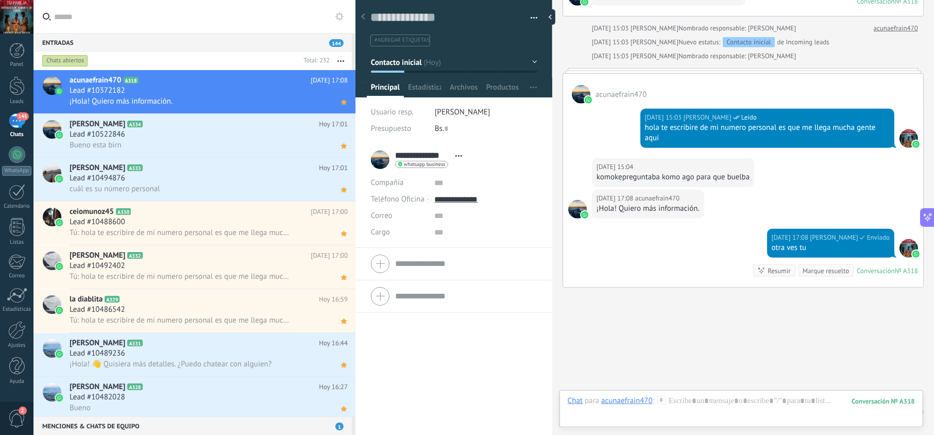
scroll to position [383, 0]
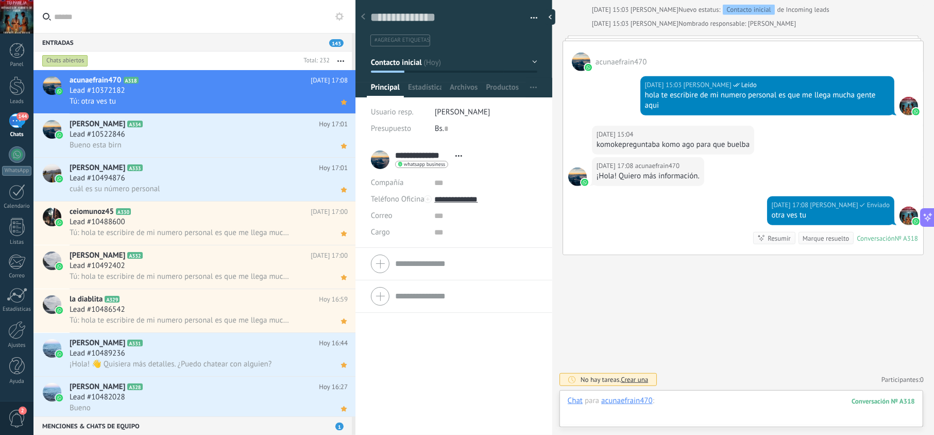
click at [681, 403] on div at bounding box center [741, 411] width 347 height 31
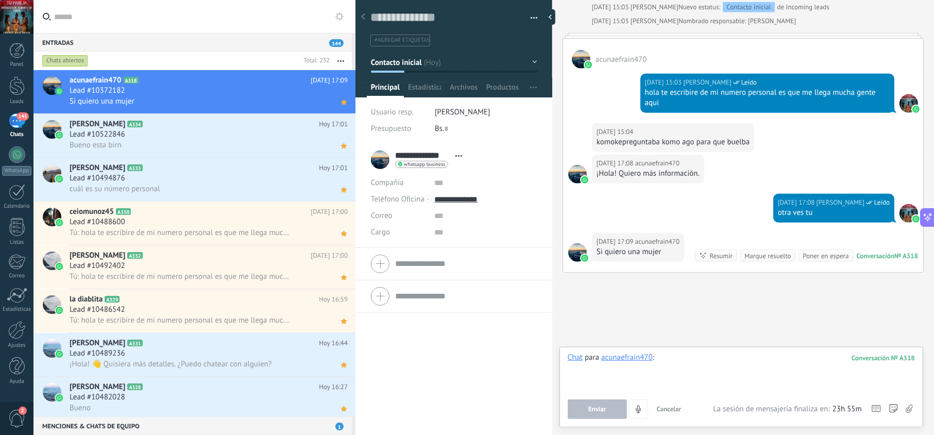
scroll to position [403, 0]
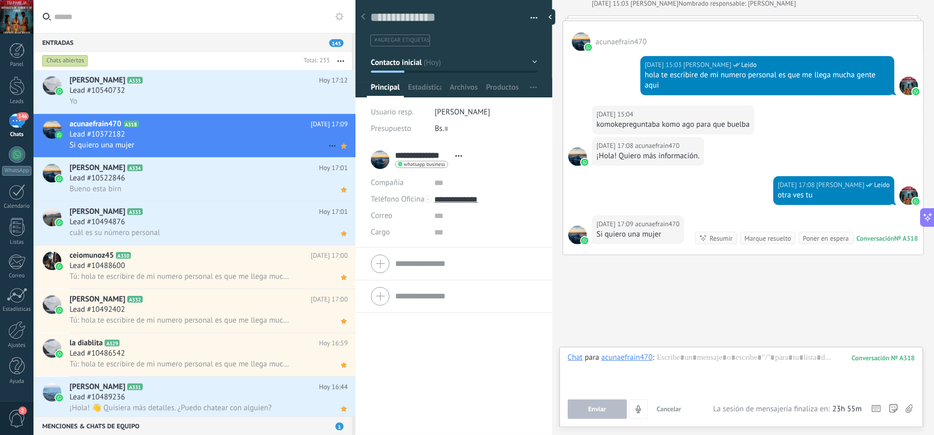
click at [252, 145] on div "Si quiero una mujer" at bounding box center [209, 145] width 278 height 11
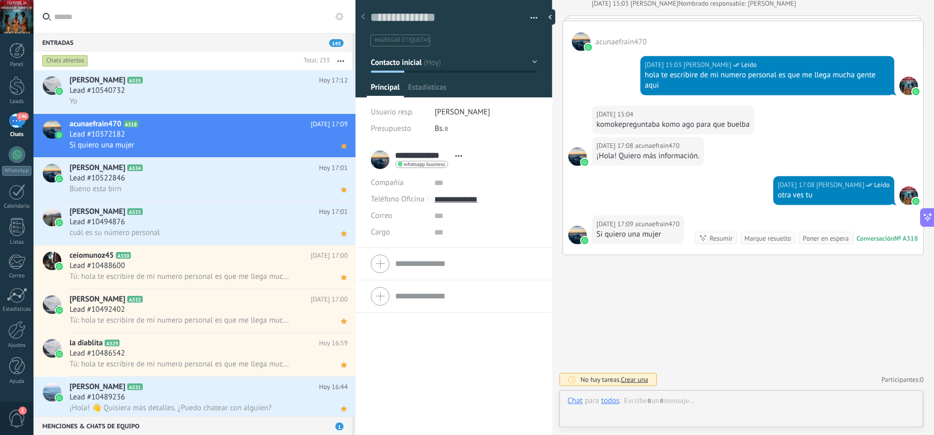
scroll to position [15, 0]
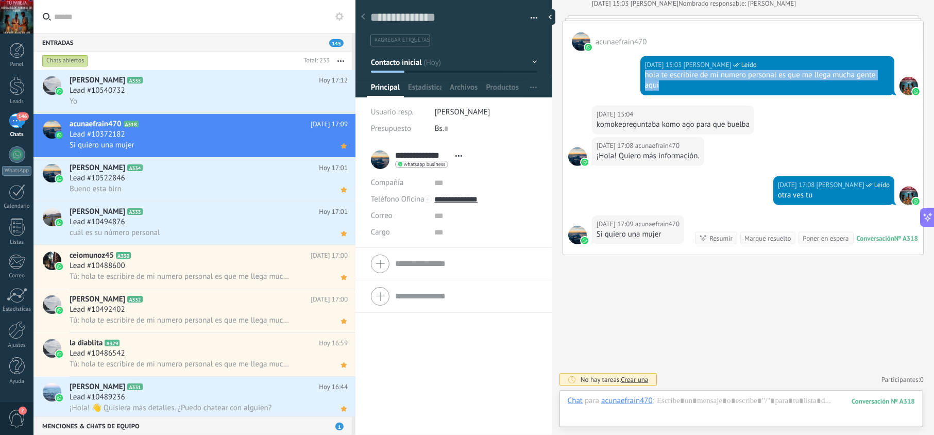
drag, startPoint x: 686, startPoint y: 87, endPoint x: 643, endPoint y: 76, distance: 44.5
click at [645, 77] on div "hola te escribire de mi numero personal es que me llega mucha gente aqui" at bounding box center [767, 80] width 245 height 21
copy div "hola te escribire de mi numero personal es que me llega mucha gente aqui"
click at [215, 93] on div "Lead #10540732" at bounding box center [209, 91] width 278 height 10
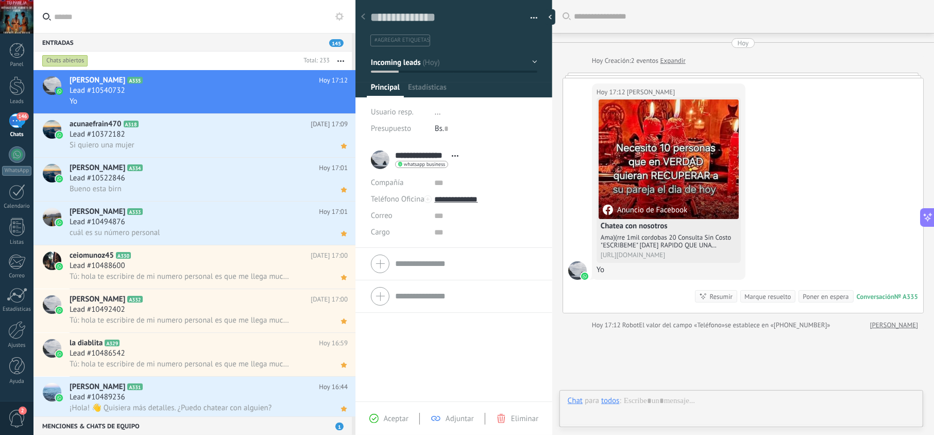
scroll to position [15, 0]
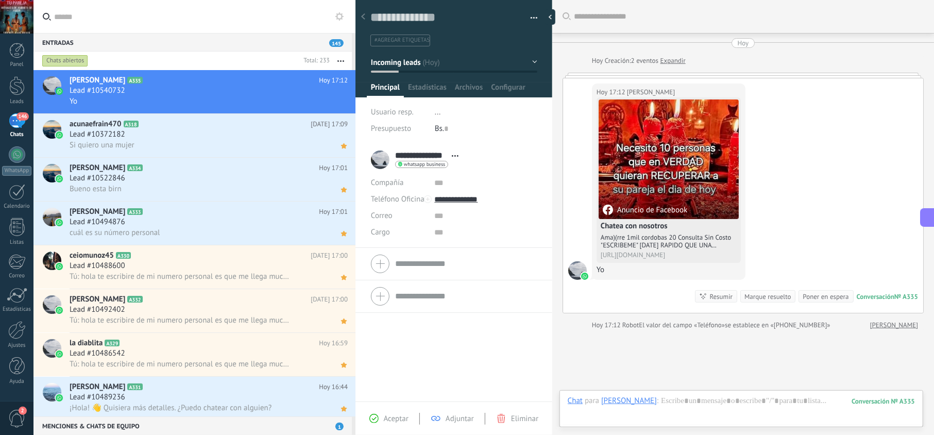
drag, startPoint x: 389, startPoint y: 420, endPoint x: 415, endPoint y: 419, distance: 25.3
click at [388, 419] on span "Aceptar" at bounding box center [396, 419] width 25 height 10
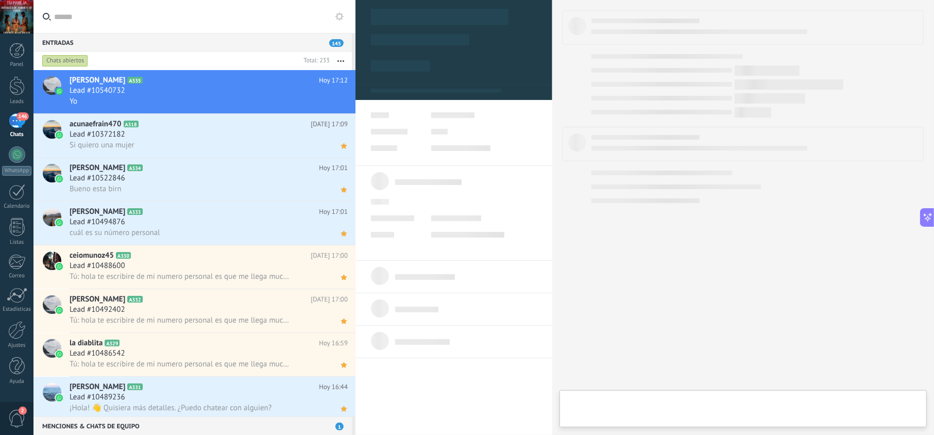
type textarea "**********"
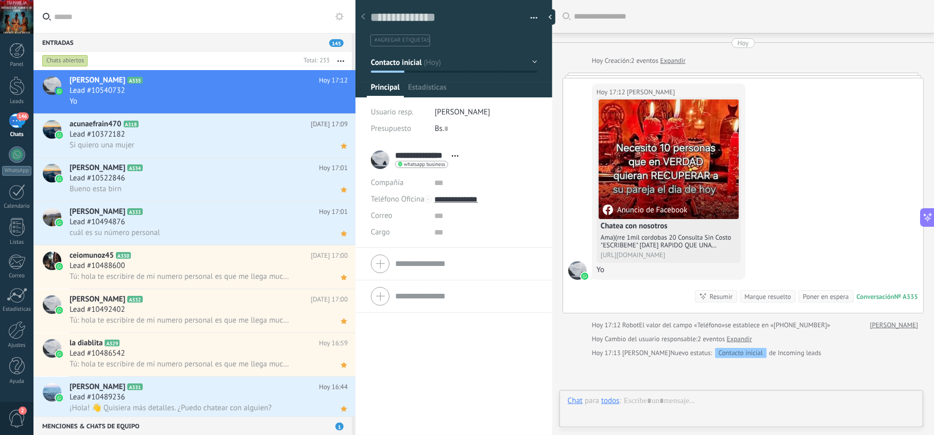
scroll to position [15, 0]
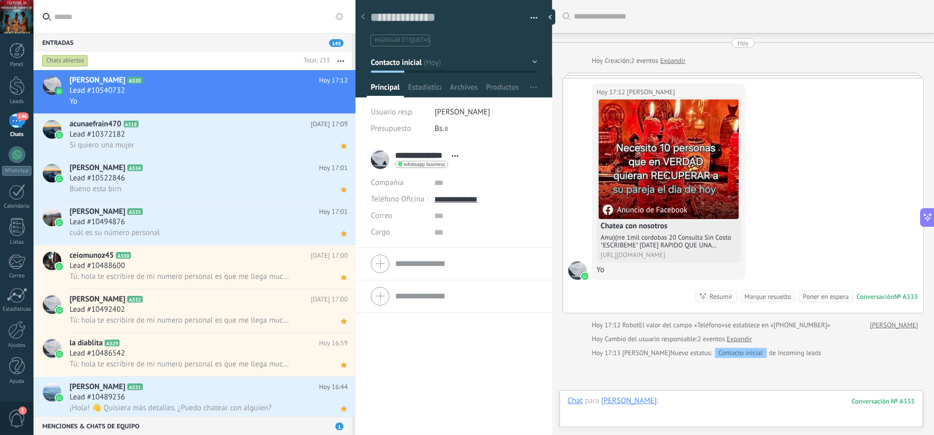
click at [681, 398] on div at bounding box center [741, 411] width 347 height 31
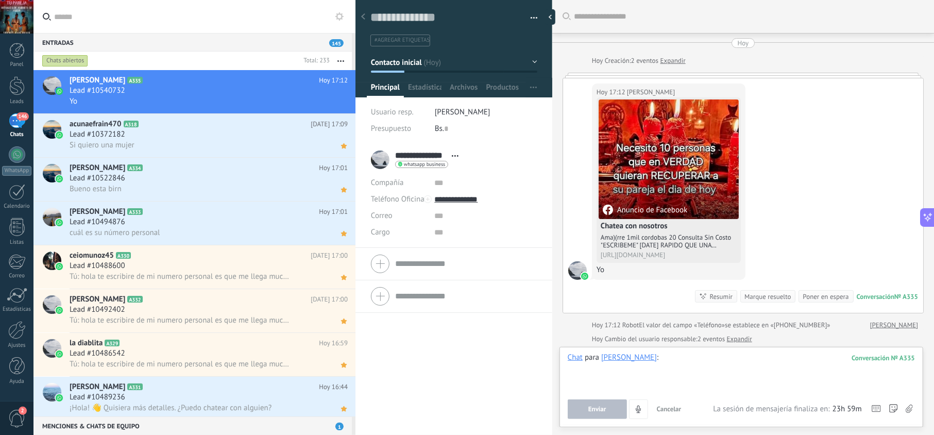
paste div
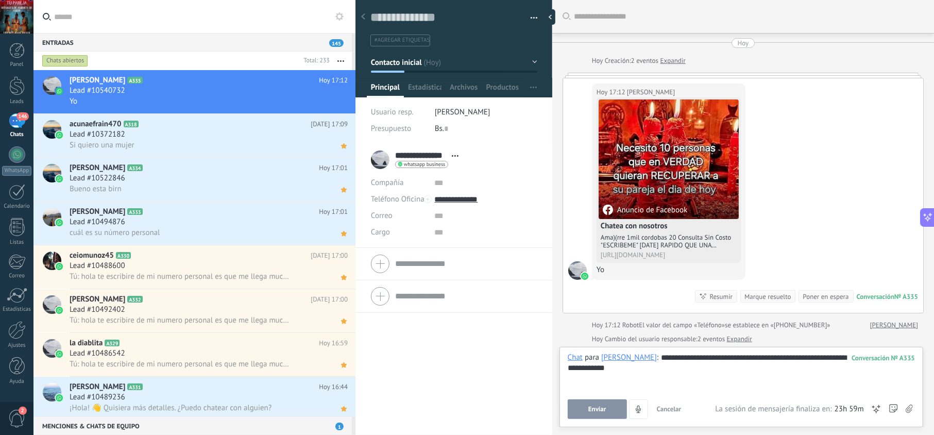
click at [611, 411] on button "Enviar" at bounding box center [597, 409] width 59 height 20
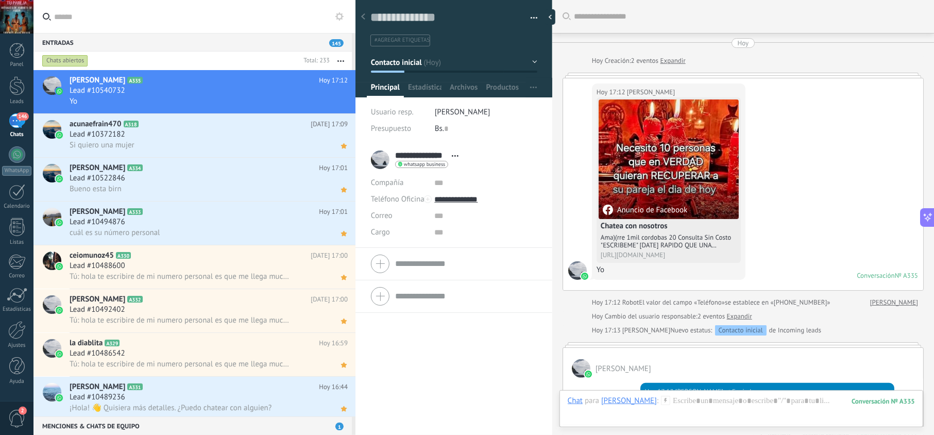
scroll to position [75, 0]
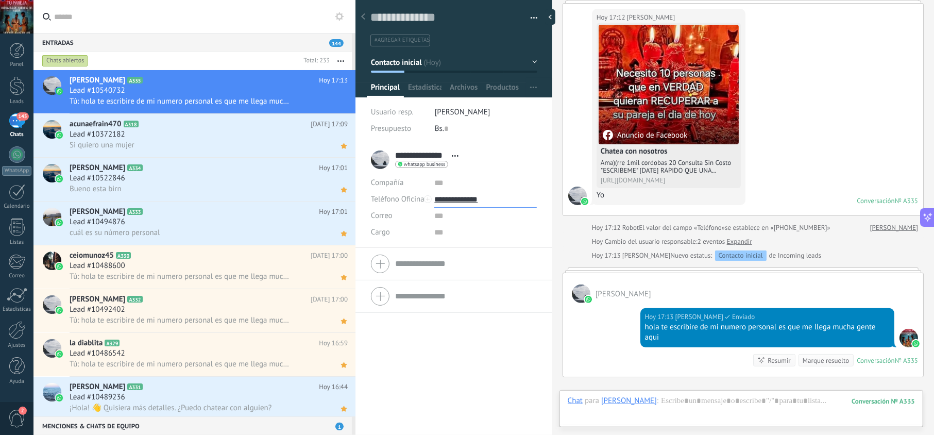
click at [469, 198] on input "**********" at bounding box center [485, 199] width 102 height 16
type input "**********"
click at [468, 252] on div "Copiar" at bounding box center [485, 252] width 101 height 18
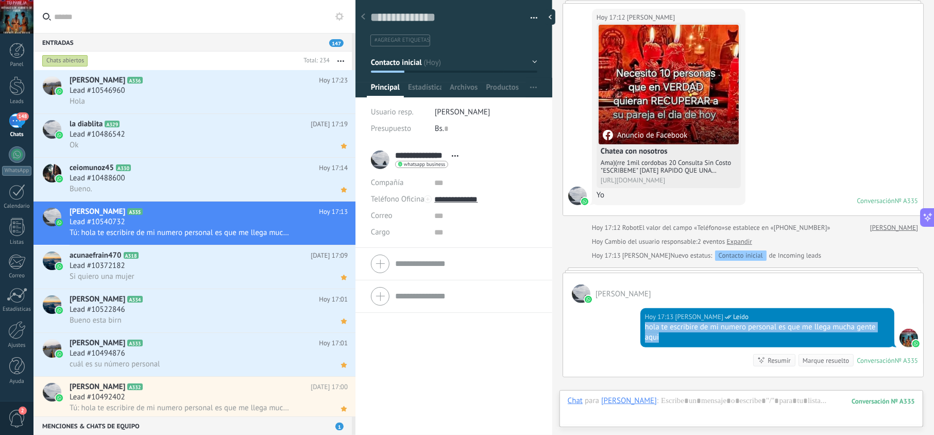
drag, startPoint x: 670, startPoint y: 342, endPoint x: 555, endPoint y: 281, distance: 129.5
click at [636, 330] on div "Hoy 17:13 jesus hernandez Leído hola te escribire de mi numero personal es que …" at bounding box center [743, 340] width 360 height 74
copy div "hola te escribire de mi numero personal es que me llega mucha gente aqui"
click at [211, 143] on div "Ok" at bounding box center [209, 145] width 278 height 11
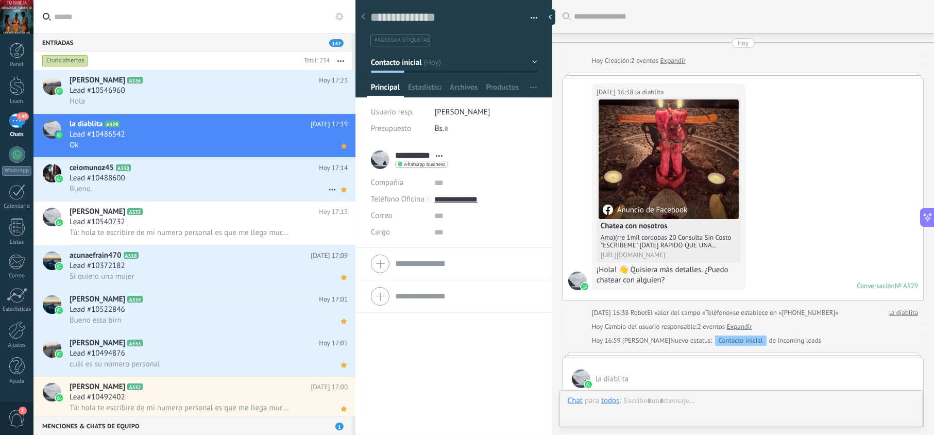
scroll to position [229, 0]
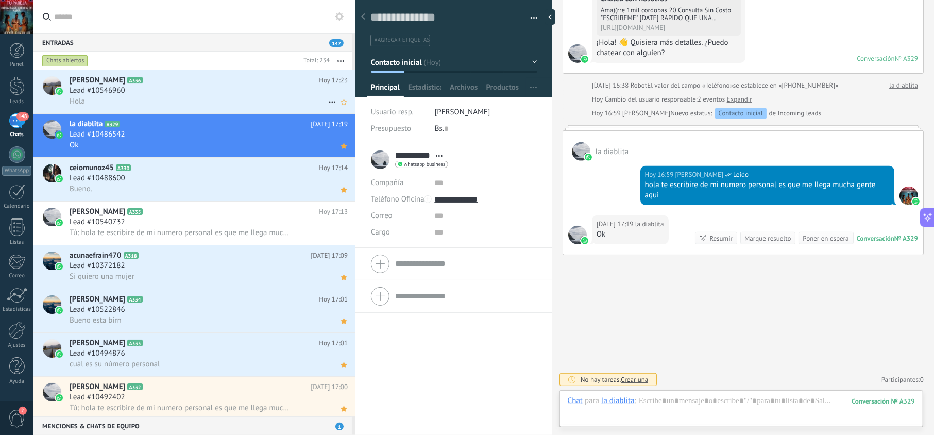
click at [218, 89] on div "Lead #10546960" at bounding box center [209, 91] width 278 height 10
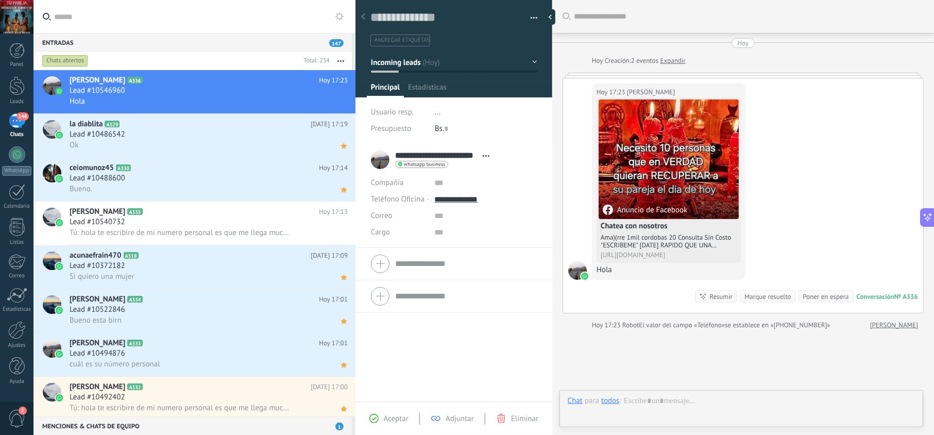
scroll to position [15, 0]
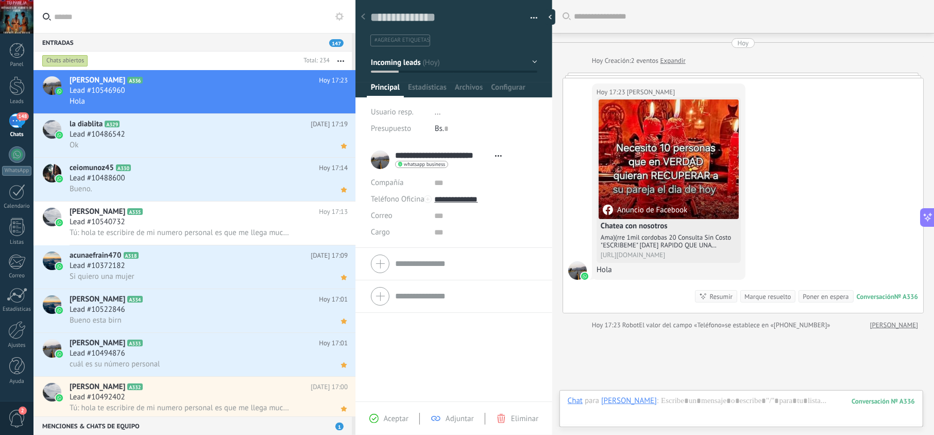
click at [402, 423] on span "Aceptar" at bounding box center [396, 419] width 25 height 10
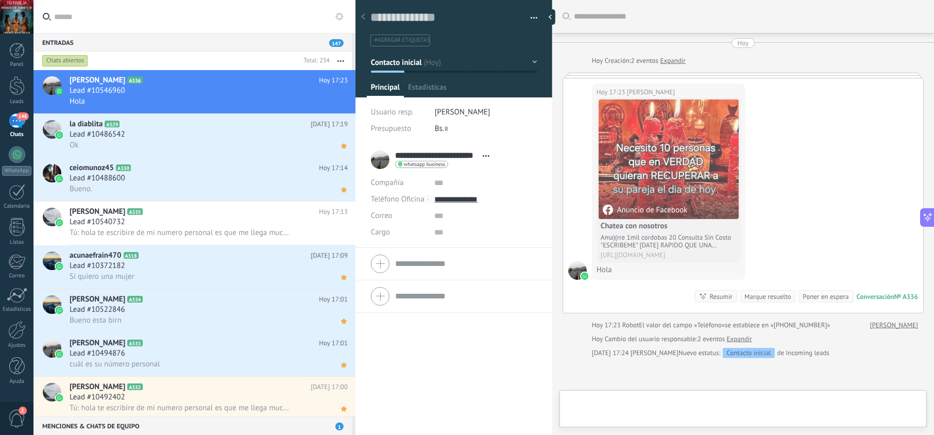
type textarea "**********"
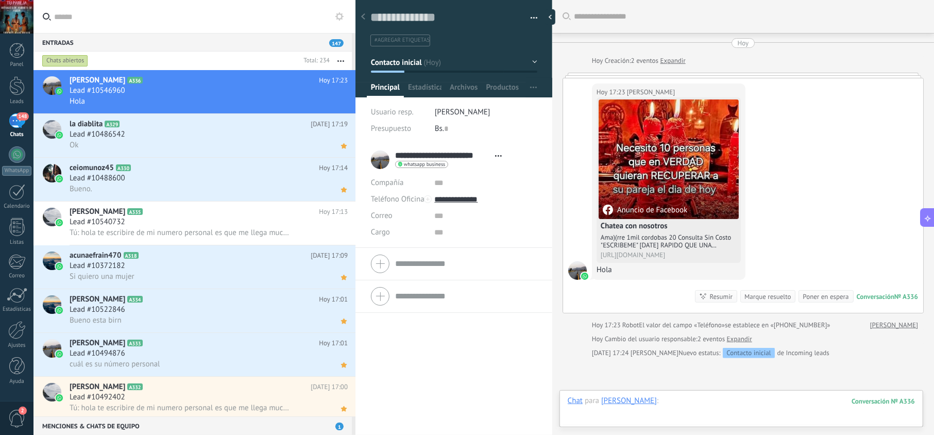
click at [709, 401] on div at bounding box center [741, 411] width 347 height 31
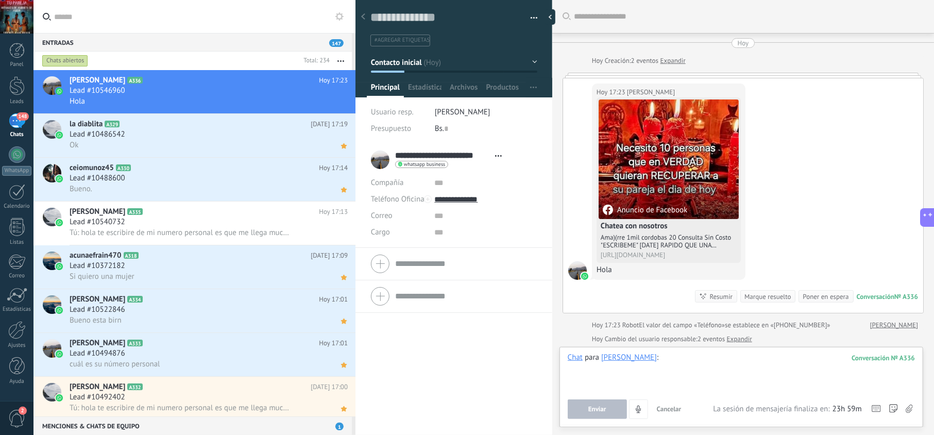
paste div
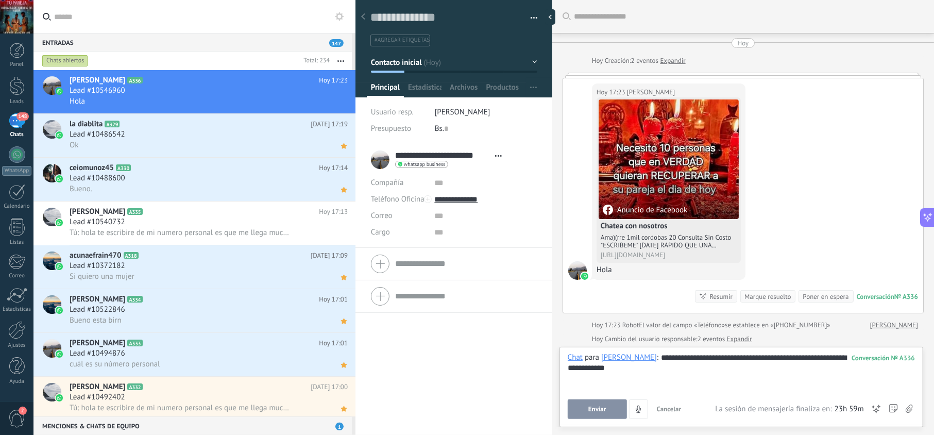
click at [586, 412] on button "Enviar" at bounding box center [597, 409] width 59 height 20
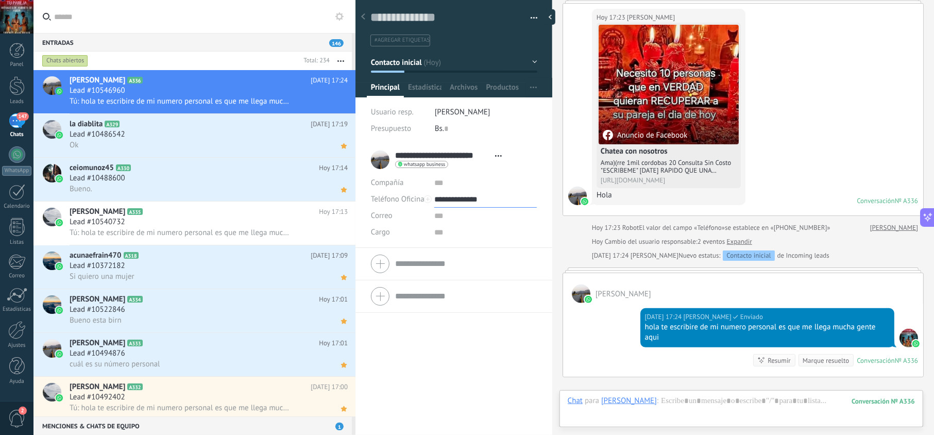
click at [464, 201] on input "**********" at bounding box center [485, 199] width 102 height 16
type input "**********"
click at [461, 252] on div "Copiar" at bounding box center [485, 252] width 101 height 18
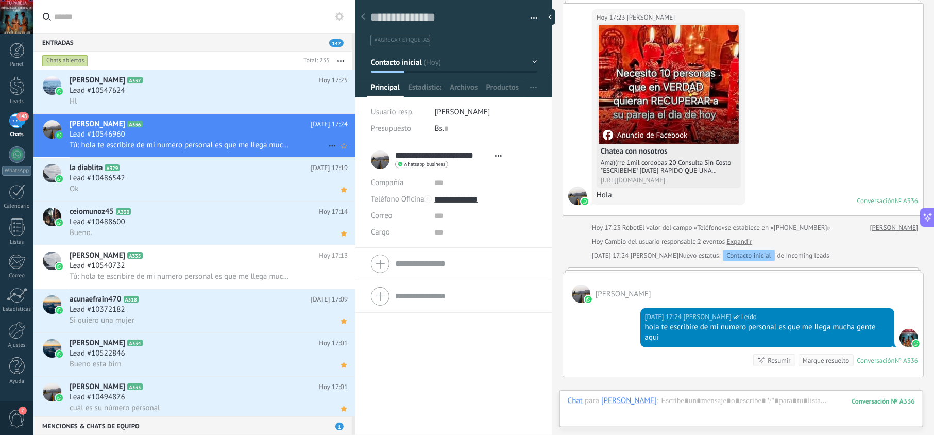
click at [236, 130] on div "Lead #10546960" at bounding box center [209, 134] width 278 height 10
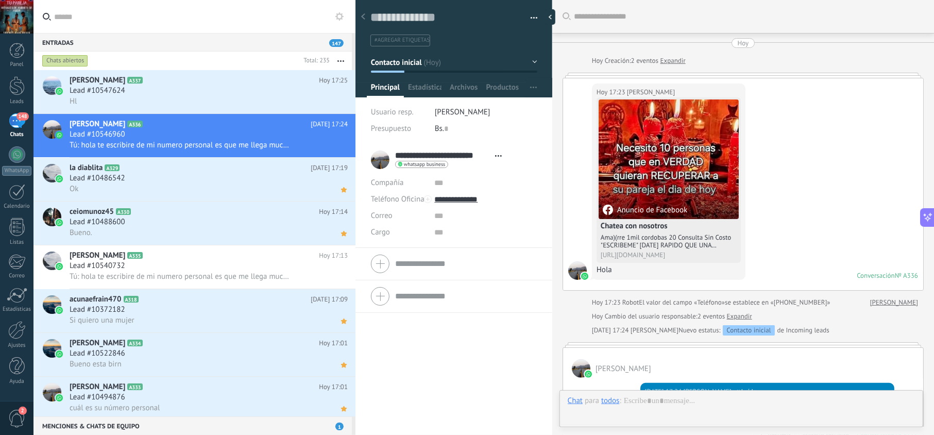
scroll to position [199, 0]
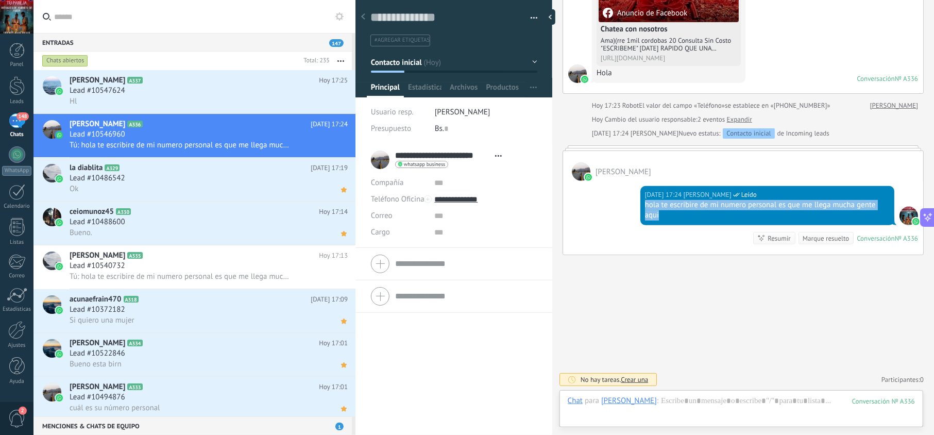
drag, startPoint x: 668, startPoint y: 216, endPoint x: 623, endPoint y: 206, distance: 45.5
click at [623, 206] on div "Hoy 17:24 jesus hernandez Leído hola te escribire de mi numero personal es que …" at bounding box center [743, 218] width 360 height 74
copy div "hola te escribire de mi numero personal es que me llega mucha gente aqui"
click at [345, 149] on icon at bounding box center [343, 146] width 11 height 12
click at [199, 91] on div "Lead #10547624" at bounding box center [209, 91] width 278 height 10
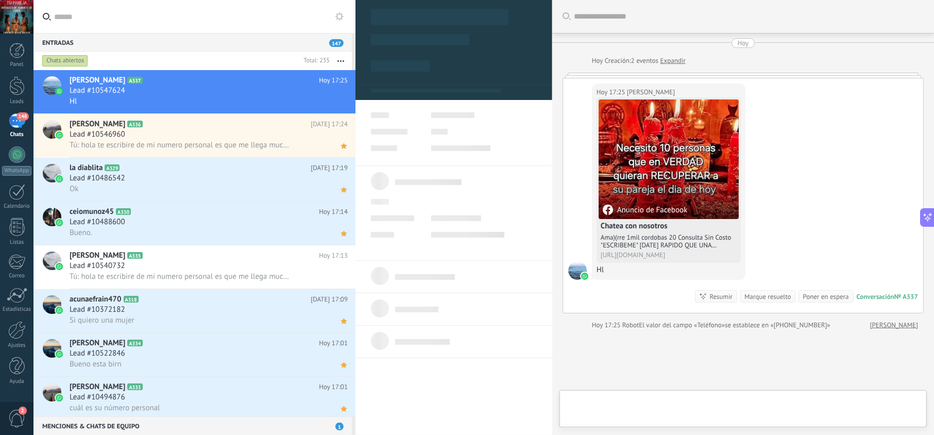
scroll to position [15, 0]
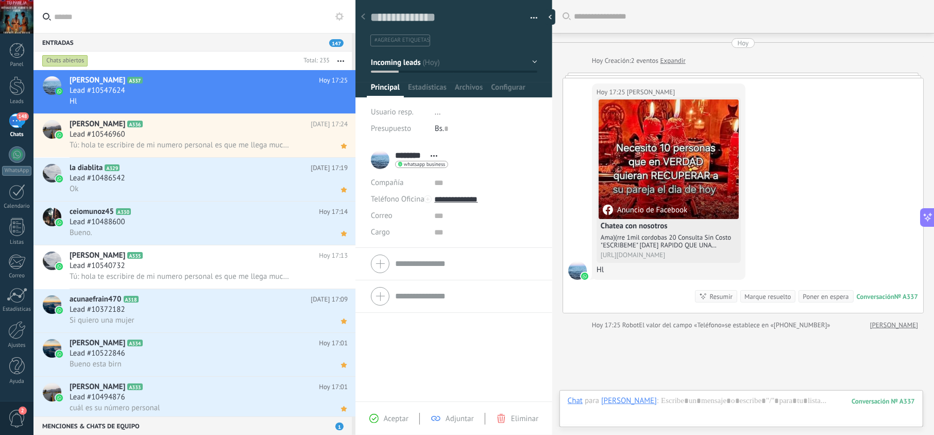
drag, startPoint x: 399, startPoint y: 417, endPoint x: 418, endPoint y: 420, distance: 19.8
click at [400, 417] on span "Aceptar" at bounding box center [396, 419] width 25 height 10
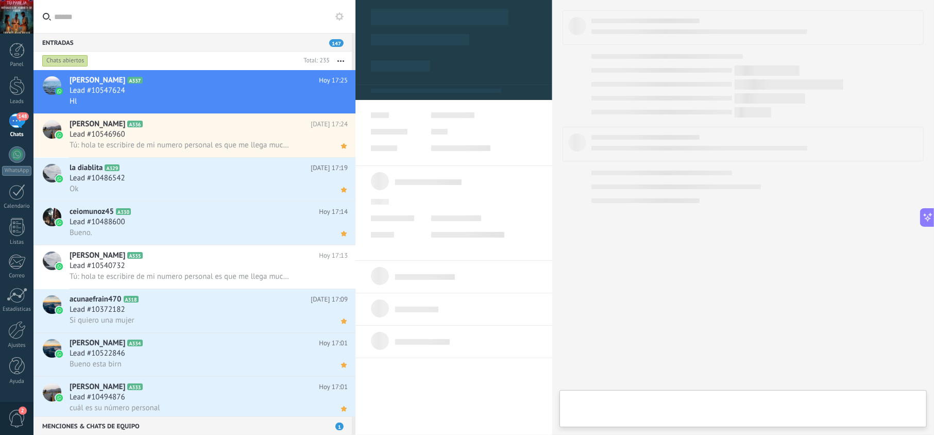
type textarea "**********"
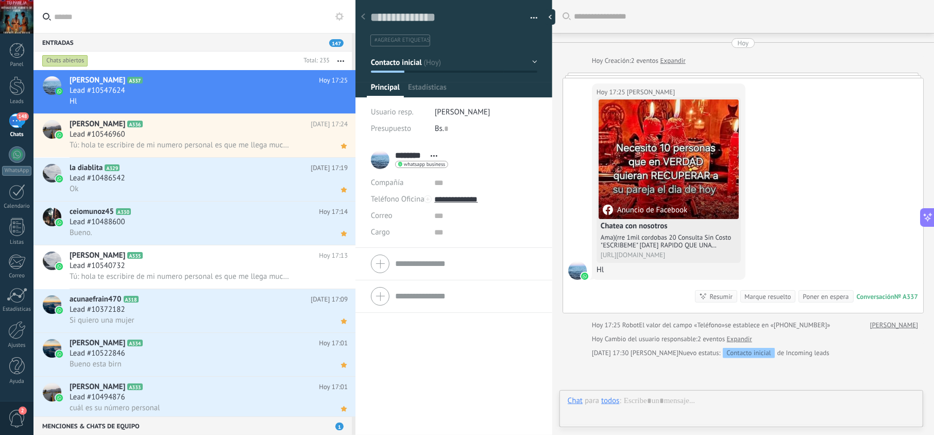
scroll to position [15, 0]
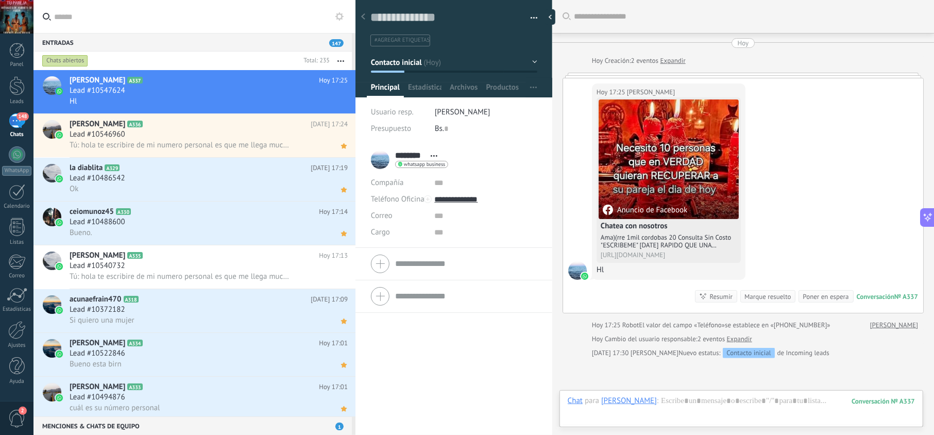
click at [664, 400] on div at bounding box center [741, 411] width 347 height 31
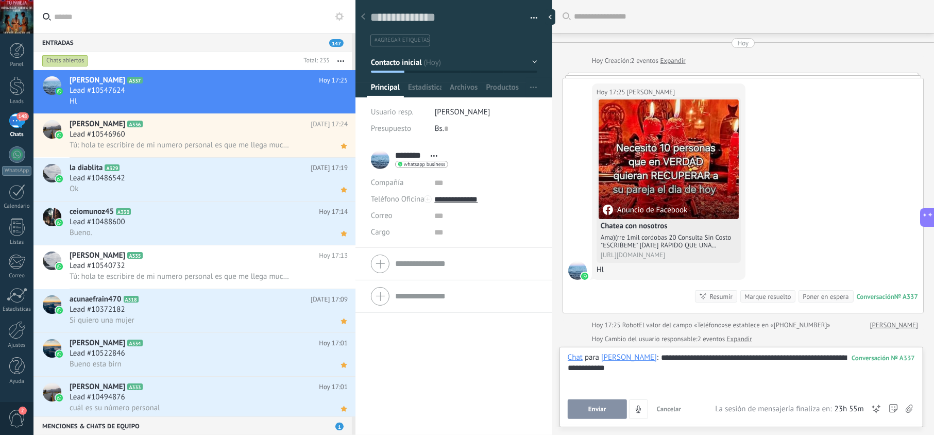
click at [586, 408] on button "Enviar" at bounding box center [597, 409] width 59 height 20
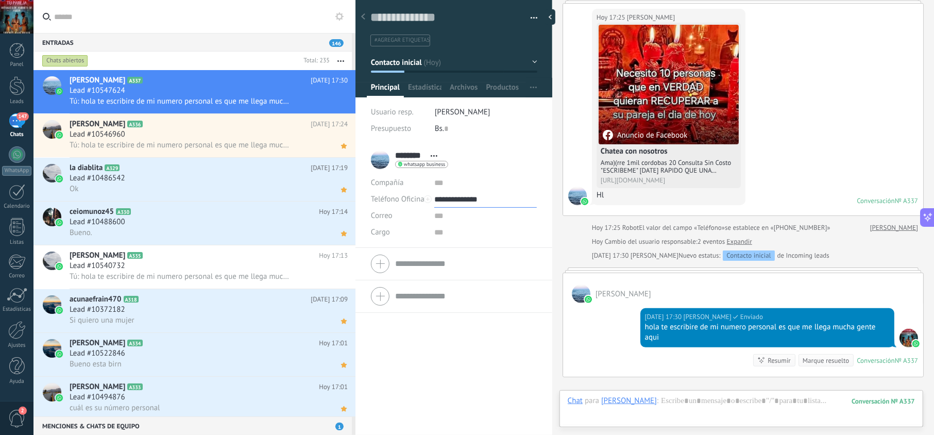
click at [456, 198] on input "**********" at bounding box center [485, 199] width 102 height 16
type input "**********"
click at [460, 250] on div "Copiar" at bounding box center [485, 252] width 101 height 18
click at [344, 101] on icon at bounding box center [343, 102] width 11 height 12
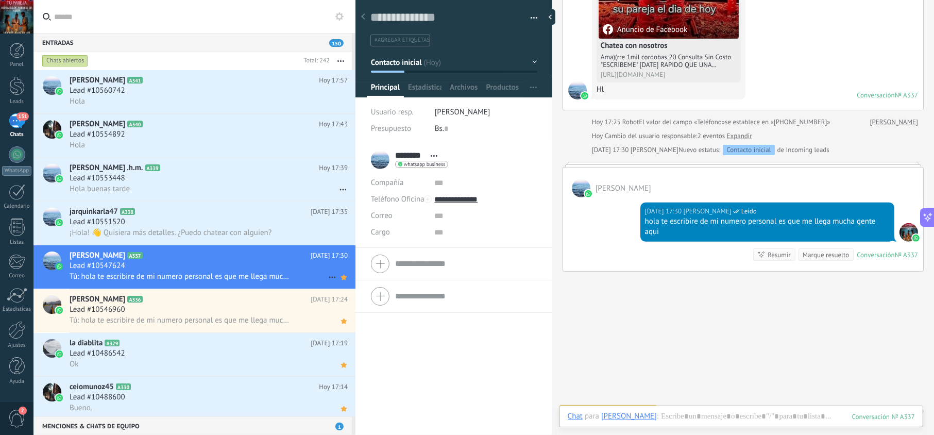
click at [306, 259] on h2 "[PERSON_NAME] A337" at bounding box center [190, 255] width 241 height 10
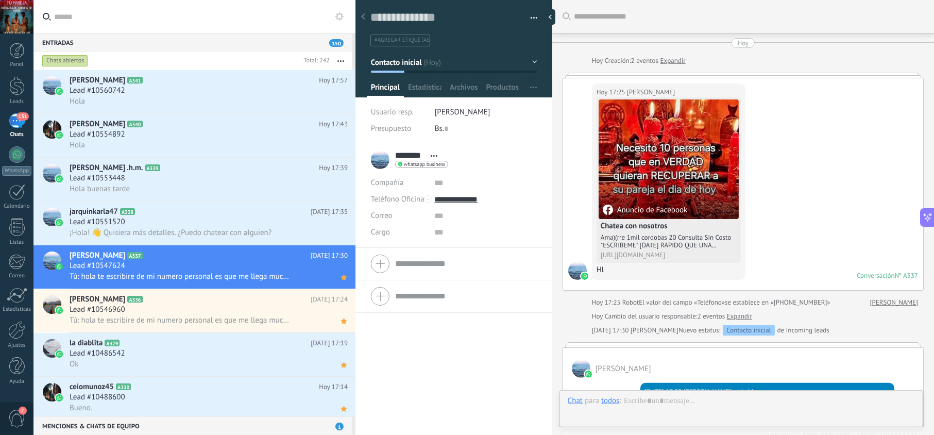
scroll to position [199, 0]
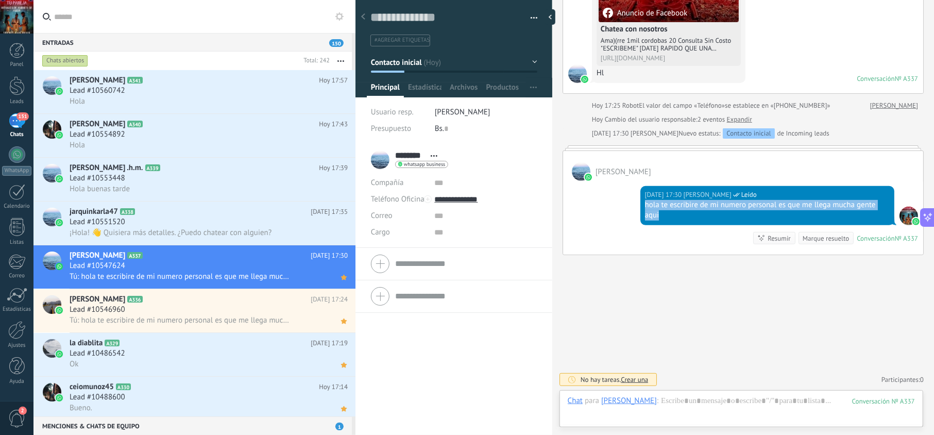
drag, startPoint x: 654, startPoint y: 215, endPoint x: 633, endPoint y: 207, distance: 22.2
click at [633, 207] on div "[DATE] 17:30 [PERSON_NAME] Leído hola te escribire de mi numero personal es que…" at bounding box center [743, 218] width 360 height 74
copy div "hola te escribire de mi numero personal es que me llega mucha gente aqui"
click at [238, 219] on div "Lead #10551520" at bounding box center [209, 222] width 278 height 10
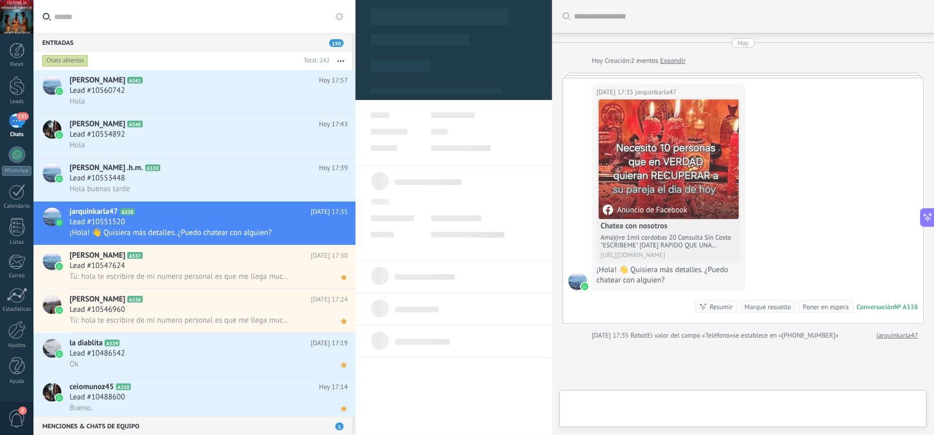
scroll to position [15, 0]
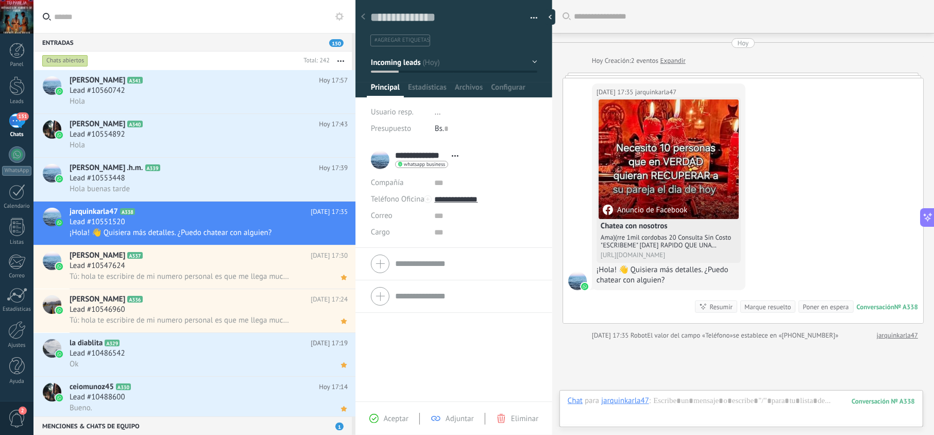
click at [387, 418] on span "Aceptar" at bounding box center [396, 419] width 25 height 10
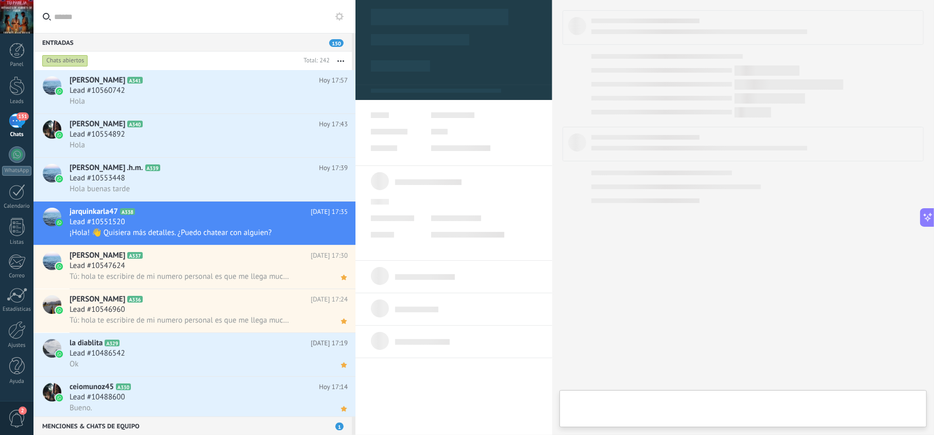
type textarea "**********"
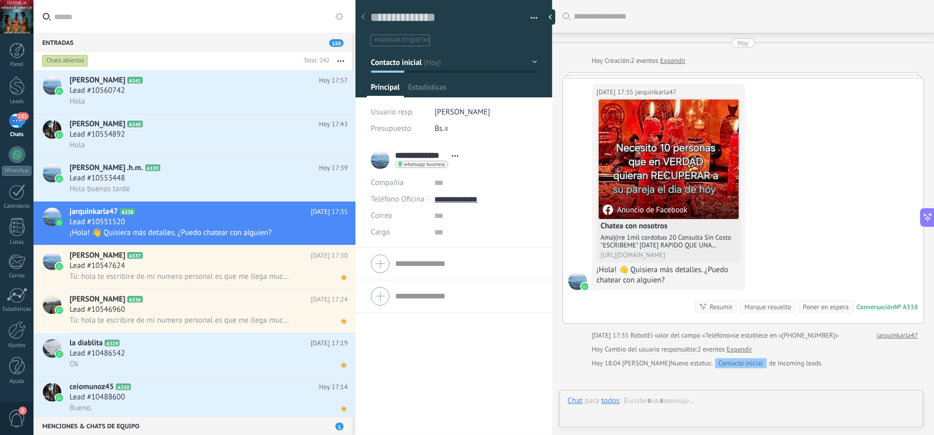
scroll to position [15, 0]
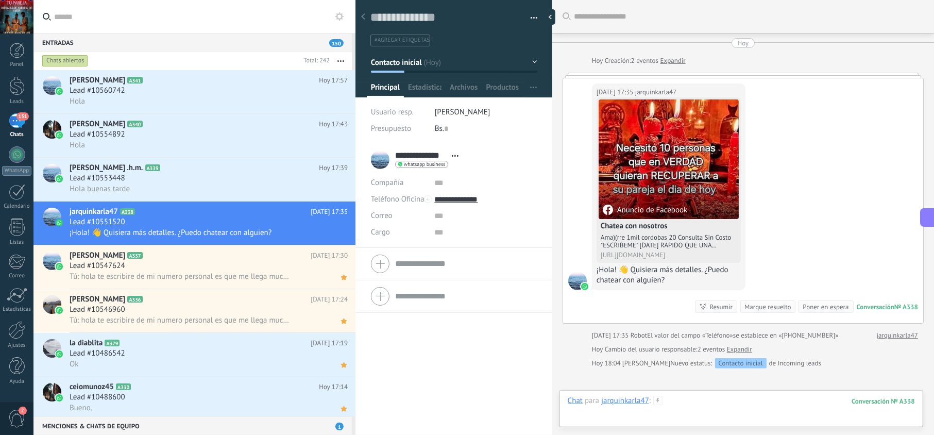
click at [692, 403] on div at bounding box center [741, 411] width 347 height 31
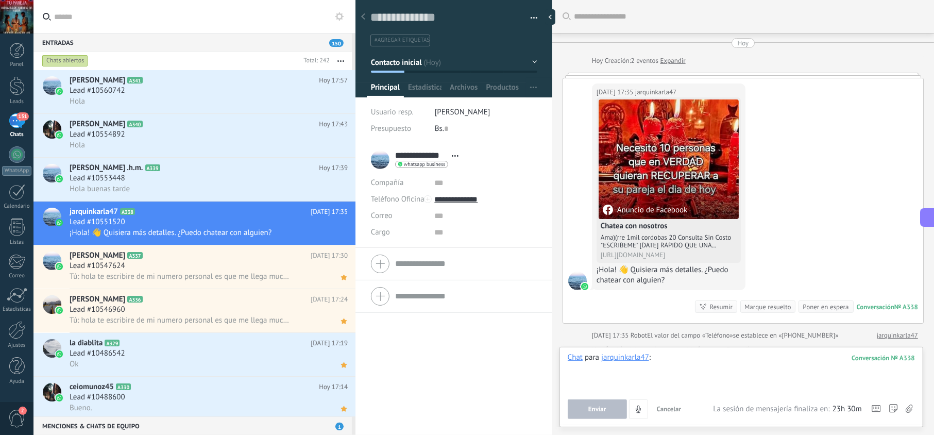
paste div
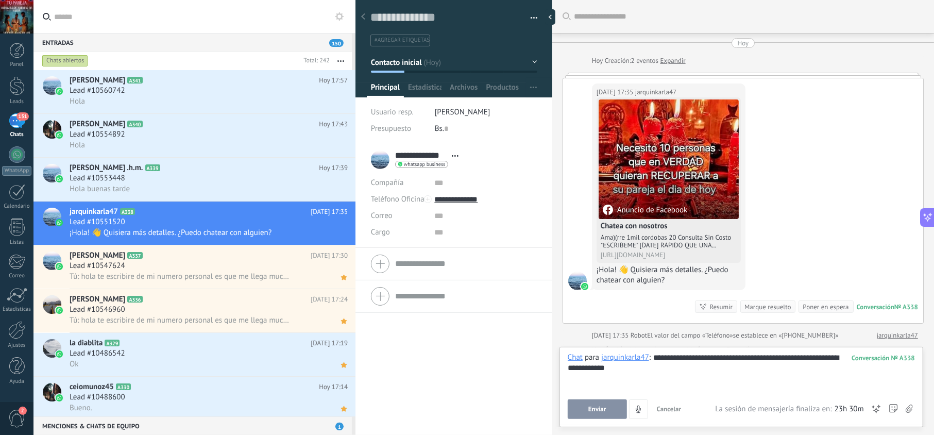
click at [609, 411] on button "Enviar" at bounding box center [597, 409] width 59 height 20
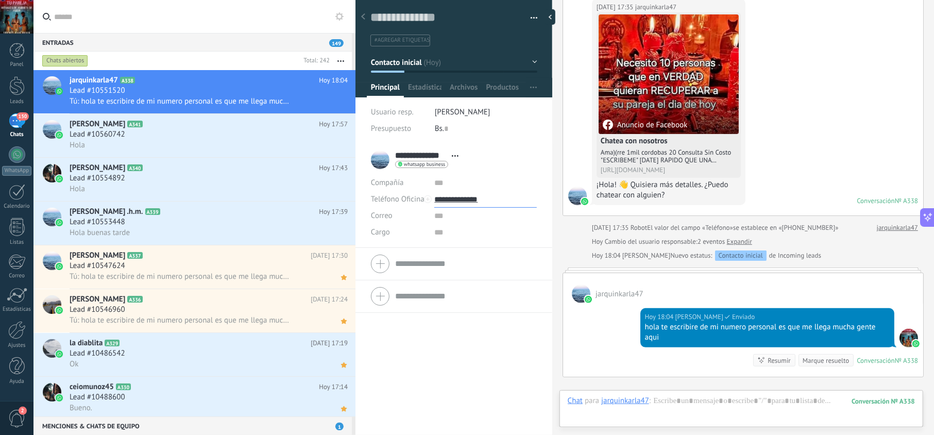
click at [466, 199] on input "**********" at bounding box center [485, 199] width 102 height 16
type input "**********"
click at [472, 248] on div "Copiar" at bounding box center [485, 252] width 101 height 18
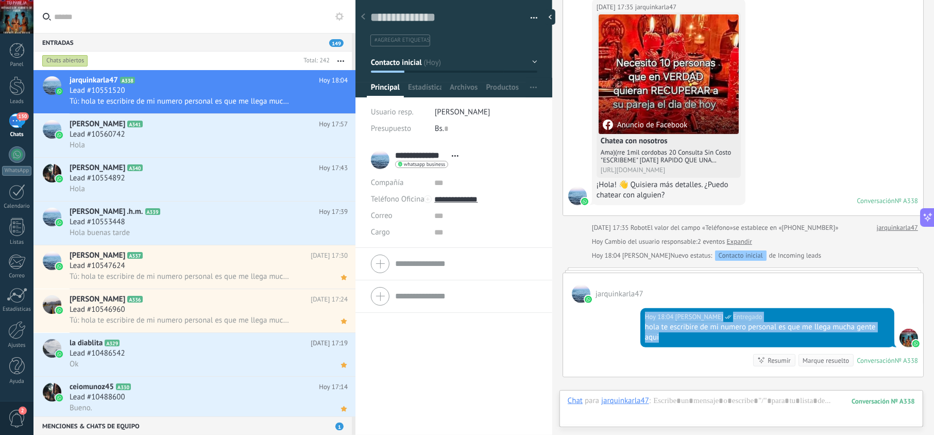
drag, startPoint x: 682, startPoint y: 343, endPoint x: 606, endPoint y: 319, distance: 79.4
click at [606, 319] on div "[DATE] 18:04 [PERSON_NAME] Entregado hola te escribire de mi numero personal es…" at bounding box center [743, 340] width 360 height 74
copy div "[DATE] 18:04 [PERSON_NAME] Entregado hola te escribire de mi numero personal es…"
click at [345, 103] on icon at bounding box center [343, 102] width 11 height 12
click at [187, 149] on div "Hola" at bounding box center [209, 145] width 278 height 11
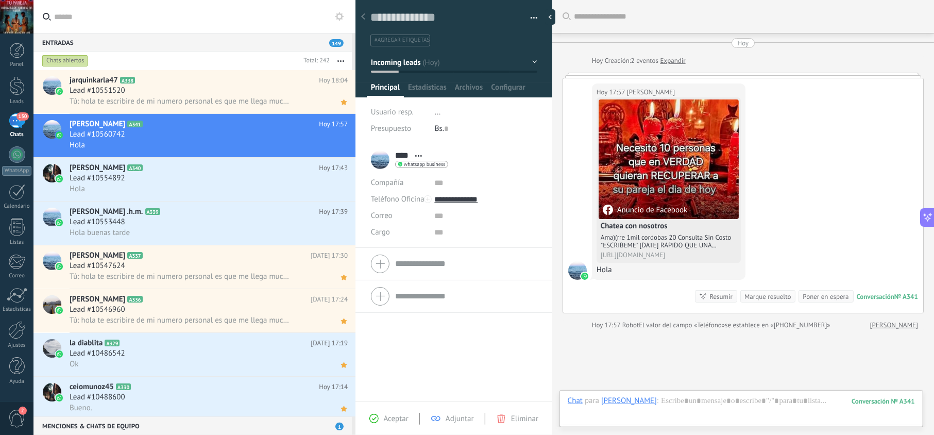
scroll to position [15, 0]
click at [399, 414] on span "Aceptar" at bounding box center [396, 419] width 25 height 10
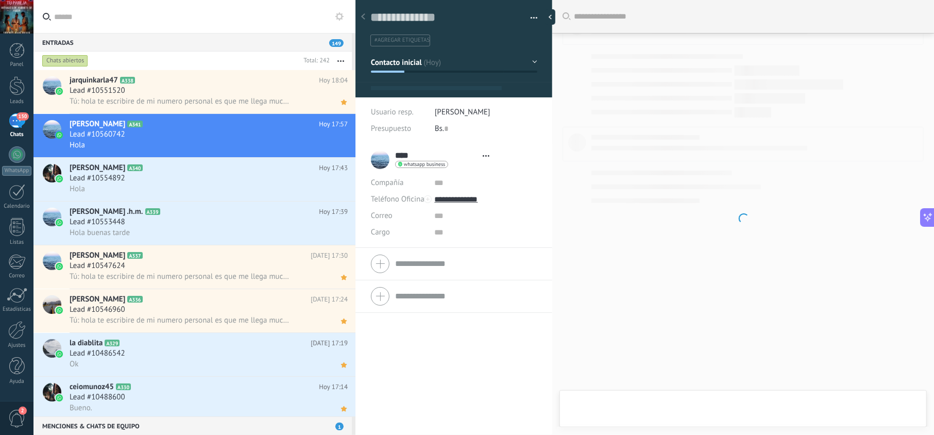
type textarea "**********"
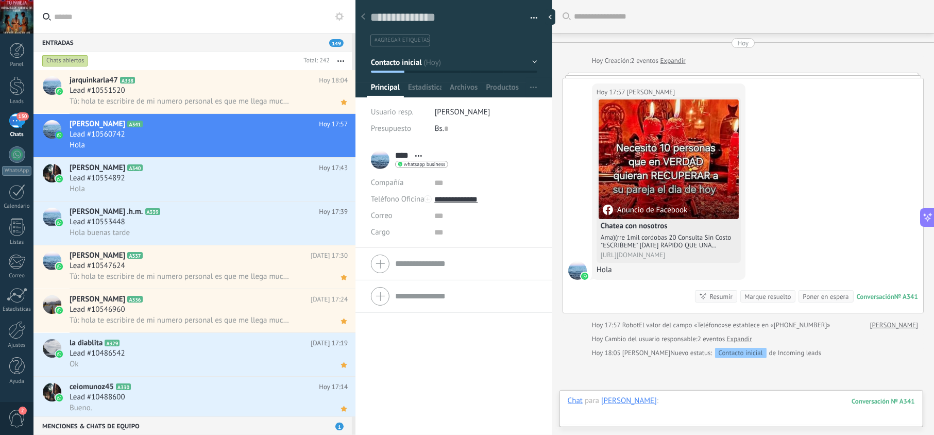
click at [674, 406] on div at bounding box center [741, 411] width 347 height 31
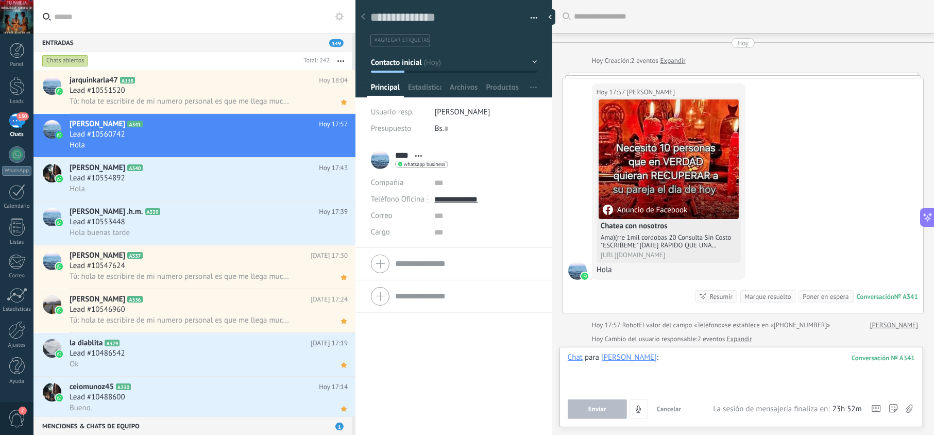
paste div
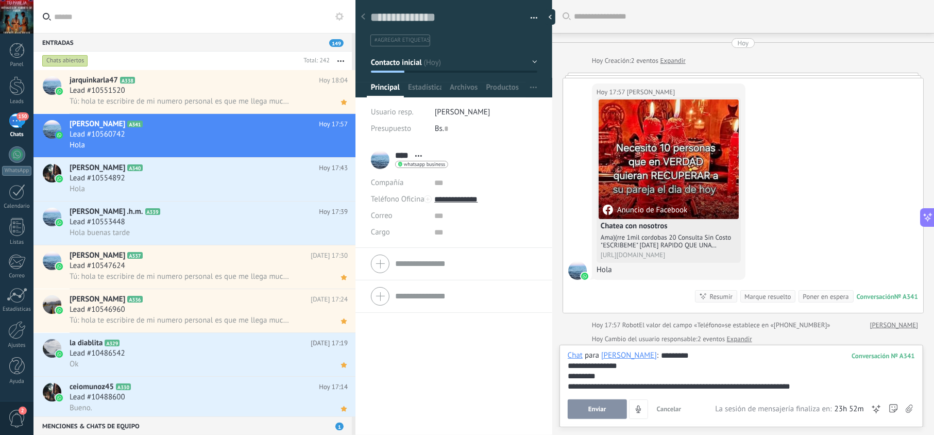
click at [592, 413] on button "Enviar" at bounding box center [597, 409] width 59 height 20
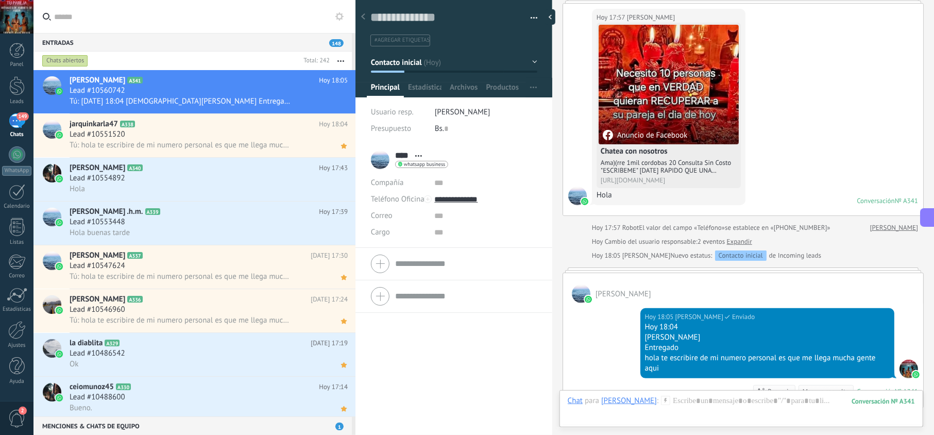
click at [655, 367] on div "hola te escribire de mi numero personal es que me llega mucha gente aqui" at bounding box center [767, 363] width 245 height 21
click at [656, 371] on div "hola te escribire de mi numero personal es que me llega mucha gente aqui" at bounding box center [767, 363] width 245 height 21
drag, startPoint x: 666, startPoint y: 371, endPoint x: 643, endPoint y: 363, distance: 23.8
click at [645, 363] on div "hola te escribire de mi numero personal es que me llega mucha gente aqui" at bounding box center [767, 363] width 245 height 21
copy div "hola te escribire de mi numero personal es que me llega mucha gente aqui"
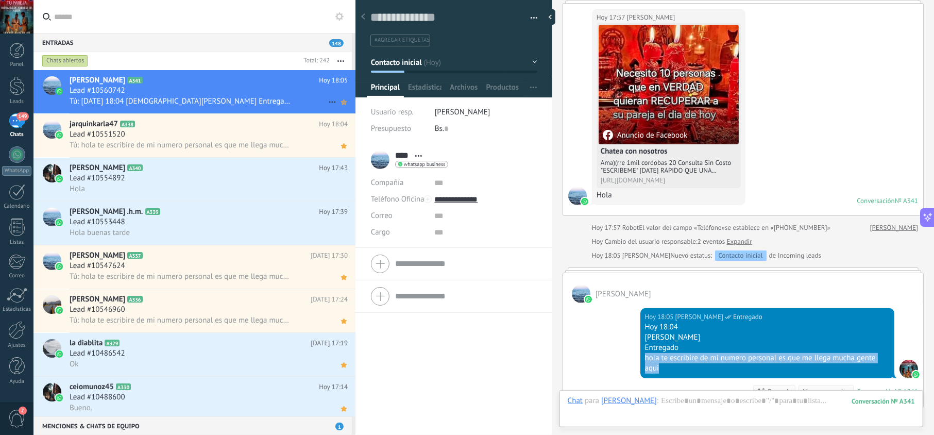
click at [341, 102] on use at bounding box center [344, 101] width 6 height 5
click at [471, 189] on input "text" at bounding box center [485, 183] width 102 height 16
click at [472, 198] on input "**********" at bounding box center [485, 199] width 102 height 16
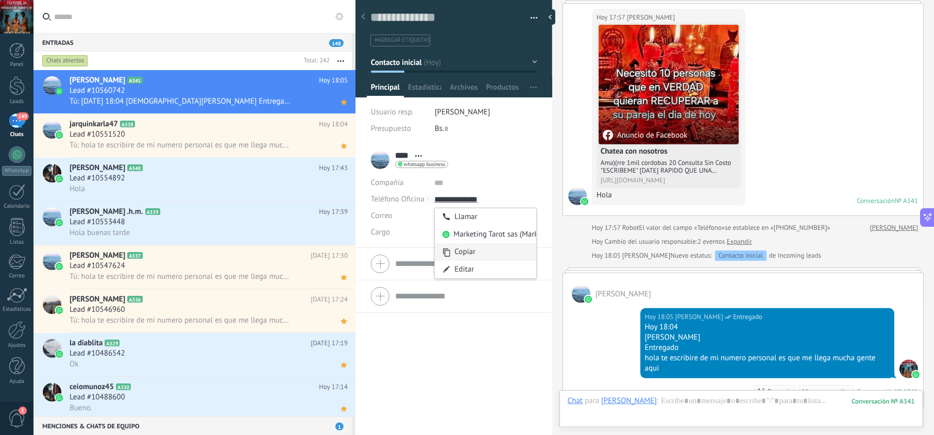
type input "**********"
click at [471, 252] on div "Copiar" at bounding box center [485, 252] width 101 height 18
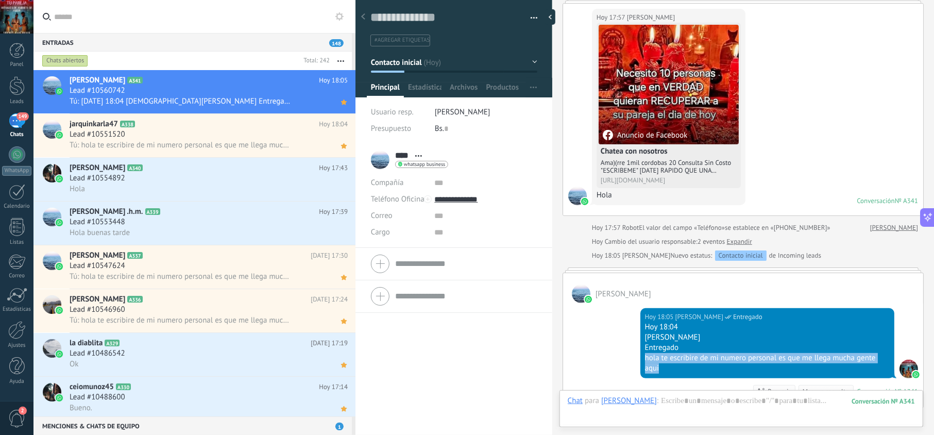
drag, startPoint x: 670, startPoint y: 376, endPoint x: 643, endPoint y: 361, distance: 30.7
click at [643, 361] on div "[DATE] 18:05 [PERSON_NAME] Entregado [DATE] 18:04 [PERSON_NAME] Entregado hola …" at bounding box center [767, 343] width 254 height 70
copy div "hola te escribire de mi numero personal es que me llega mucha gente aqui"
click at [256, 180] on div "Lead #10554892" at bounding box center [209, 178] width 278 height 10
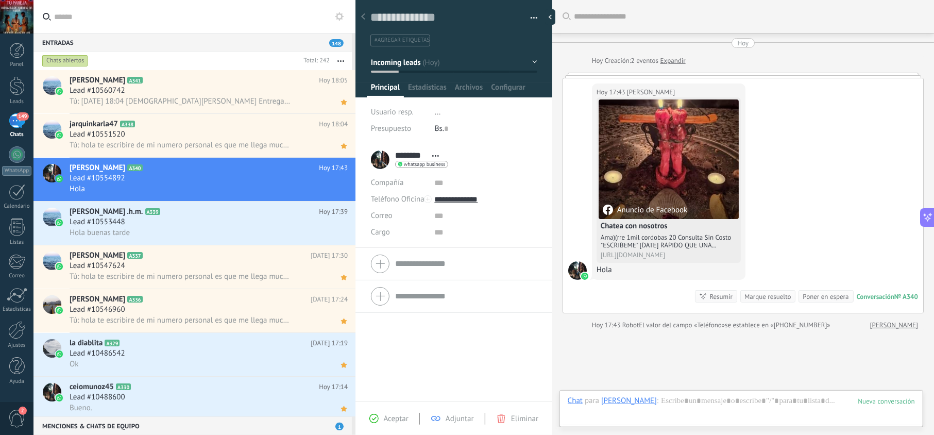
scroll to position [15, 0]
click at [394, 417] on span "Aceptar" at bounding box center [396, 419] width 25 height 10
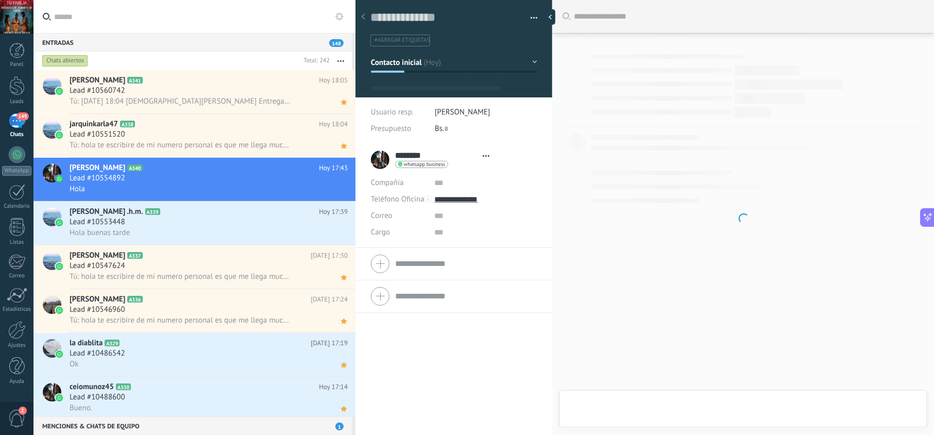
click at [683, 404] on div at bounding box center [743, 217] width 382 height 435
type textarea "**********"
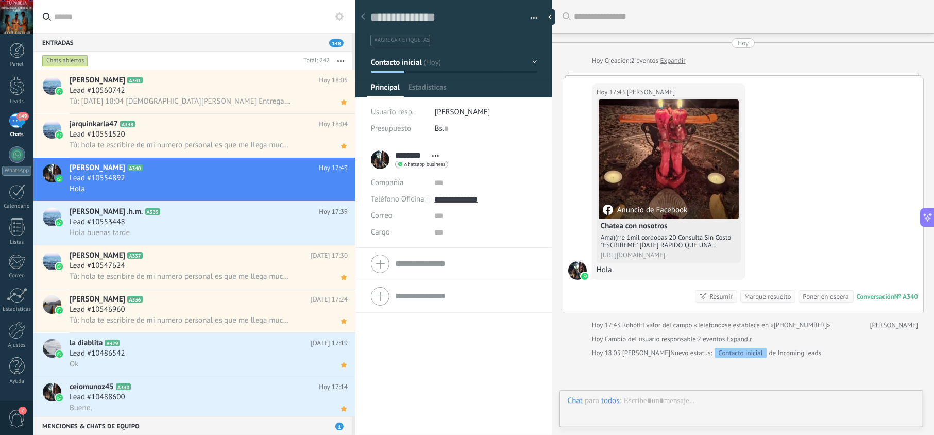
scroll to position [15, 0]
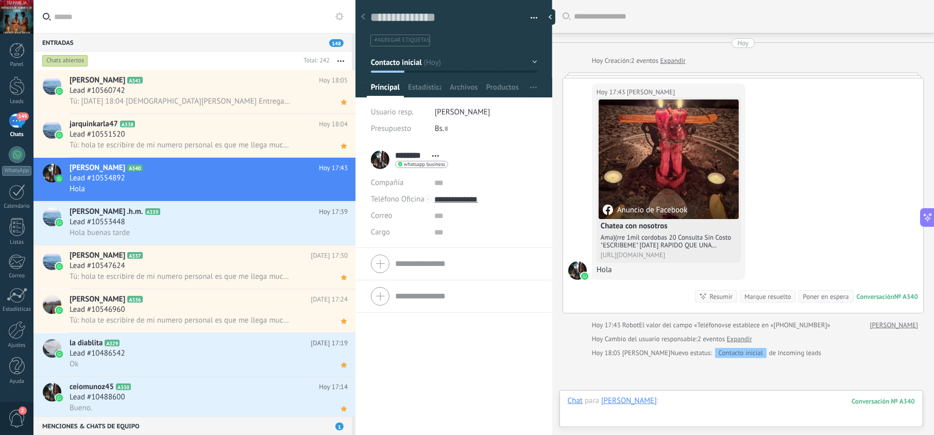
click at [684, 403] on div at bounding box center [741, 411] width 347 height 31
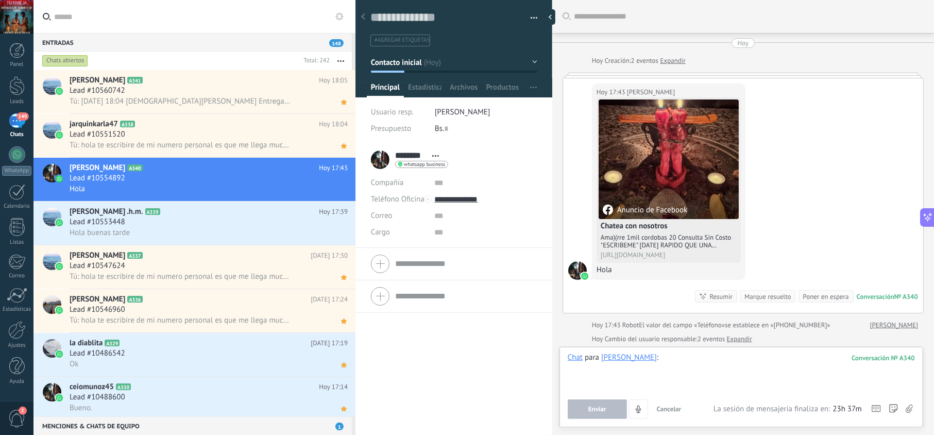
paste div
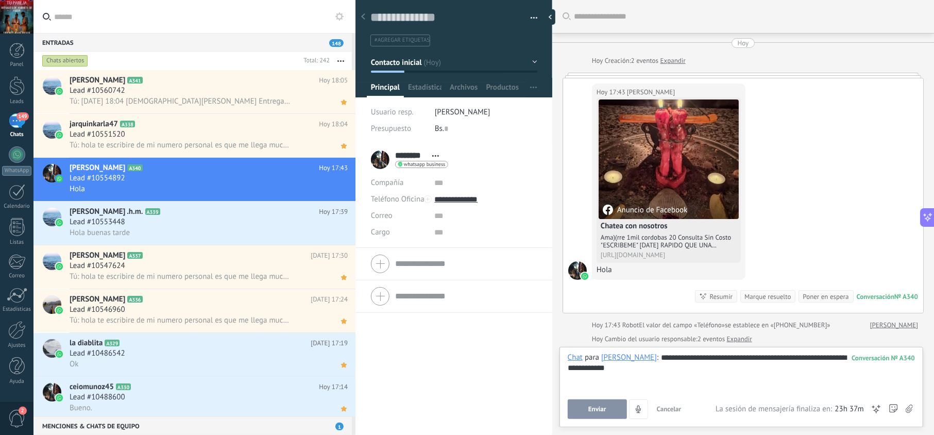
click at [613, 409] on button "Enviar" at bounding box center [597, 409] width 59 height 20
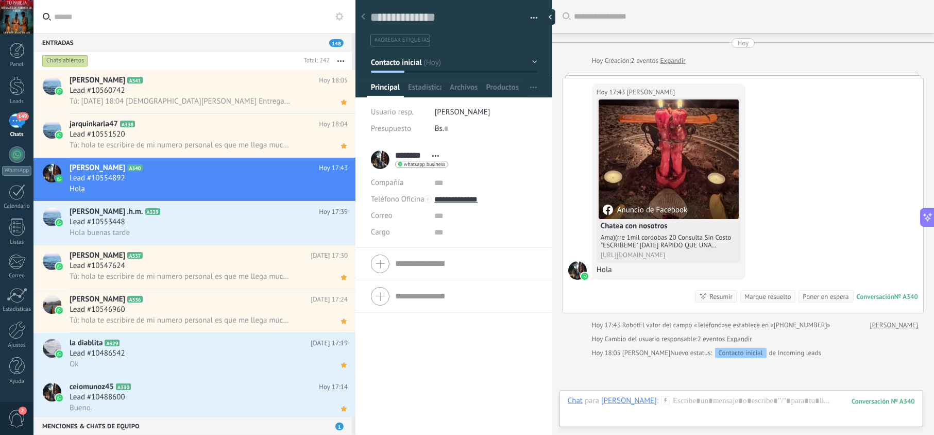
scroll to position [75, 0]
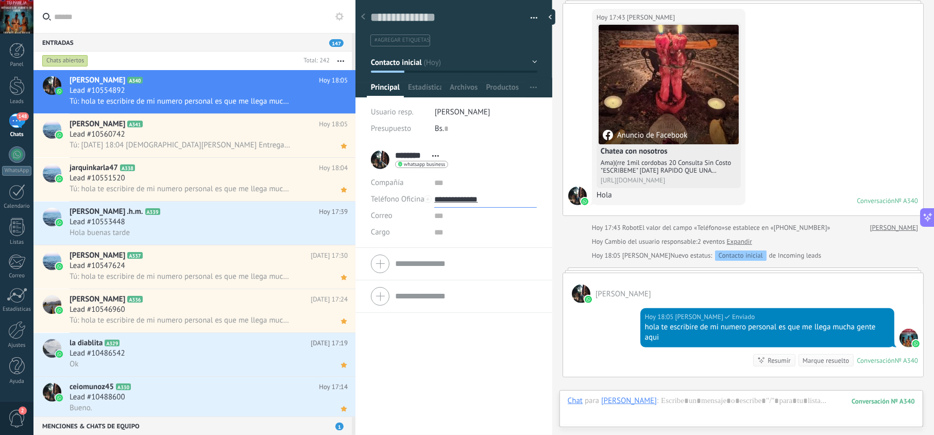
click at [461, 200] on input "**********" at bounding box center [485, 199] width 102 height 16
type input "**********"
click at [452, 252] on div "Copiar" at bounding box center [485, 252] width 101 height 18
click at [336, 108] on div "[PERSON_NAME] A340 [DATE] 18:05 Lead #10554892 Tú: hola te escribire de mi nume…" at bounding box center [213, 91] width 286 height 43
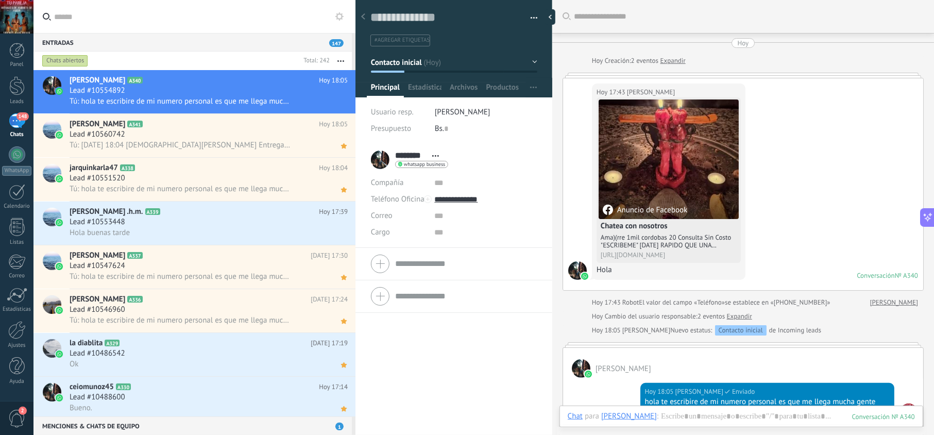
scroll to position [15, 0]
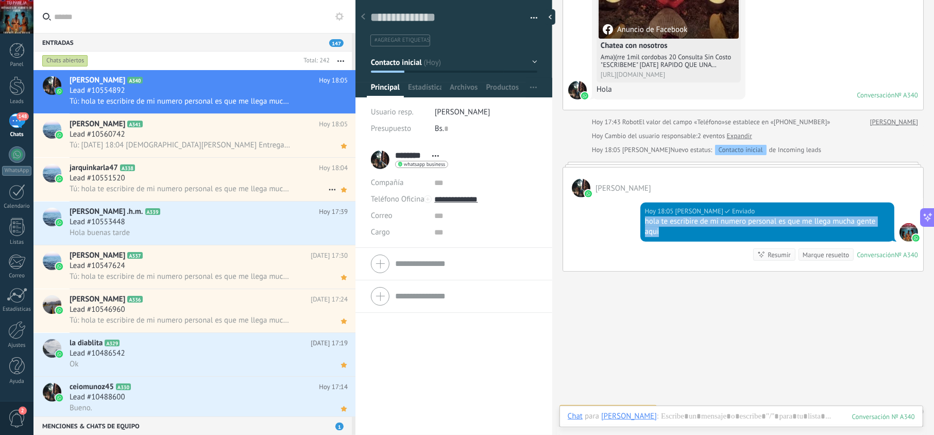
drag, startPoint x: 683, startPoint y: 233, endPoint x: 643, endPoint y: 225, distance: 40.1
click at [645, 225] on div "hola te escribire de mi numero personal es que me llega mucha gente aqui" at bounding box center [767, 226] width 245 height 21
copy div "hola te escribire de mi numero personal es que me llega mucha gente aqui"
click at [287, 222] on div "Lead #10553448" at bounding box center [209, 222] width 278 height 10
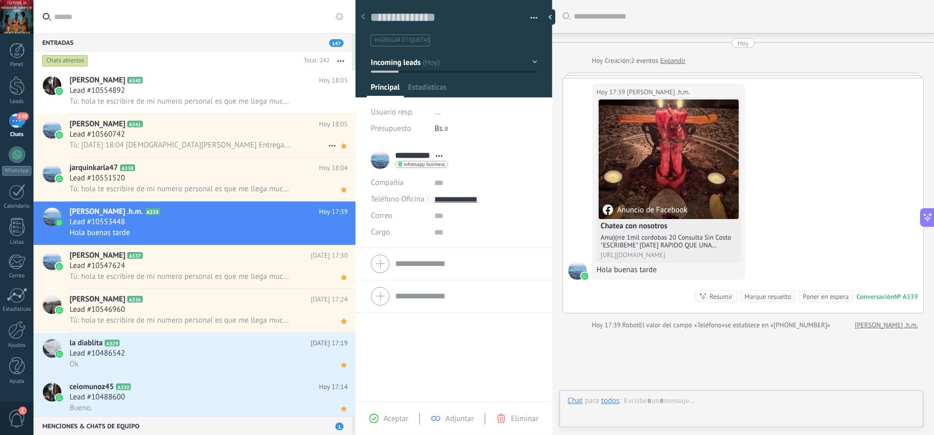
scroll to position [15, 0]
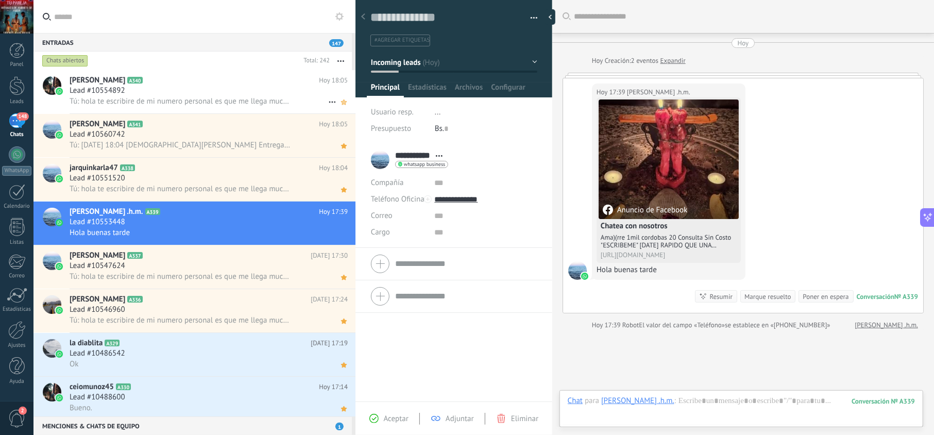
click at [341, 104] on icon at bounding box center [343, 102] width 11 height 12
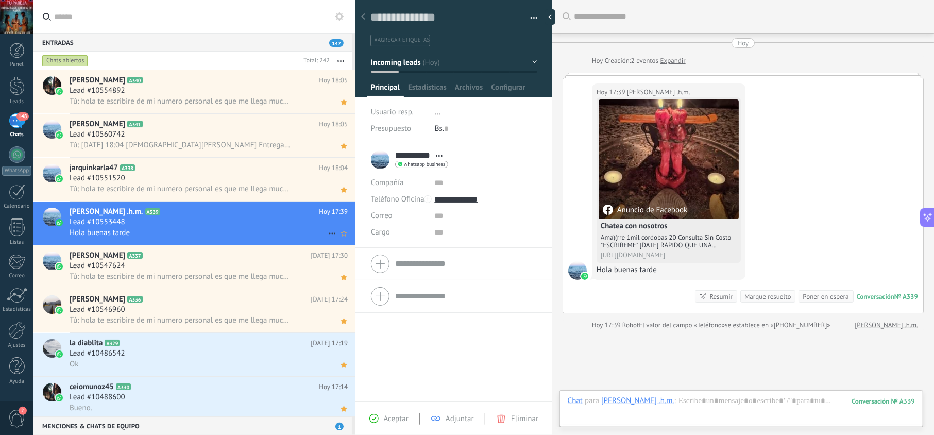
click at [270, 215] on h2 "[PERSON_NAME] .h.m. A339" at bounding box center [194, 212] width 249 height 10
drag, startPoint x: 386, startPoint y: 420, endPoint x: 398, endPoint y: 413, distance: 13.9
click at [386, 419] on span "Aceptar" at bounding box center [396, 419] width 25 height 10
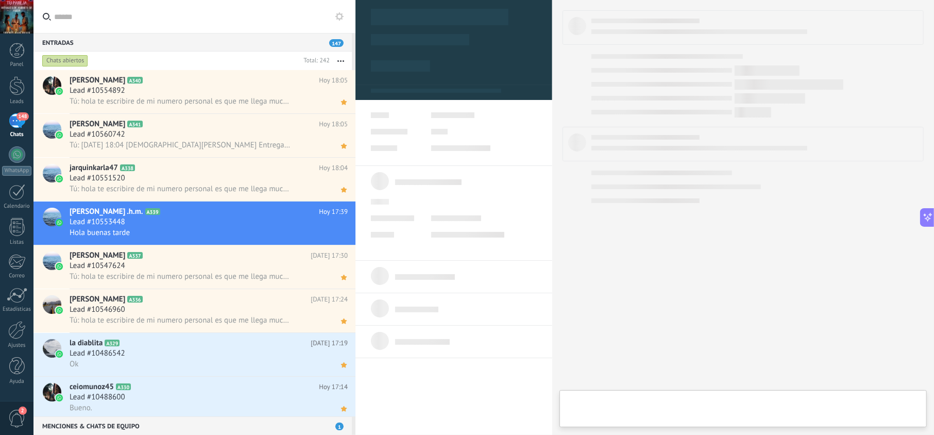
type textarea "**********"
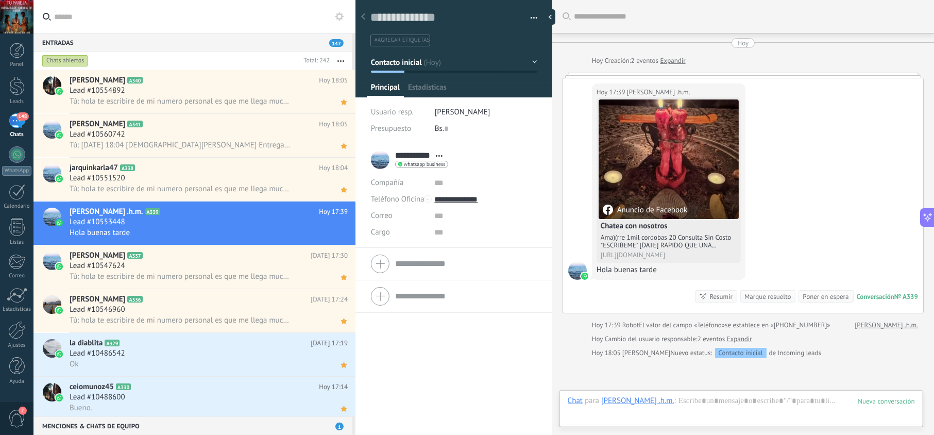
scroll to position [15, 0]
click at [691, 401] on div at bounding box center [741, 411] width 347 height 31
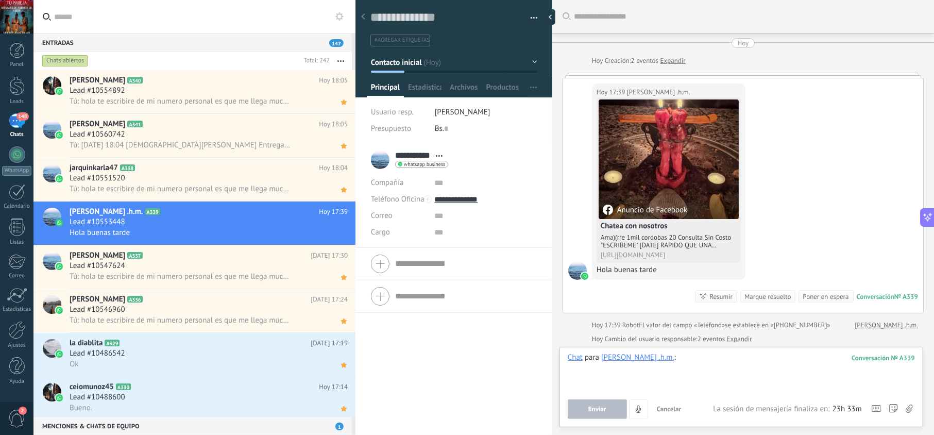
paste div
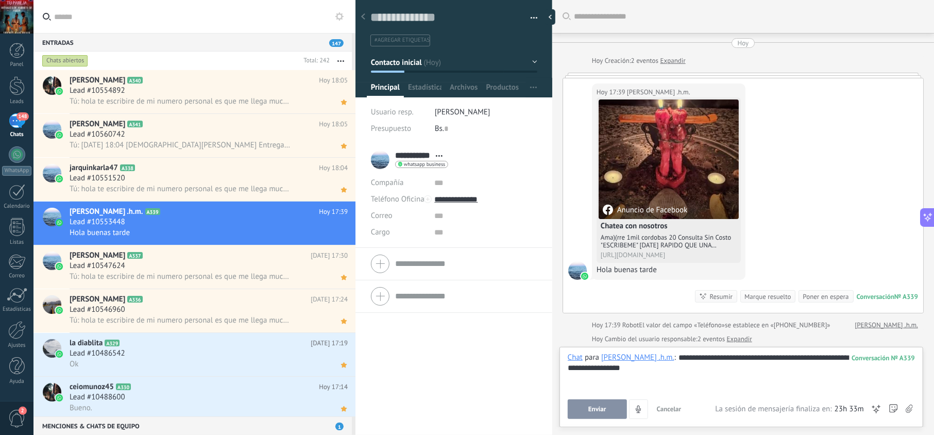
drag, startPoint x: 616, startPoint y: 414, endPoint x: 600, endPoint y: 389, distance: 29.7
click at [615, 414] on button "Enviar" at bounding box center [597, 409] width 59 height 20
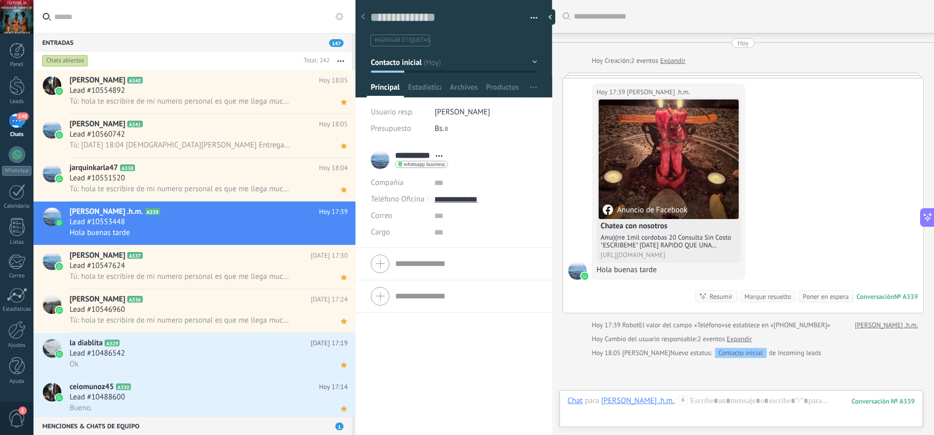
scroll to position [75, 0]
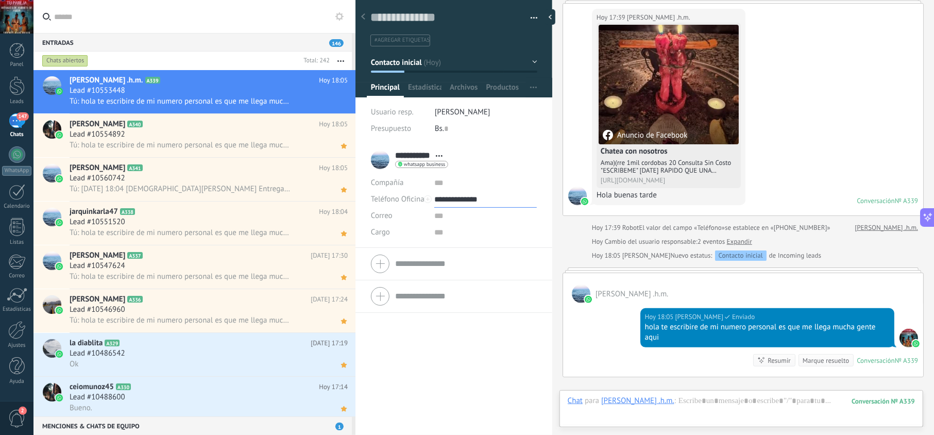
click at [464, 200] on input "**********" at bounding box center [485, 199] width 102 height 16
type input "**********"
click at [456, 255] on div "Copiar" at bounding box center [485, 252] width 101 height 18
click at [653, 398] on div at bounding box center [741, 411] width 347 height 31
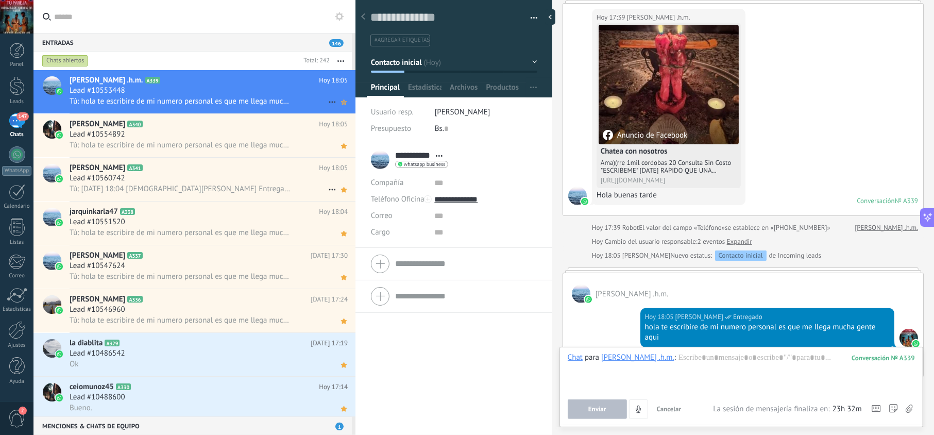
click at [341, 102] on use at bounding box center [344, 101] width 6 height 5
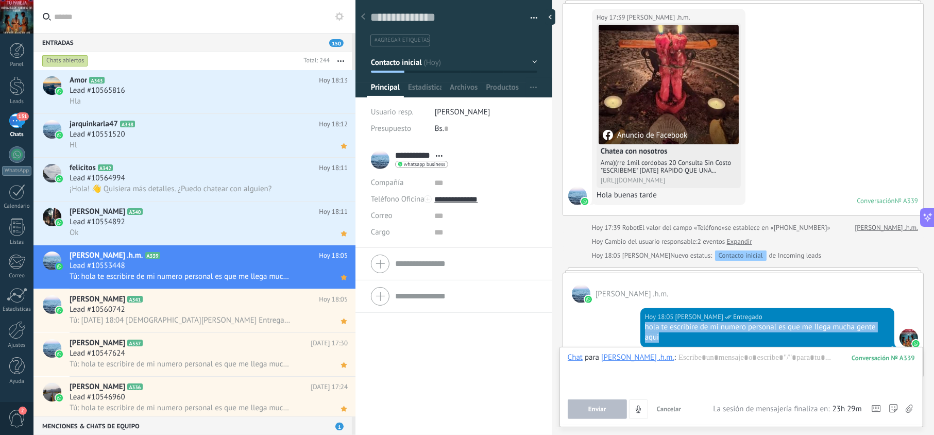
drag, startPoint x: 672, startPoint y: 336, endPoint x: 557, endPoint y: 299, distance: 120.4
click at [640, 330] on div "[DATE] 18:05 [PERSON_NAME] Entregado hola te escribire de mi numero personal es…" at bounding box center [767, 327] width 254 height 39
copy div "hola te escribire de mi numero personal es que me llega mucha gente aqui"
click at [270, 180] on div "Lead #10564994" at bounding box center [209, 178] width 278 height 10
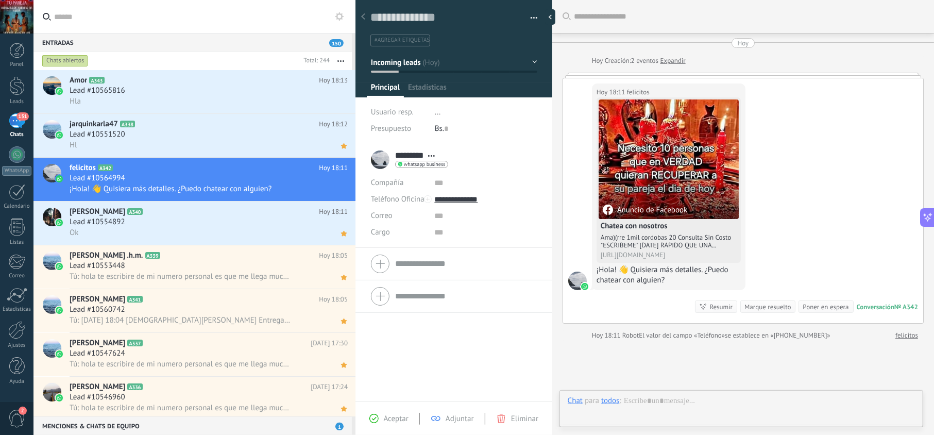
scroll to position [15, 0]
click at [401, 417] on span "Aceptar" at bounding box center [396, 419] width 25 height 10
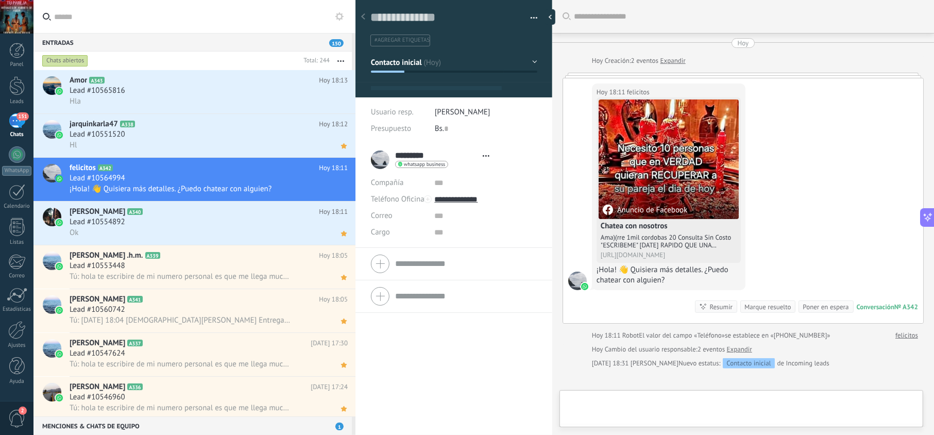
type textarea "**********"
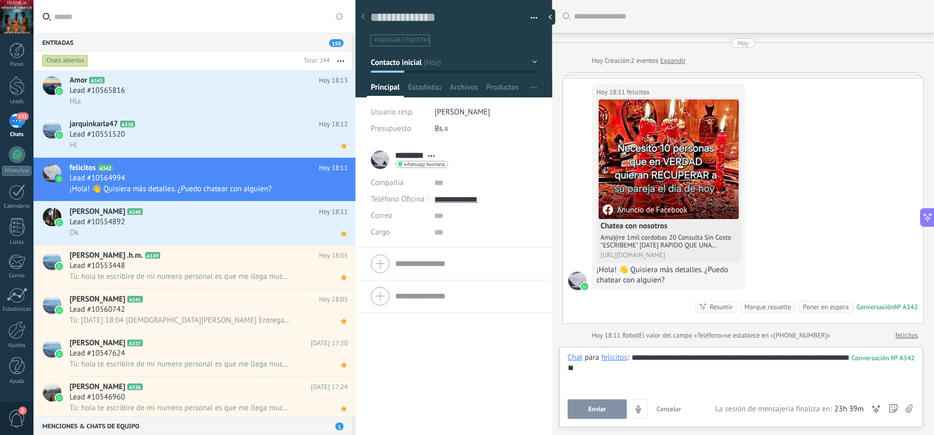
click at [605, 407] on span "Enviar" at bounding box center [597, 408] width 18 height 7
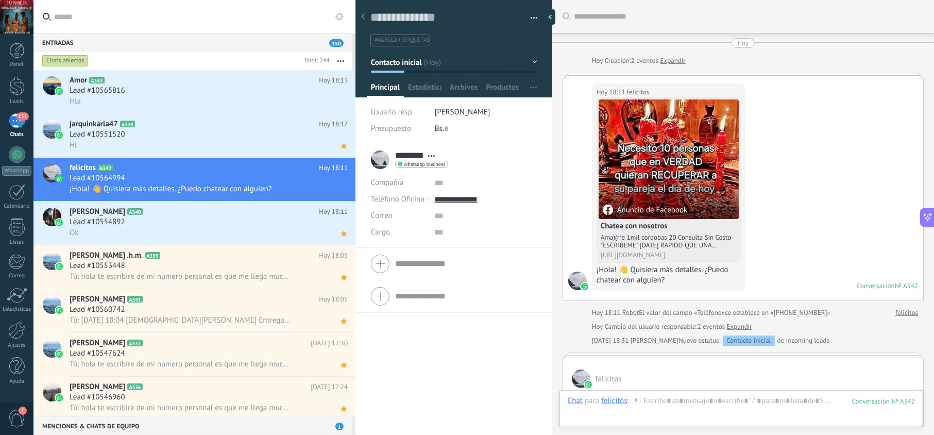
scroll to position [209, 0]
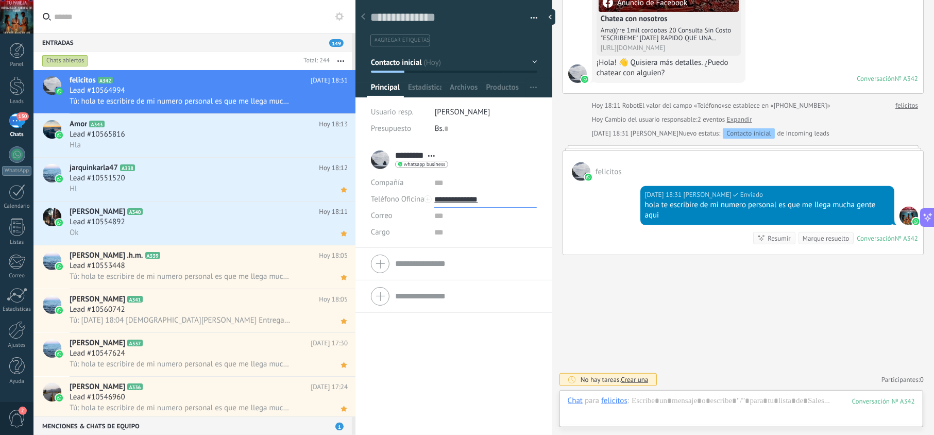
click at [463, 200] on input "**********" at bounding box center [485, 199] width 102 height 16
type input "**********"
click at [476, 252] on div "Copiar" at bounding box center [485, 252] width 101 height 18
drag, startPoint x: 676, startPoint y: 217, endPoint x: 634, endPoint y: 203, distance: 44.6
click at [634, 203] on div "[DATE] 18:31 [PERSON_NAME] Entregado hola te escribire de mi numero personal es…" at bounding box center [743, 218] width 360 height 74
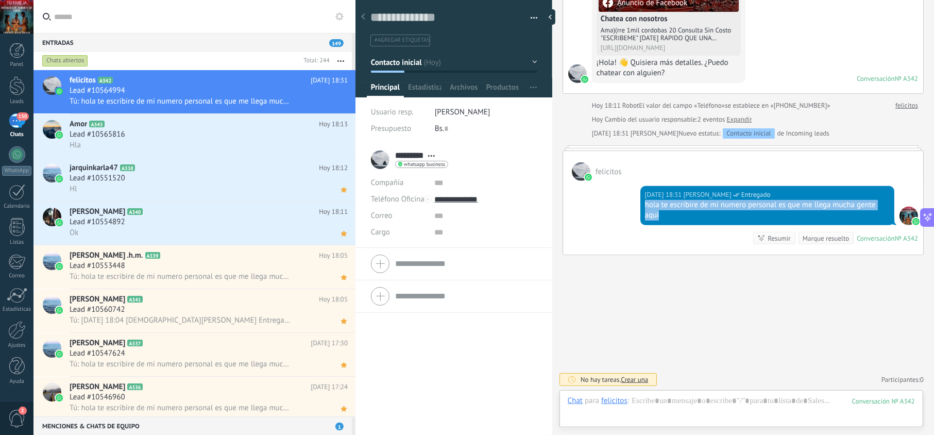
copy div "hola te escribire de mi numero personal es que me llega mucha gente aqui"
click at [178, 157] on div "Amor A343 [DATE] 18:13 Lead #10565816 Hla" at bounding box center [194, 136] width 322 height 44
click at [170, 144] on div "Hla" at bounding box center [209, 145] width 278 height 11
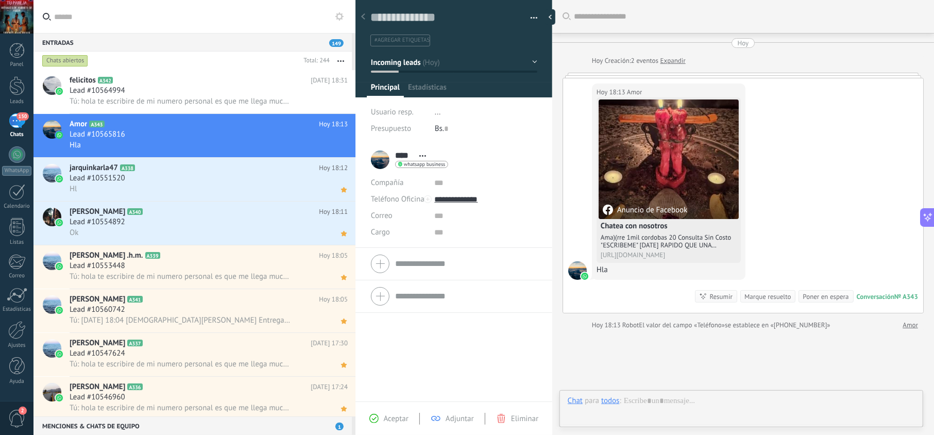
scroll to position [15, 0]
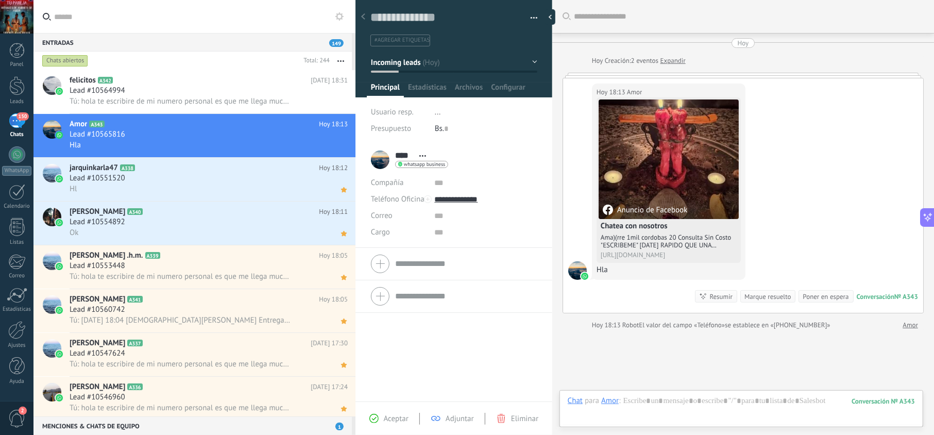
click at [388, 417] on span "Aceptar" at bounding box center [396, 419] width 25 height 10
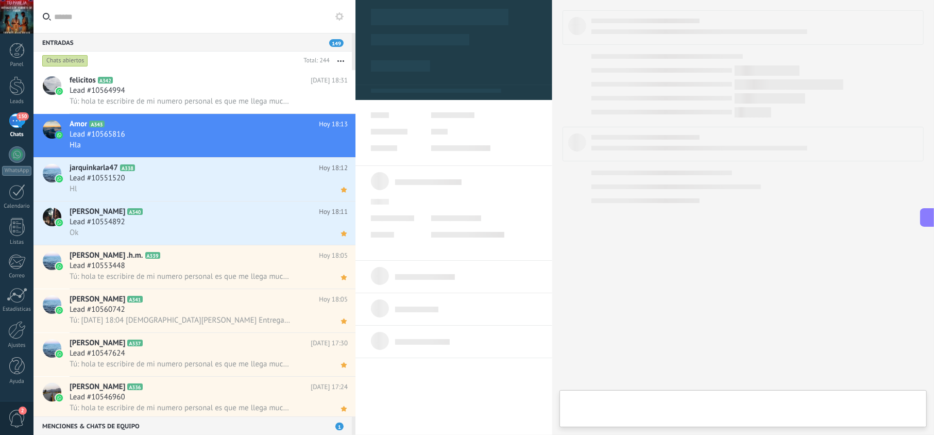
type textarea "**********"
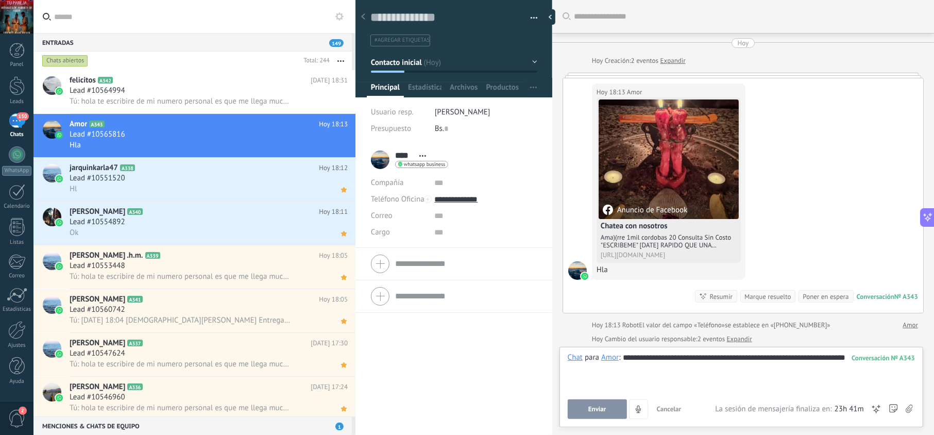
click at [589, 410] on span "Enviar" at bounding box center [597, 408] width 18 height 7
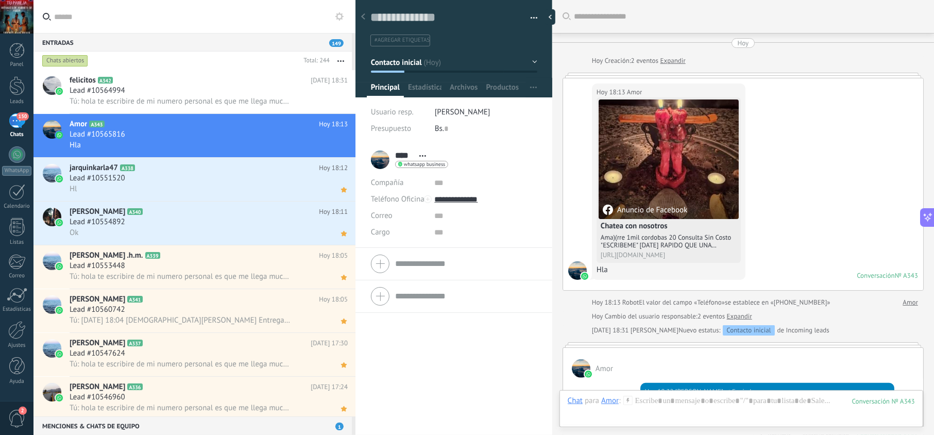
scroll to position [199, 0]
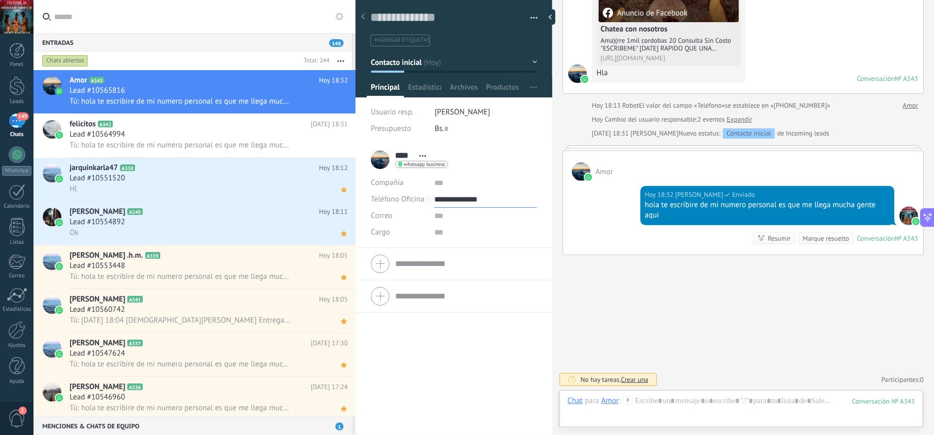
click at [459, 193] on input "**********" at bounding box center [485, 199] width 102 height 16
type input "**********"
click at [464, 249] on div "Copiar" at bounding box center [485, 252] width 101 height 18
click at [345, 145] on icon at bounding box center [343, 146] width 11 height 12
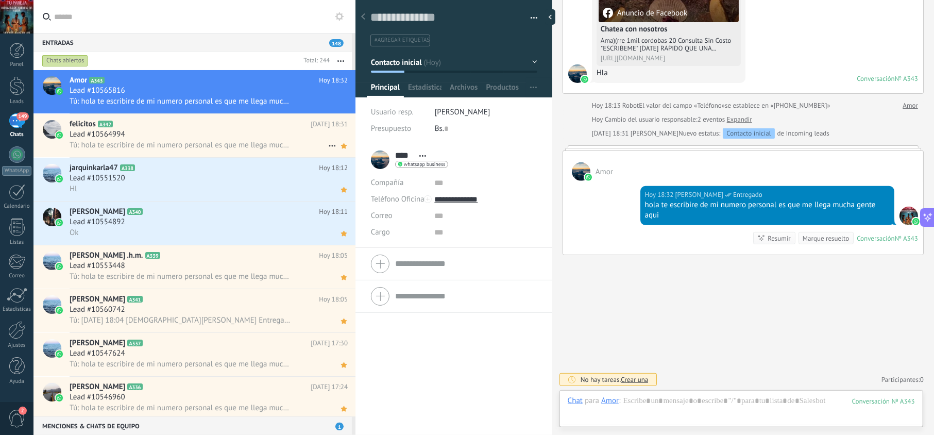
click at [215, 145] on span "Tú: hola te escribire de mi numero personal es que me llega mucha gente aqui" at bounding box center [181, 145] width 222 height 10
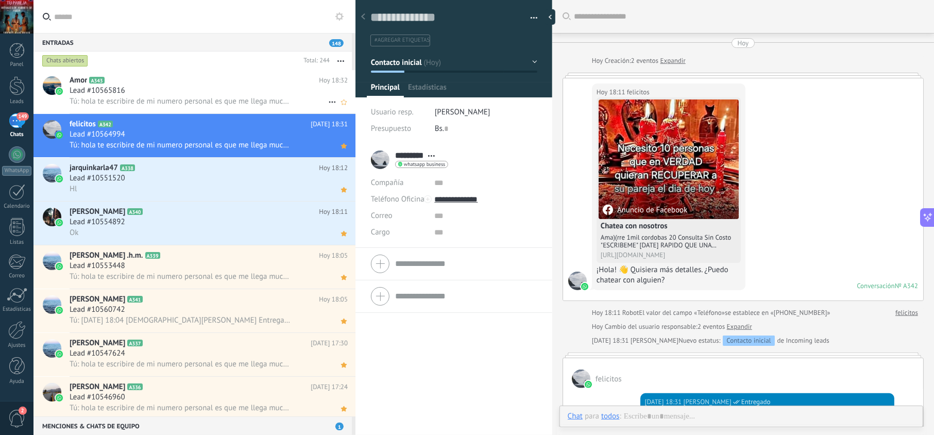
scroll to position [191, 0]
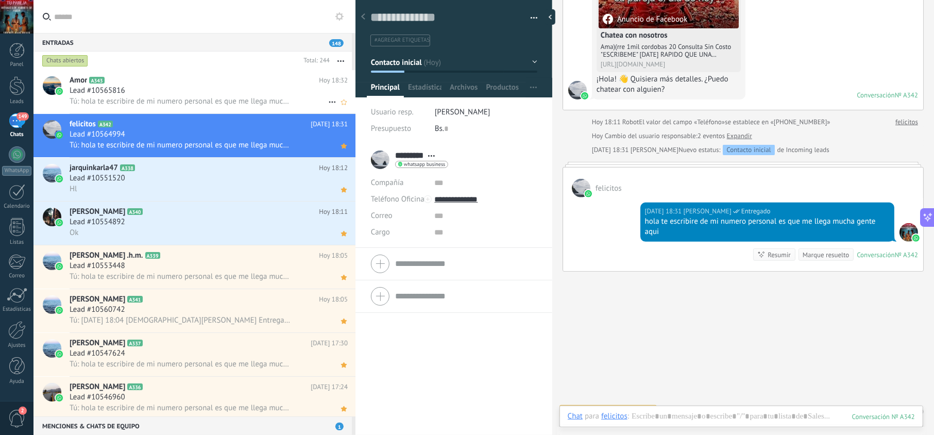
click at [243, 93] on div "Lead #10565816" at bounding box center [209, 91] width 278 height 10
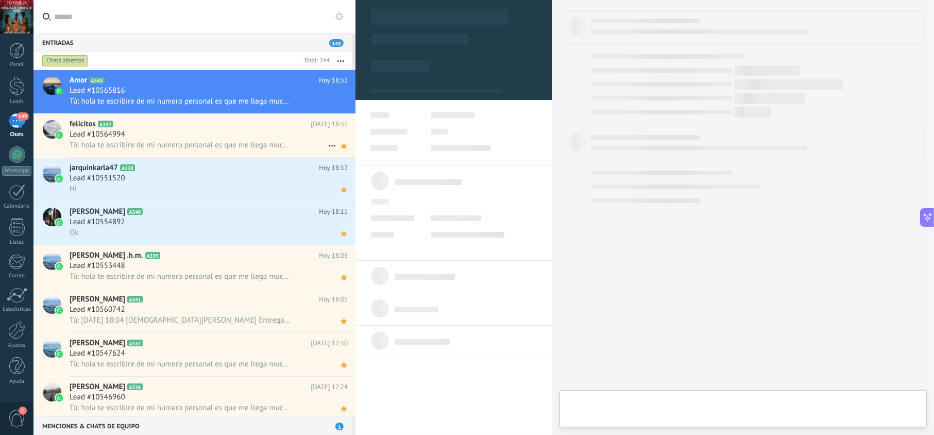
type textarea "**********"
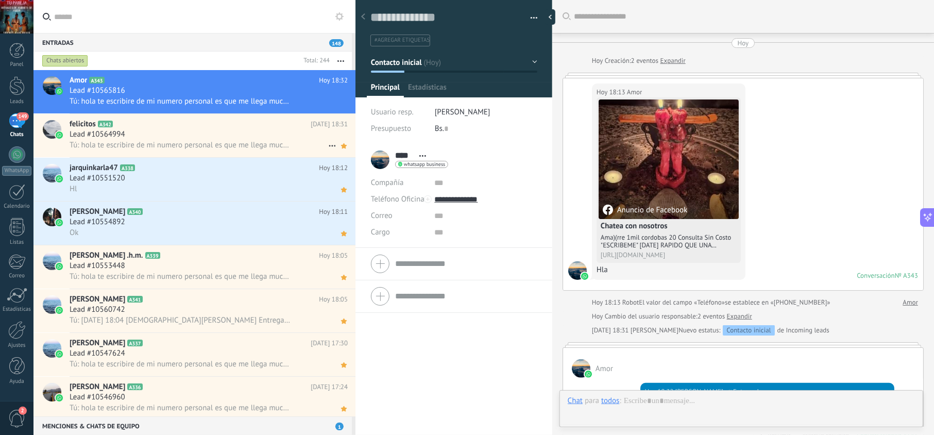
scroll to position [199, 0]
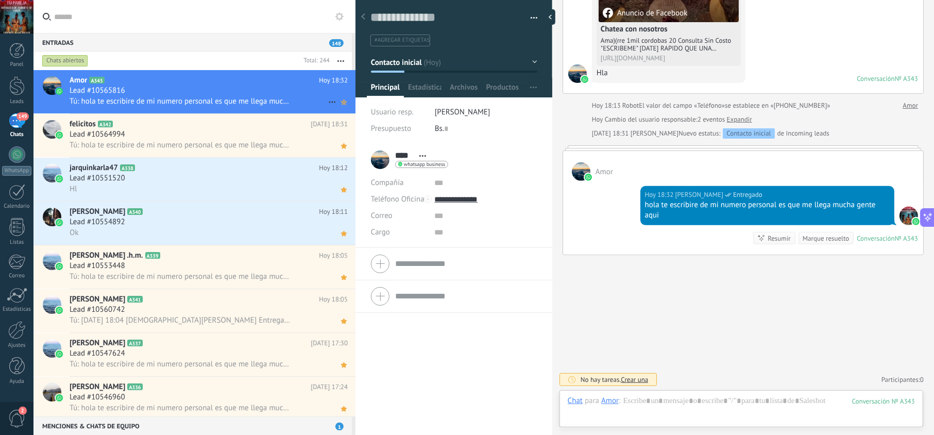
click at [338, 105] on icon at bounding box center [343, 102] width 11 height 12
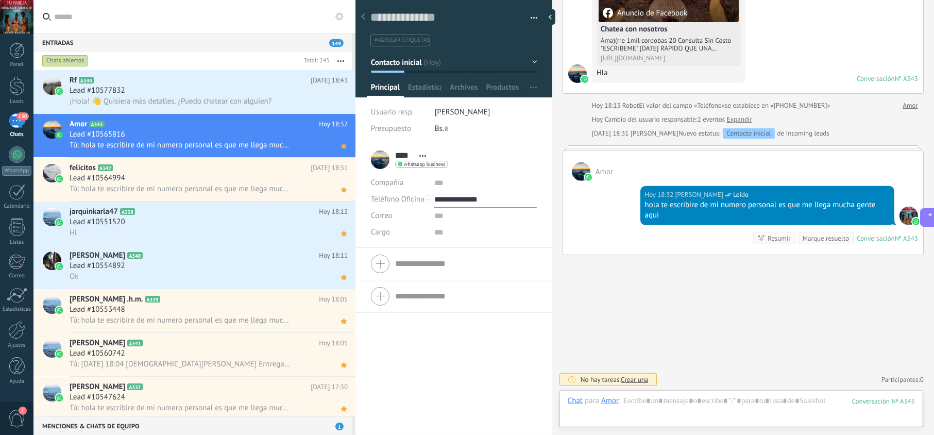
click at [473, 202] on input "**********" at bounding box center [485, 199] width 102 height 16
type input "**********"
click at [206, 77] on h2 "Rf A344" at bounding box center [190, 80] width 241 height 10
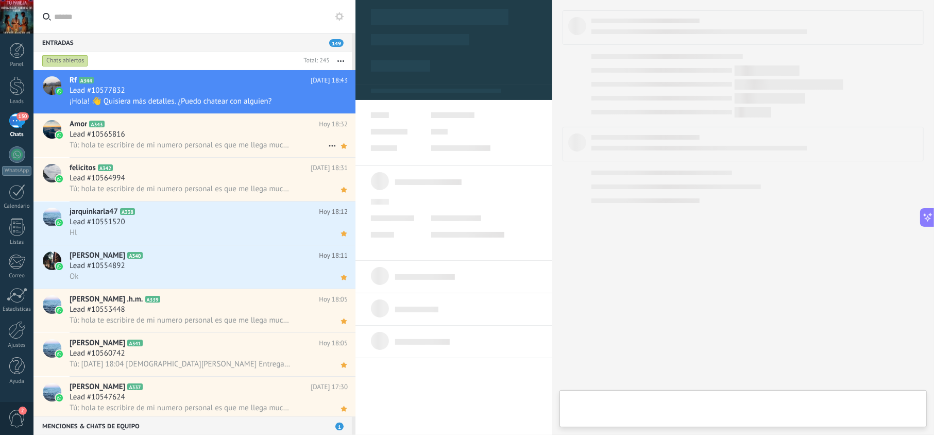
click at [202, 135] on div "Lead #10565816" at bounding box center [209, 134] width 278 height 10
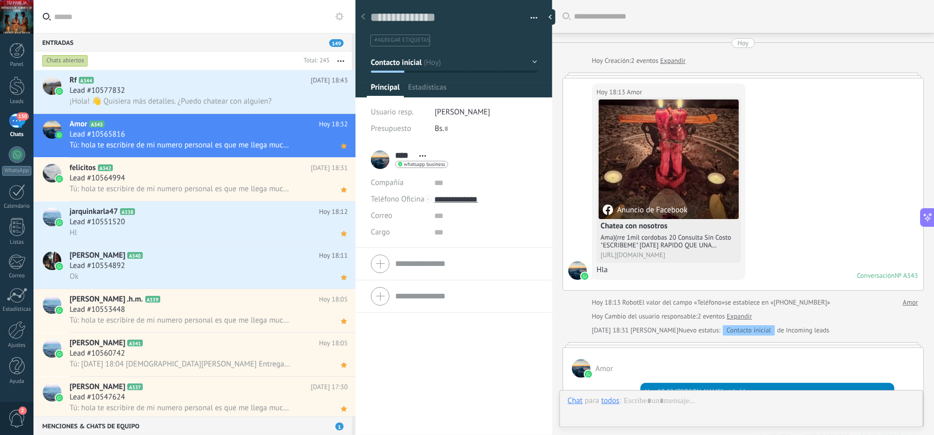
scroll to position [199, 0]
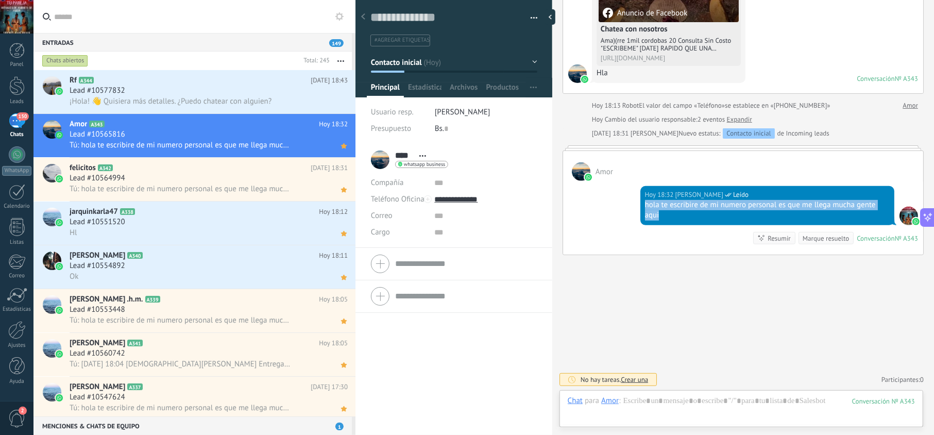
drag, startPoint x: 691, startPoint y: 221, endPoint x: 639, endPoint y: 207, distance: 53.7
click at [640, 207] on div "[DATE] 18:32 [PERSON_NAME] Leído hola te escribire de mi numero personal es que…" at bounding box center [767, 205] width 254 height 39
copy div "hola te escribire de mi numero personal es que me llega mucha gente aqui"
drag, startPoint x: 215, startPoint y: 106, endPoint x: 262, endPoint y: 143, distance: 60.2
click at [215, 105] on span "¡Hola! 👋 Quisiera más detalles. ¿Puedo chatear con alguien?" at bounding box center [171, 101] width 202 height 10
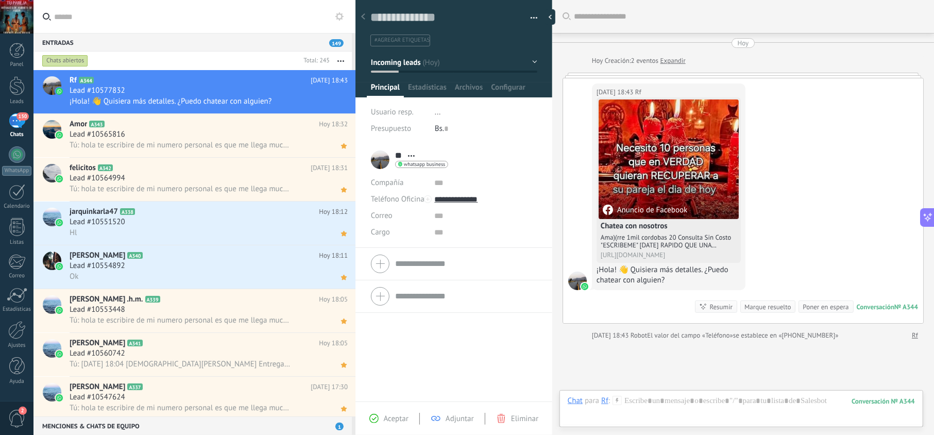
scroll to position [15, 0]
click at [388, 418] on span "Aceptar" at bounding box center [396, 419] width 25 height 10
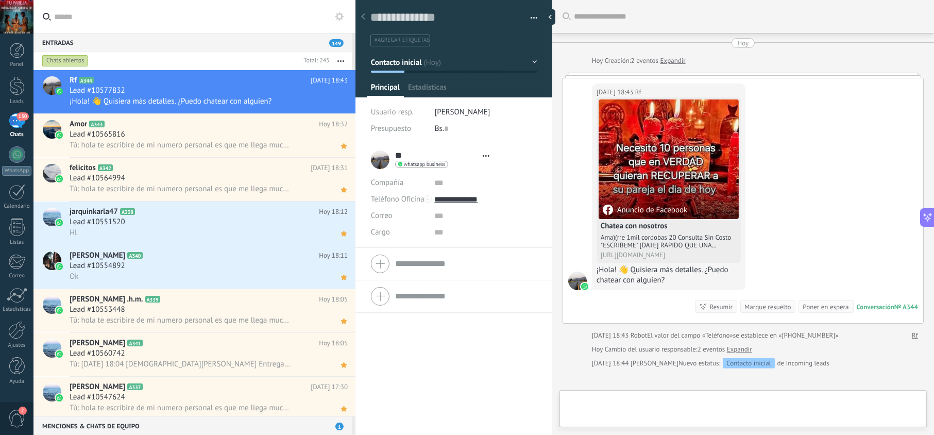
type textarea "**********"
click at [632, 398] on div at bounding box center [741, 411] width 347 height 31
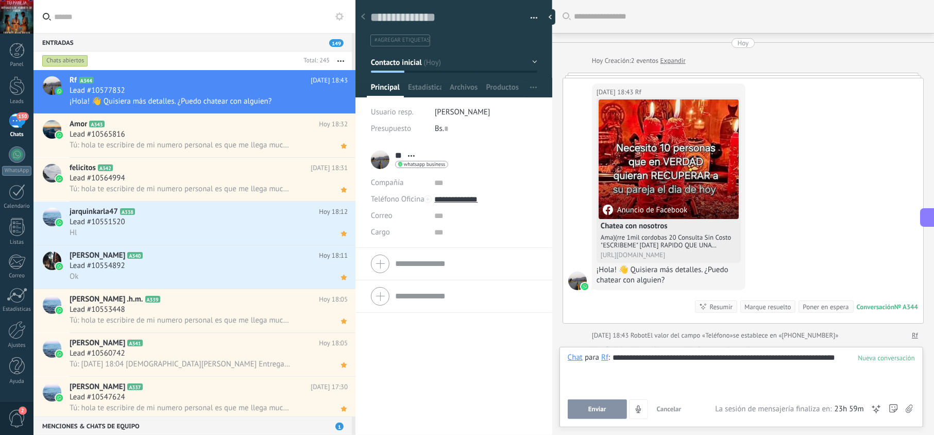
click at [586, 403] on button "Enviar" at bounding box center [597, 409] width 59 height 20
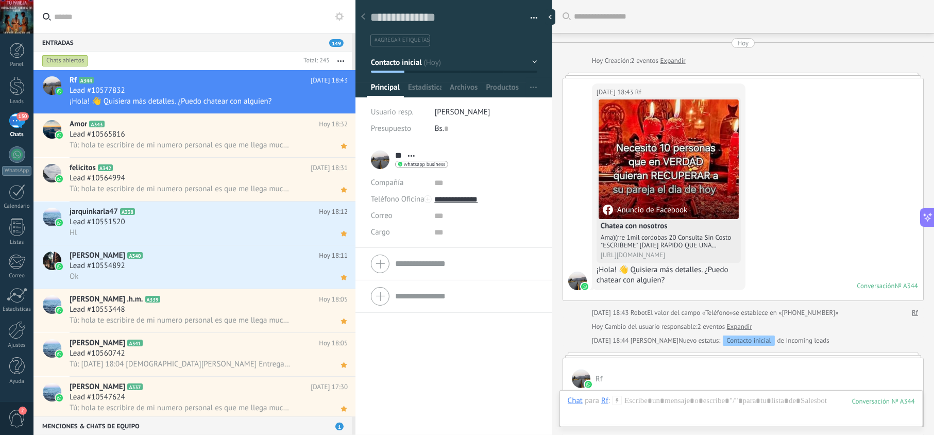
scroll to position [209, 0]
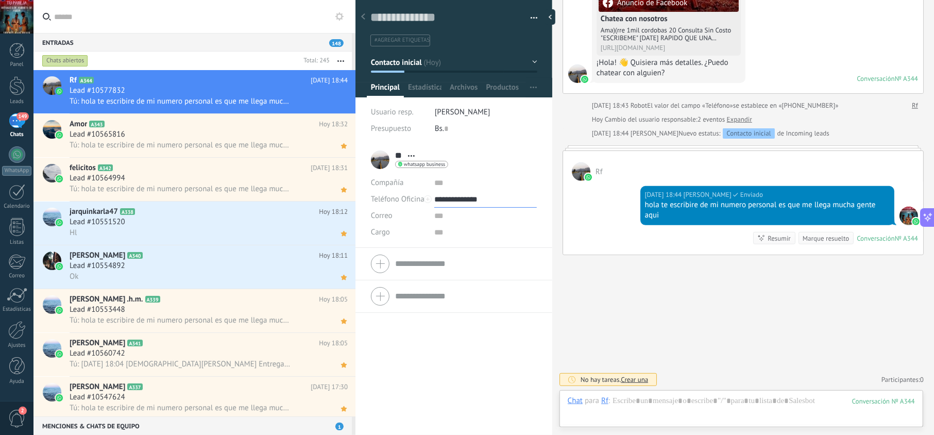
click at [454, 207] on input "**********" at bounding box center [485, 199] width 102 height 16
type input "**********"
click at [460, 250] on div "Copiar" at bounding box center [485, 252] width 101 height 18
